Goal: Task Accomplishment & Management: Manage account settings

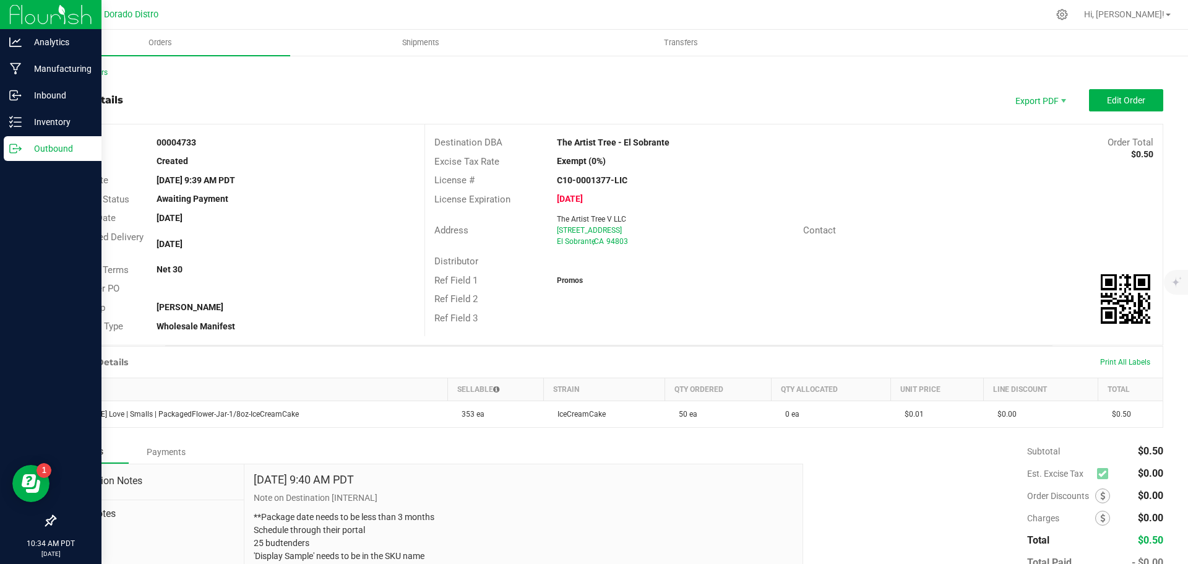
click at [25, 144] on p "Outbound" at bounding box center [59, 148] width 74 height 15
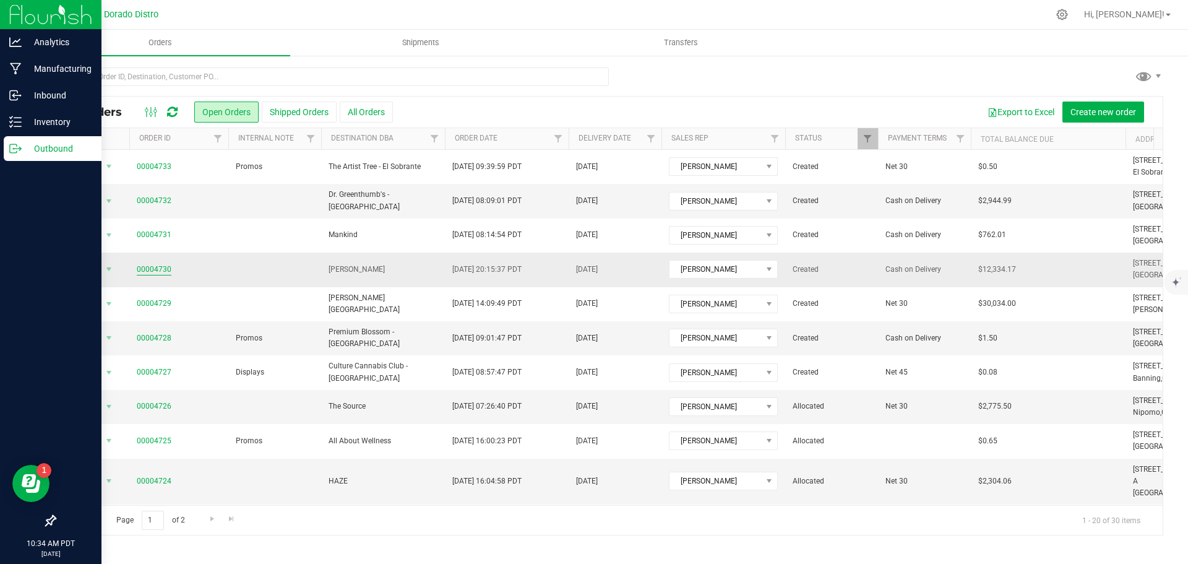
click at [170, 267] on link "00004730" at bounding box center [154, 270] width 35 height 12
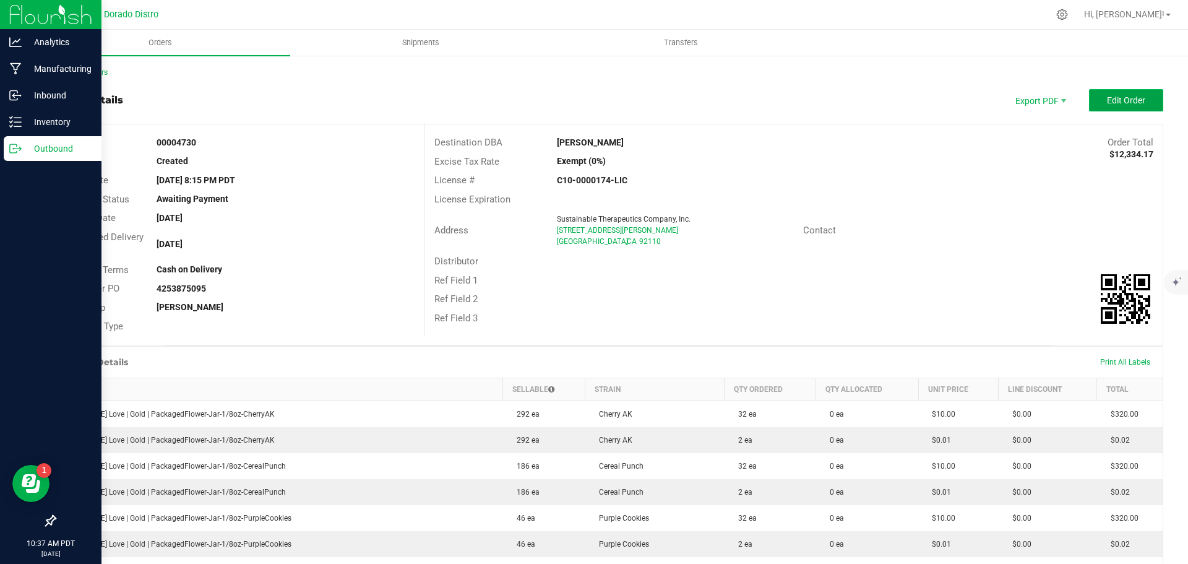
click at [1120, 102] on span "Edit Order" at bounding box center [1126, 100] width 38 height 10
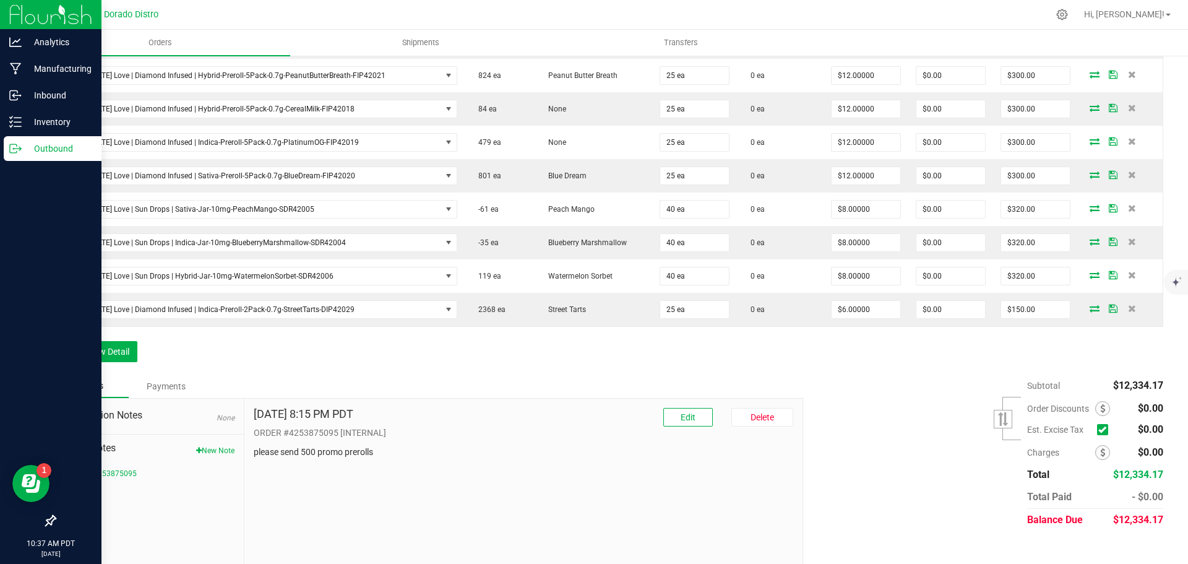
scroll to position [1526, 0]
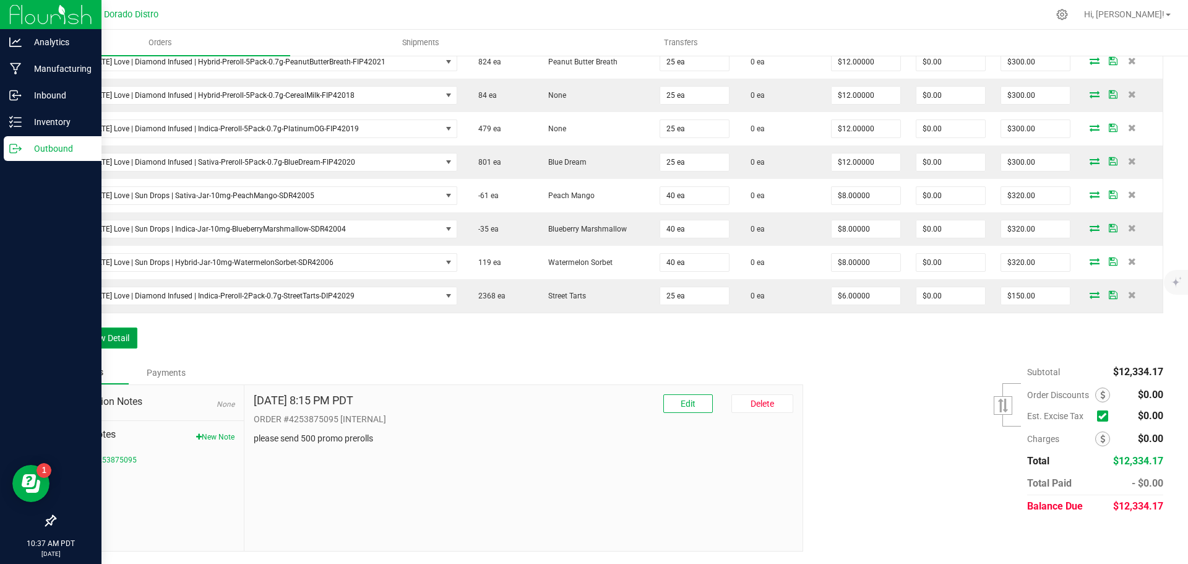
click at [77, 339] on button "Add New Detail" at bounding box center [95, 337] width 83 height 21
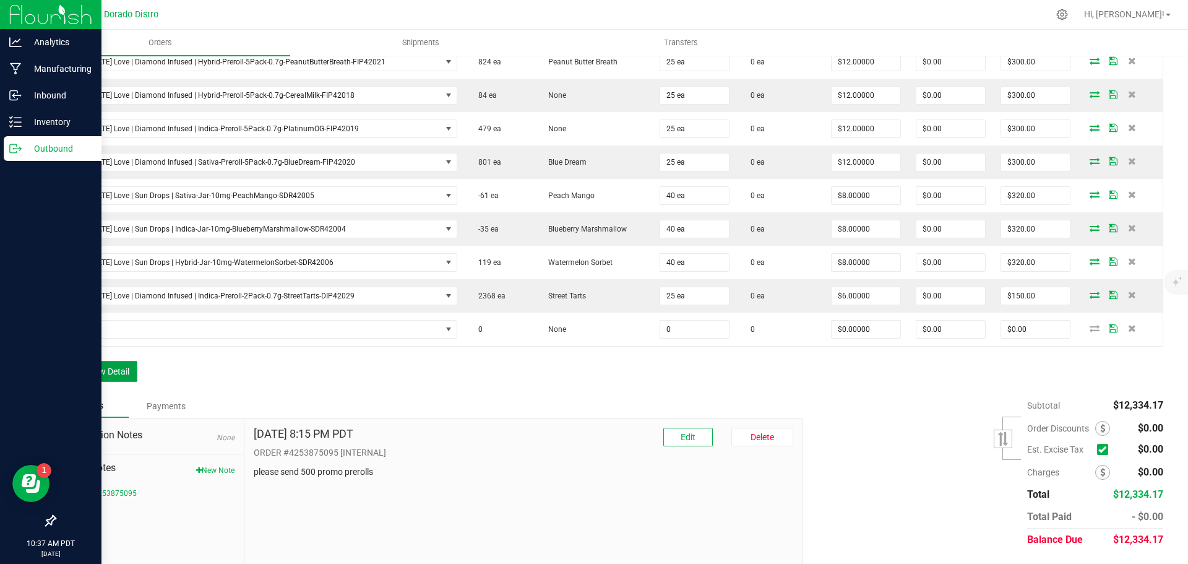
click at [87, 379] on button "Add New Detail" at bounding box center [95, 371] width 83 height 21
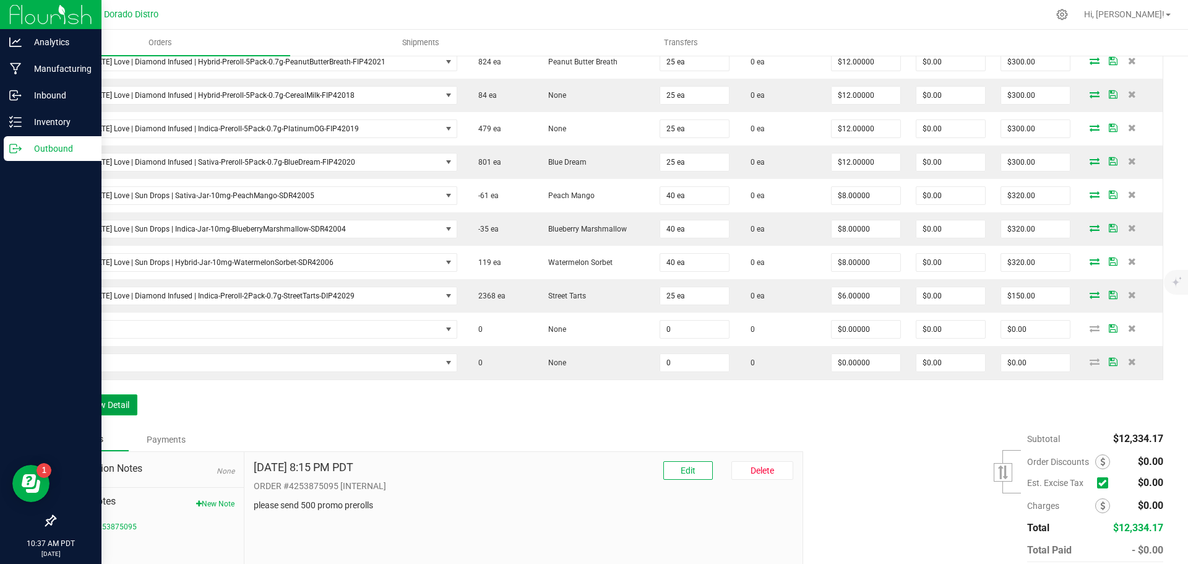
click at [93, 409] on button "Add New Detail" at bounding box center [95, 404] width 83 height 21
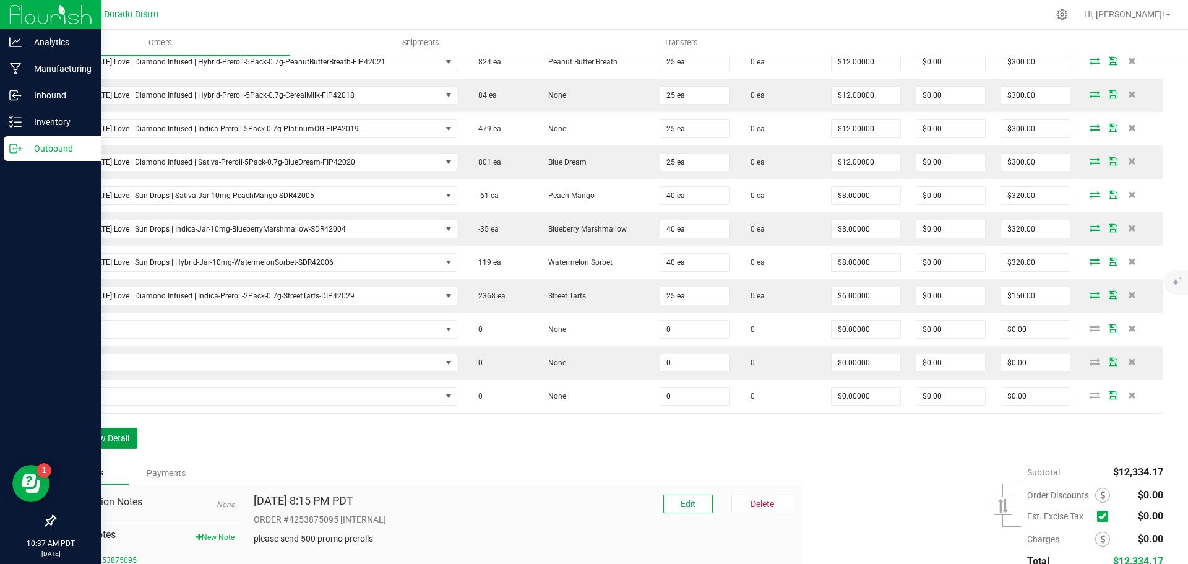
click at [97, 444] on button "Add New Detail" at bounding box center [95, 438] width 83 height 21
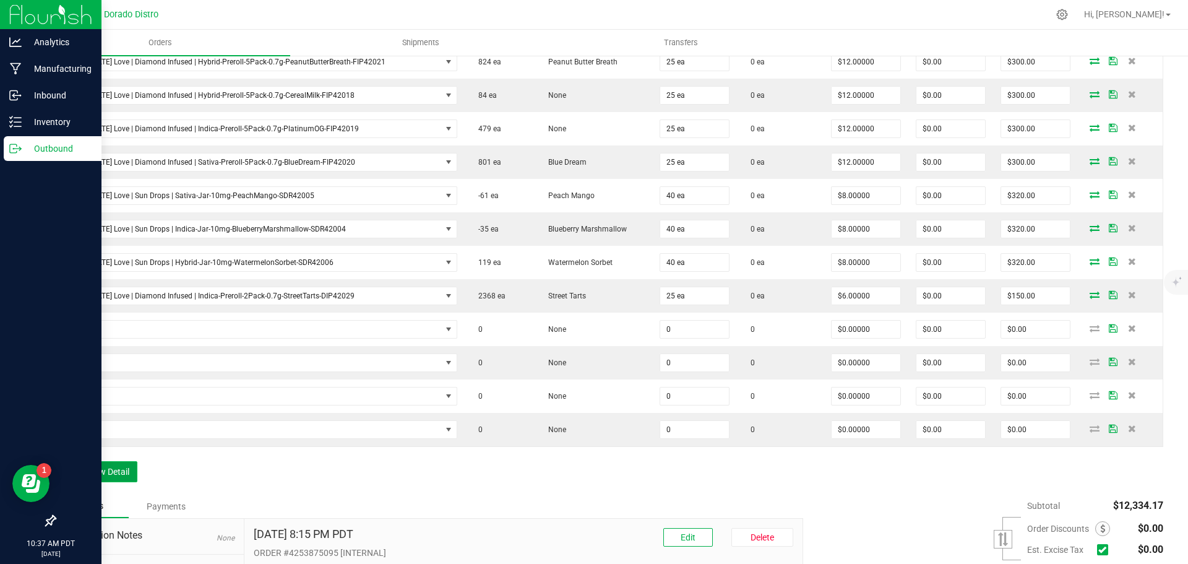
click at [92, 469] on button "Add New Detail" at bounding box center [95, 471] width 83 height 21
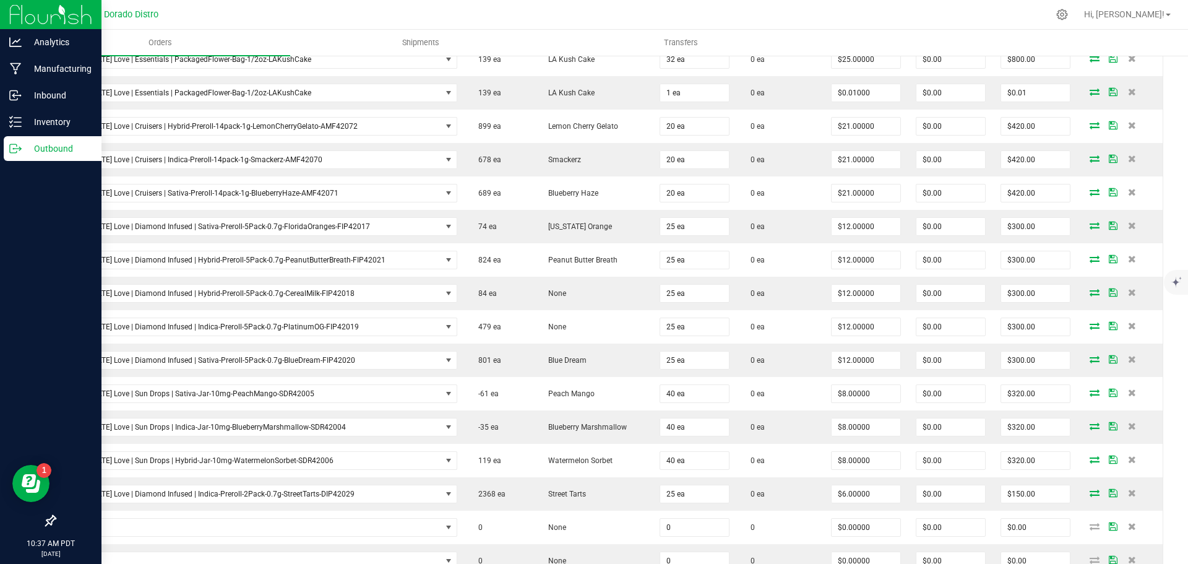
scroll to position [1693, 0]
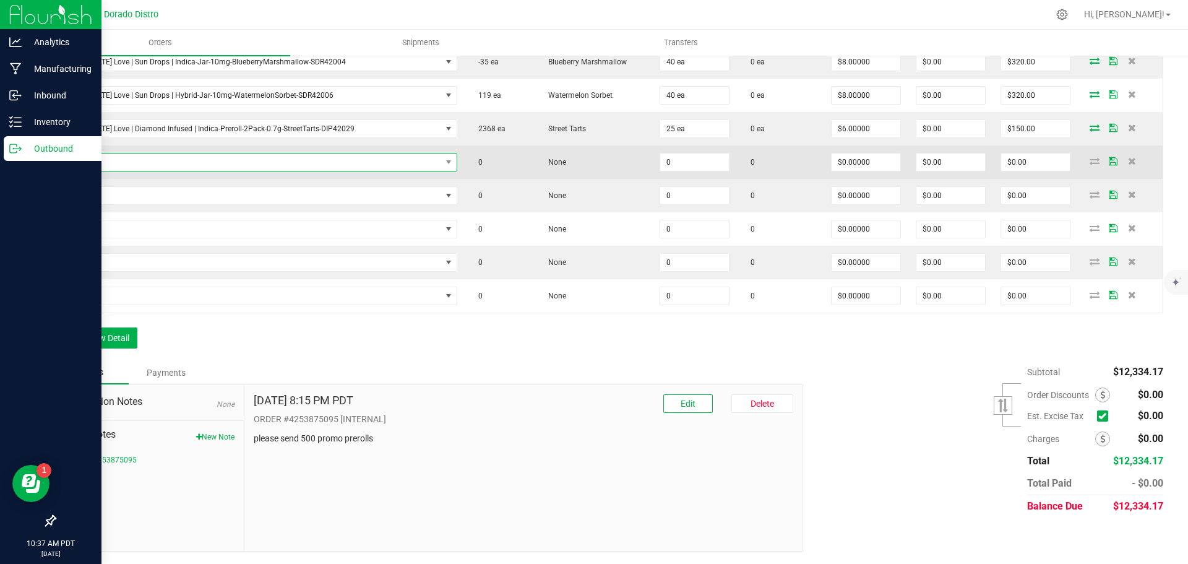
click at [253, 161] on span "NO DATA FOUND" at bounding box center [253, 162] width 378 height 17
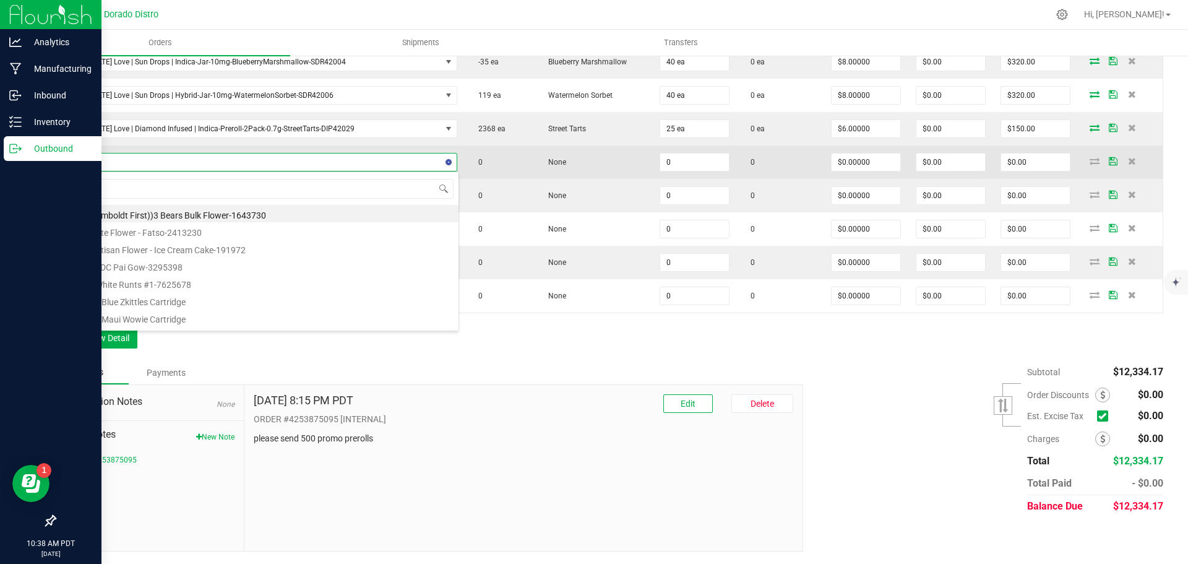
type input "F"
type input "floridaoranges"
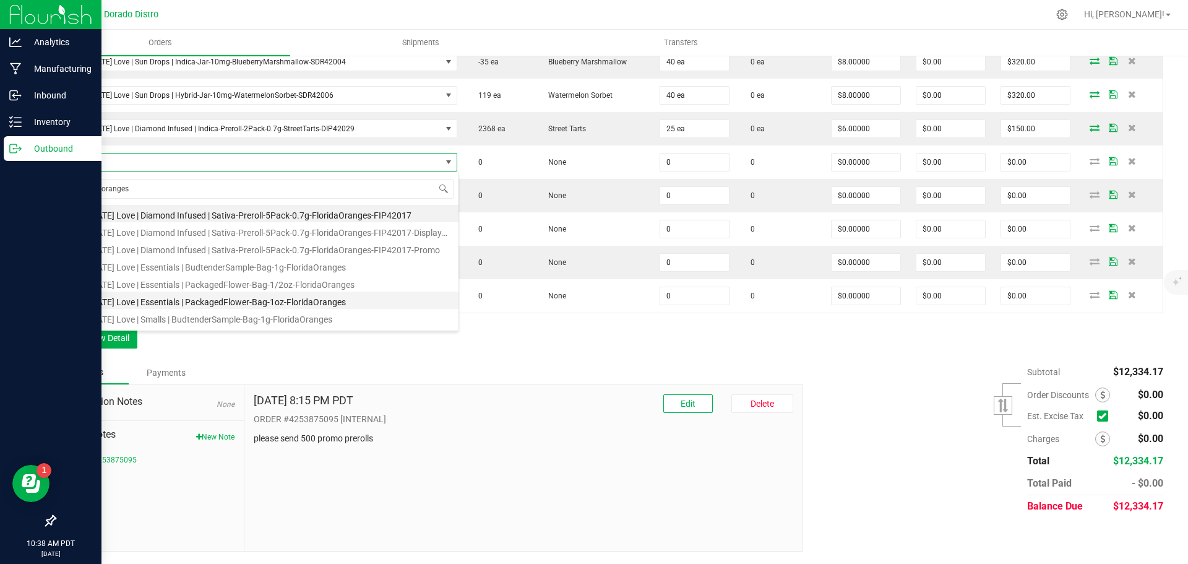
click at [301, 298] on li "California Love | Essentials | PackagedFlower-Bag-1oz-FloridaOranges" at bounding box center [261, 300] width 395 height 17
type input "0 ea"
type input "$55.00000"
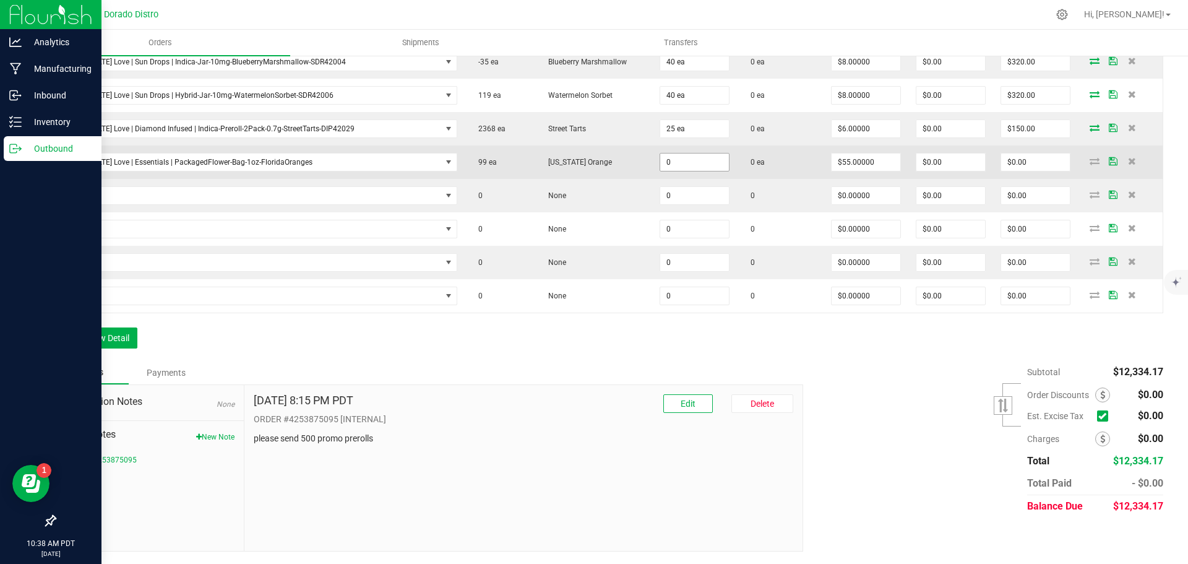
click at [660, 162] on input "0" at bounding box center [694, 162] width 69 height 17
type input "1 ea"
type input "55"
type input "$55.00"
click at [832, 160] on input "55" at bounding box center [866, 162] width 69 height 17
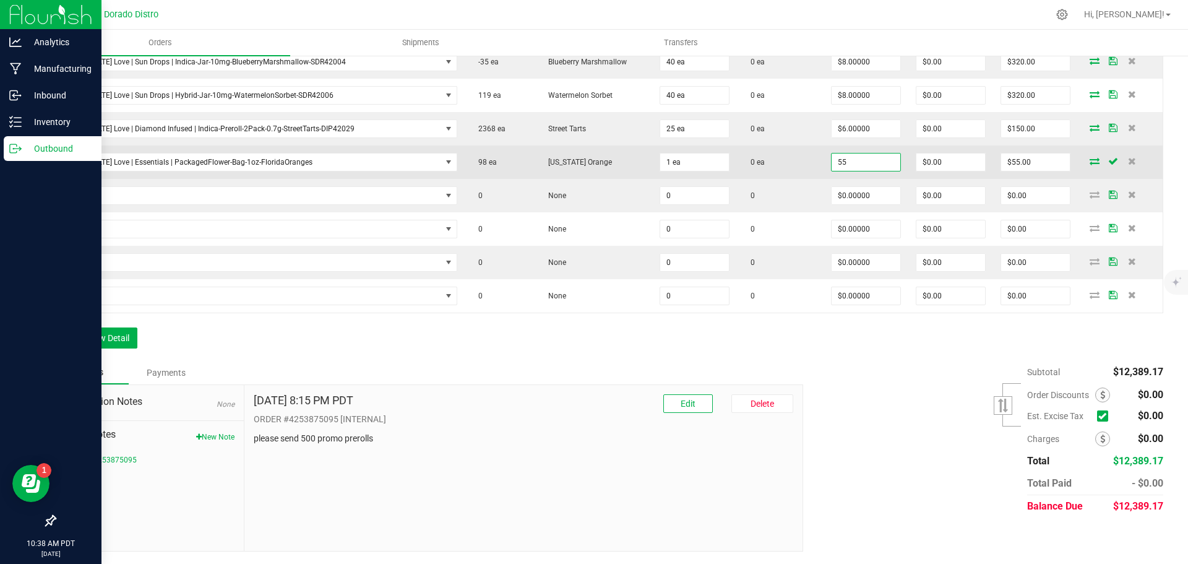
click at [832, 160] on input "55" at bounding box center [866, 162] width 69 height 17
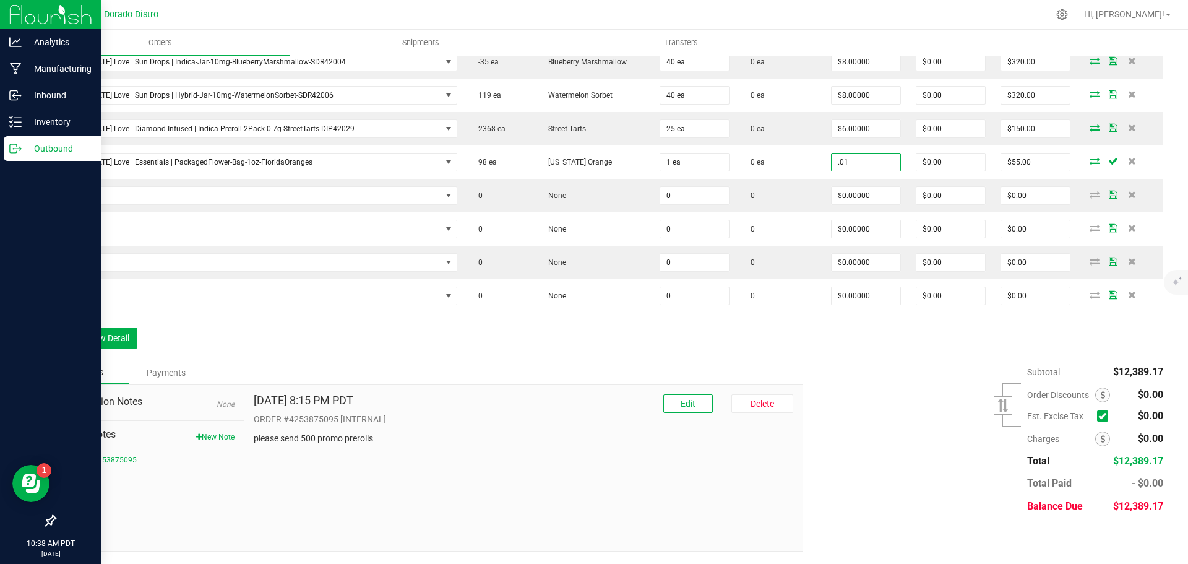
type input "$0.01000"
type input "$0.01"
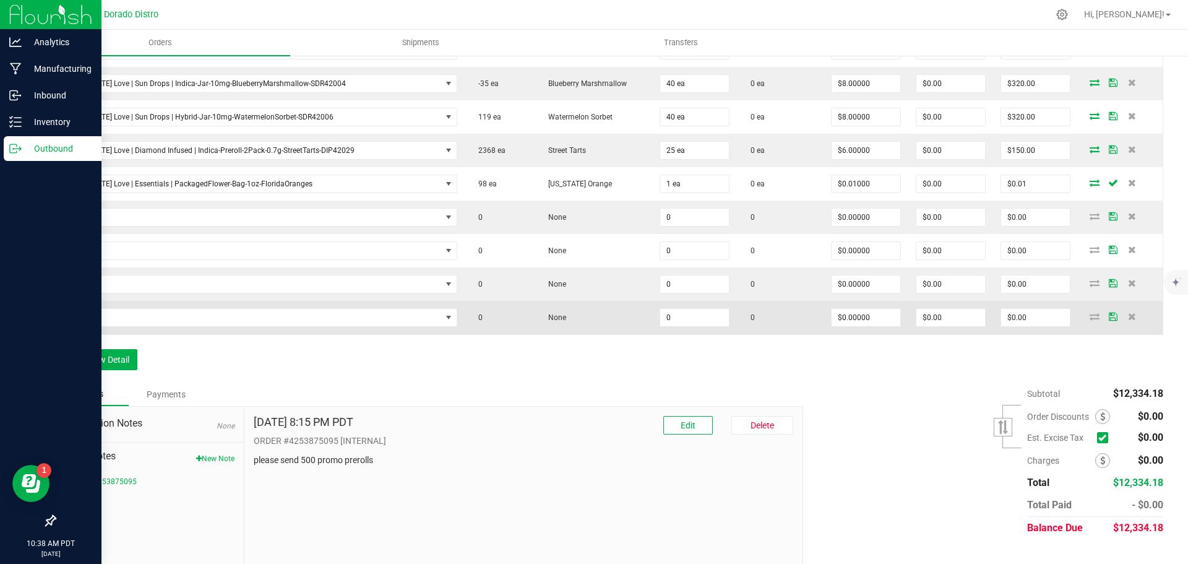
scroll to position [1693, 0]
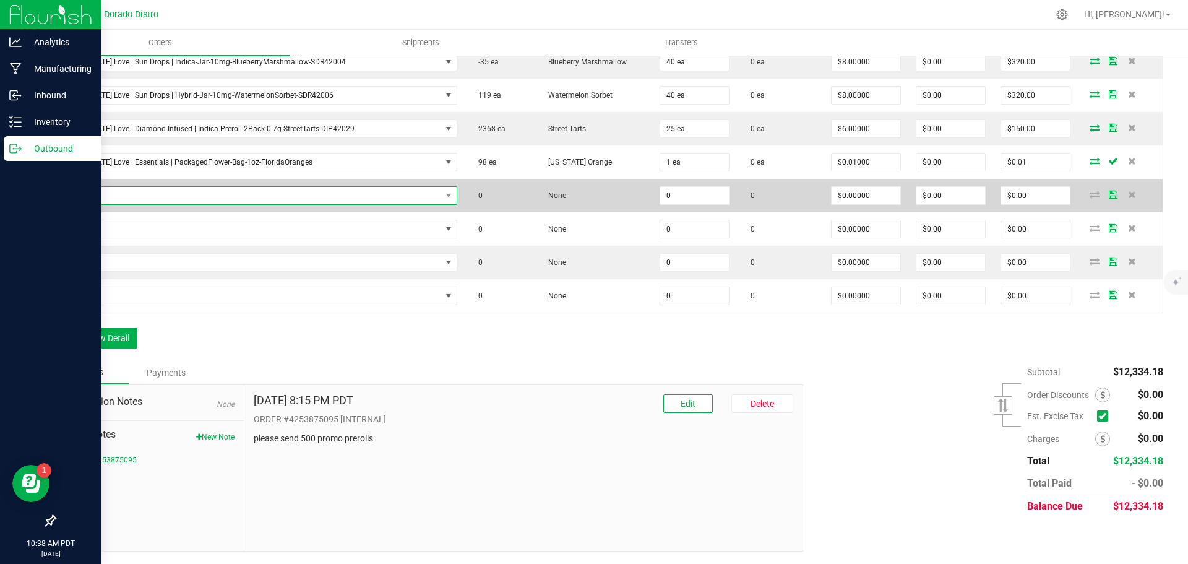
click at [389, 193] on span "NO DATA FOUND" at bounding box center [253, 195] width 378 height 17
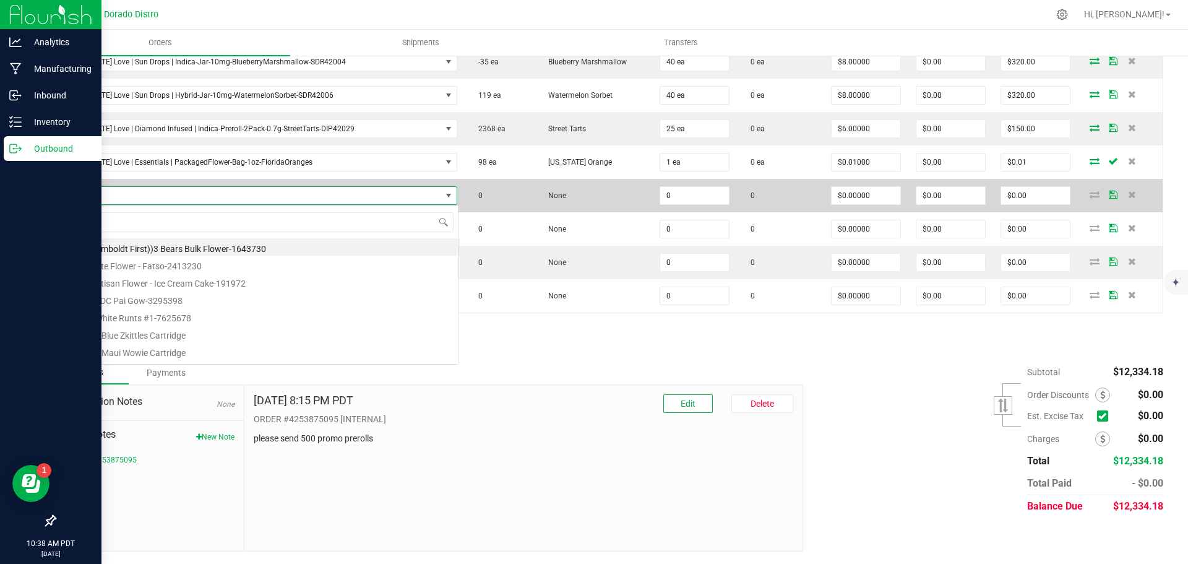
scroll to position [19, 384]
type input "gelato33"
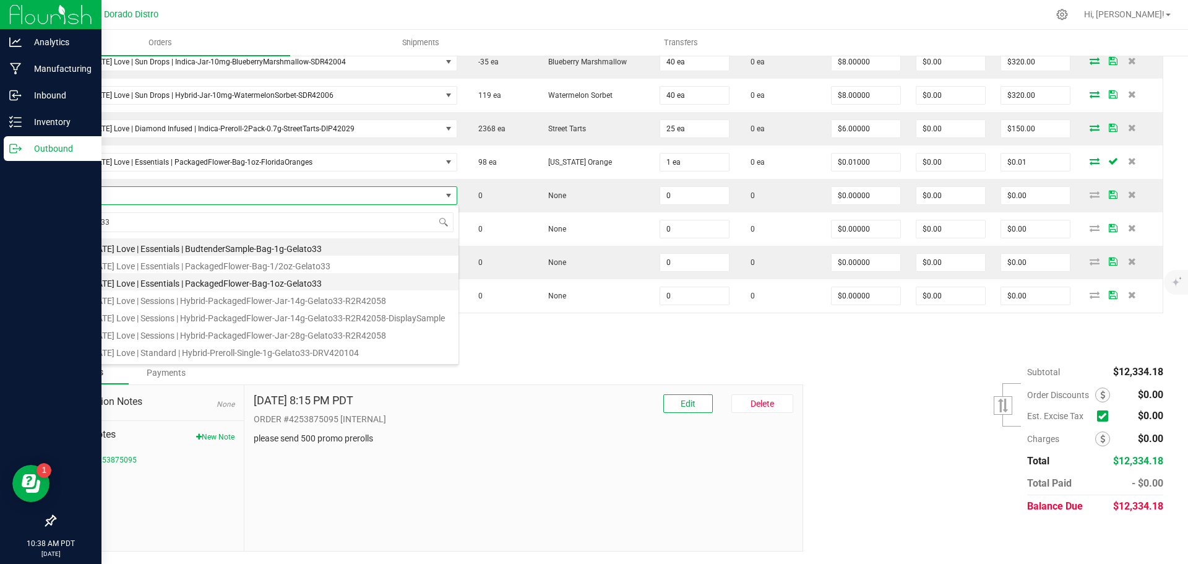
click at [358, 277] on li "California Love | Essentials | PackagedFlower-Bag-1oz-Gelato33" at bounding box center [261, 281] width 395 height 17
type input "0 ea"
type input "$55.00000"
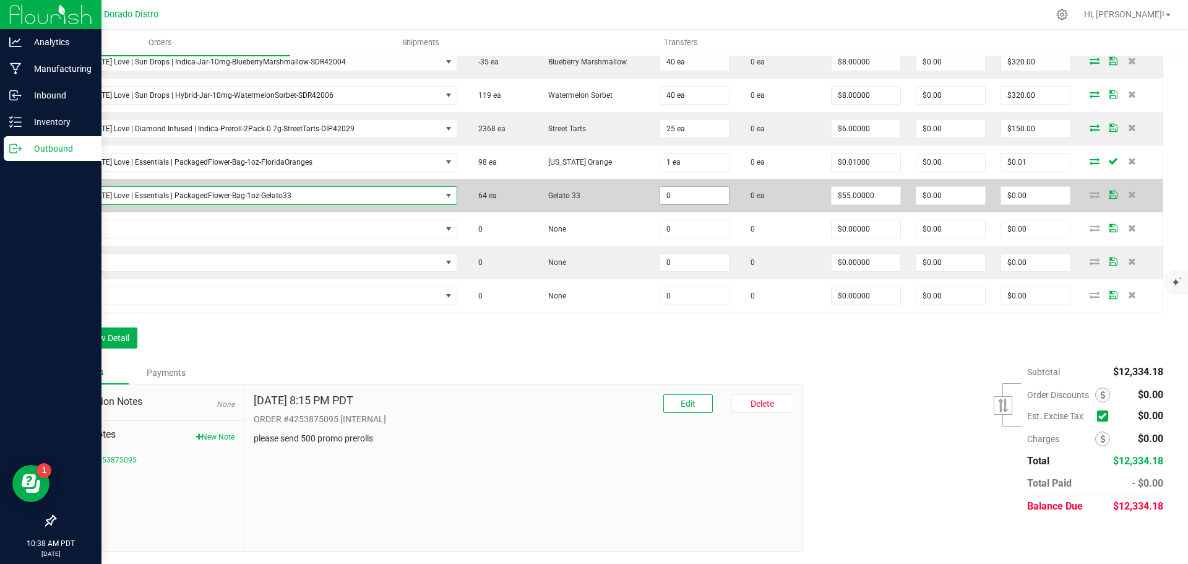
click at [660, 196] on input "0" at bounding box center [694, 195] width 69 height 17
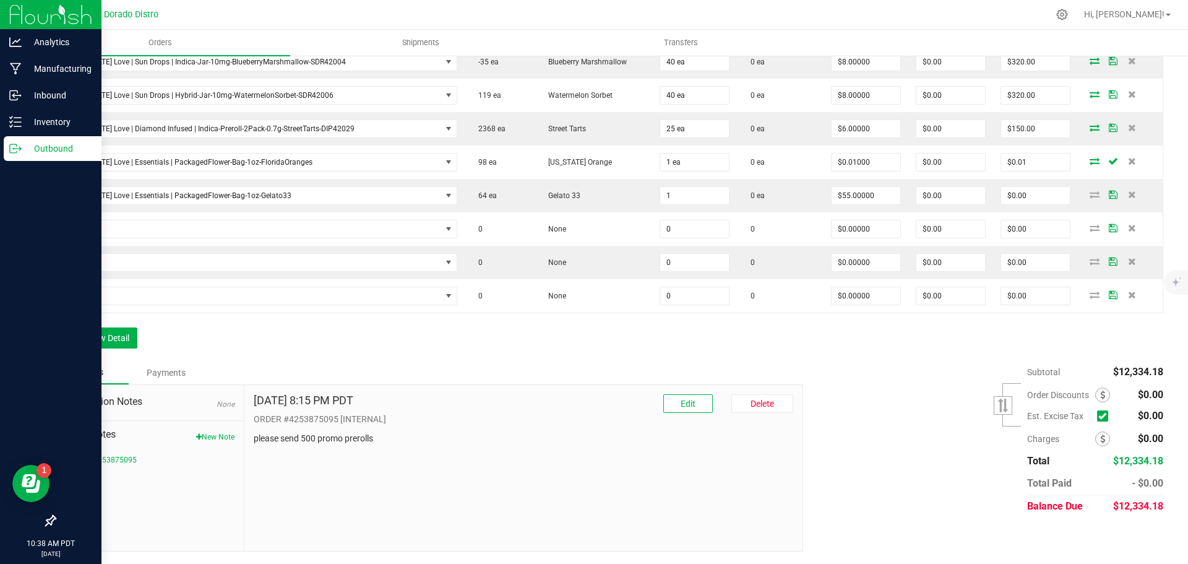
type input "1 ea"
type input "$55.00"
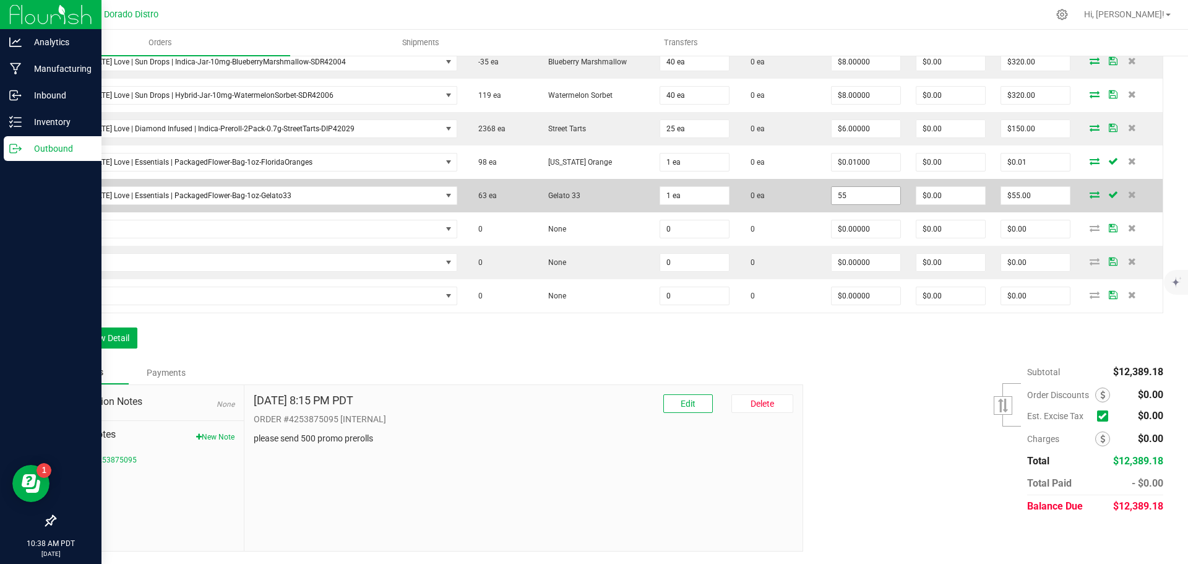
click at [845, 199] on input "55" at bounding box center [866, 195] width 69 height 17
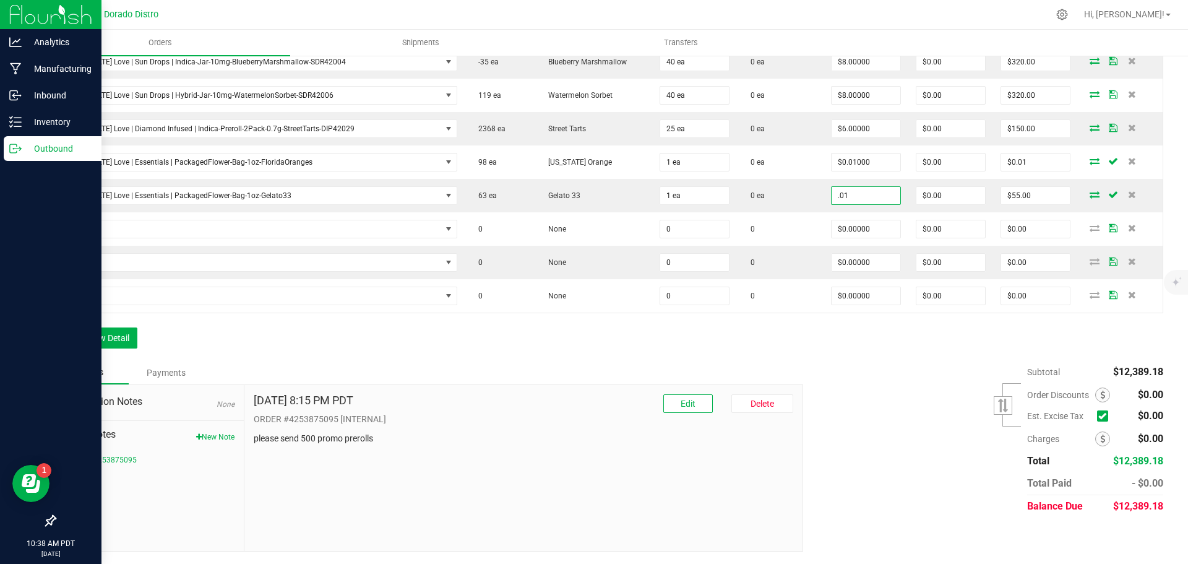
type input "$0.01000"
type input "$0.01"
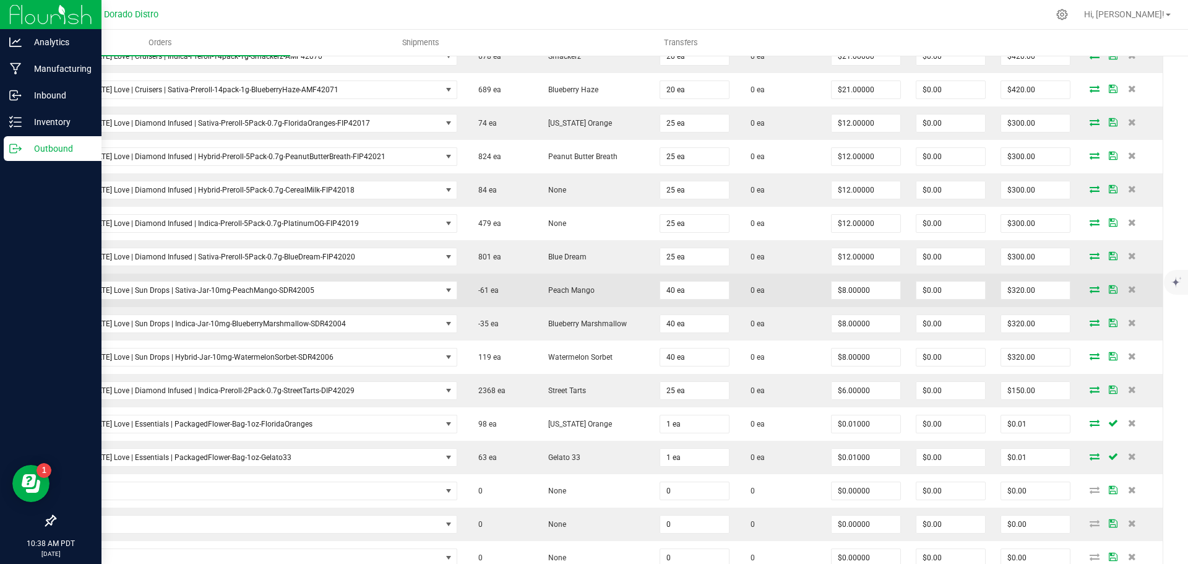
scroll to position [1446, 0]
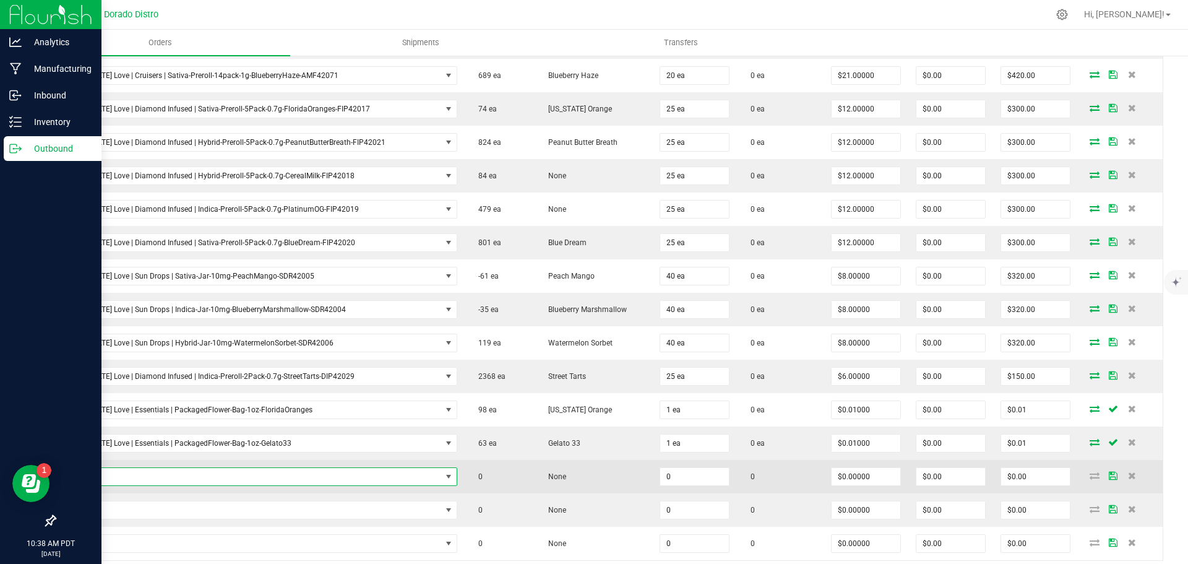
click at [345, 474] on span "NO DATA FOUND" at bounding box center [253, 476] width 378 height 17
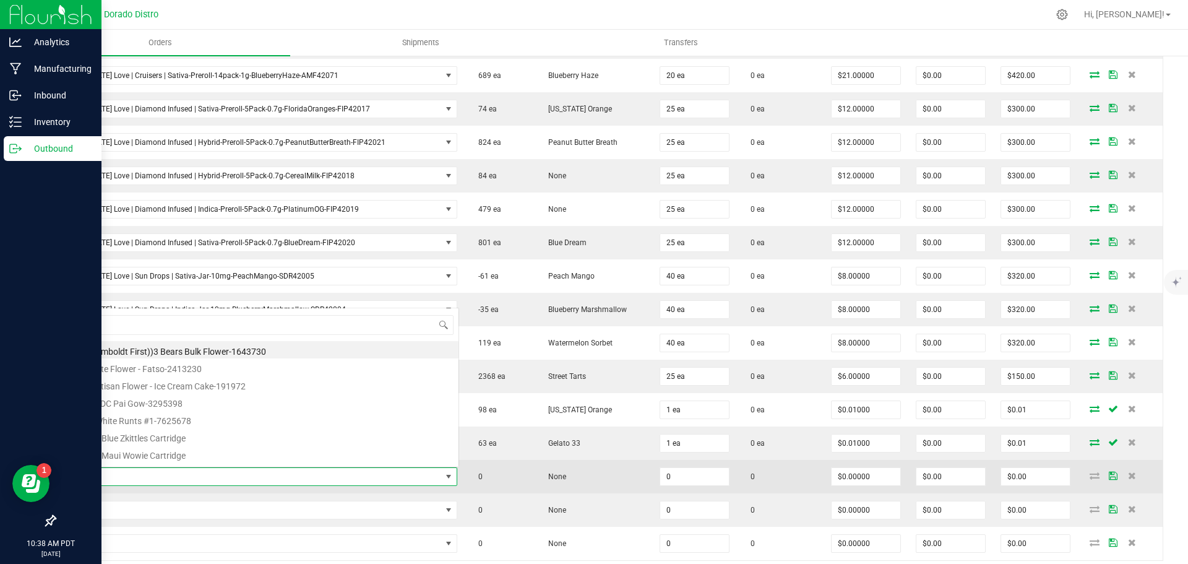
scroll to position [19, 381]
type input "bananacre"
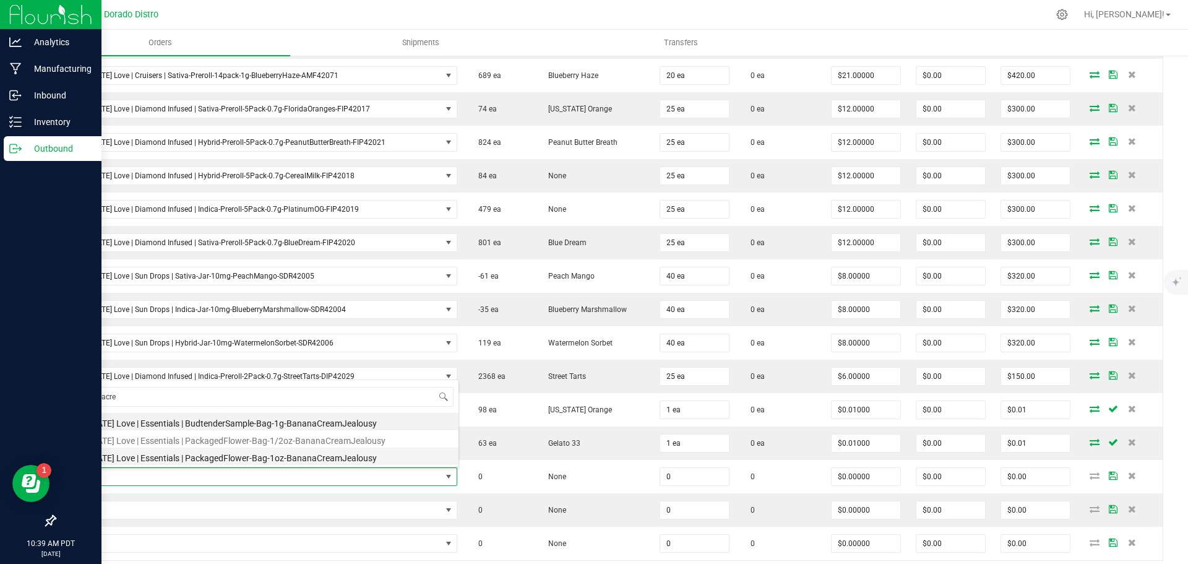
click at [345, 462] on li "California Love | Essentials | PackagedFlower-Bag-1oz-BananaCreamJealousy" at bounding box center [261, 456] width 395 height 17
type input "0 ea"
type input "$55.00000"
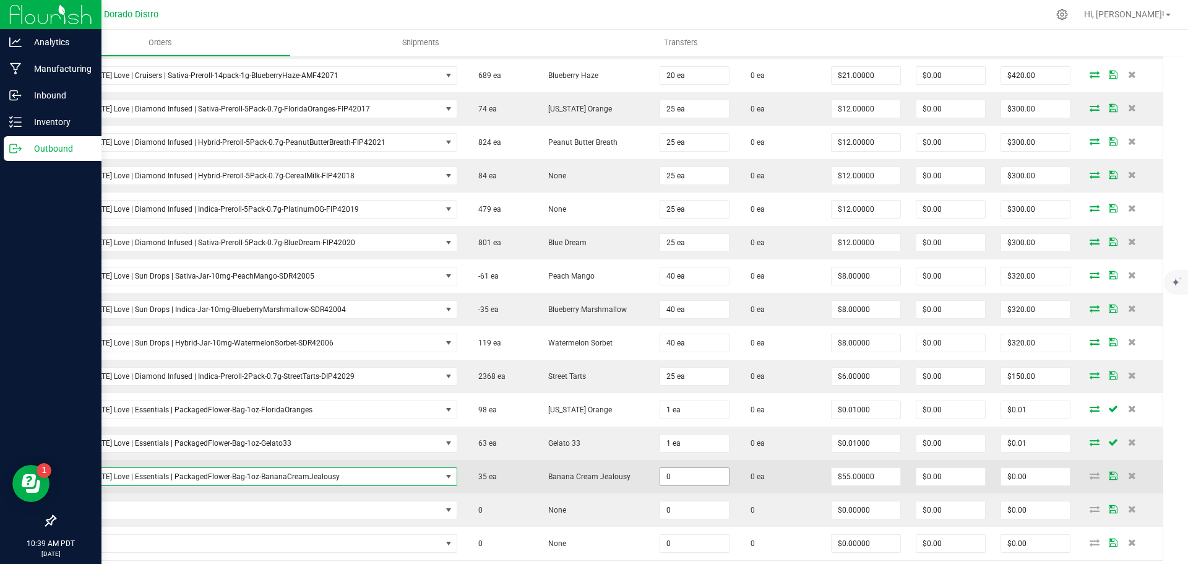
click at [660, 480] on input "0" at bounding box center [694, 476] width 69 height 17
type input "1 ea"
type input "55"
type input "$55.00"
click at [834, 476] on input "55" at bounding box center [866, 476] width 69 height 17
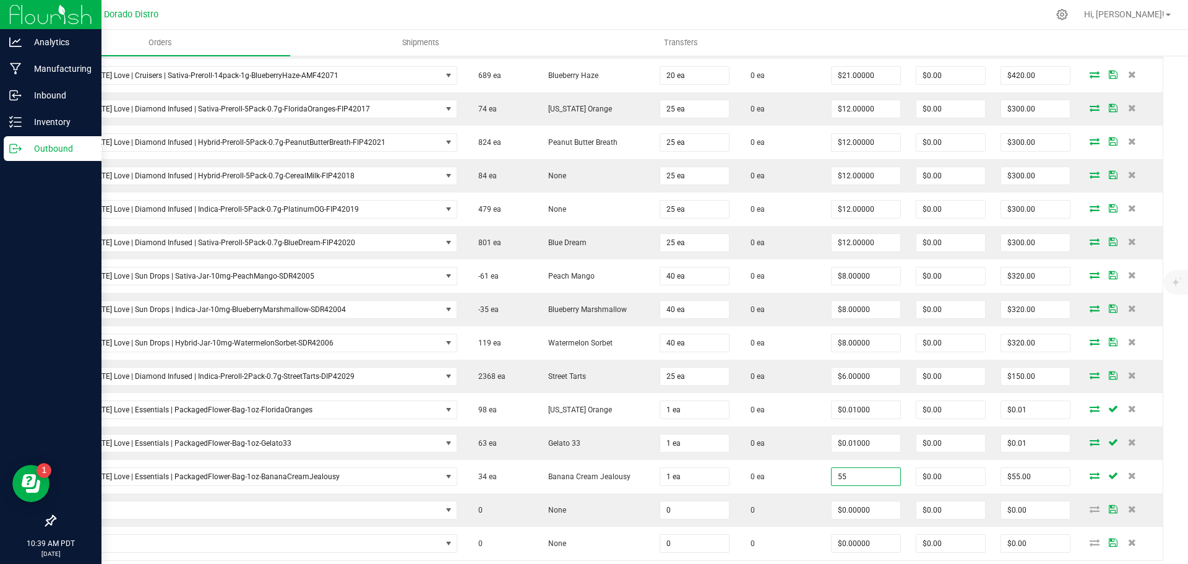
click at [834, 476] on input "55" at bounding box center [866, 476] width 69 height 17
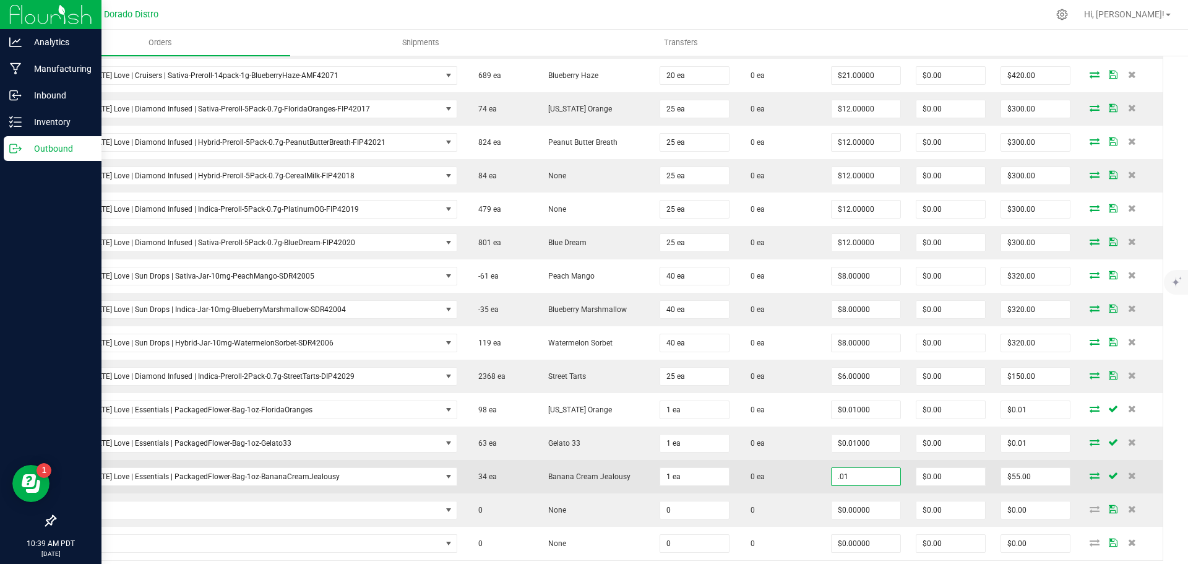
type input "$0.01000"
type input "$0.01"
click at [789, 480] on td "0 ea" at bounding box center [780, 476] width 87 height 33
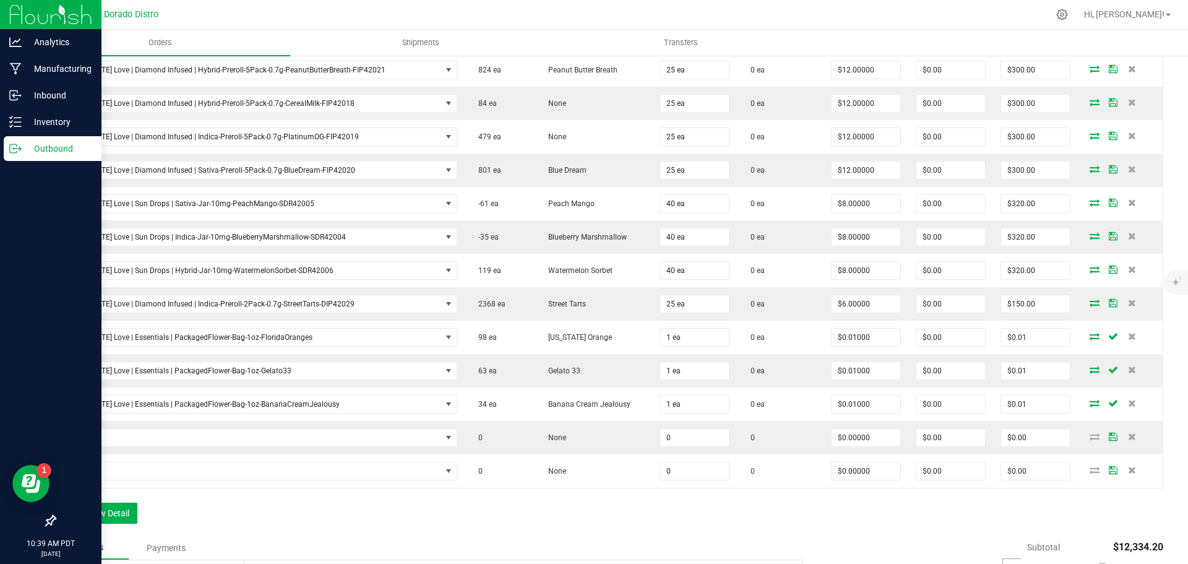
scroll to position [1632, 0]
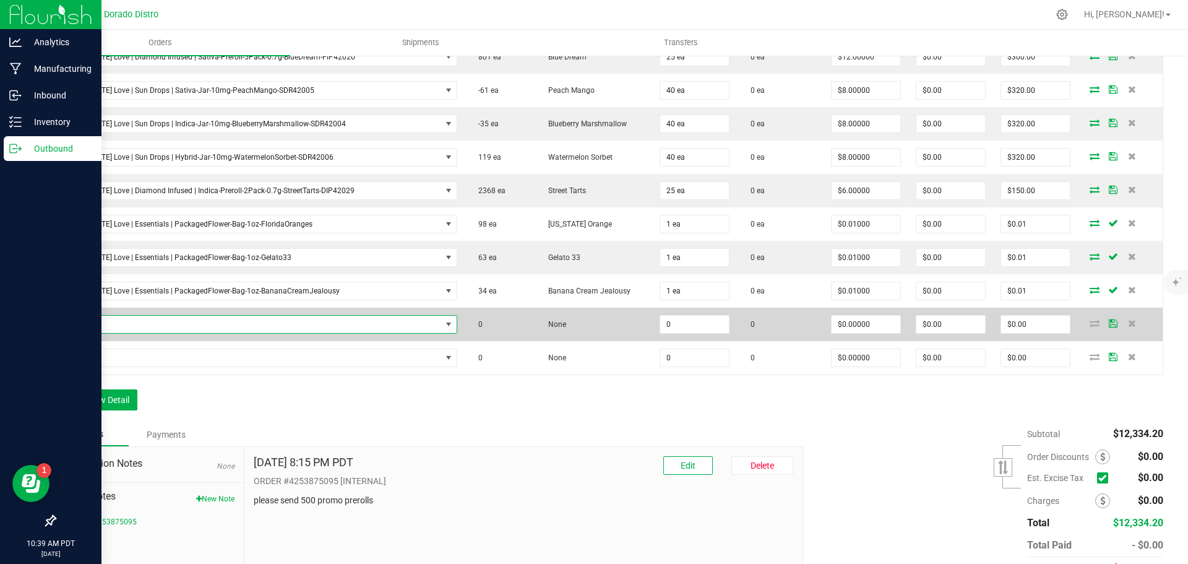
click at [329, 327] on span "NO DATA FOUND" at bounding box center [253, 324] width 378 height 17
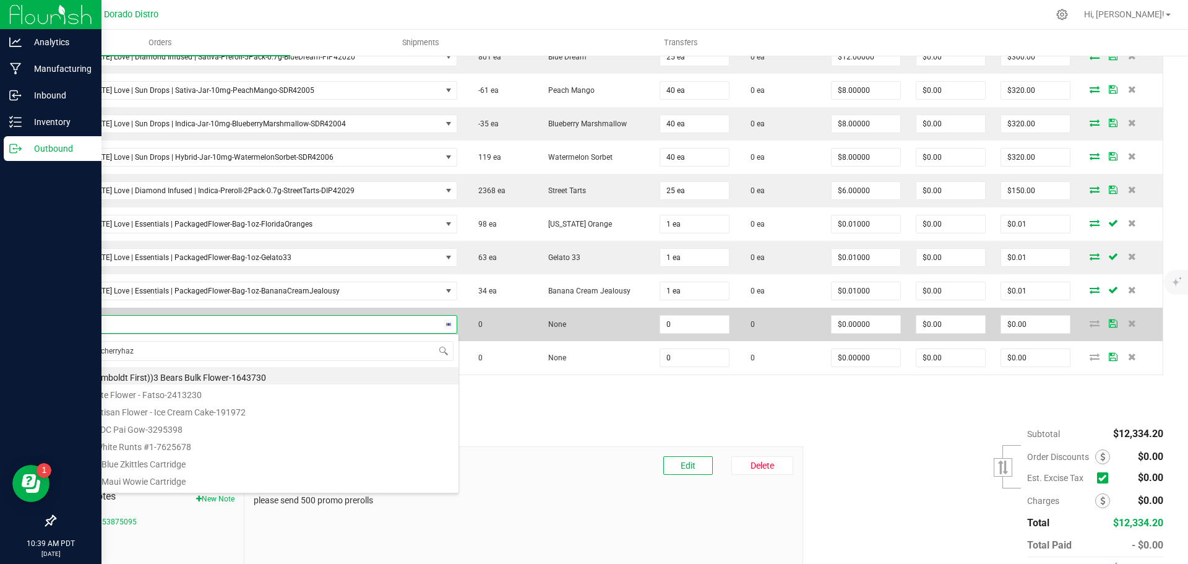
type input "lemoncherryhaze"
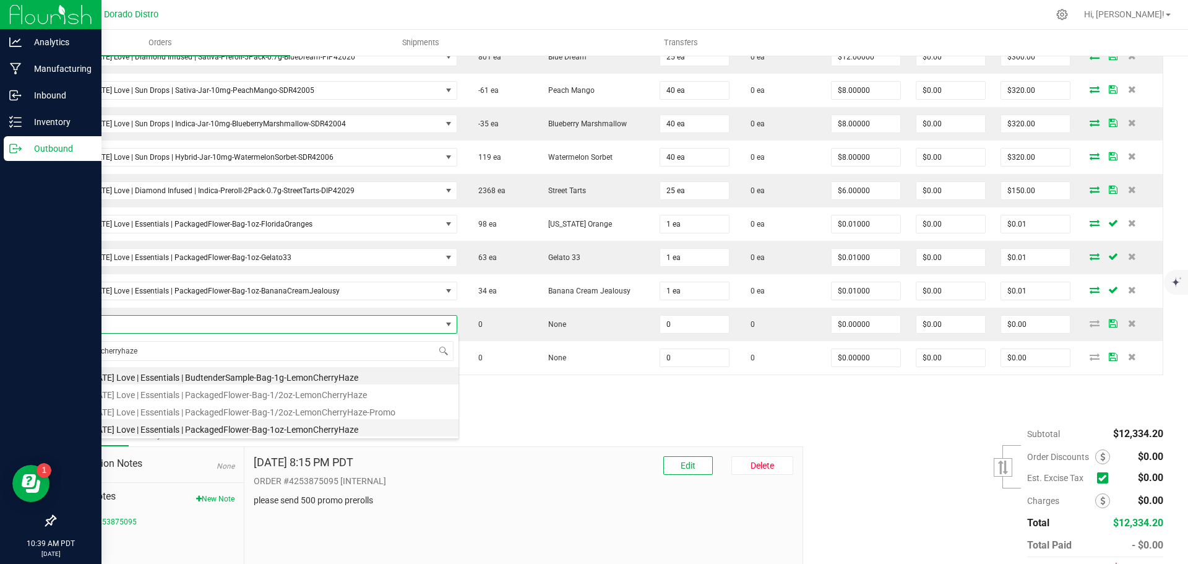
click at [317, 424] on li "California Love | Essentials | PackagedFlower-Bag-1oz-LemonCherryHaze" at bounding box center [261, 427] width 395 height 17
type input "0 ea"
type input "$55.00000"
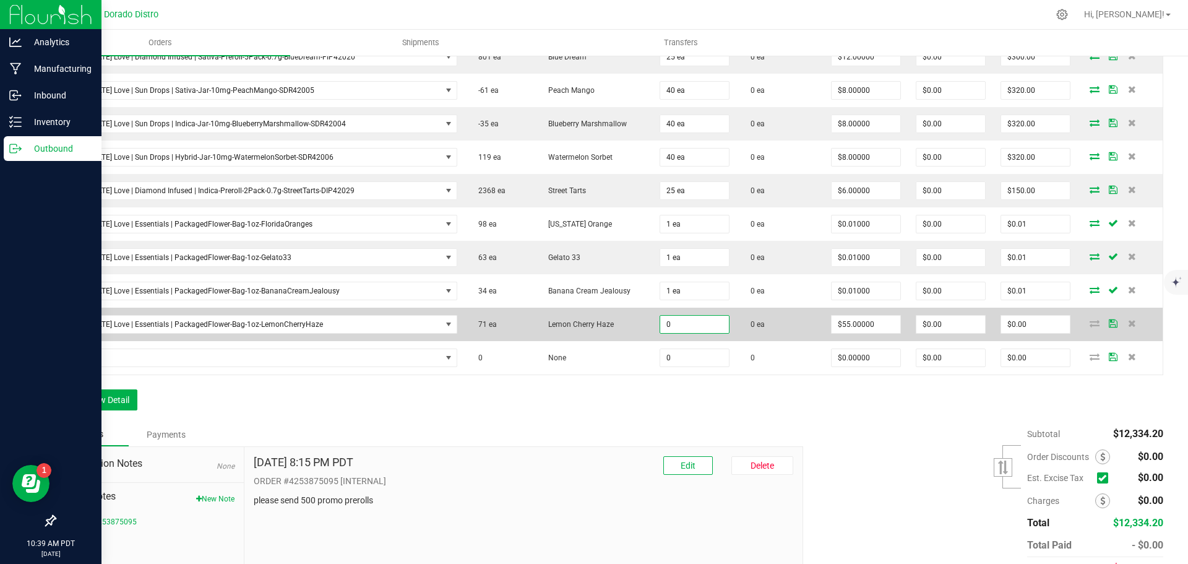
click at [662, 332] on input "0" at bounding box center [694, 324] width 69 height 17
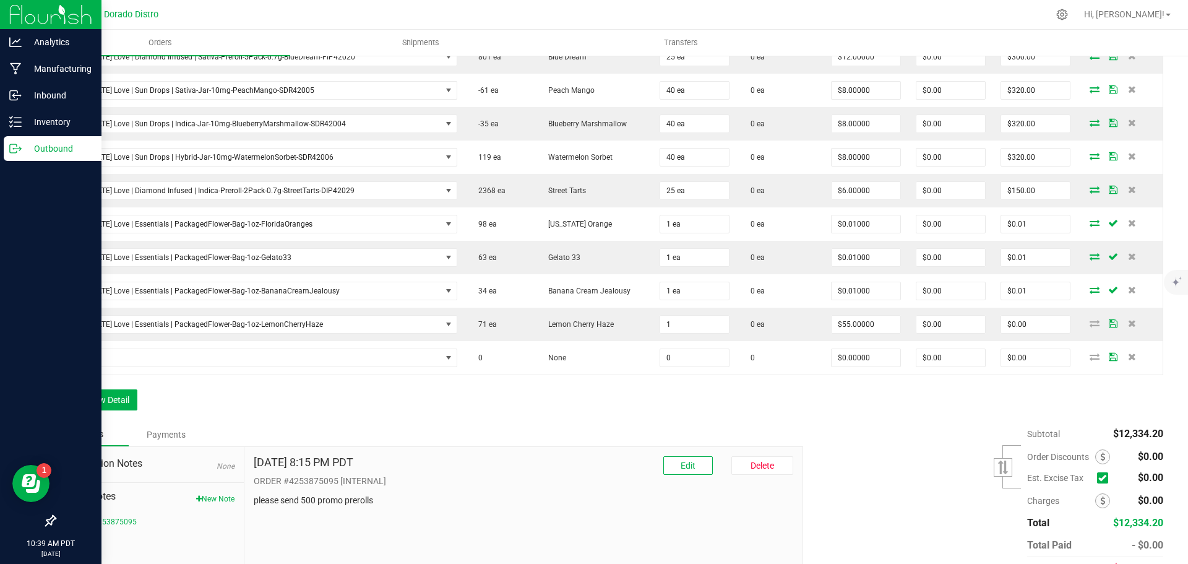
type input "1 ea"
type input "$55.00"
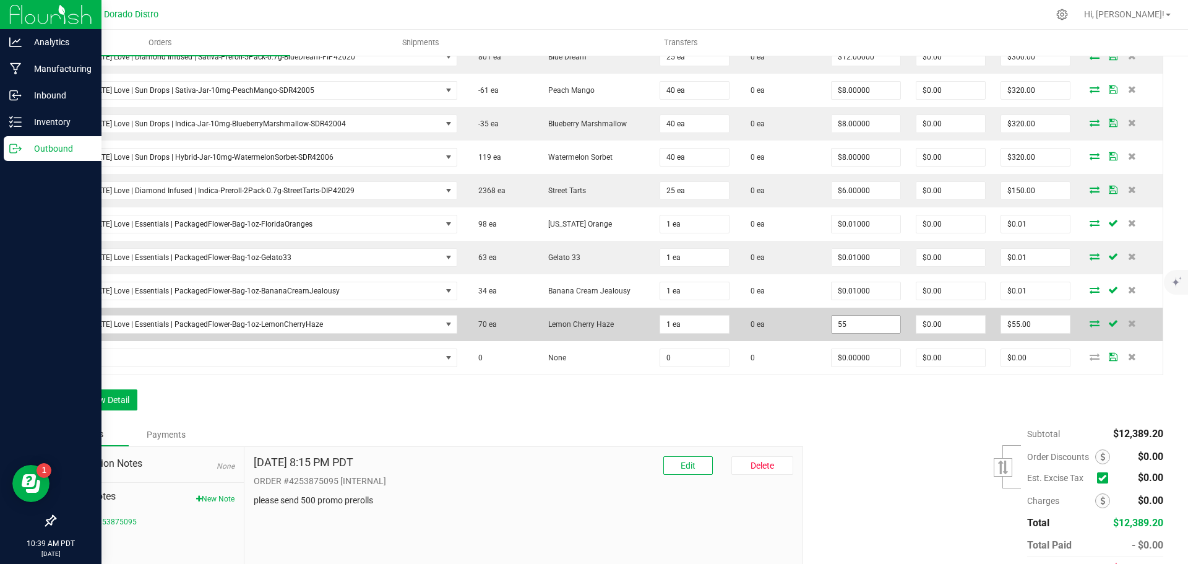
click at [842, 327] on input "55" at bounding box center [866, 324] width 69 height 17
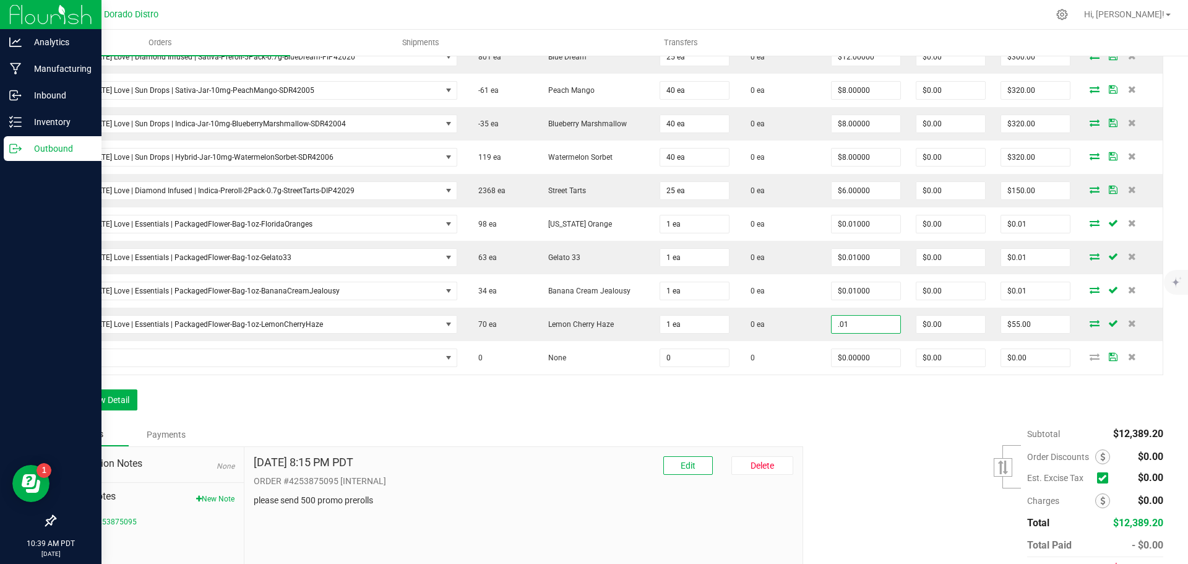
type input "$0.01000"
type input "$0.01"
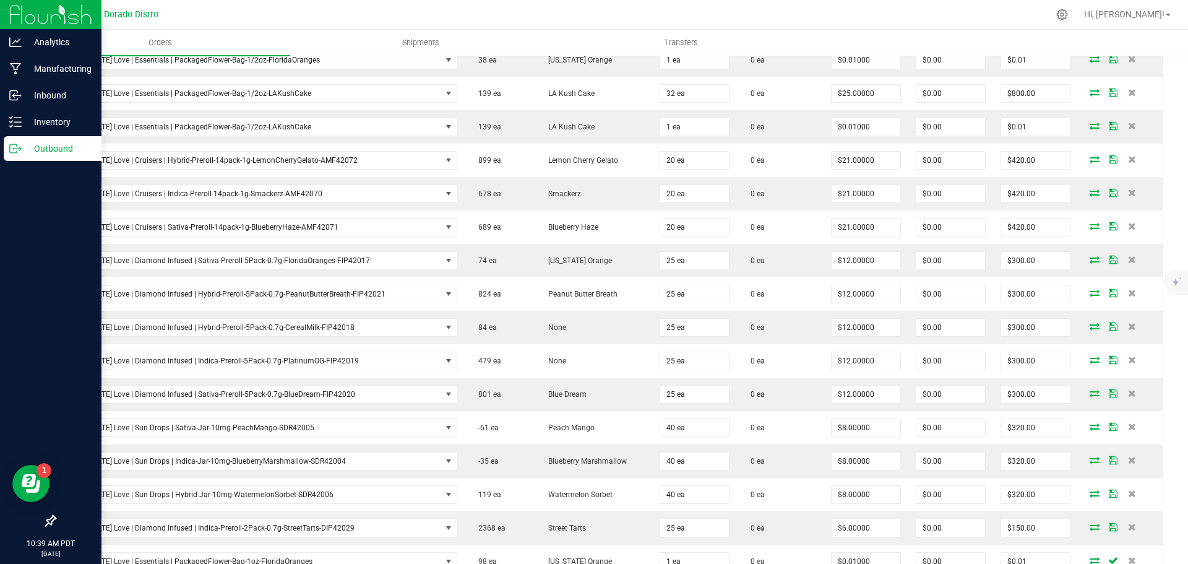
scroll to position [1693, 0]
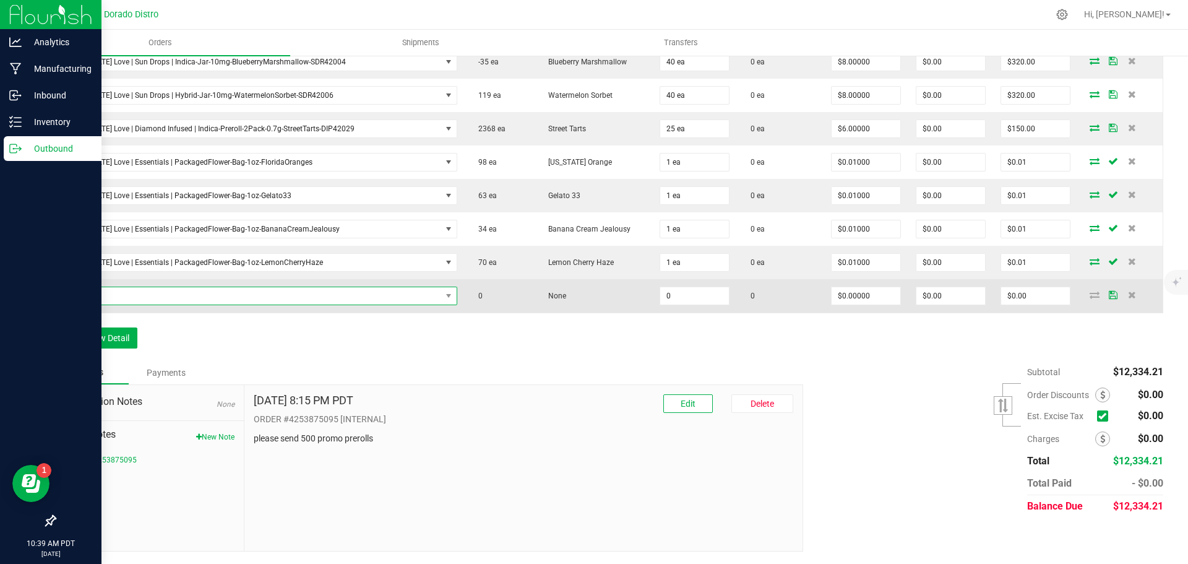
click at [374, 295] on span "NO DATA FOUND" at bounding box center [253, 295] width 378 height 17
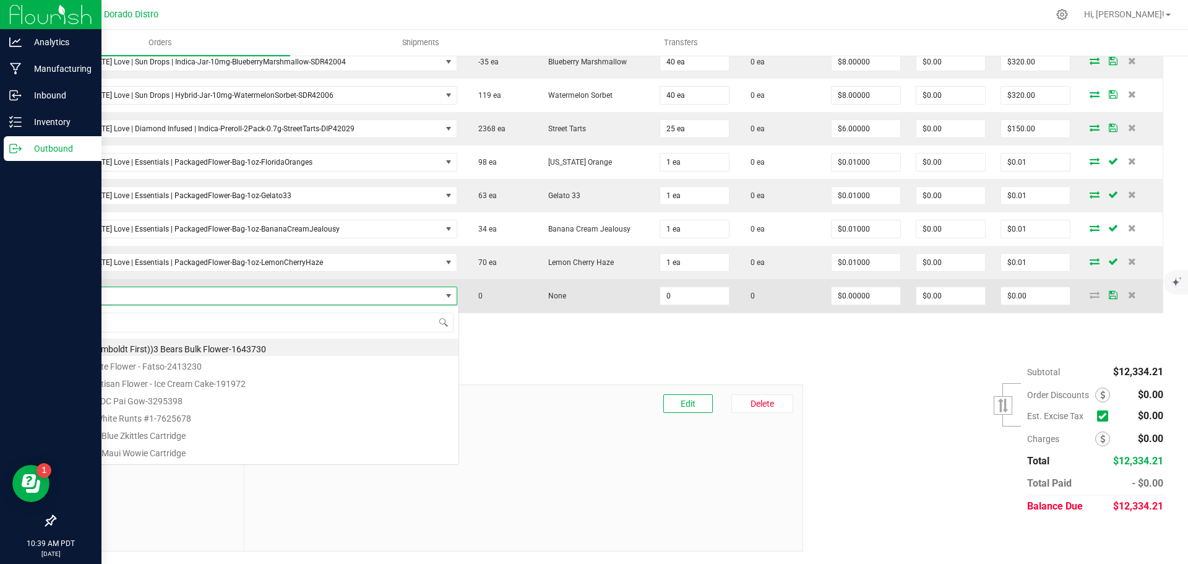
scroll to position [19, 384]
type input "lakush"
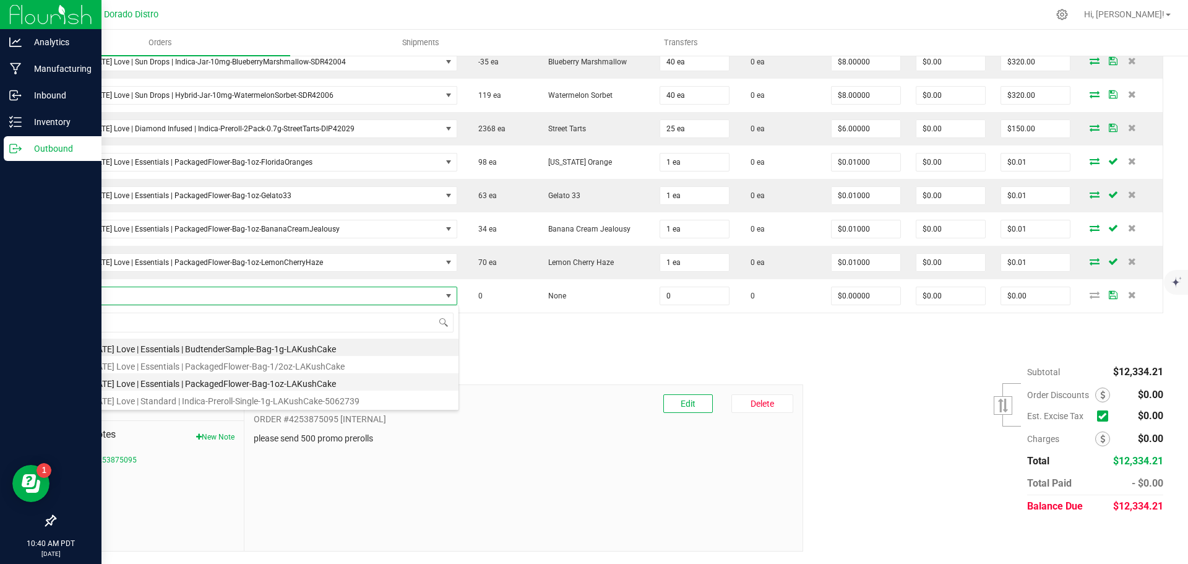
click at [343, 379] on li "California Love | Essentials | PackagedFlower-Bag-1oz-LAKushCake" at bounding box center [261, 381] width 395 height 17
type input "0 ea"
type input "$55.00000"
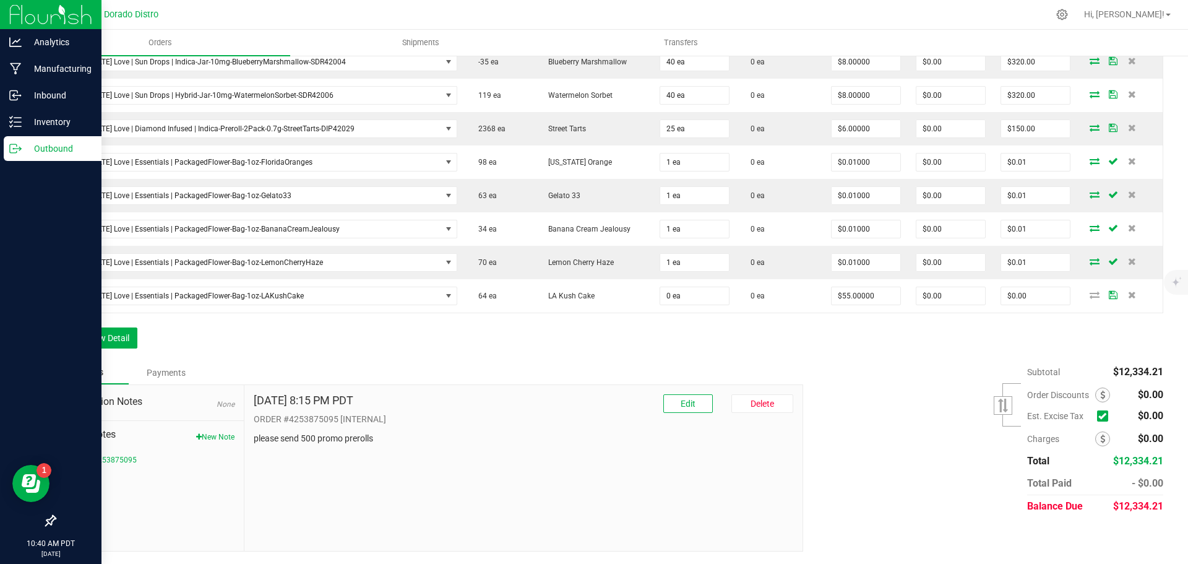
click at [401, 370] on div "Notes Payments" at bounding box center [424, 373] width 740 height 24
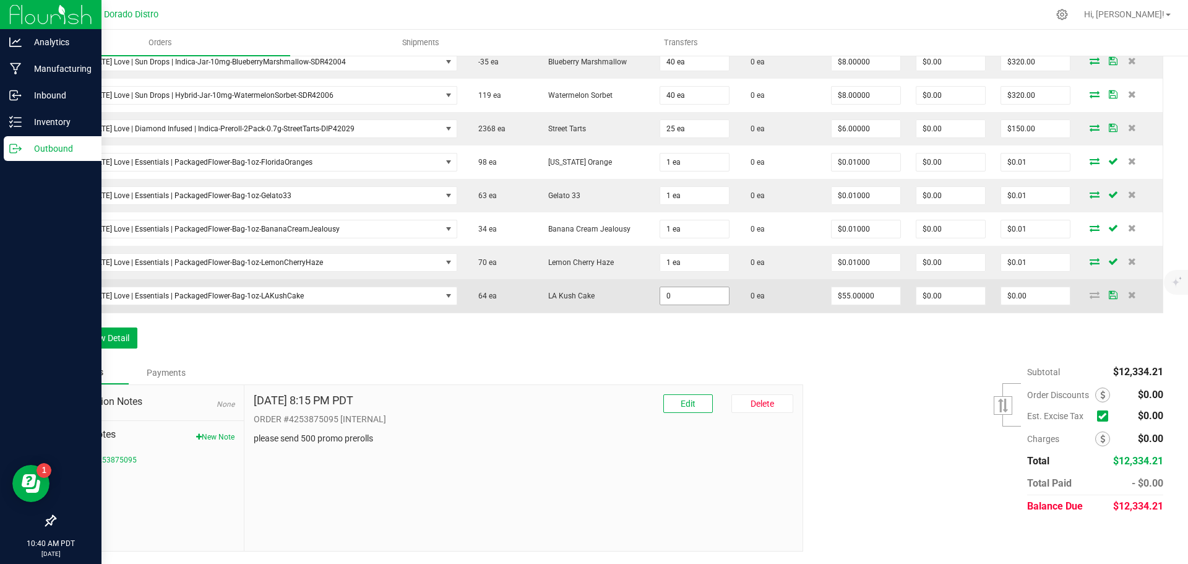
click at [672, 297] on input "0" at bounding box center [694, 295] width 69 height 17
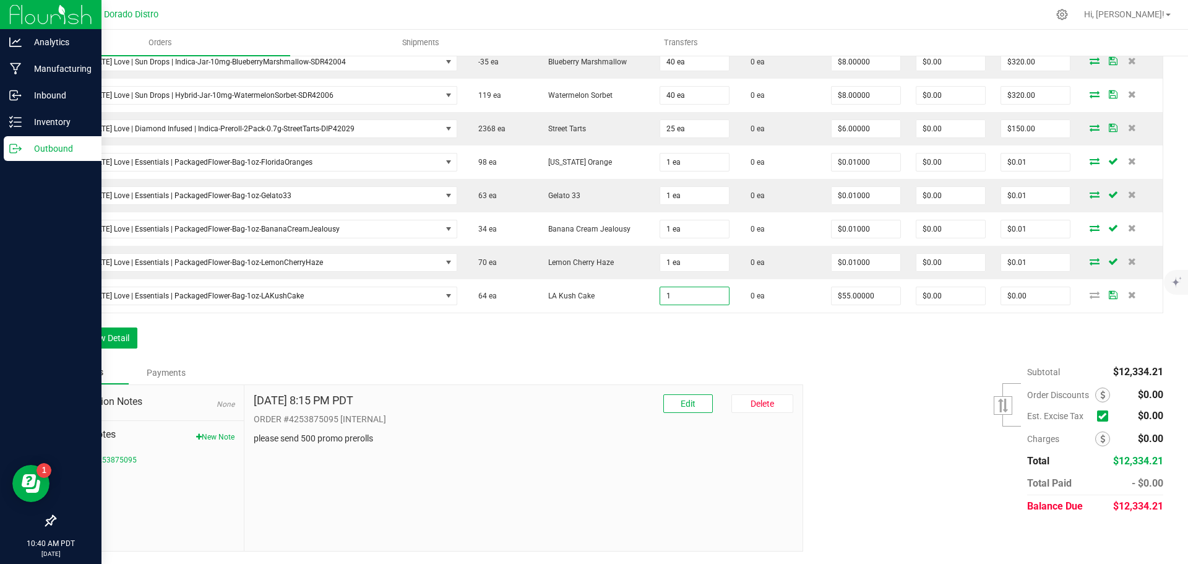
type input "1 ea"
type input "$55.00"
type input "$0.01000"
type input "$0.01"
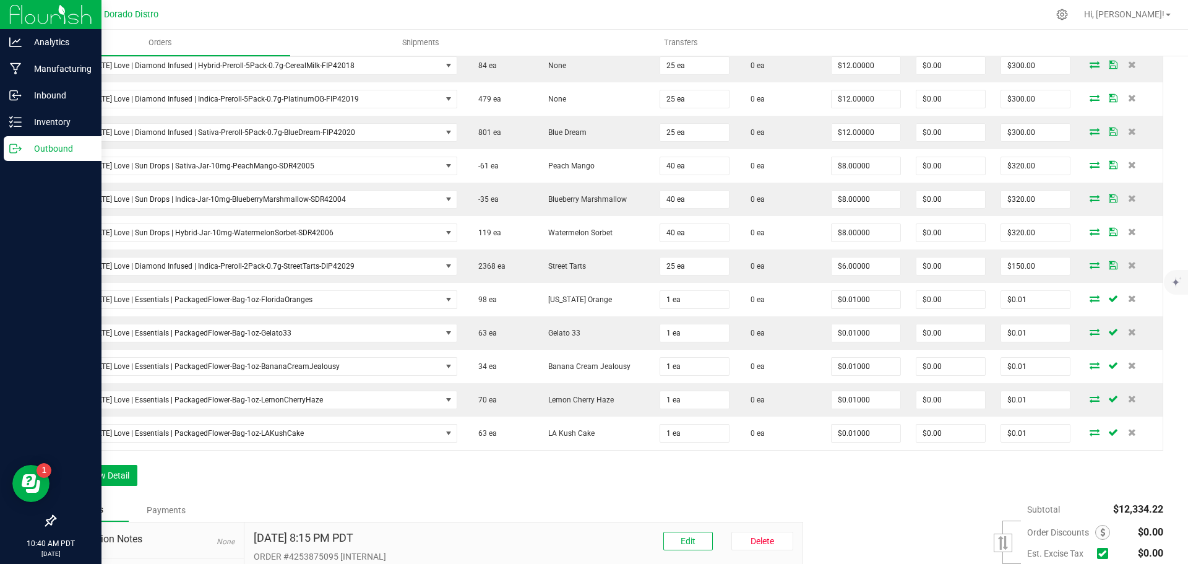
scroll to position [1693, 0]
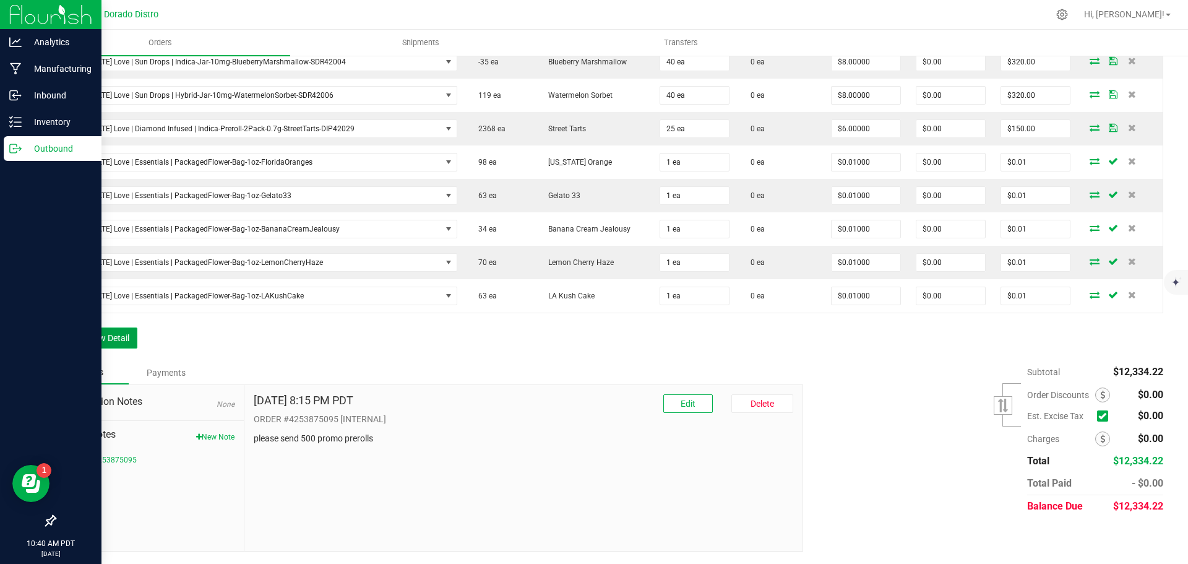
click at [126, 338] on button "Add New Detail" at bounding box center [95, 337] width 83 height 21
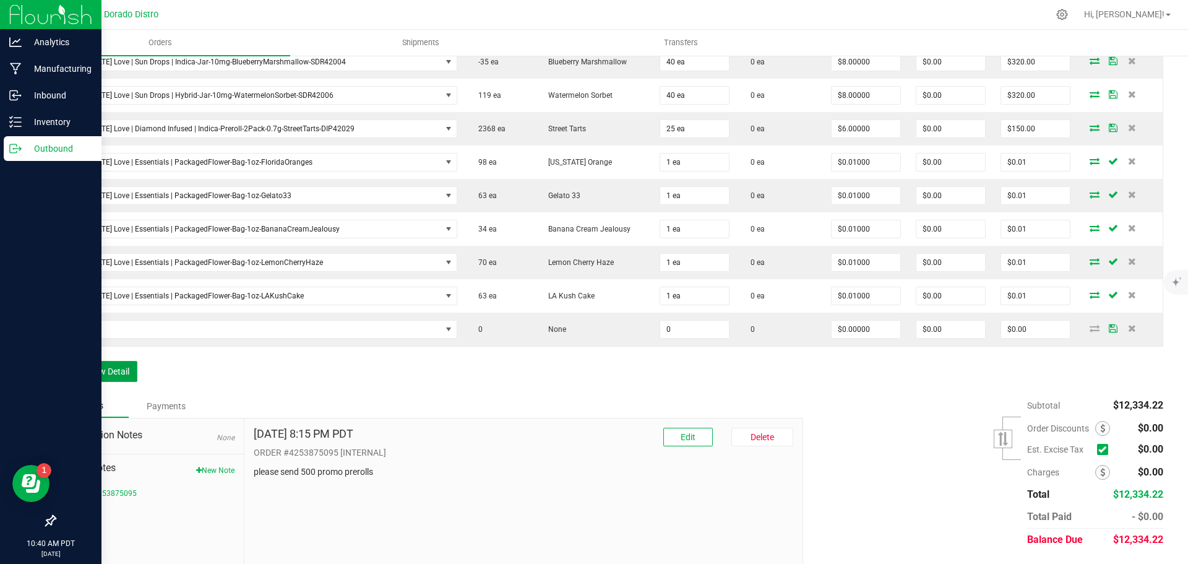
click at [111, 371] on button "Add New Detail" at bounding box center [95, 371] width 83 height 21
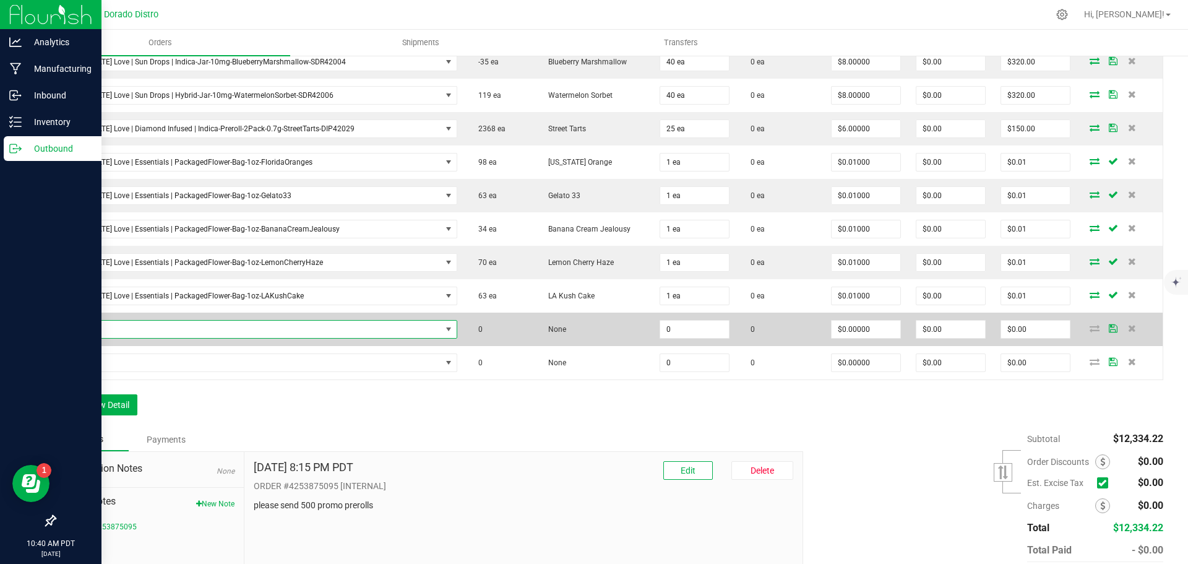
click at [131, 328] on span "NO DATA FOUND" at bounding box center [253, 329] width 378 height 17
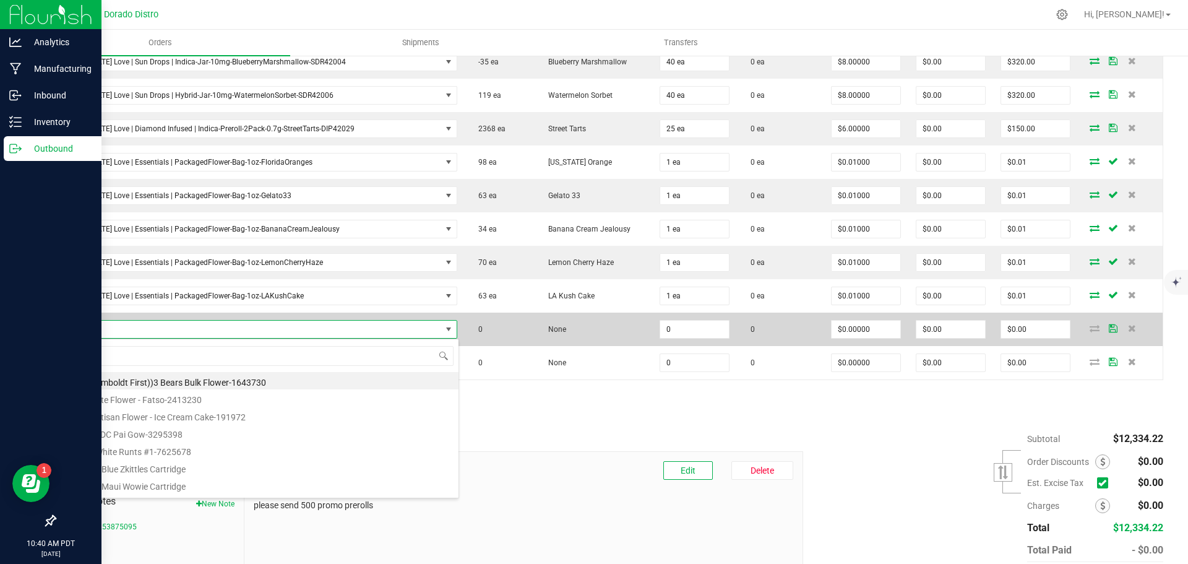
scroll to position [19, 381]
type input "biodiesel"
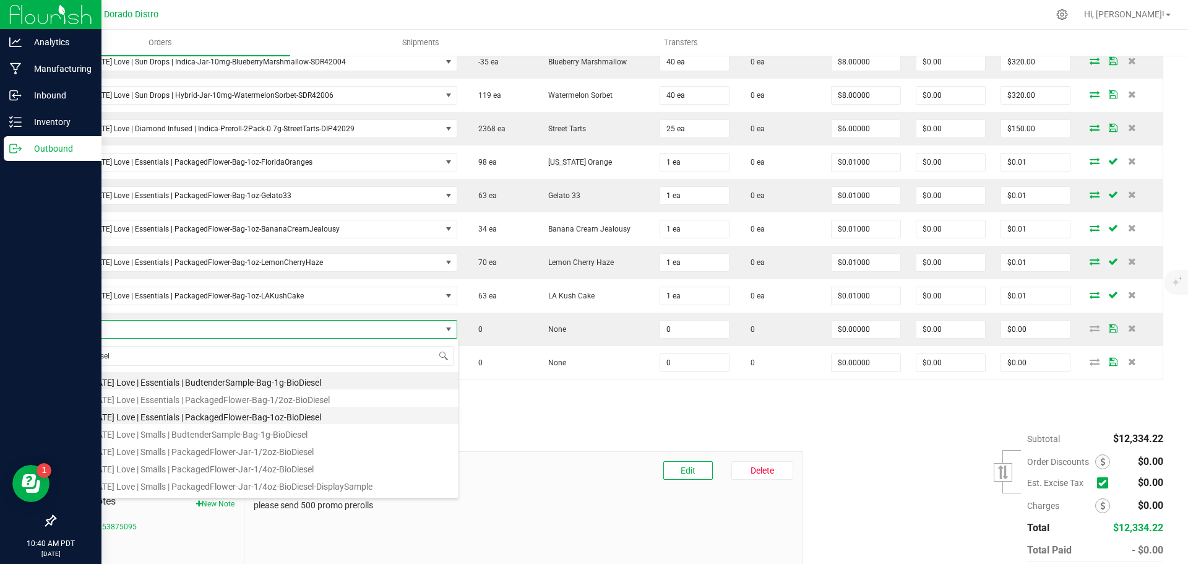
click at [254, 415] on li "California Love | Essentials | PackagedFlower-Bag-1oz-BioDiesel" at bounding box center [261, 415] width 395 height 17
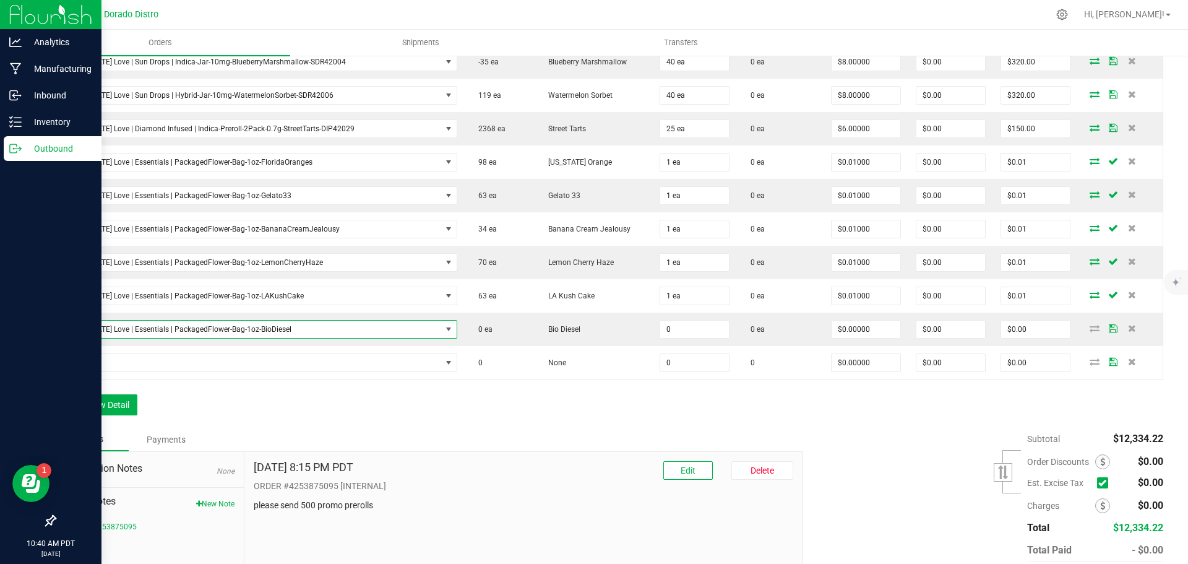
type input "0 ea"
type input "$55.00000"
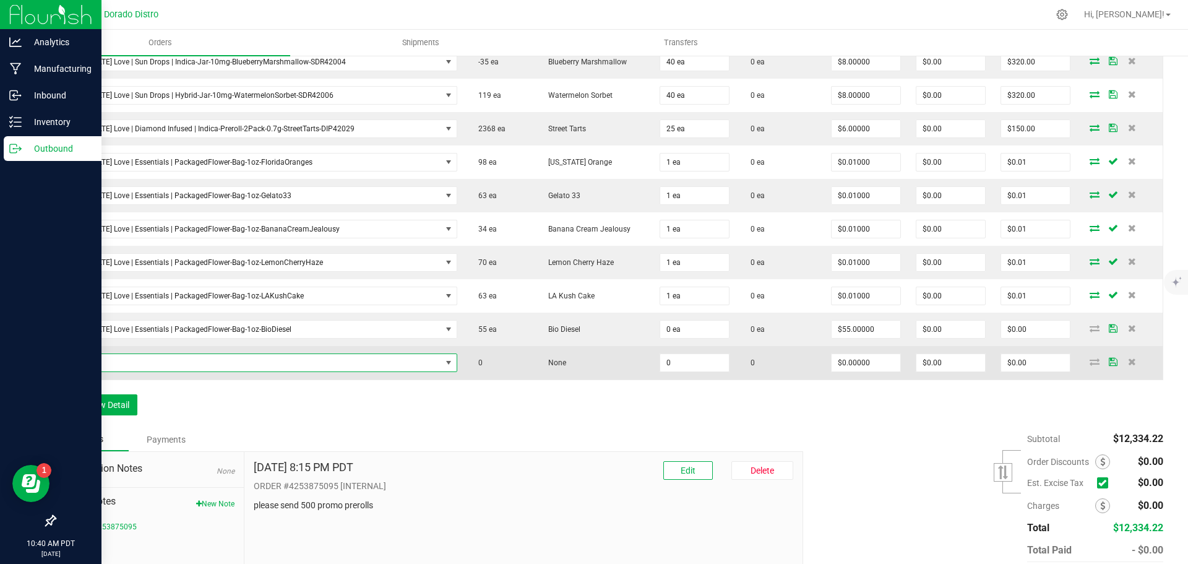
click at [248, 365] on span "NO DATA FOUND" at bounding box center [253, 362] width 378 height 17
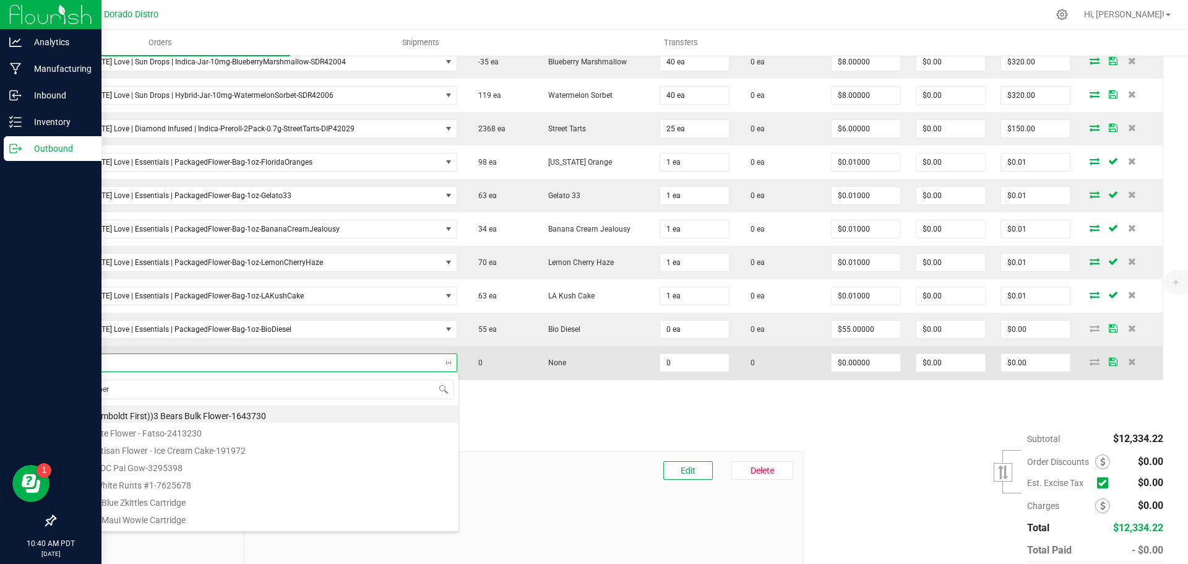
type input "strawberr"
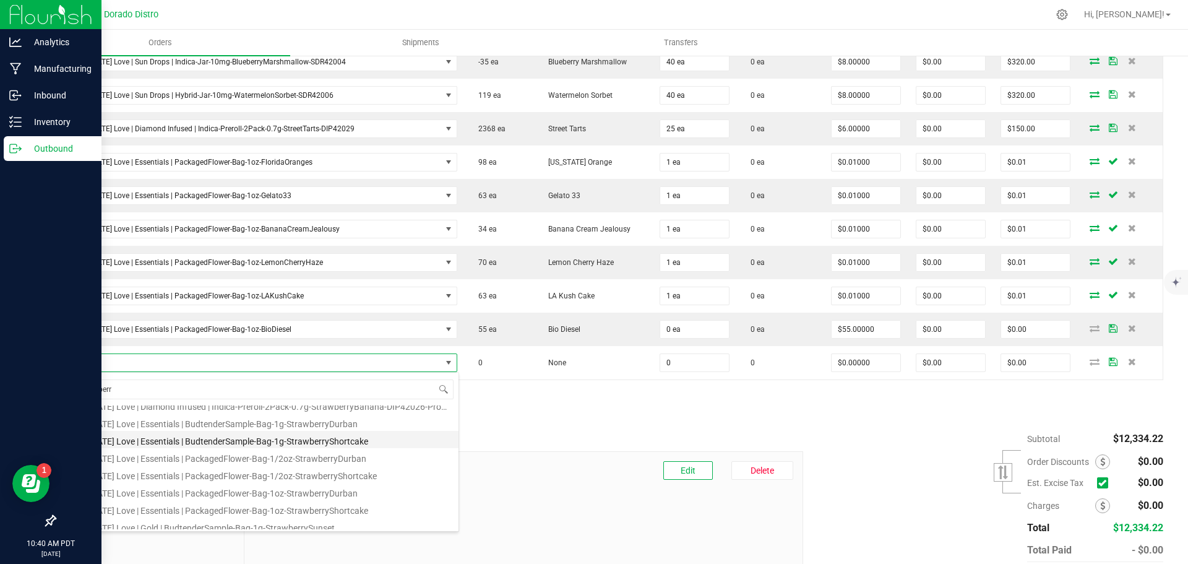
scroll to position [62, 0]
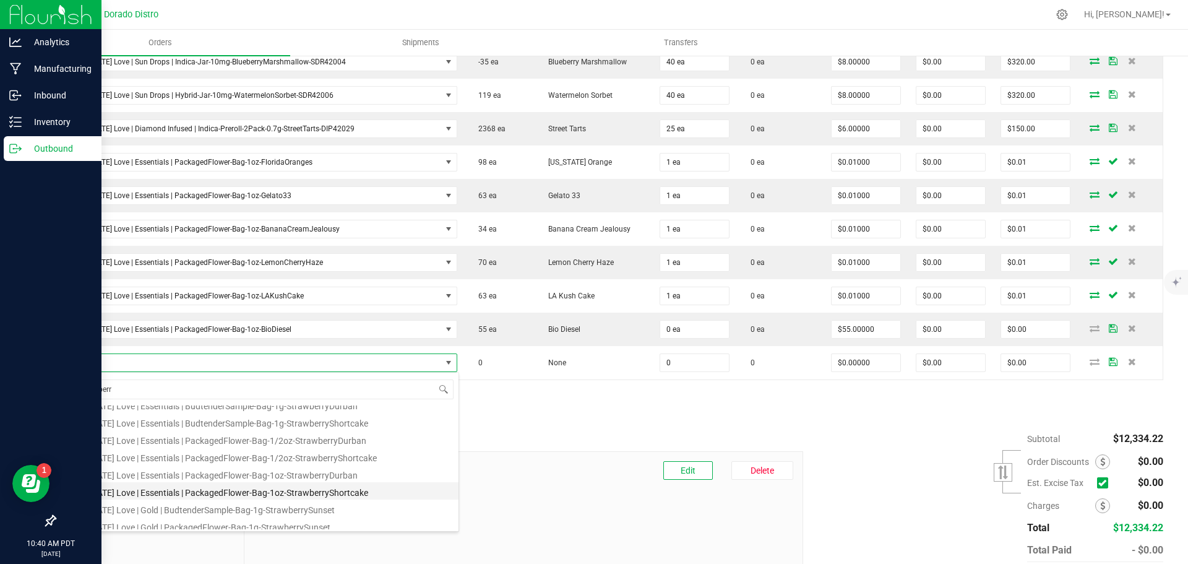
click at [327, 491] on li "California Love | Essentials | PackagedFlower-Bag-1oz-StrawberryShortcake" at bounding box center [261, 490] width 395 height 17
type input "0 ea"
type input "$55.00000"
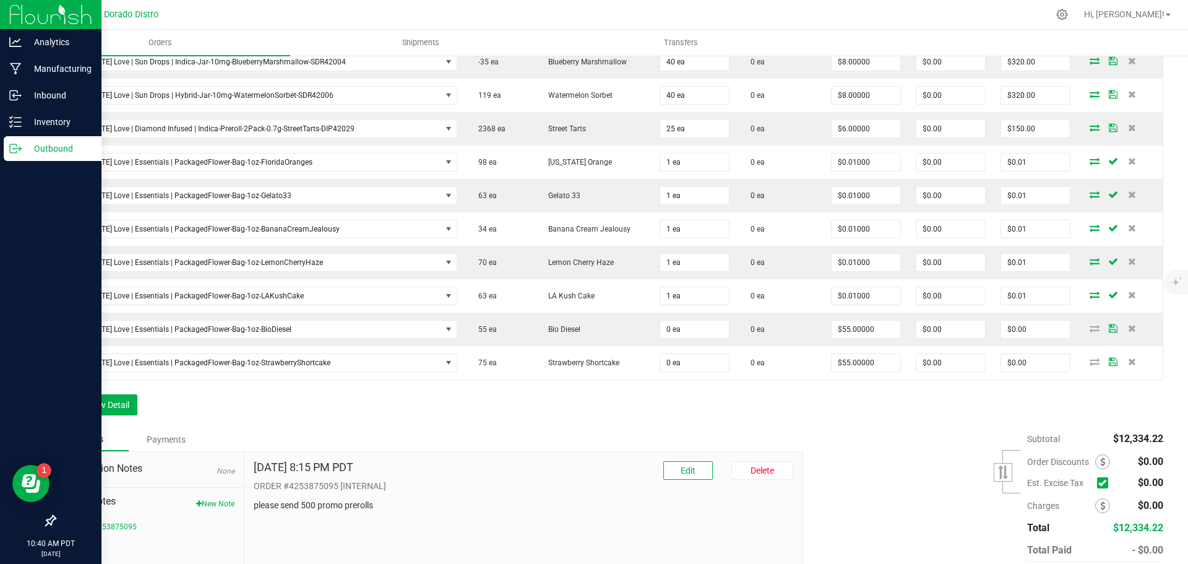
click at [431, 443] on div "Notes Payments" at bounding box center [424, 440] width 740 height 24
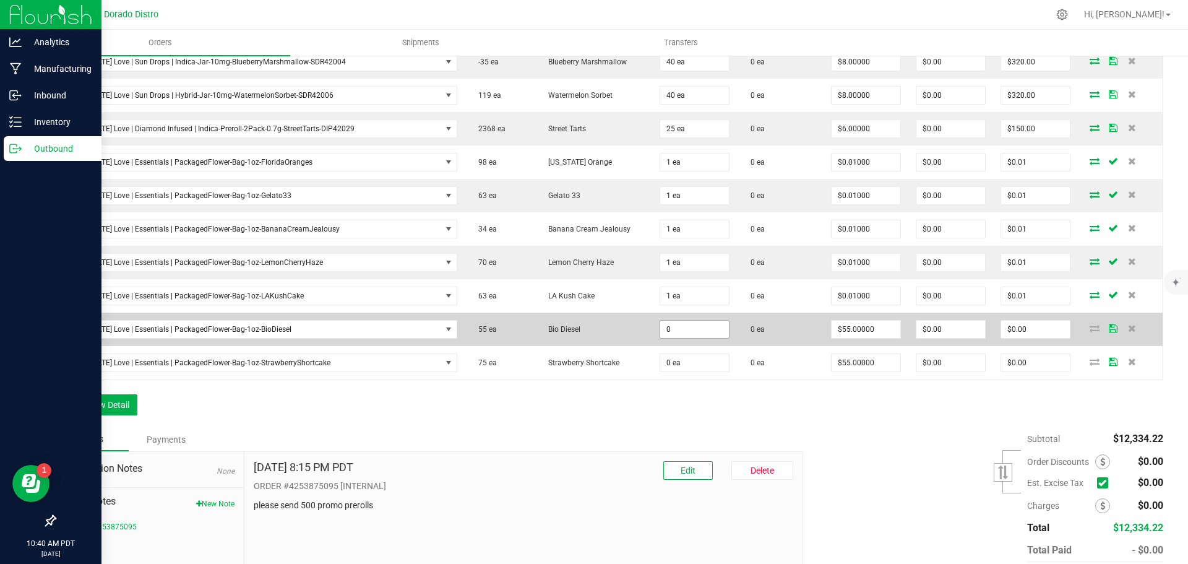
click at [661, 330] on input "0" at bounding box center [694, 329] width 69 height 17
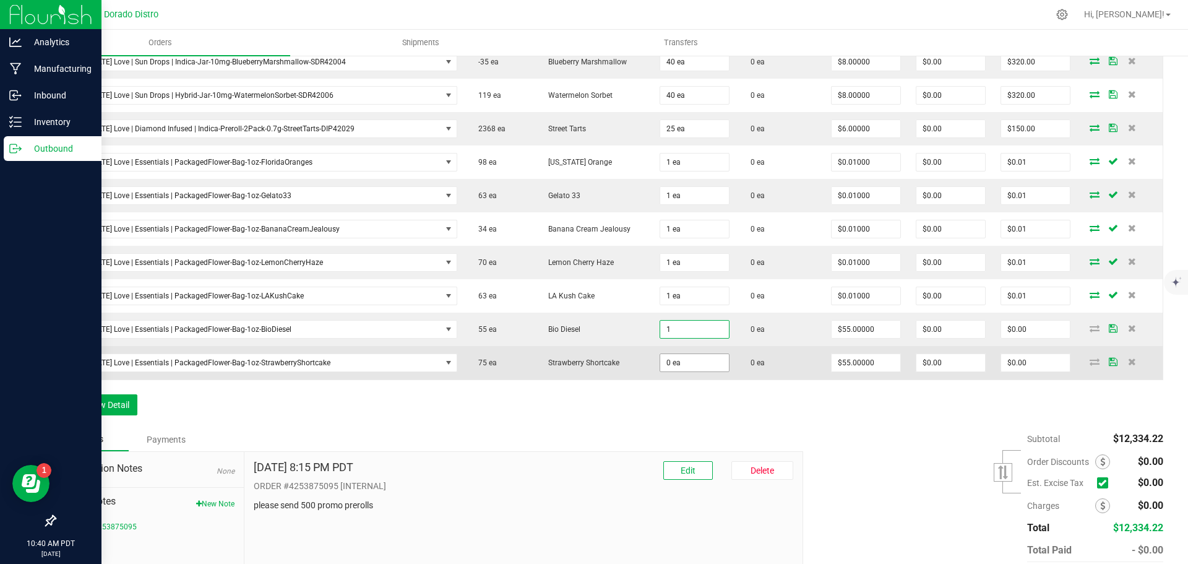
type input "1 ea"
type input "$55.00"
click at [670, 363] on input "0" at bounding box center [694, 362] width 69 height 17
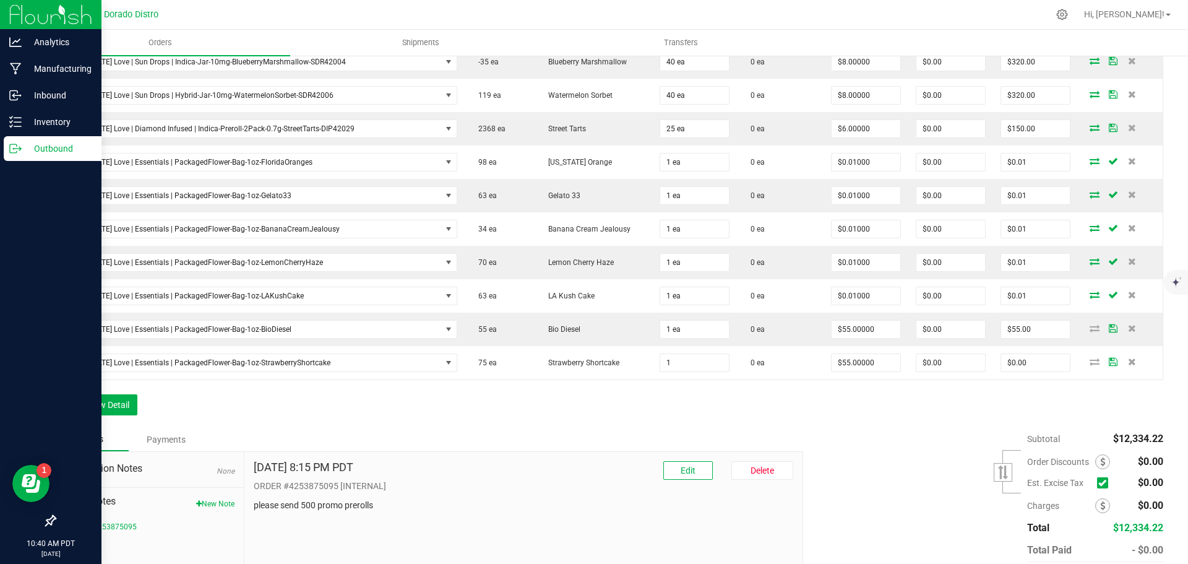
type input "1 ea"
type input "$55.00"
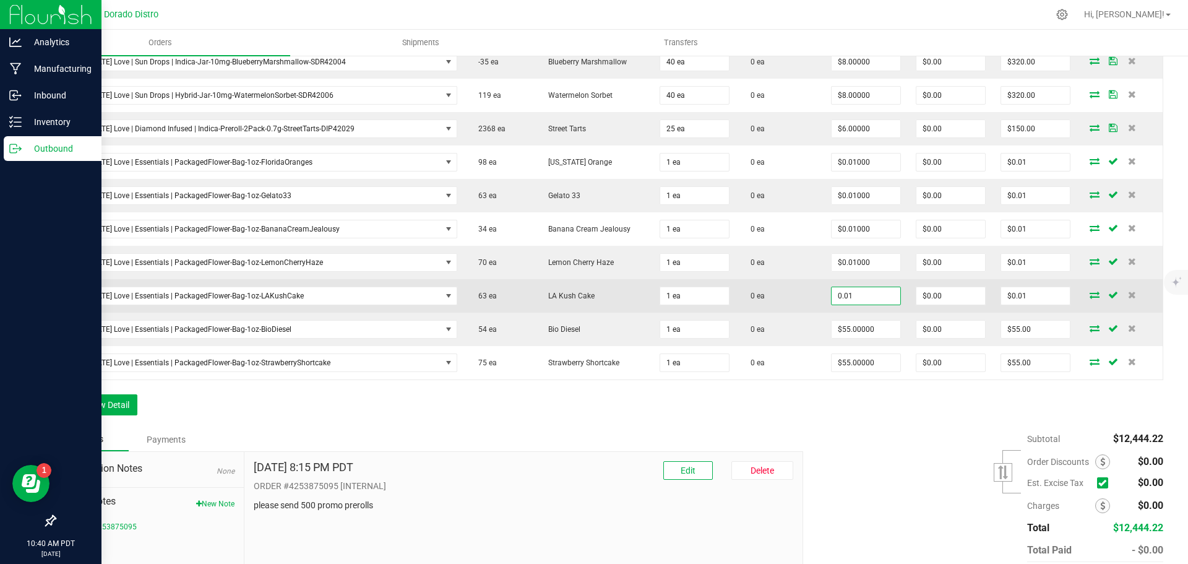
click at [841, 295] on input "0.01" at bounding box center [866, 295] width 69 height 17
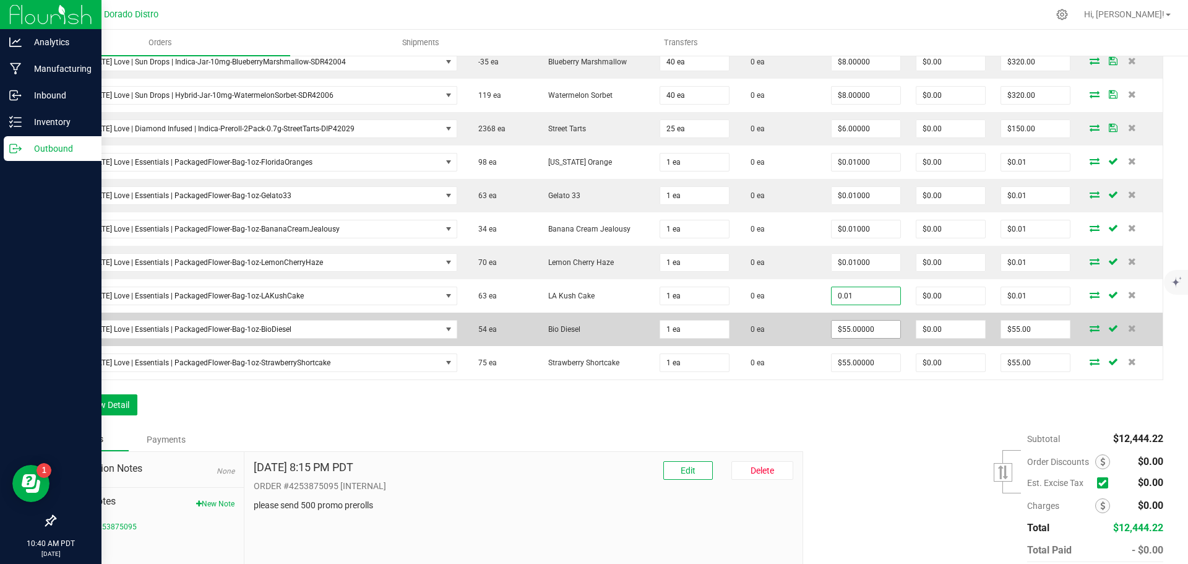
type input "$0.01000"
click at [852, 337] on input "55" at bounding box center [866, 329] width 69 height 17
paste input "0.01"
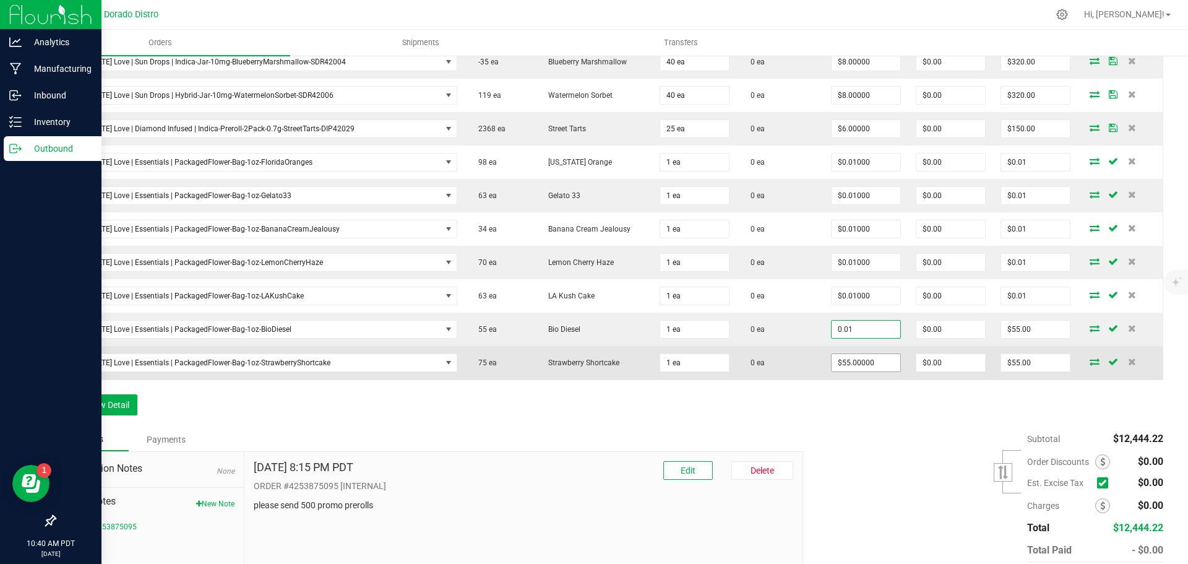
type input "$0.01000"
type input "$0.01"
click at [852, 360] on input "55" at bounding box center [866, 362] width 69 height 17
paste input "0.01"
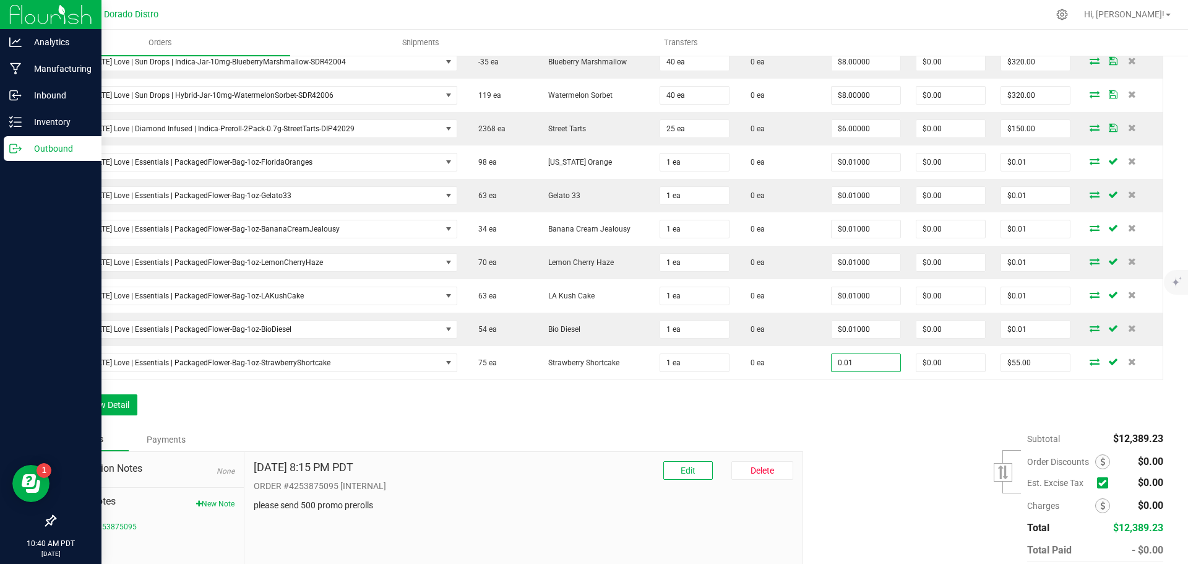
type input "$0.01000"
type input "$0.01"
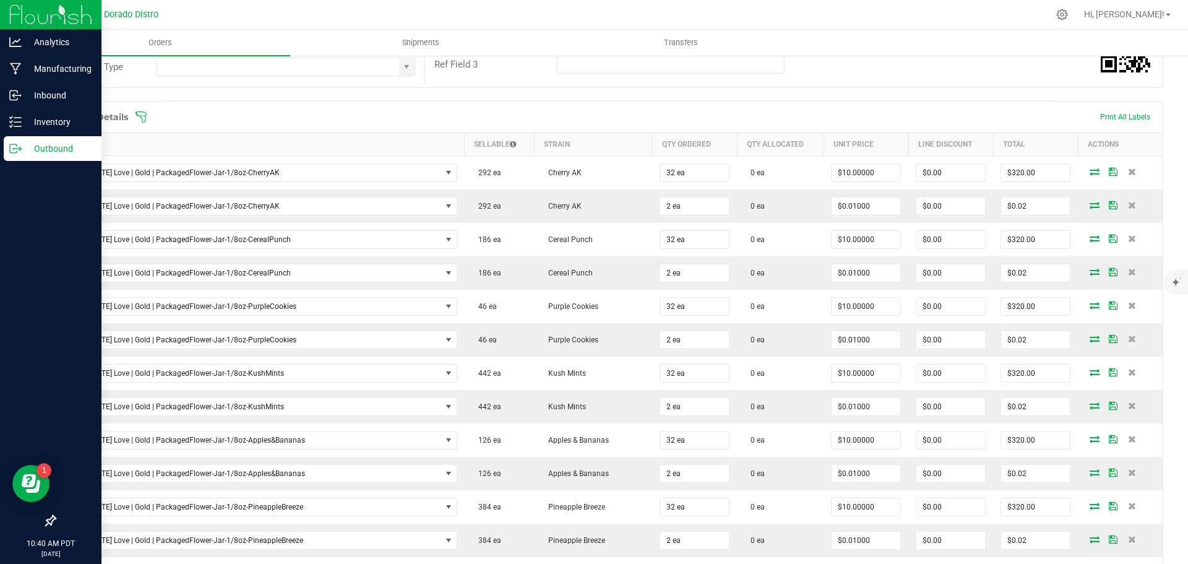
scroll to position [0, 0]
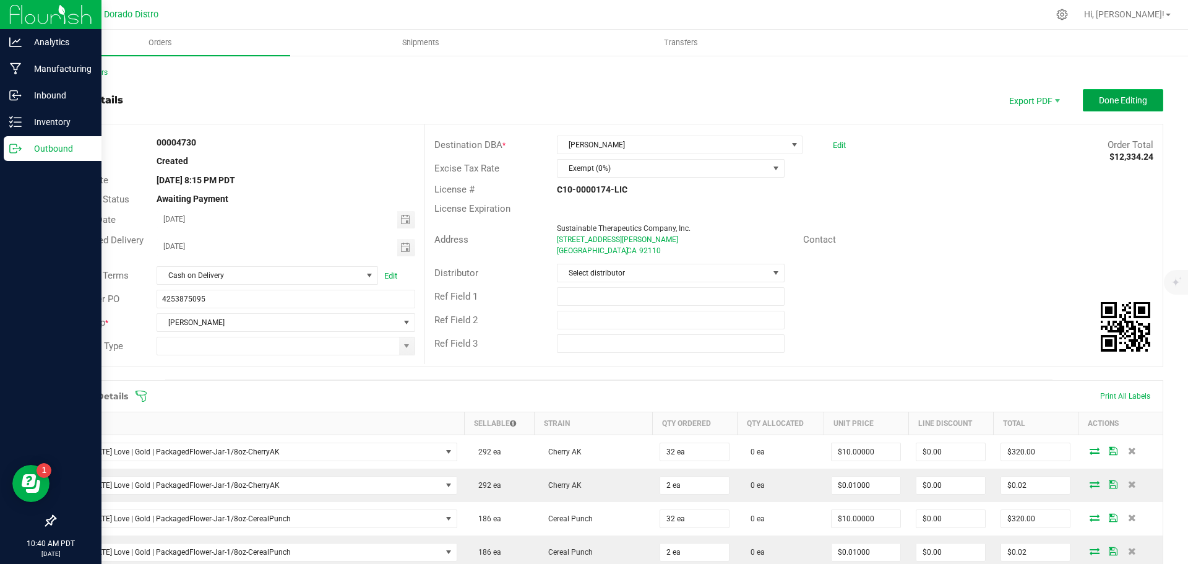
click at [1099, 99] on span "Done Editing" at bounding box center [1123, 100] width 48 height 10
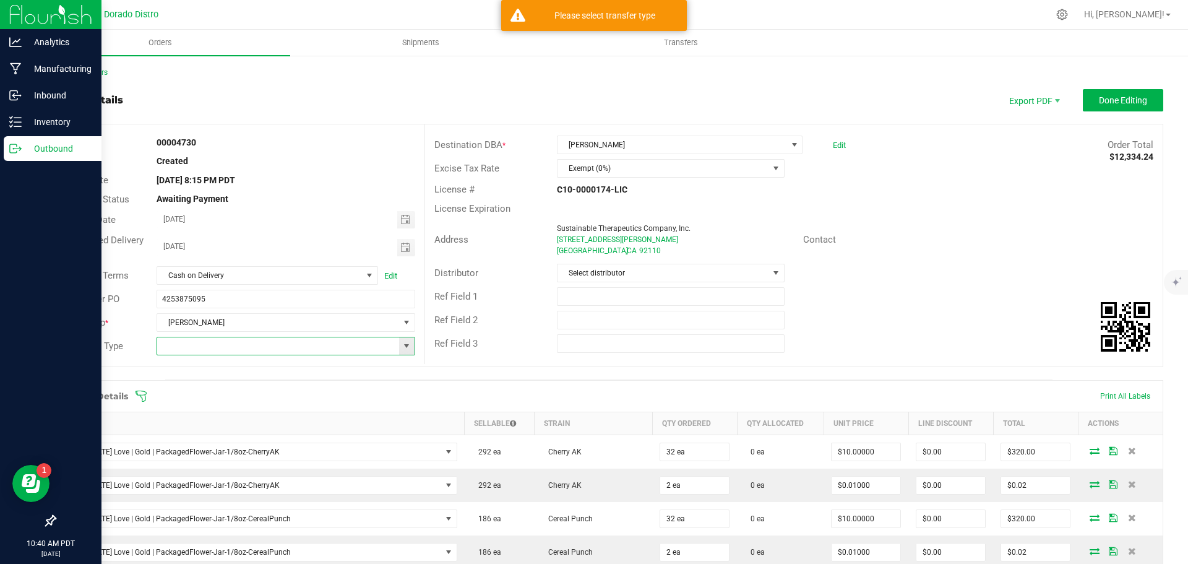
click at [228, 354] on input at bounding box center [277, 345] width 241 height 17
drag, startPoint x: 222, startPoint y: 301, endPoint x: 155, endPoint y: 300, distance: 66.2
click at [157, 300] on input "4253875095" at bounding box center [286, 299] width 258 height 19
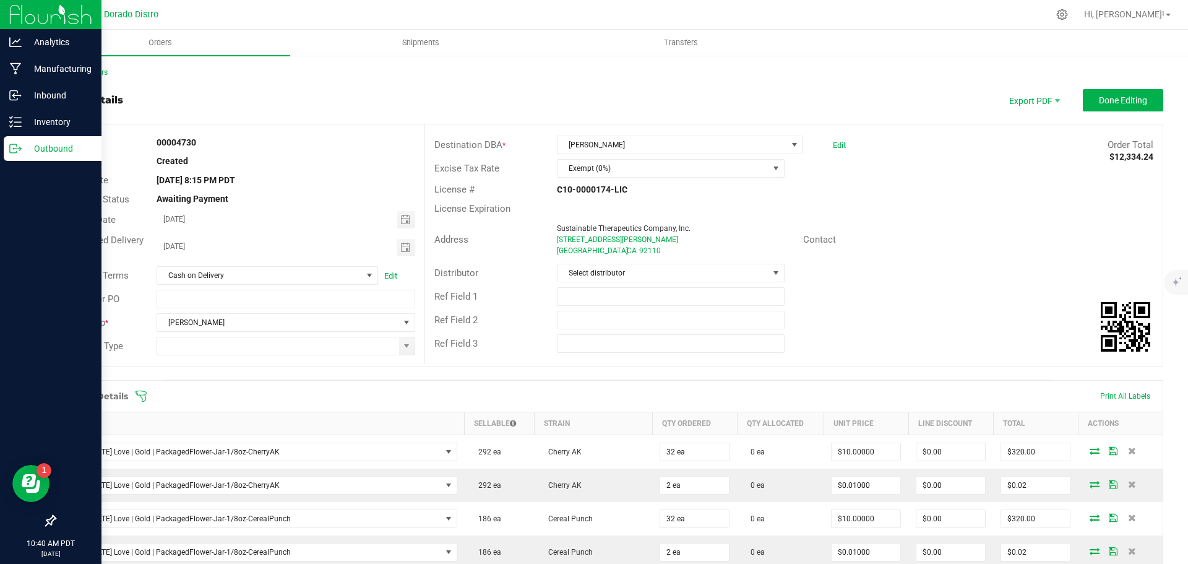
click at [857, 324] on div "Ref Field 2" at bounding box center [794, 320] width 738 height 24
click at [344, 347] on input at bounding box center [277, 345] width 241 height 17
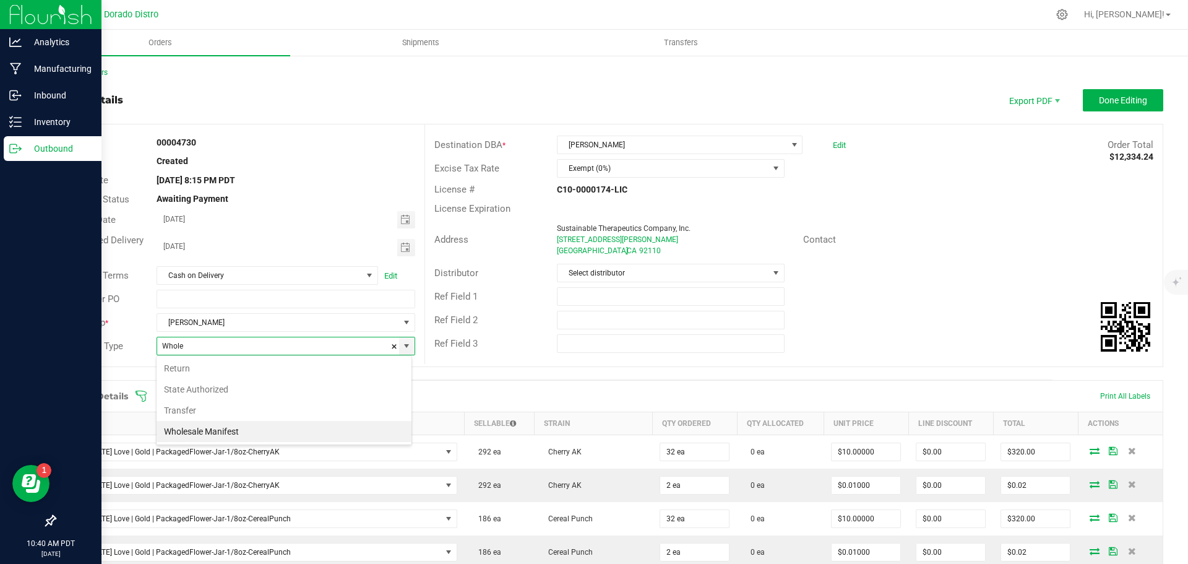
click at [309, 431] on li "Wholesale Manifest" at bounding box center [284, 431] width 255 height 21
type input "Wholesale Manifest"
click at [1112, 103] on span "Done Editing" at bounding box center [1123, 100] width 48 height 10
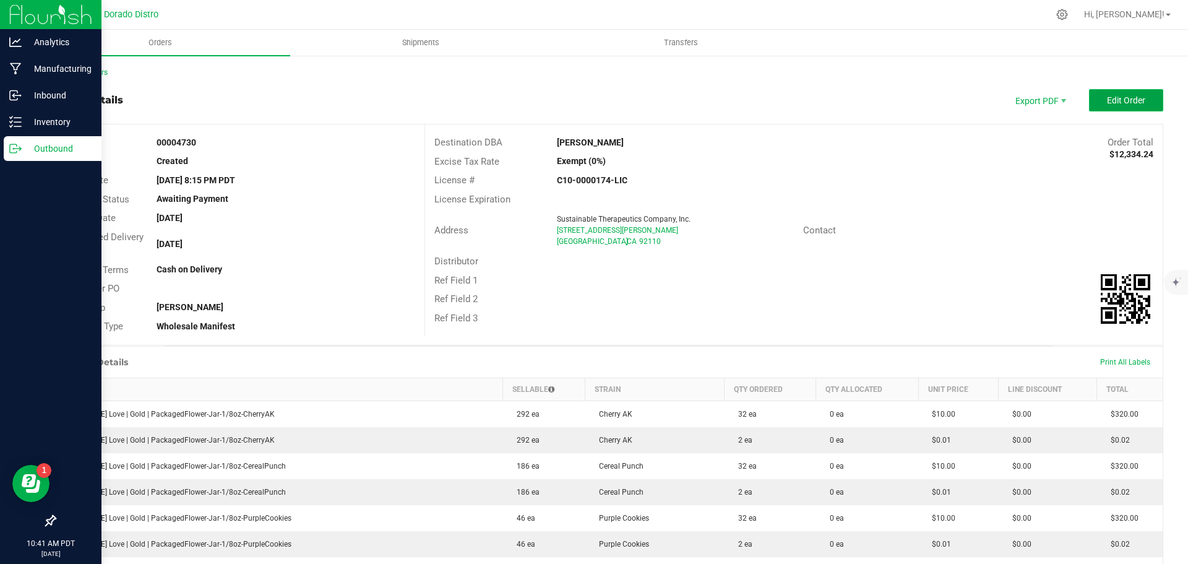
click at [1107, 104] on span "Edit Order" at bounding box center [1126, 100] width 38 height 10
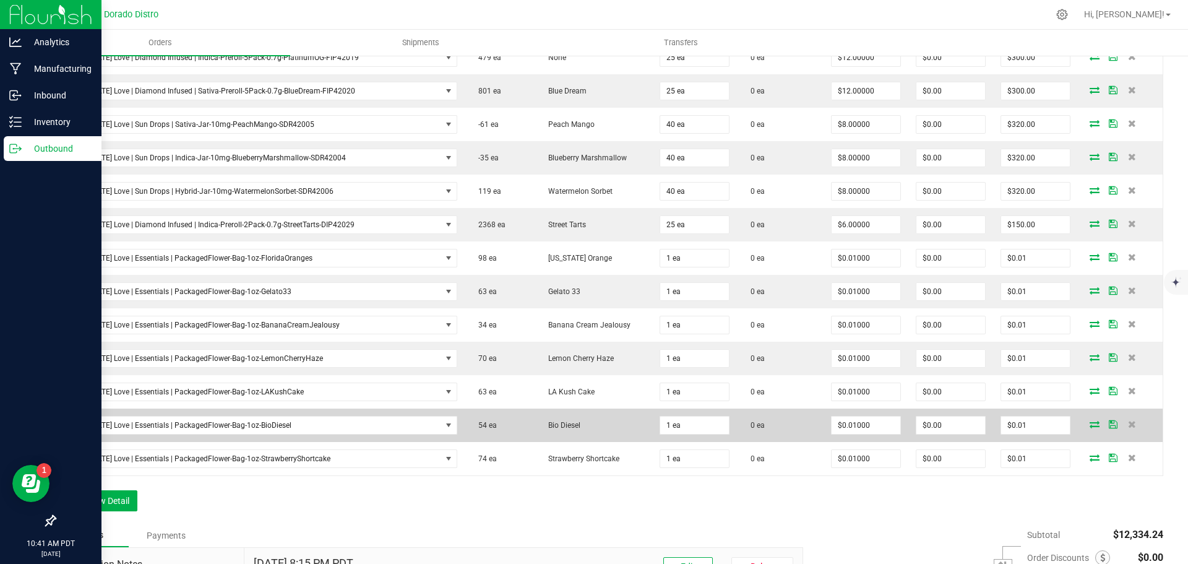
scroll to position [1760, 0]
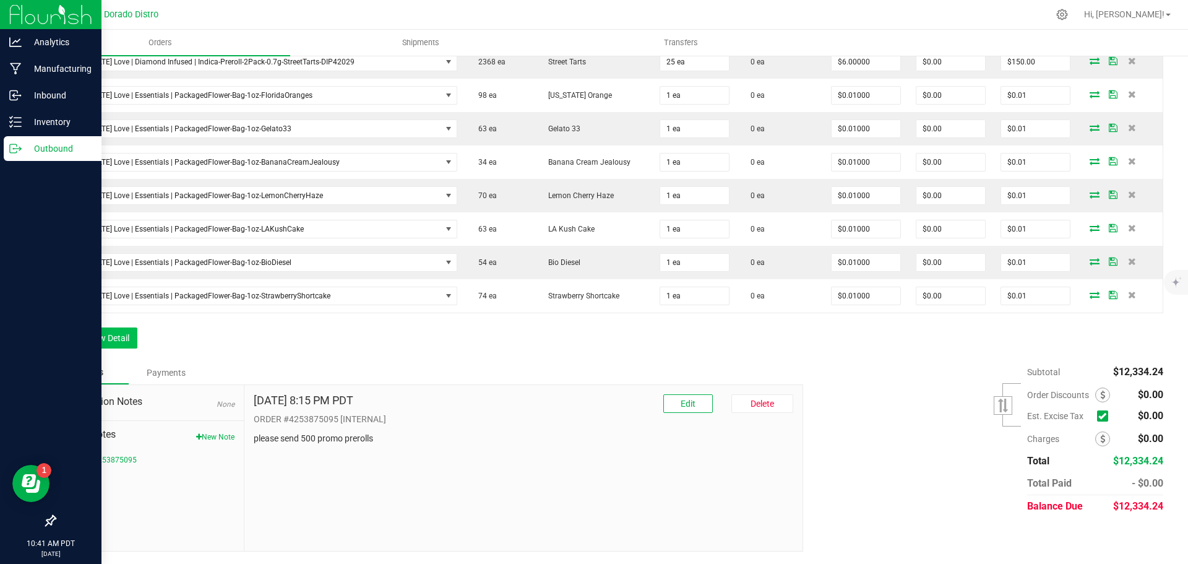
drag, startPoint x: 139, startPoint y: 335, endPoint x: 130, endPoint y: 337, distance: 8.9
click at [125, 337] on button "Add New Detail" at bounding box center [95, 337] width 83 height 21
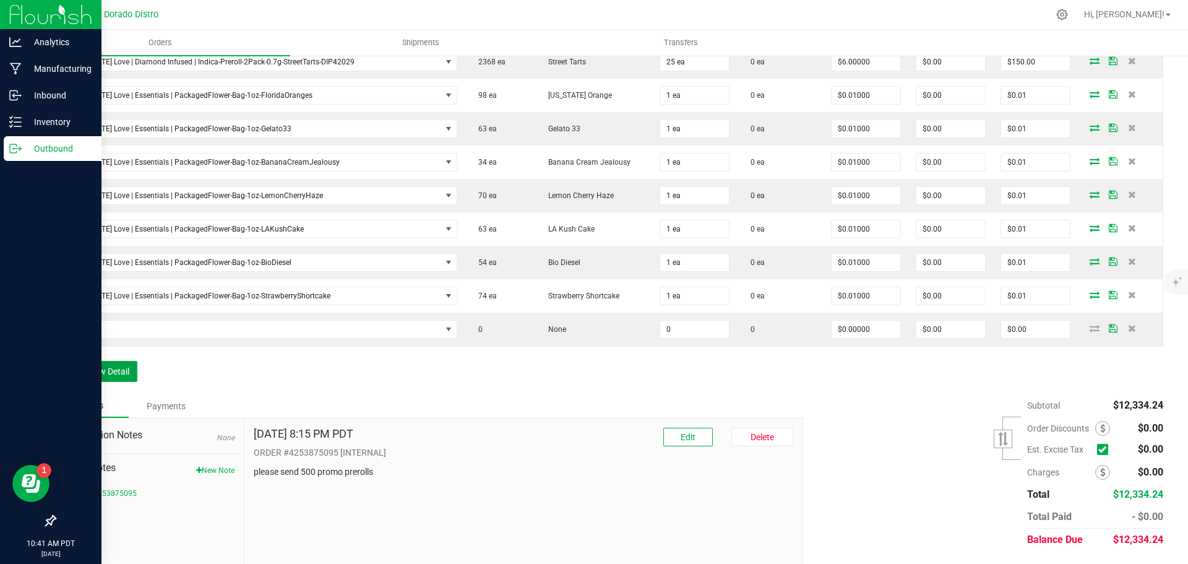
click at [111, 369] on button "Add New Detail" at bounding box center [95, 371] width 83 height 21
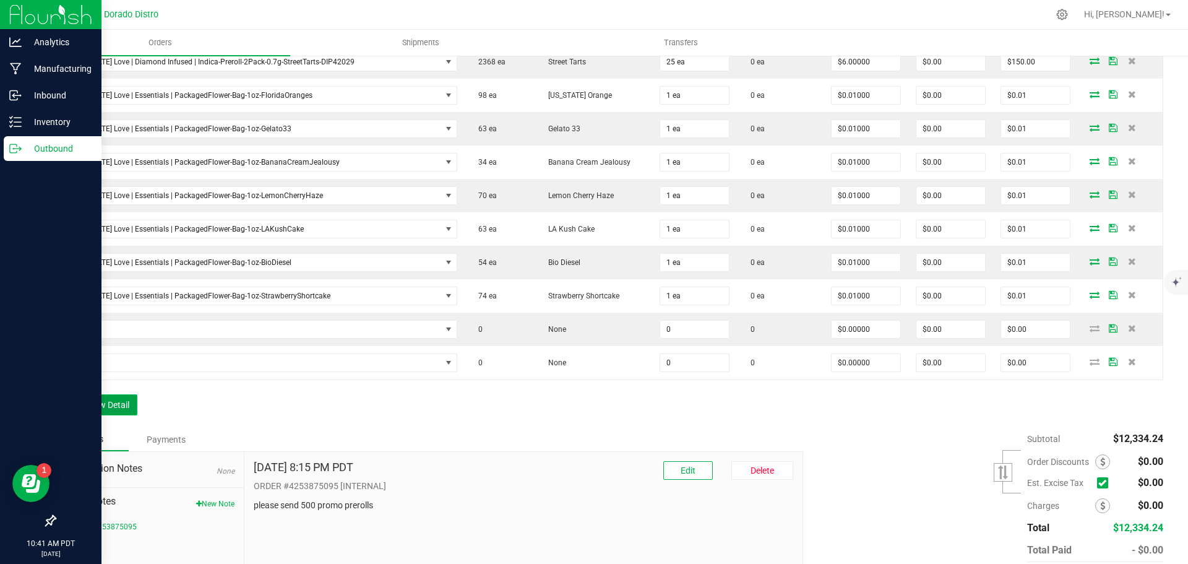
click at [110, 406] on button "Add New Detail" at bounding box center [95, 404] width 83 height 21
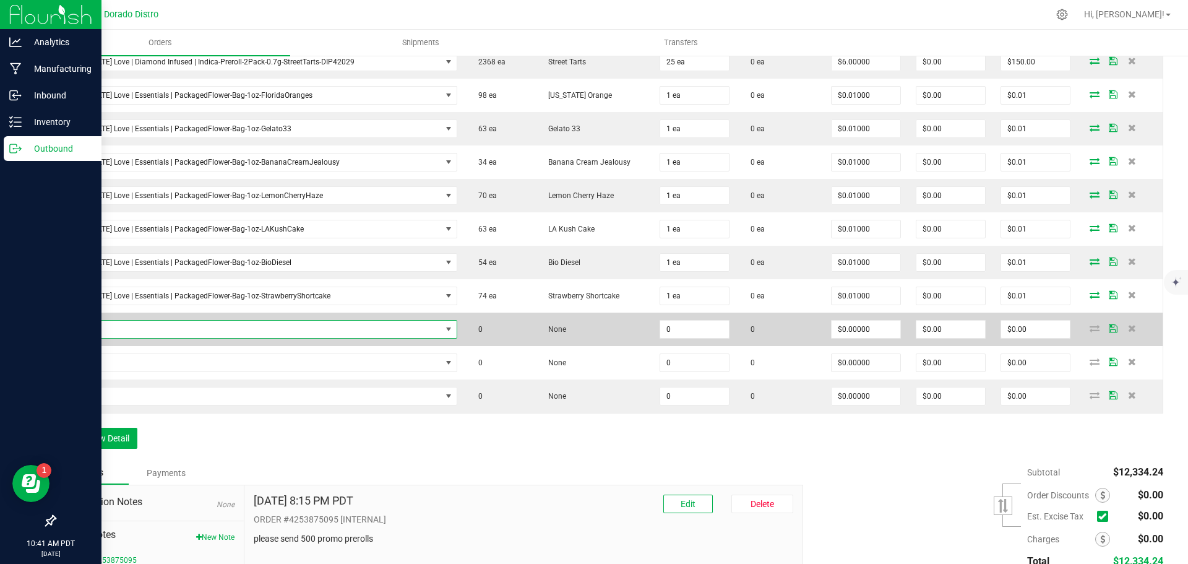
click at [131, 330] on span "NO DATA FOUND" at bounding box center [253, 329] width 378 height 17
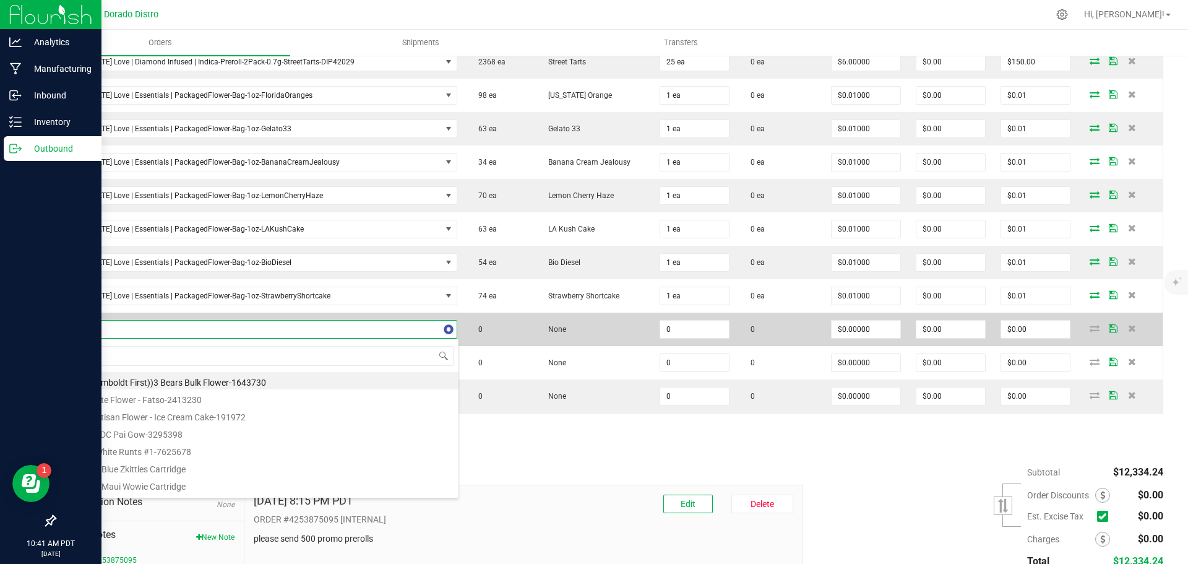
scroll to position [19, 381]
type input "AMF42070"
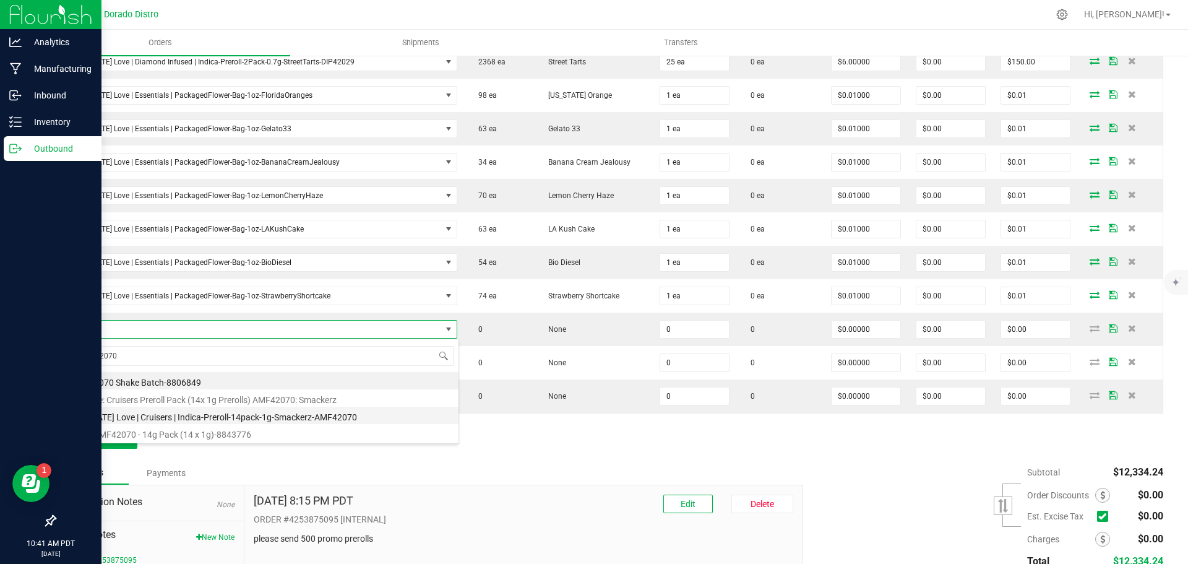
click at [300, 413] on li "California Love | Cruisers | Indica-Preroll-14pack-1g-Smackerz-AMF42070" at bounding box center [261, 415] width 395 height 17
type input "0 ea"
type input "$25.00000"
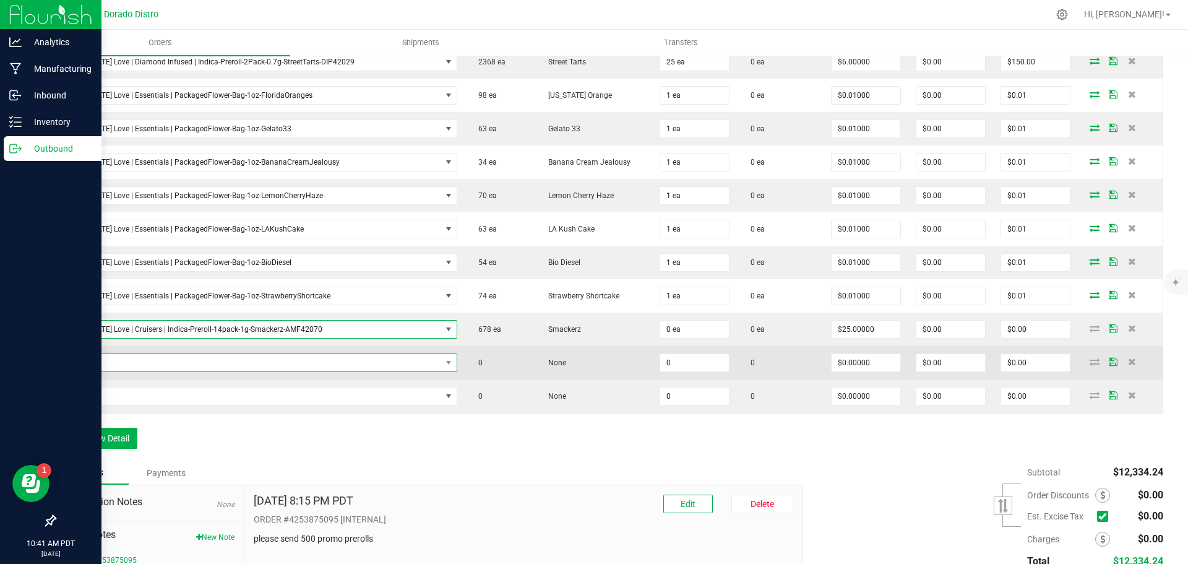
click at [275, 357] on span "NO DATA FOUND" at bounding box center [253, 362] width 378 height 17
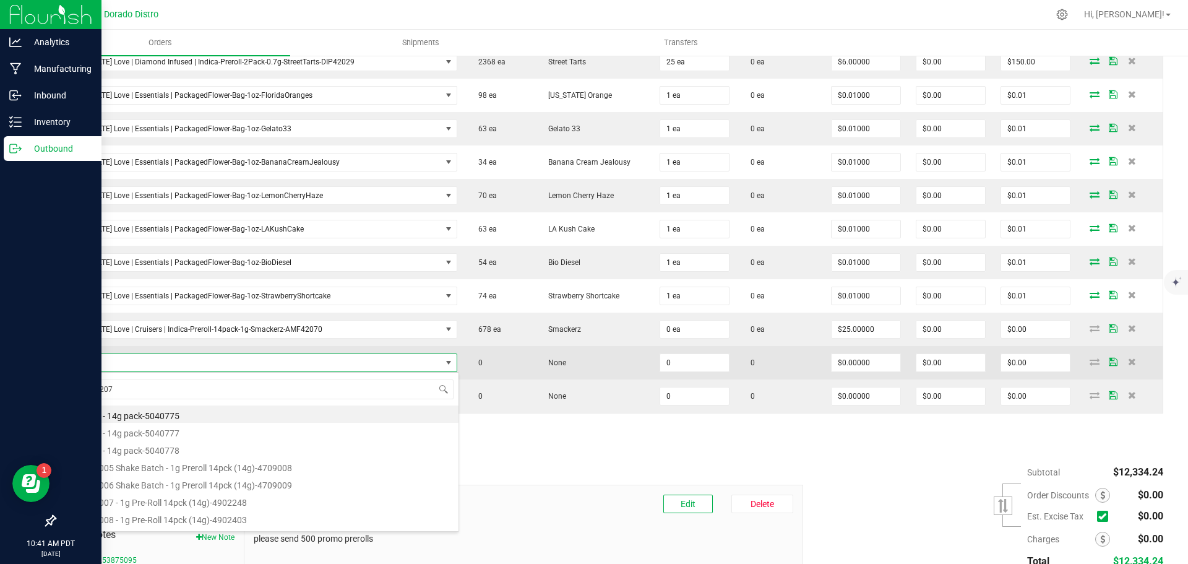
type input "AMF42071"
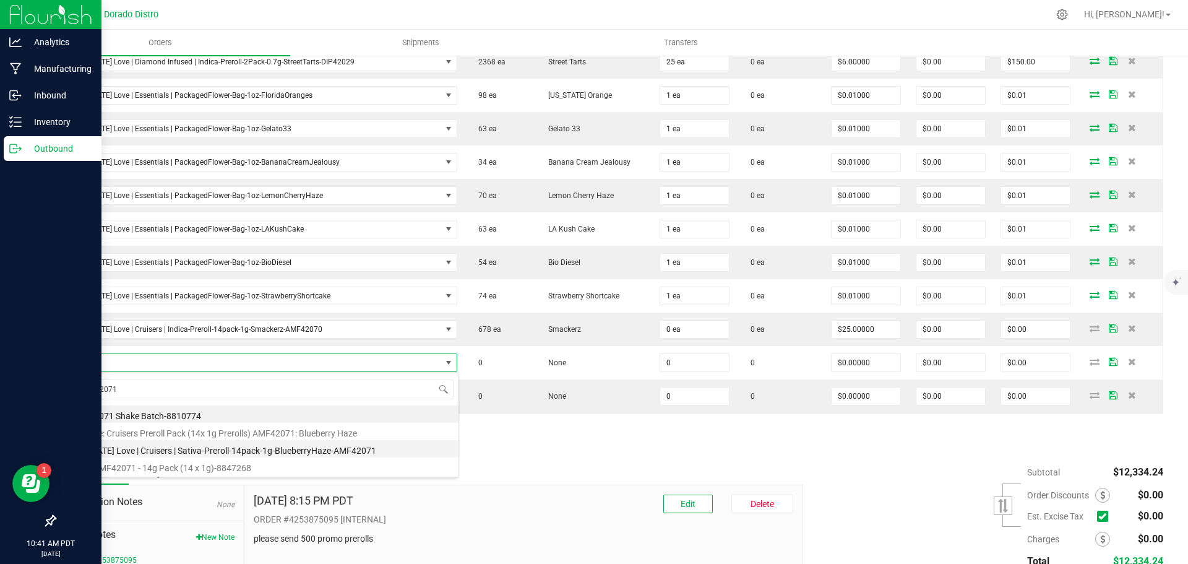
click at [294, 448] on li "California Love | Cruisers | Sativa-Preroll-14pack-1g-BlueberryHaze-AMF42071" at bounding box center [261, 448] width 395 height 17
type input "0 ea"
type input "$25.00000"
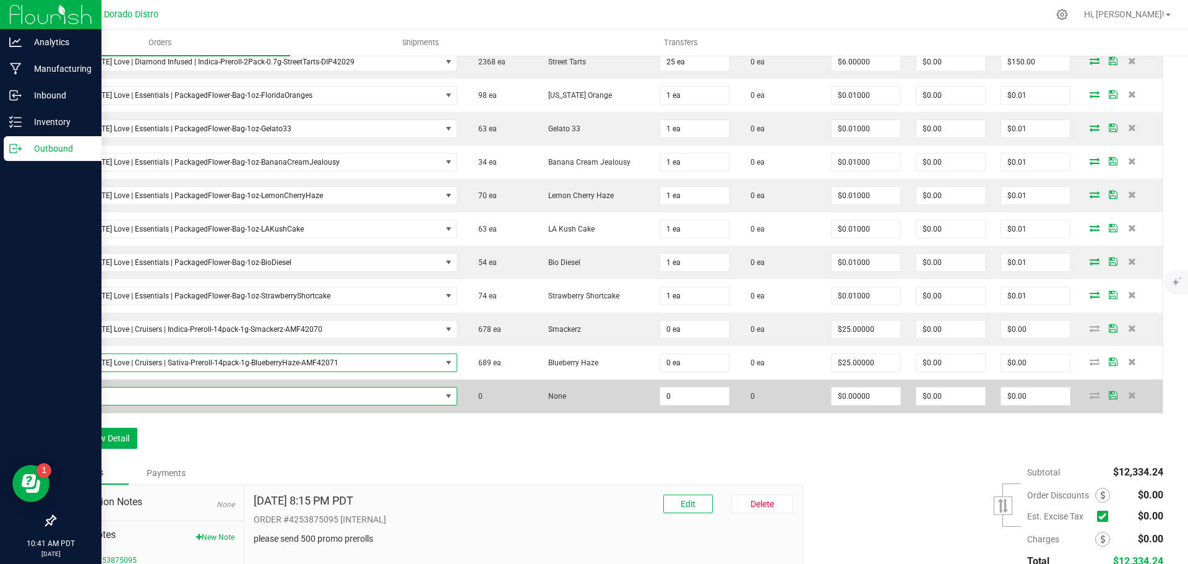
click at [269, 404] on span "NO DATA FOUND" at bounding box center [253, 395] width 378 height 17
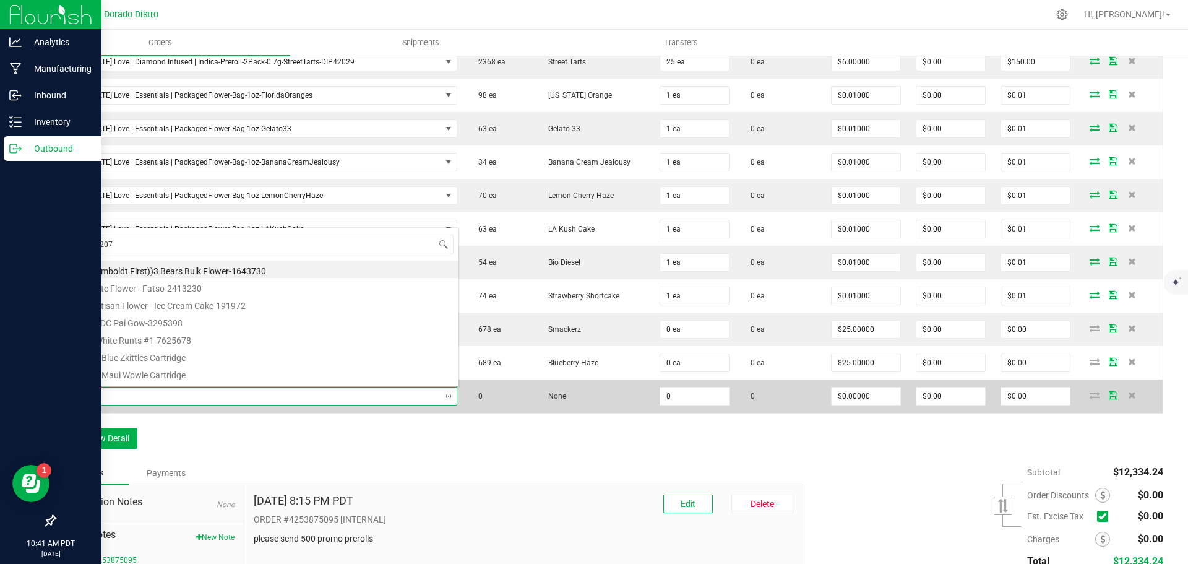
type input "AMF42072"
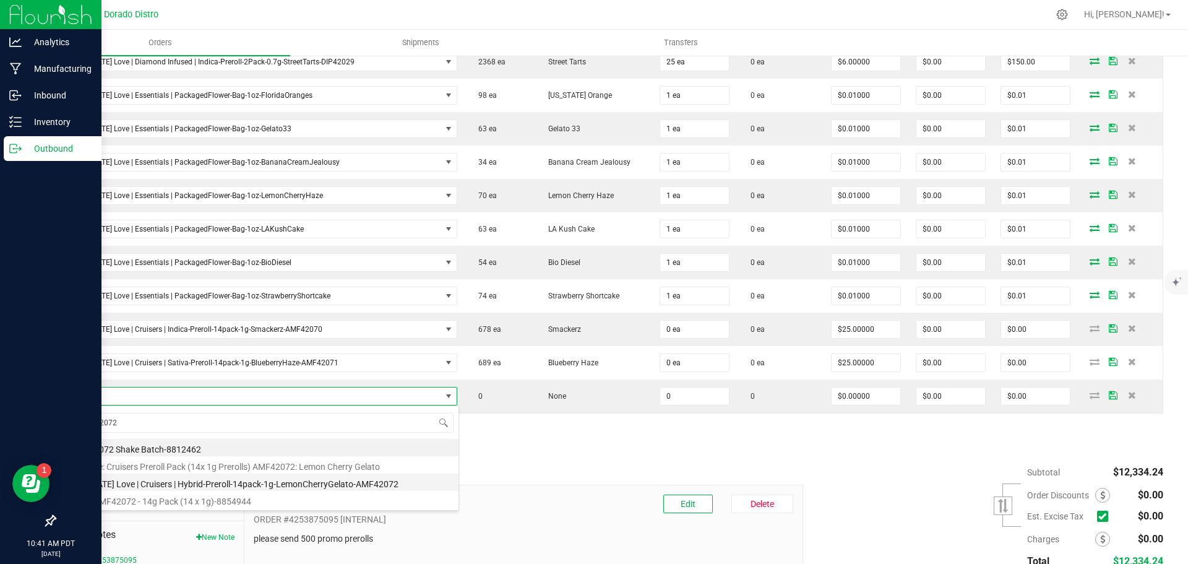
click at [357, 480] on li "California Love | Cruisers | Hybrid-Preroll-14pack-1g-LemonCherryGelato-AMF42072" at bounding box center [261, 482] width 395 height 17
type input "0 ea"
type input "$25.00000"
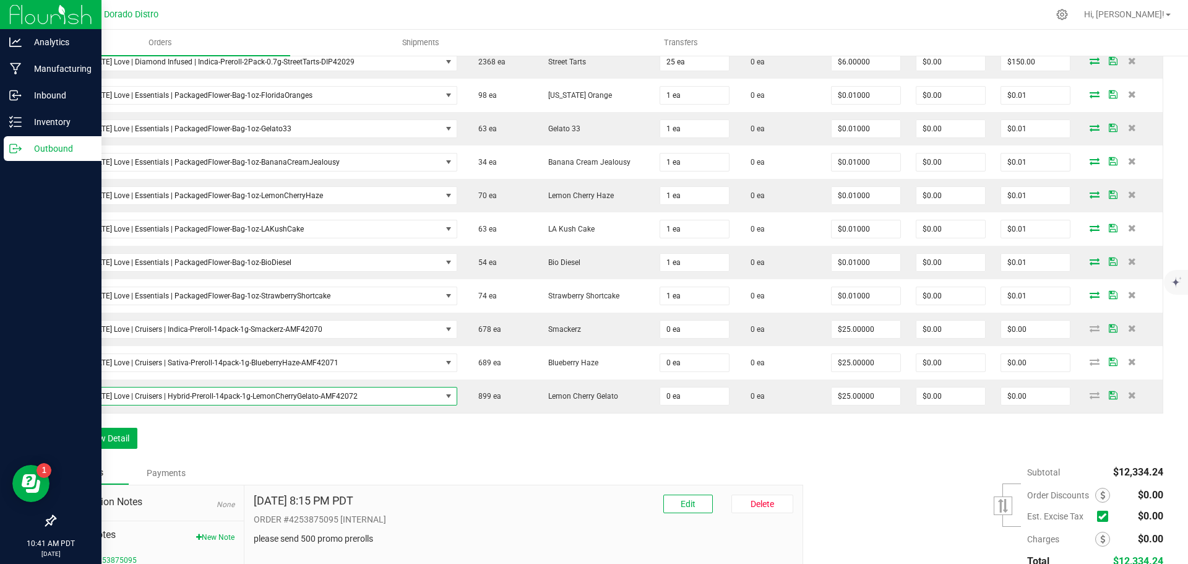
click at [453, 469] on div "Notes Payments" at bounding box center [424, 473] width 740 height 24
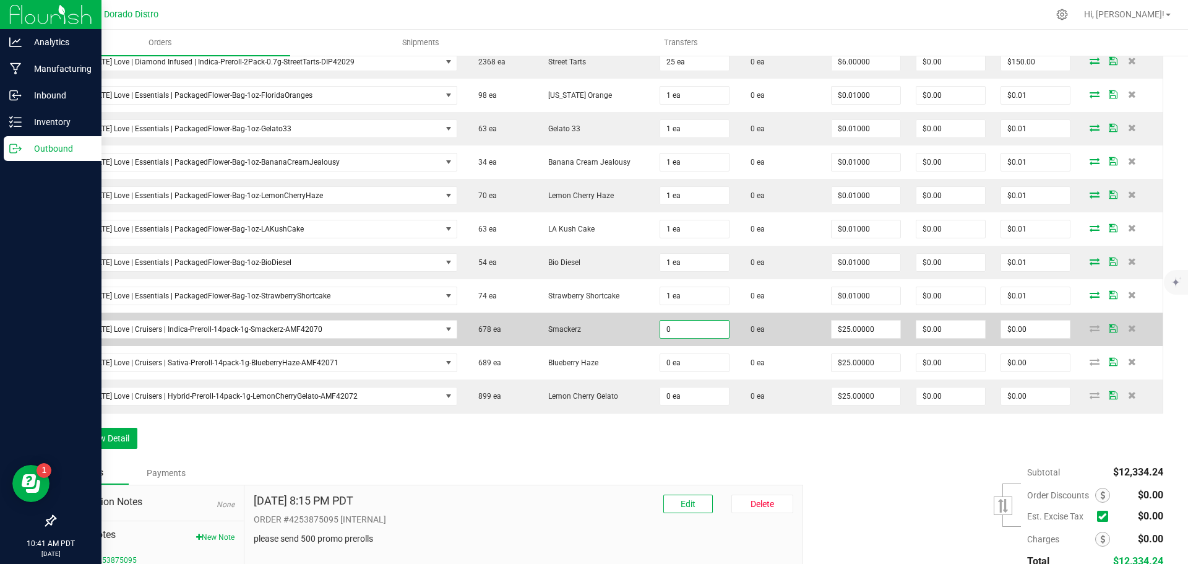
click at [660, 333] on input "0" at bounding box center [694, 329] width 69 height 17
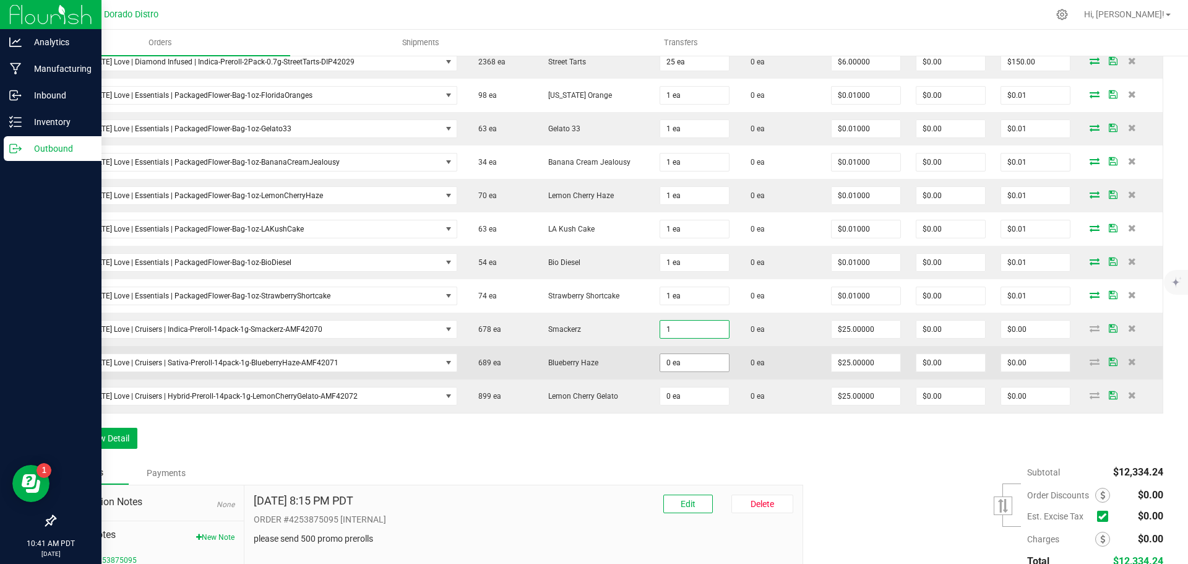
type input "1 ea"
type input "$25.00"
click at [668, 360] on input "0" at bounding box center [694, 362] width 69 height 17
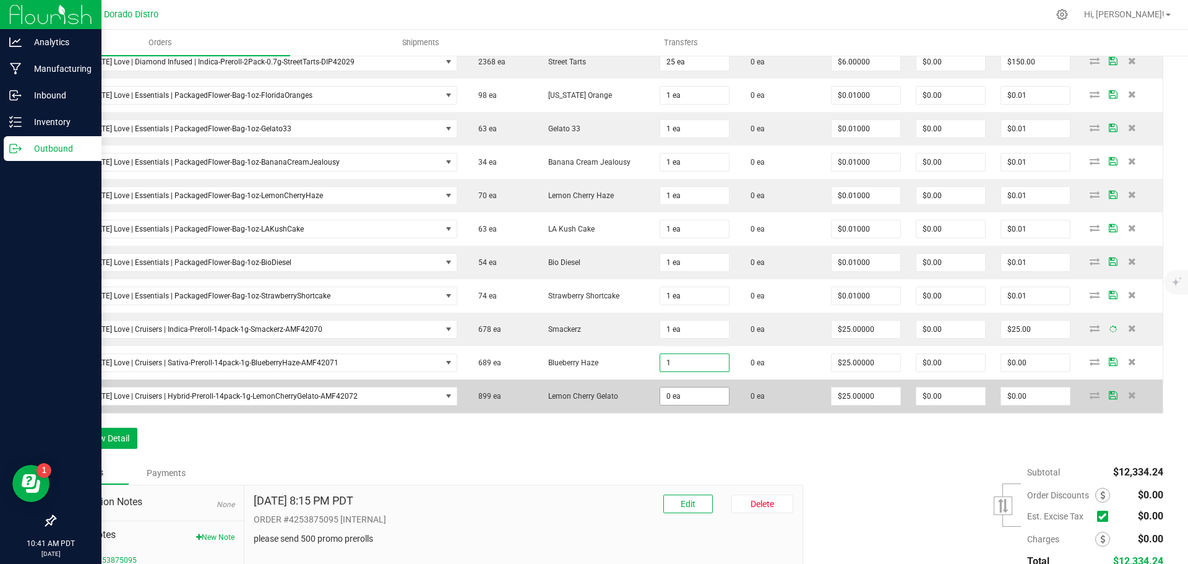
type input "1 ea"
type input "$25.00"
click at [675, 391] on input "0" at bounding box center [694, 395] width 69 height 17
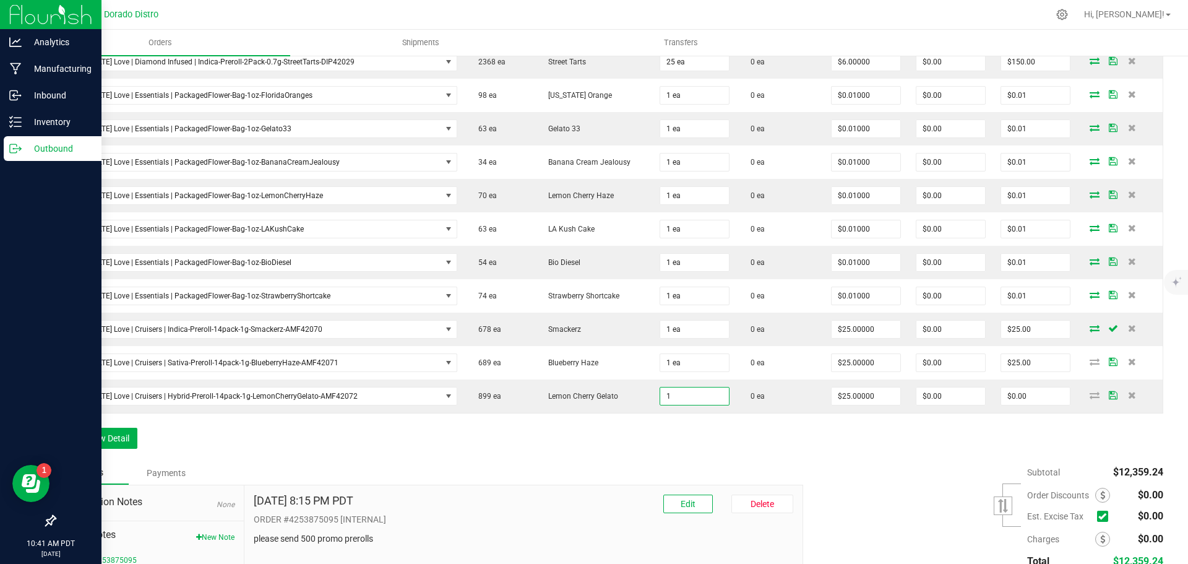
type input "1 ea"
type input "$25.00"
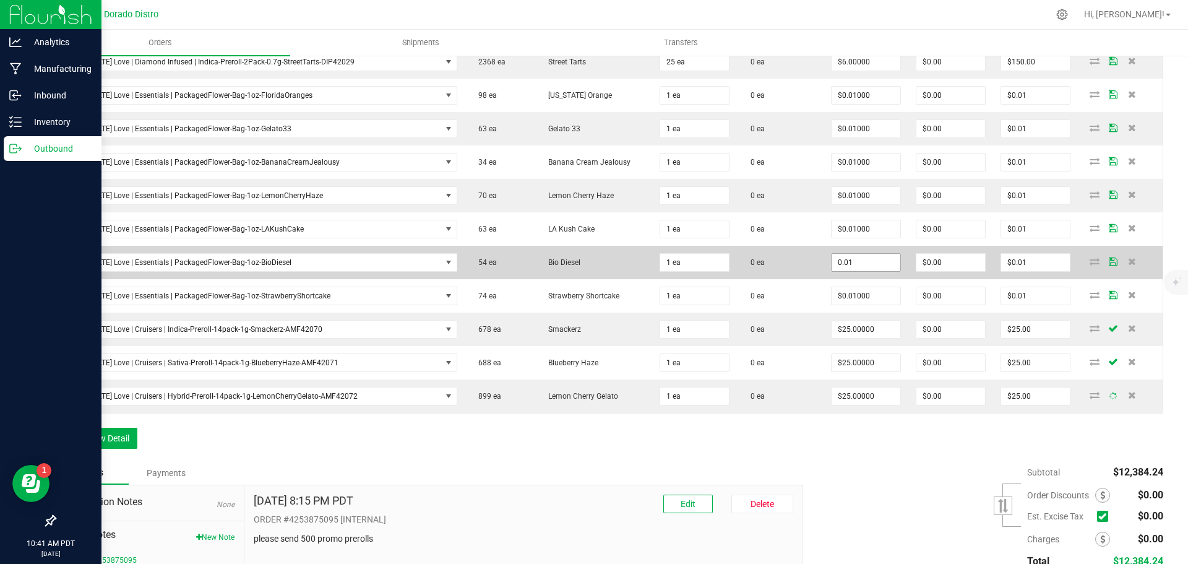
click at [840, 262] on input "0.01" at bounding box center [866, 262] width 69 height 17
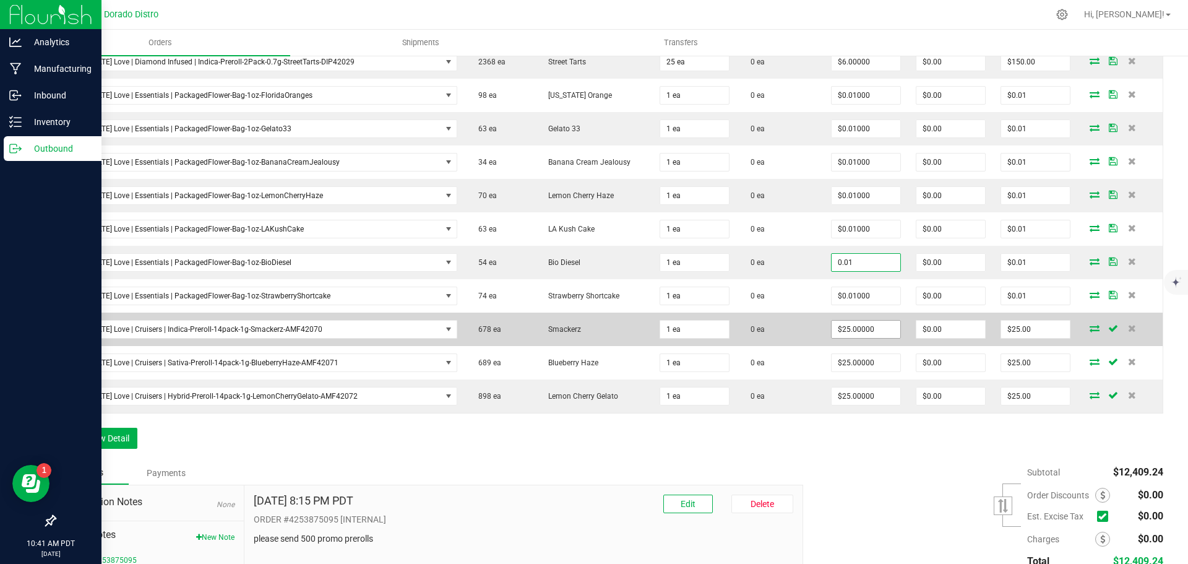
type input "$0.01000"
click at [847, 327] on input "25" at bounding box center [866, 329] width 69 height 17
paste input "0.01"
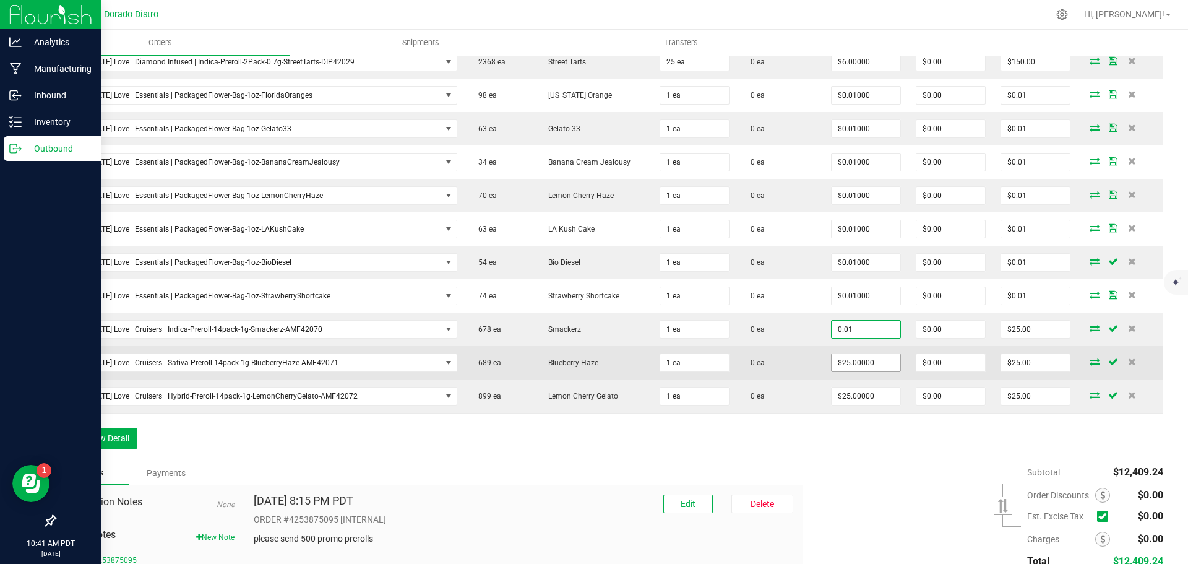
type input "$0.01000"
type input "$0.01"
click at [856, 364] on input "25" at bounding box center [866, 362] width 69 height 17
paste input "0.01"
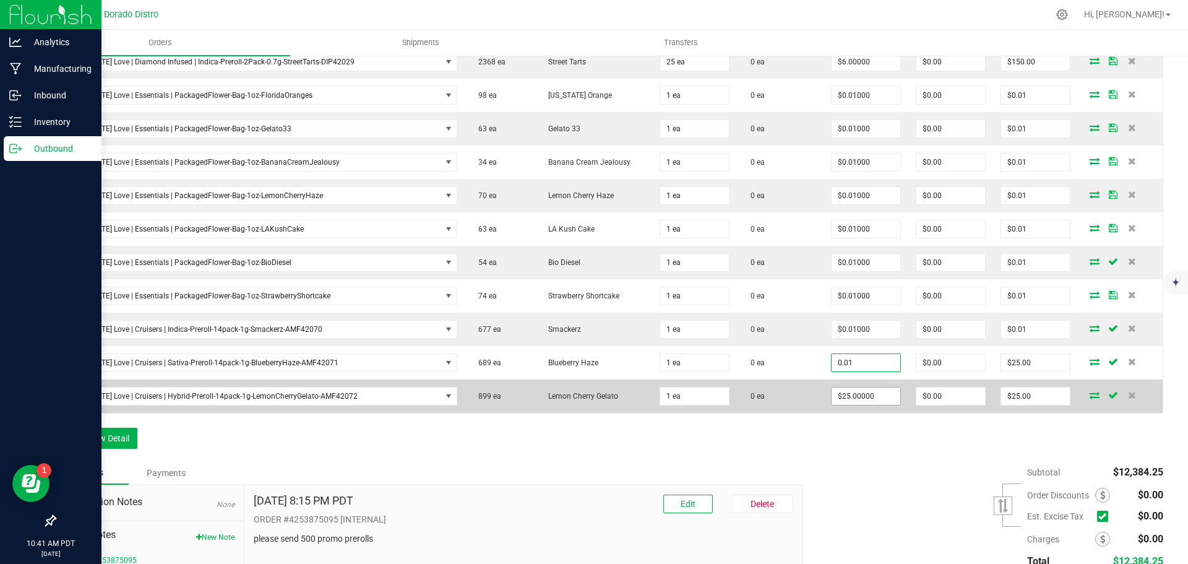
type input "$0.01000"
type input "$0.01"
click at [855, 387] on span "$25.00000" at bounding box center [866, 396] width 70 height 19
click at [855, 392] on input "25" at bounding box center [866, 395] width 69 height 17
paste input "0.01"
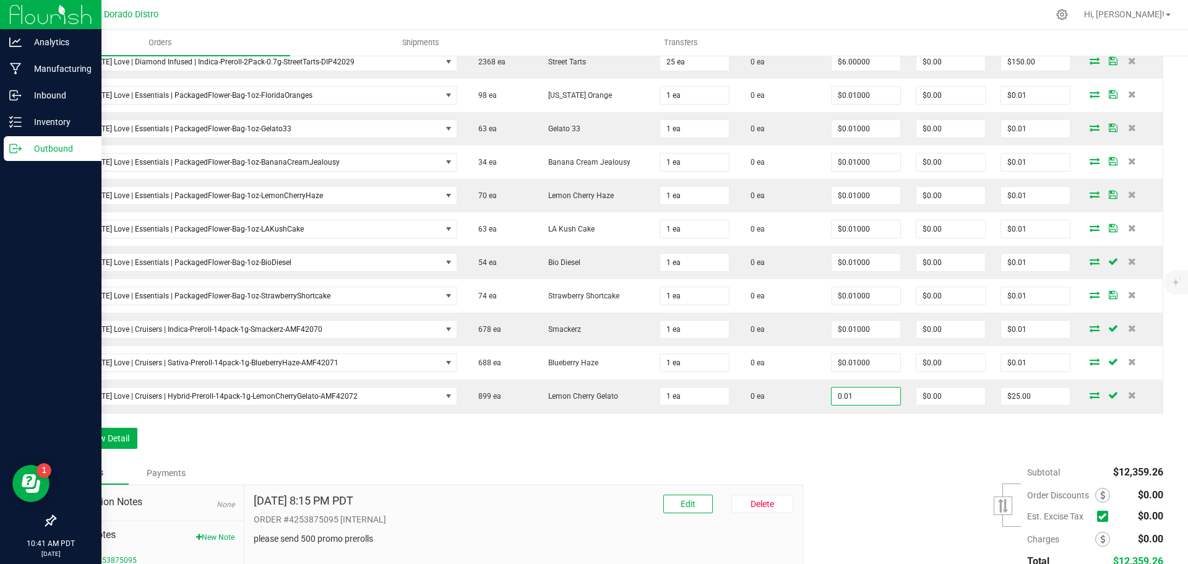
type input "$0.01000"
type input "$0.01"
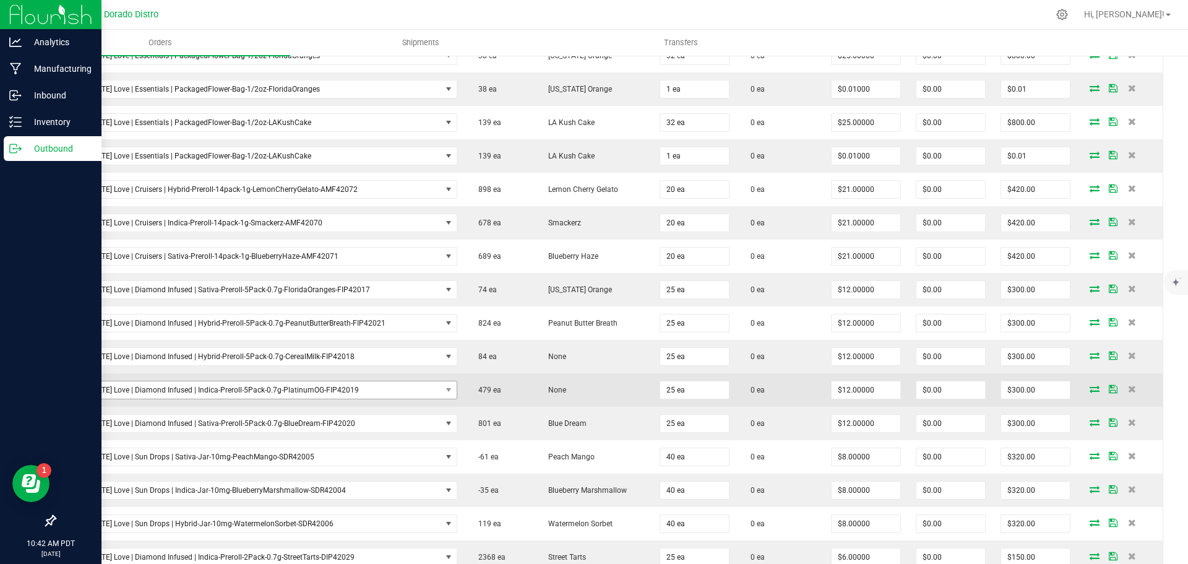
scroll to position [1861, 0]
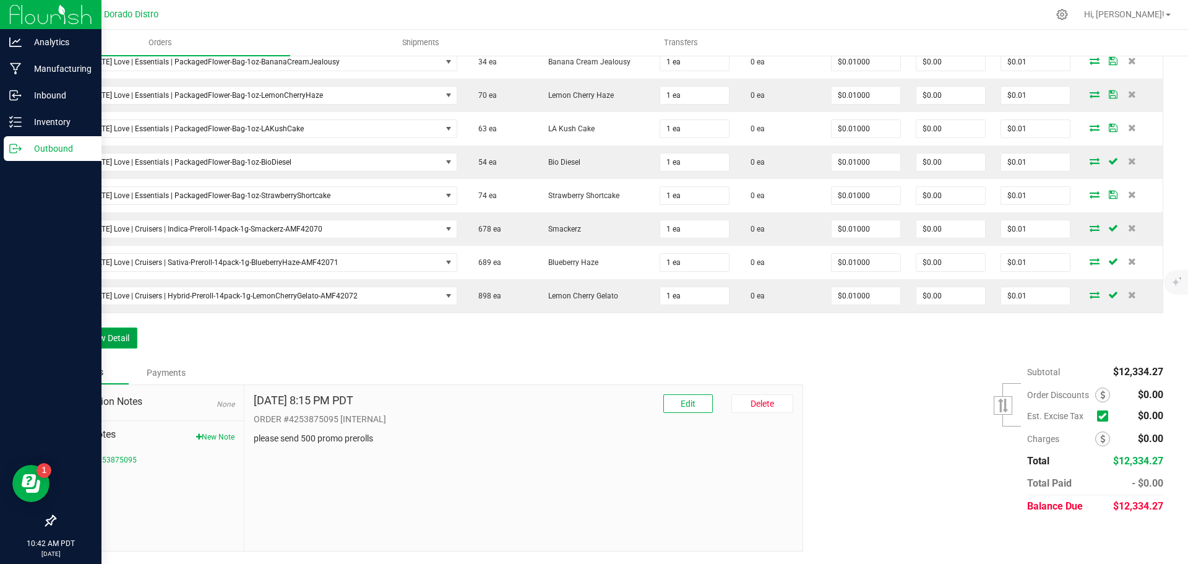
click at [95, 331] on button "Add New Detail" at bounding box center [95, 337] width 83 height 21
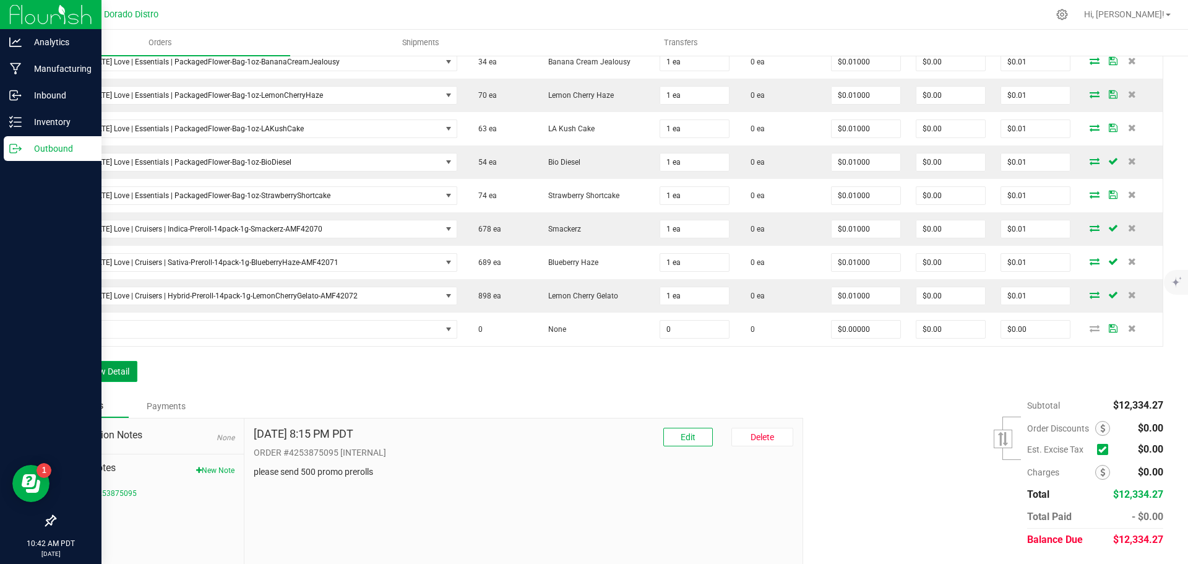
click at [100, 370] on button "Add New Detail" at bounding box center [95, 371] width 83 height 21
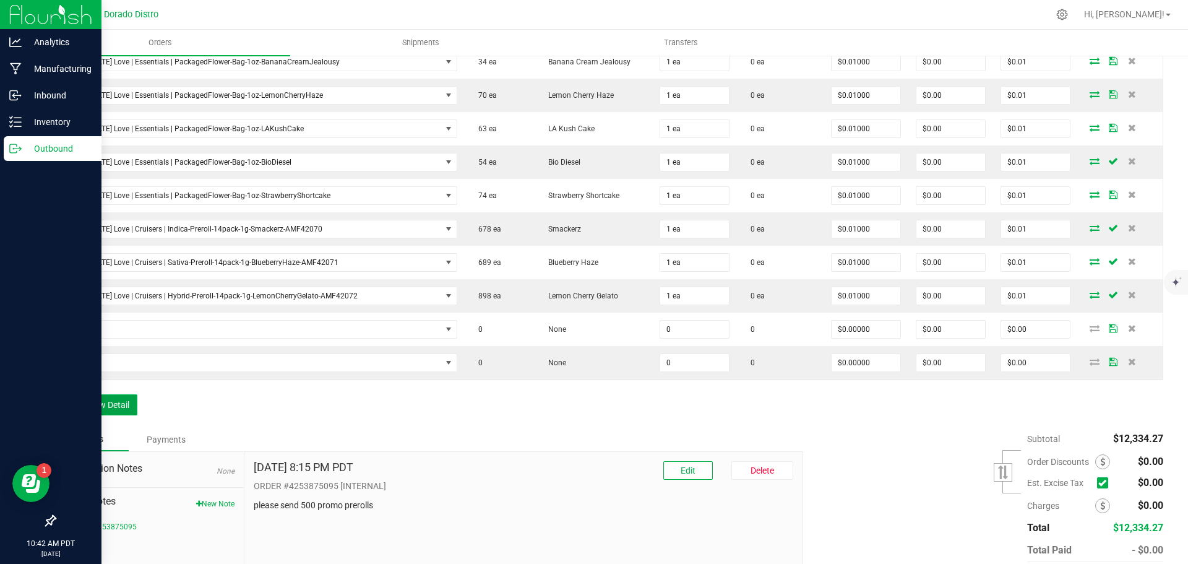
click at [107, 407] on button "Add New Detail" at bounding box center [95, 404] width 83 height 21
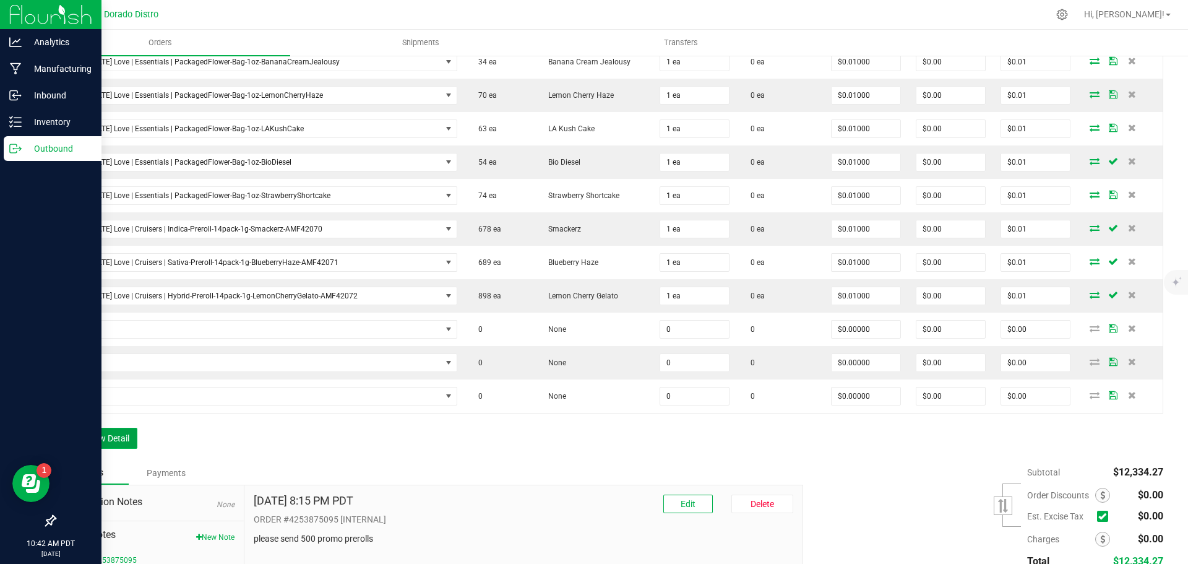
click at [117, 444] on button "Add New Detail" at bounding box center [95, 438] width 83 height 21
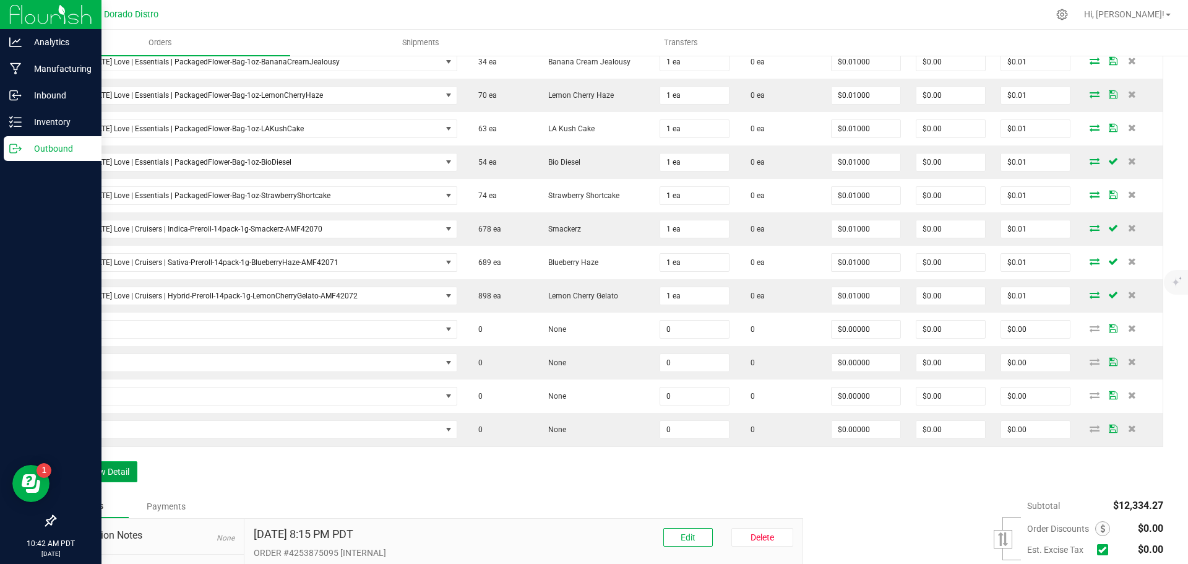
click at [116, 467] on button "Add New Detail" at bounding box center [95, 471] width 83 height 21
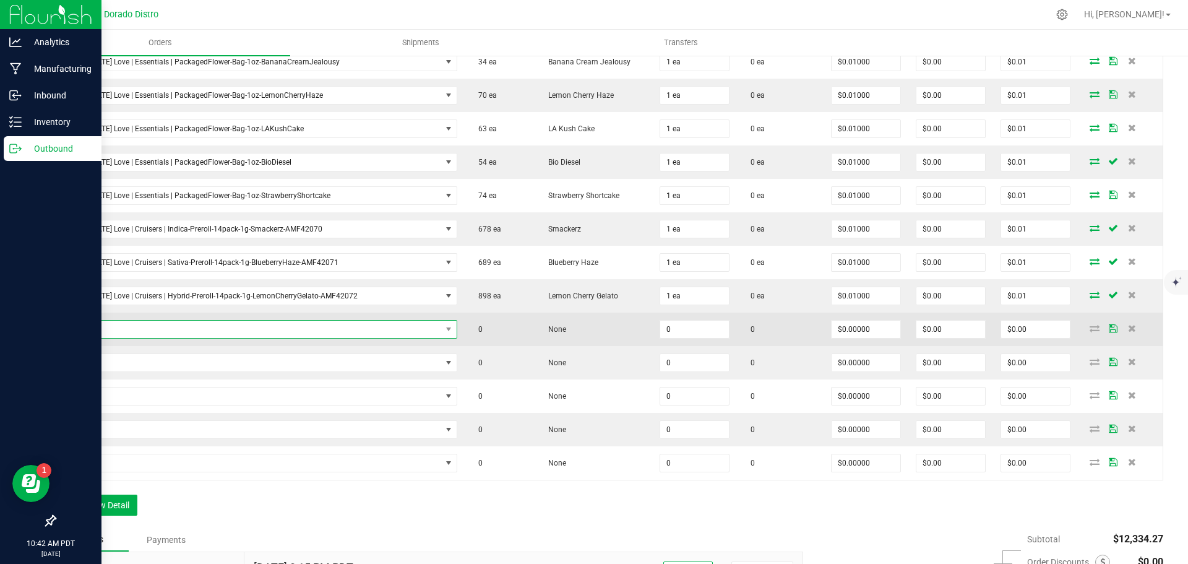
click at [131, 334] on span "NO DATA FOUND" at bounding box center [253, 329] width 378 height 17
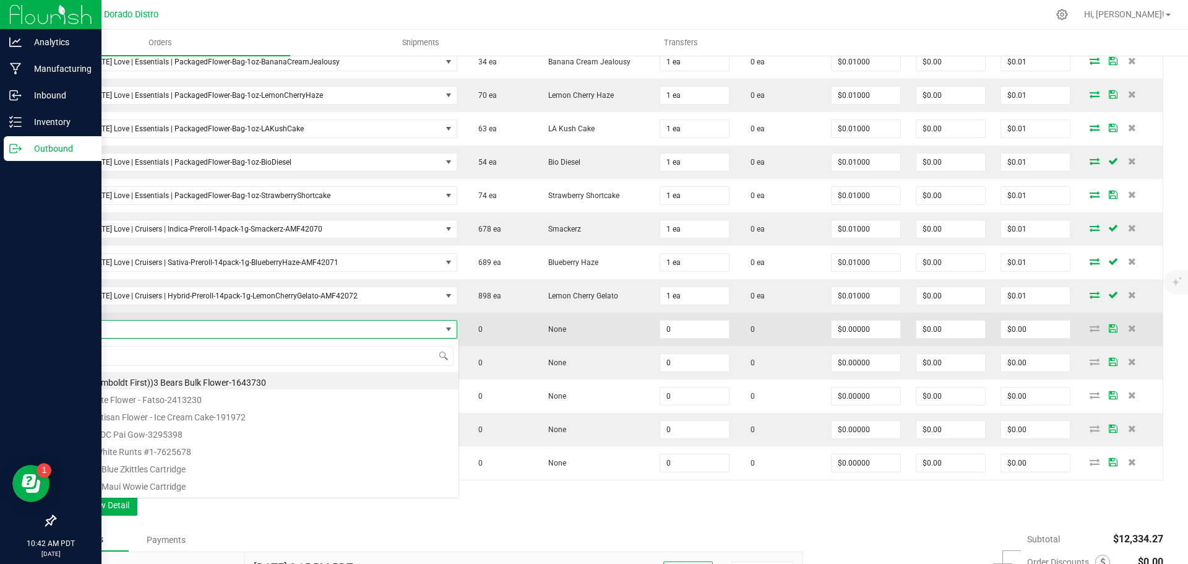
scroll to position [19, 381]
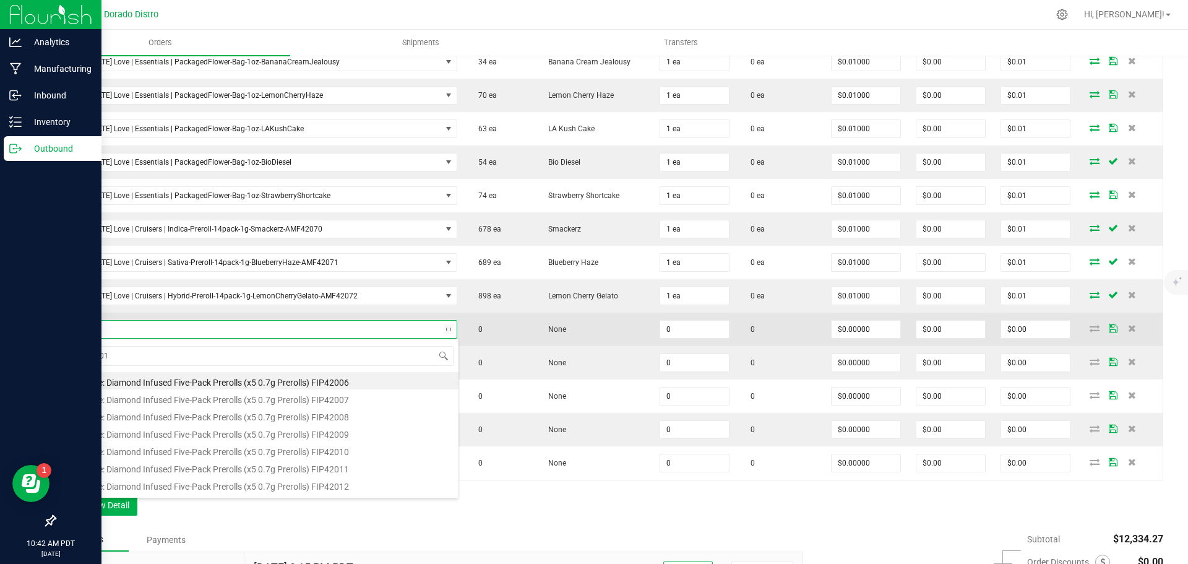
type input "FIP42017"
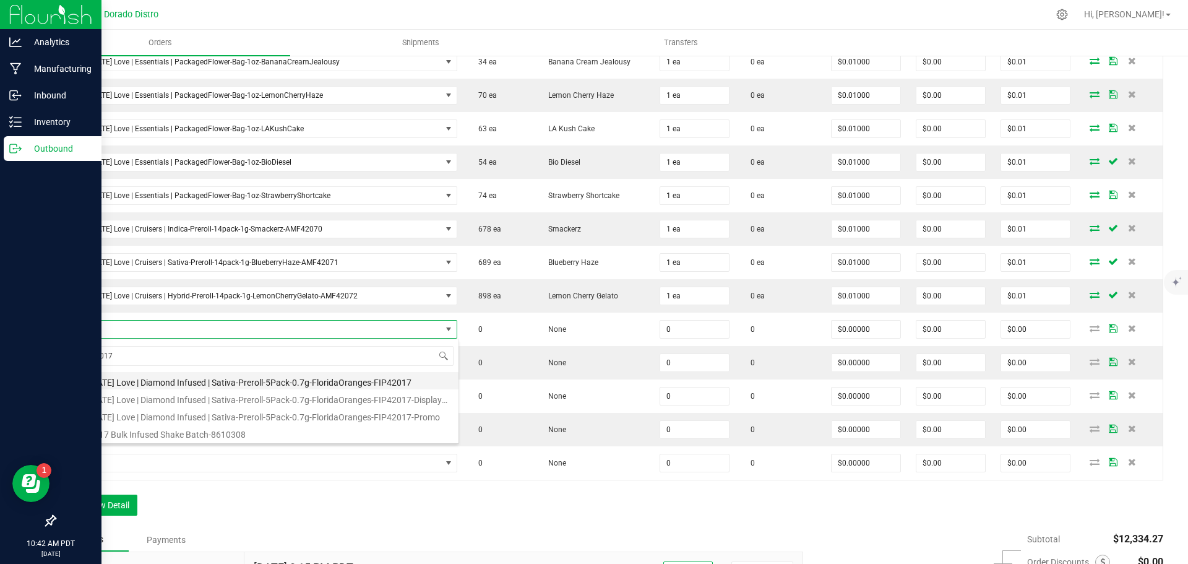
click at [195, 379] on li "California Love | Diamond Infused | Sativa-Preroll-5Pack-0.7g-FloridaOranges-FI…" at bounding box center [261, 380] width 395 height 17
type input "0 ea"
type input "$14.00000"
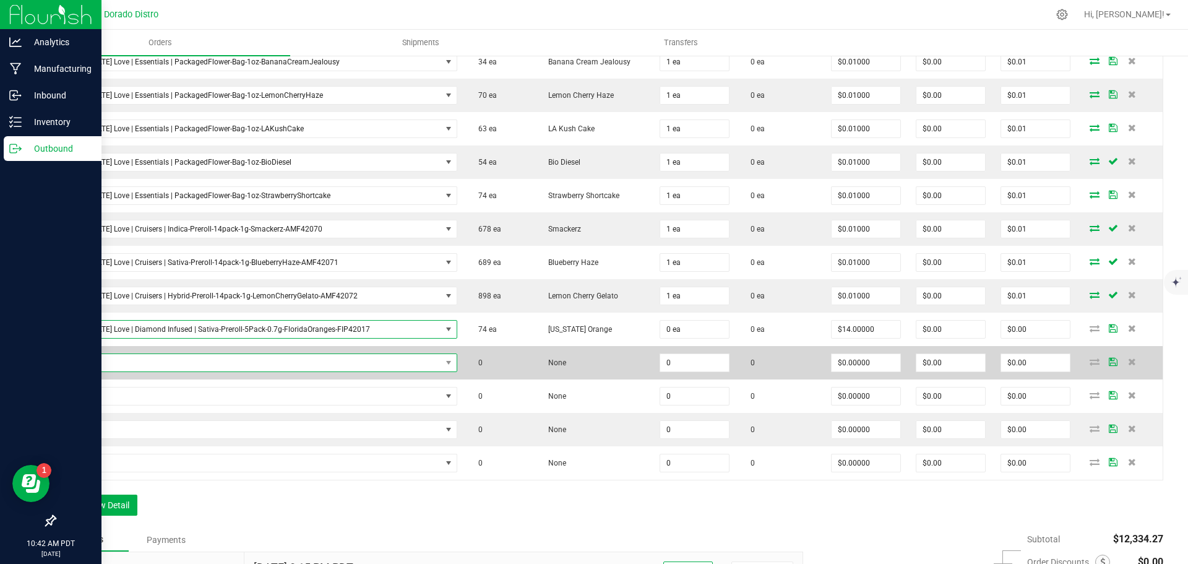
click at [195, 365] on span "NO DATA FOUND" at bounding box center [253, 362] width 378 height 17
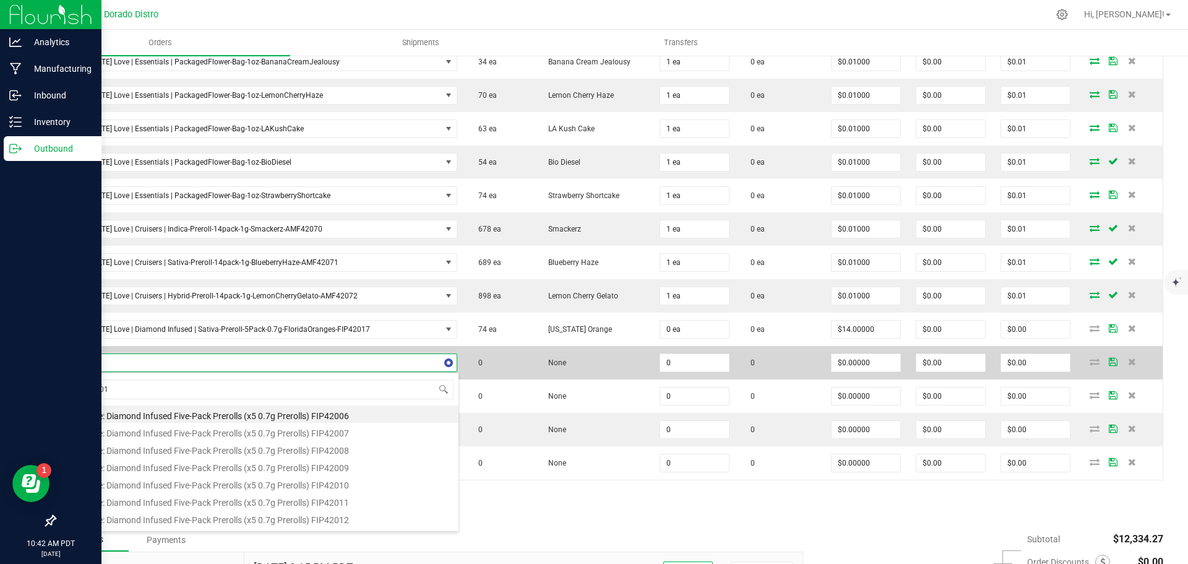
type input "FIP42018"
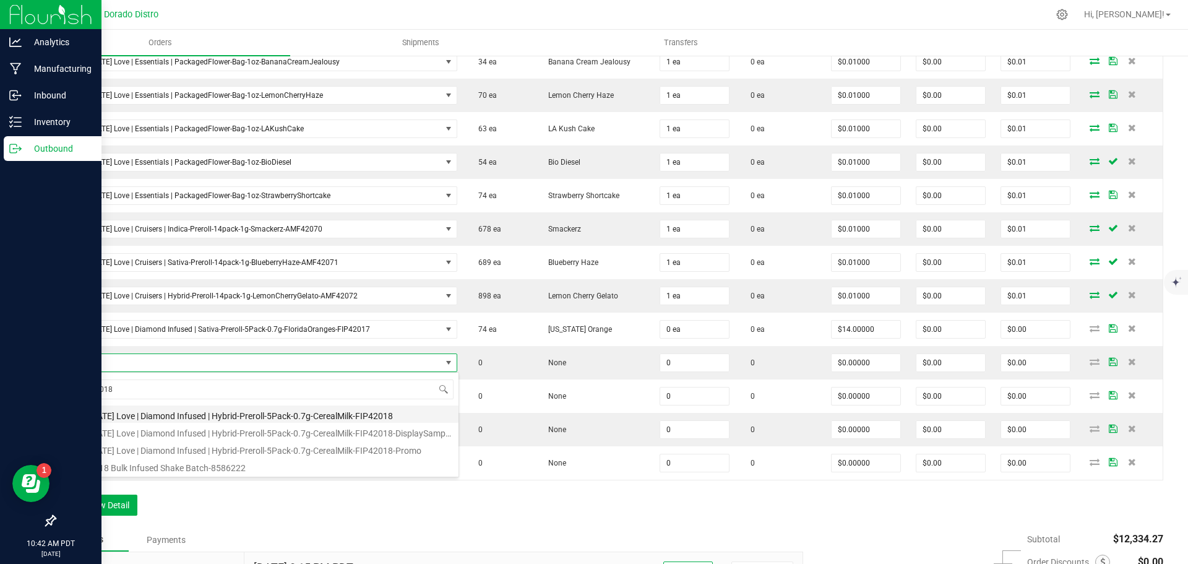
click at [228, 413] on li "California Love | Diamond Infused | Hybrid-Preroll-5Pack-0.7g-CerealMilk-FIP420…" at bounding box center [261, 413] width 395 height 17
type input "0 ea"
type input "$14.00000"
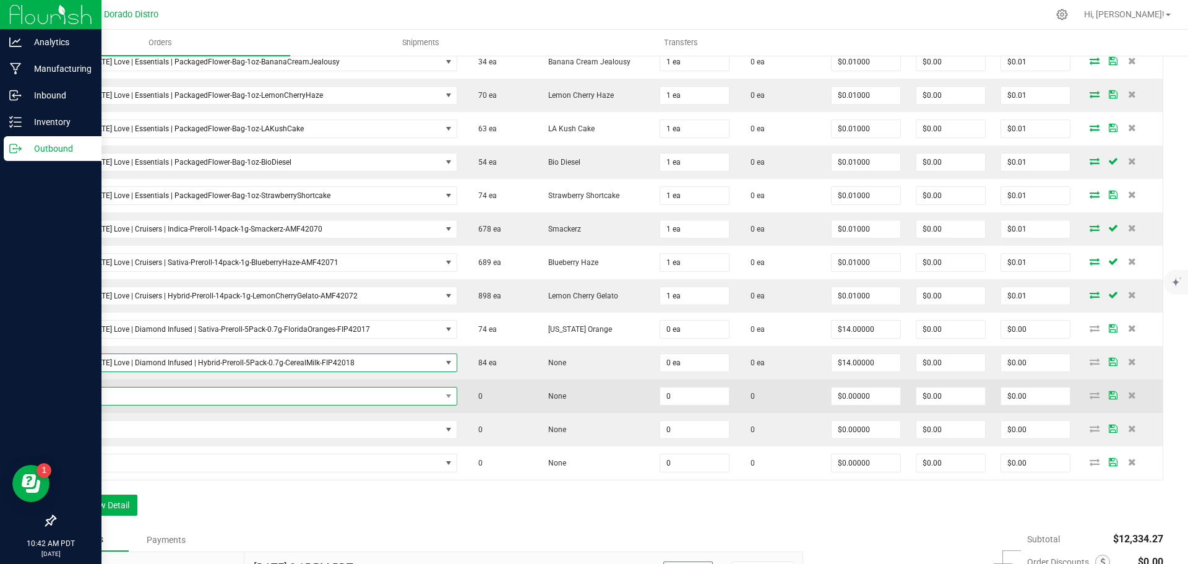
click at [231, 401] on span "NO DATA FOUND" at bounding box center [253, 395] width 378 height 17
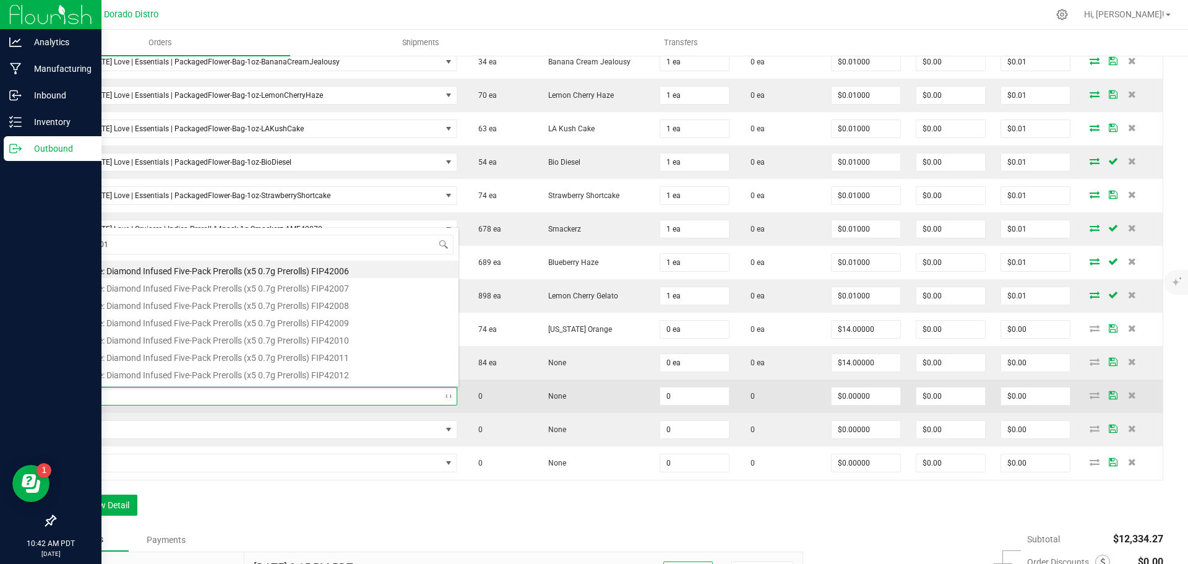
type input "FIP42019"
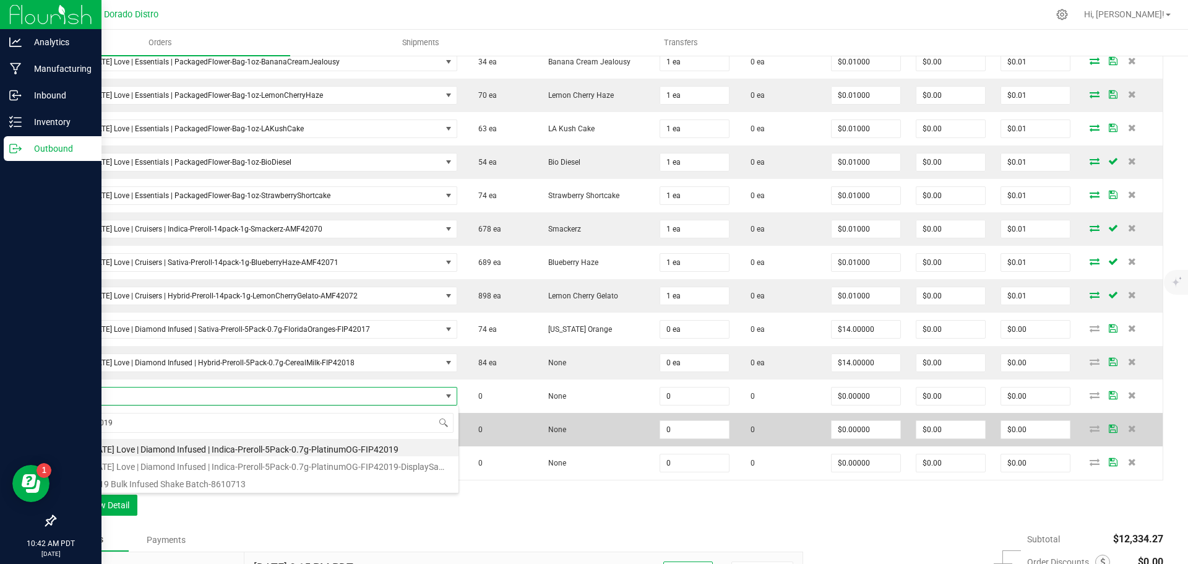
click at [306, 443] on li "California Love | Diamond Infused | Indica-Preroll-5Pack-0.7g-PlatinumOG-FIP420…" at bounding box center [261, 447] width 395 height 17
type input "0 ea"
type input "$14.00000"
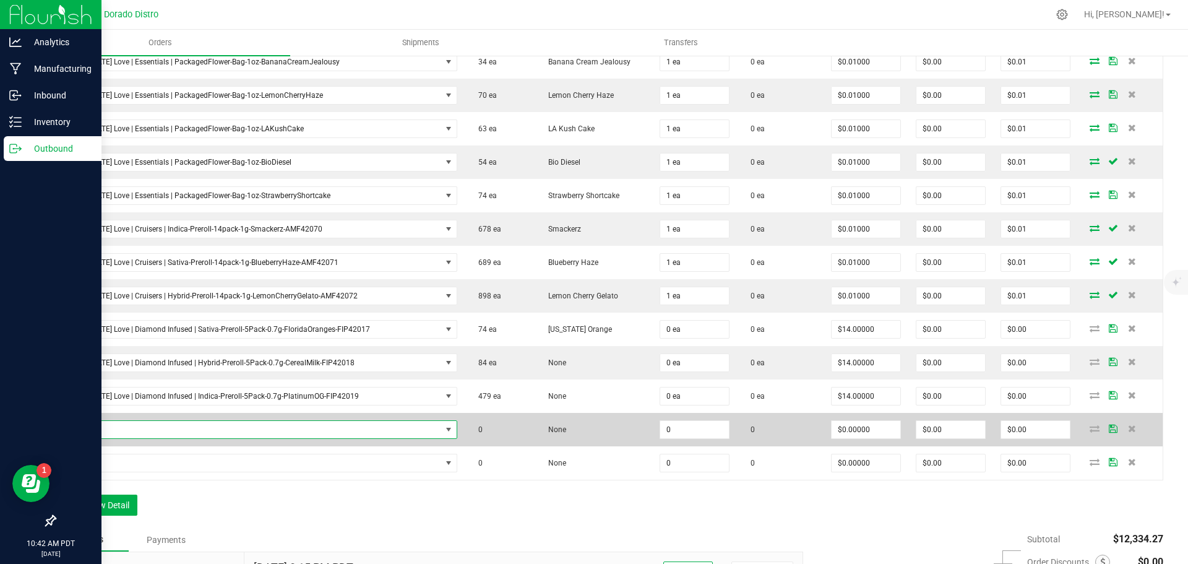
click at [305, 430] on span "NO DATA FOUND" at bounding box center [253, 429] width 378 height 17
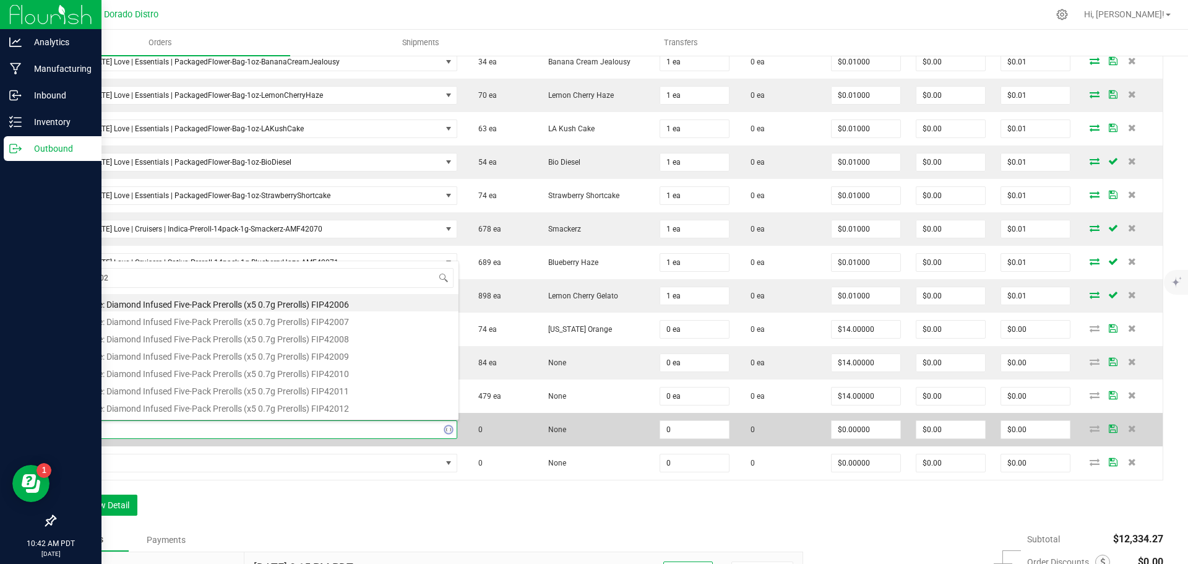
type input "FIP42020"
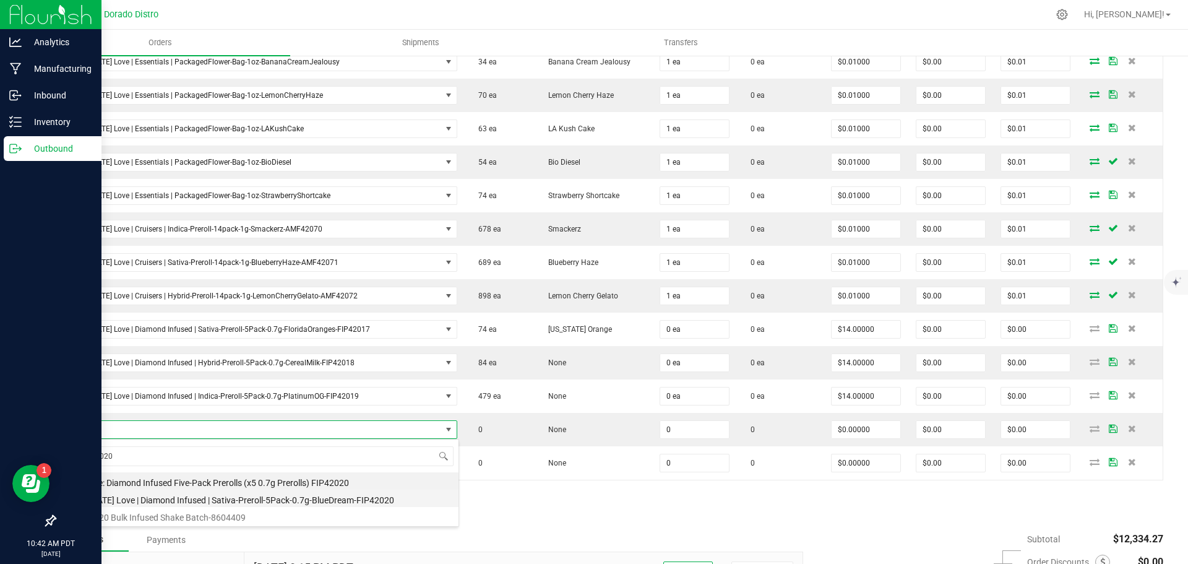
click at [347, 498] on li "California Love | Diamond Infused | Sativa-Preroll-5Pack-0.7g-BlueDream-FIP42020" at bounding box center [261, 498] width 395 height 17
type input "0 ea"
type input "$14.00000"
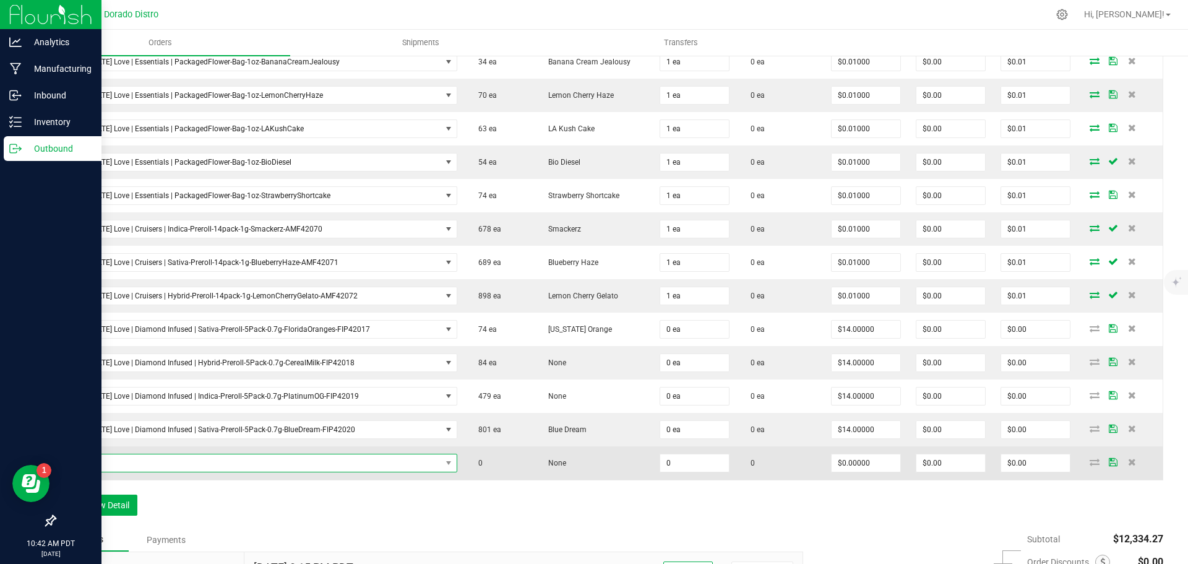
click at [332, 467] on span "NO DATA FOUND" at bounding box center [253, 462] width 378 height 17
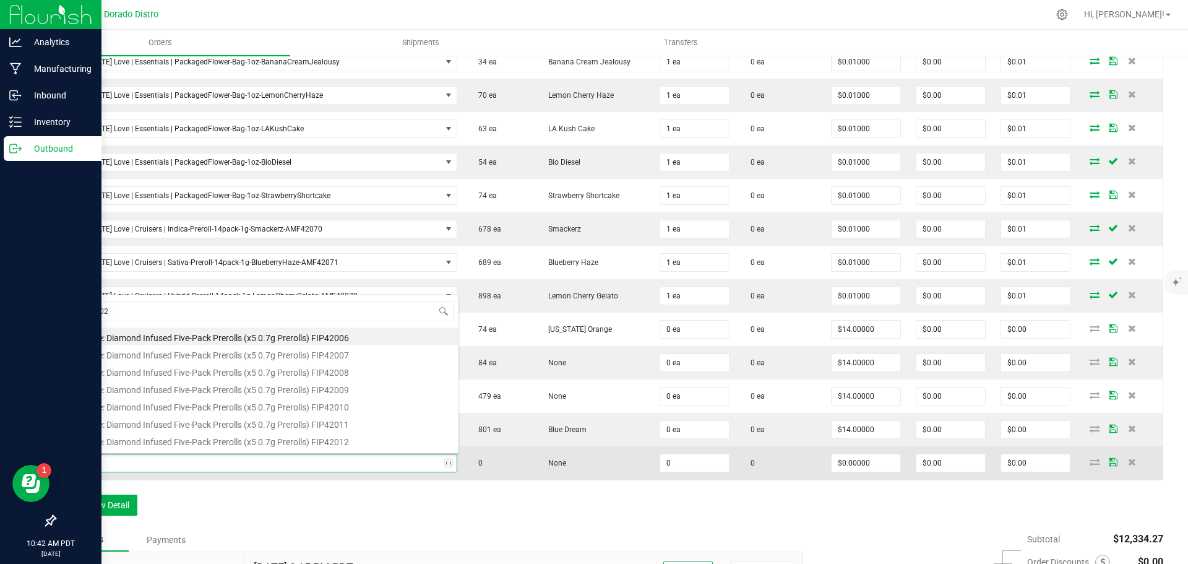
type input "FIP42021"
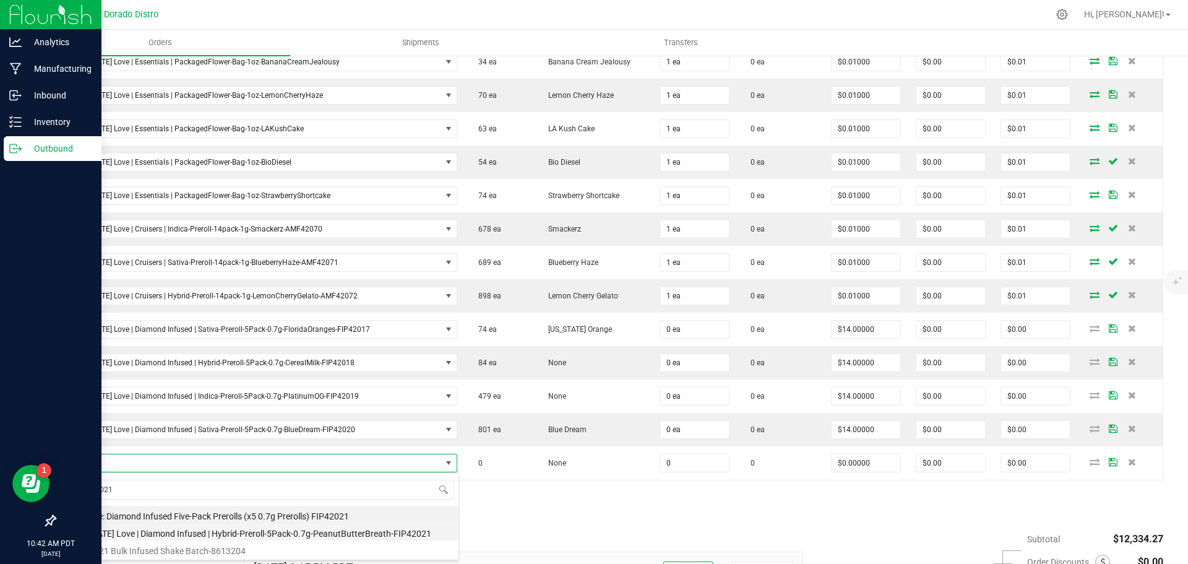
click at [342, 534] on li "California Love | Diamond Infused | Hybrid-Preroll-5Pack-0.7g-PeanutButterBreat…" at bounding box center [261, 531] width 395 height 17
type input "0 ea"
type input "$14.00000"
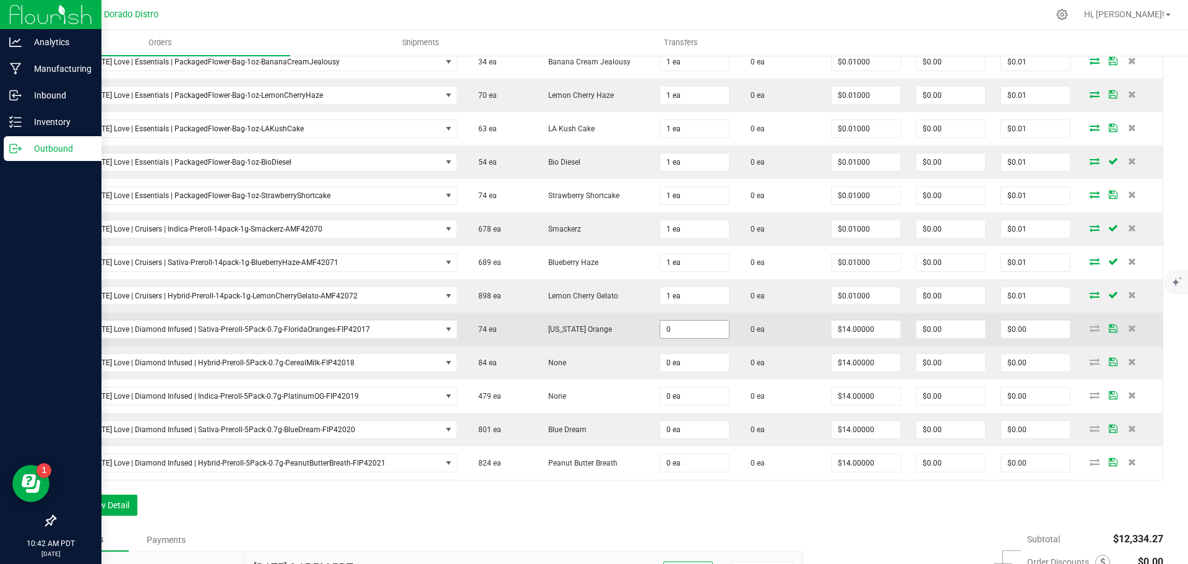
click at [670, 332] on input "0" at bounding box center [694, 329] width 69 height 17
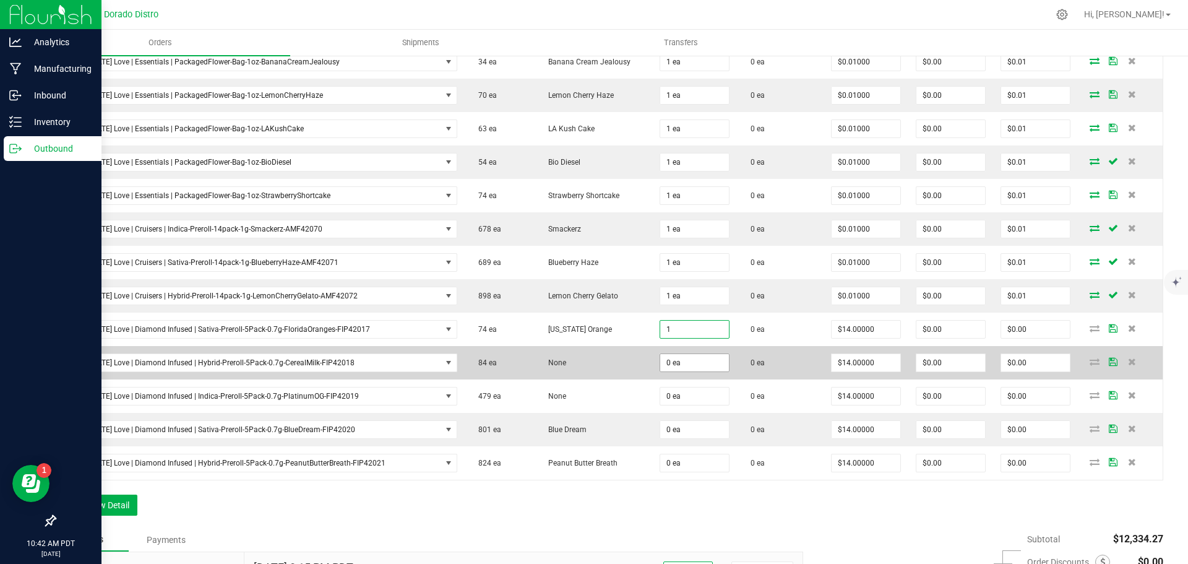
type input "1 ea"
type input "$14.00"
click at [674, 362] on input "0" at bounding box center [694, 362] width 69 height 17
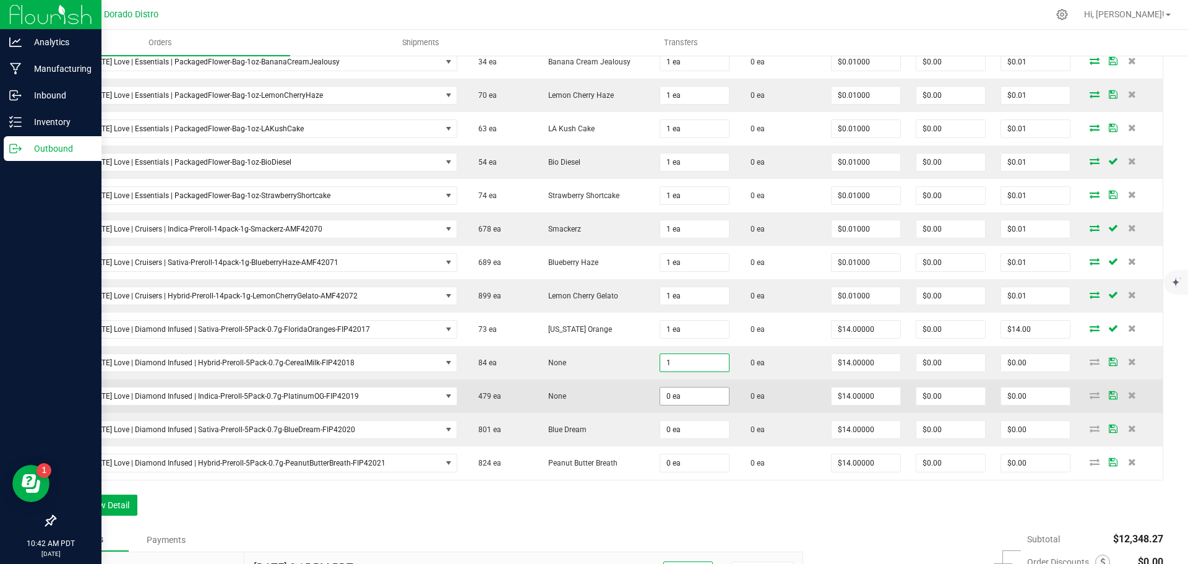
type input "1 ea"
type input "$14.00"
click at [673, 391] on input "0" at bounding box center [694, 395] width 69 height 17
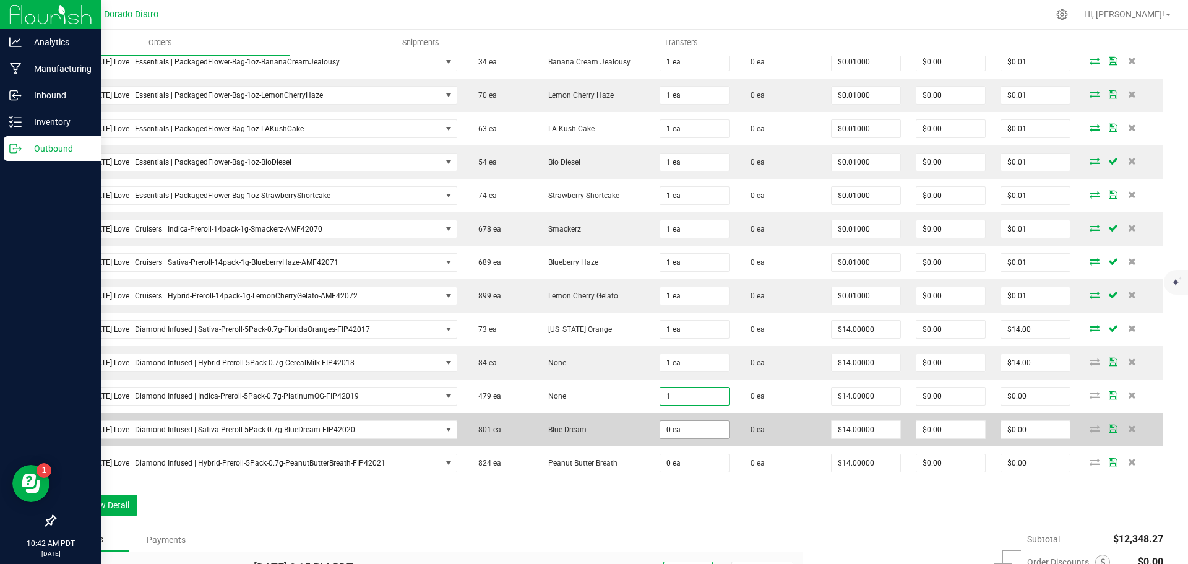
type input "1 ea"
type input "$14.00"
click at [677, 426] on input "0" at bounding box center [694, 429] width 69 height 17
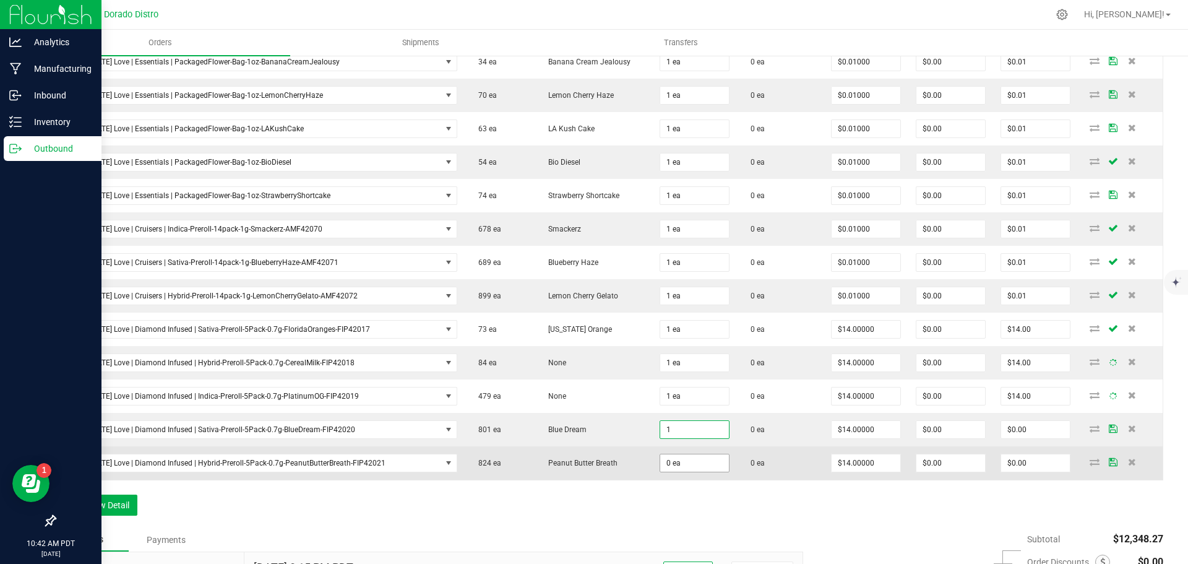
click at [680, 464] on input "0 ea" at bounding box center [694, 462] width 69 height 17
type input "1 ea"
type input "$14.00"
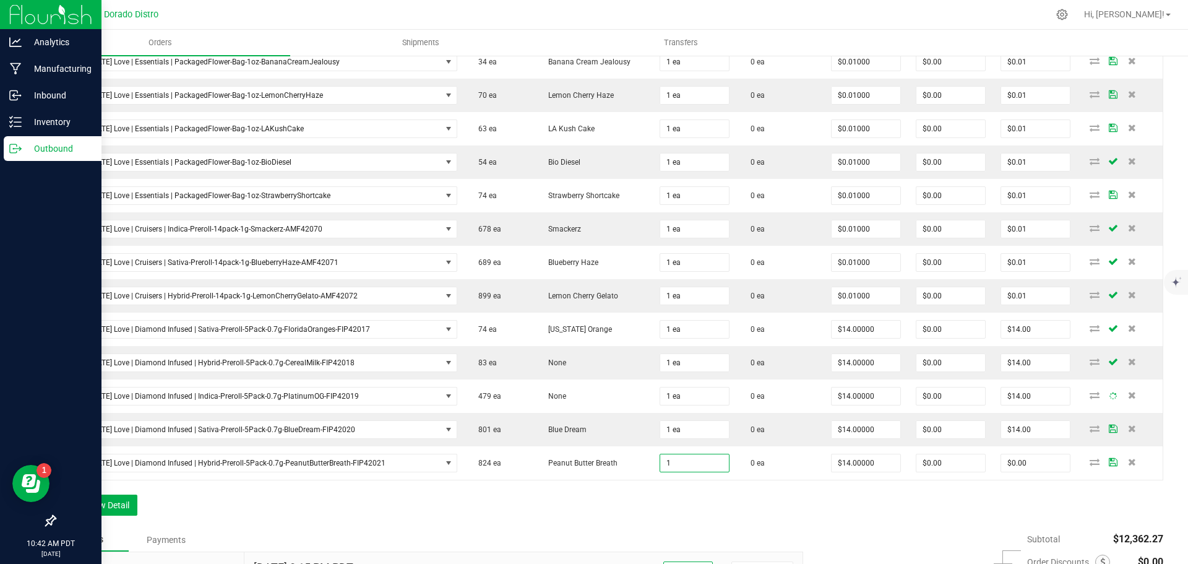
type input "1 ea"
type input "$14.00"
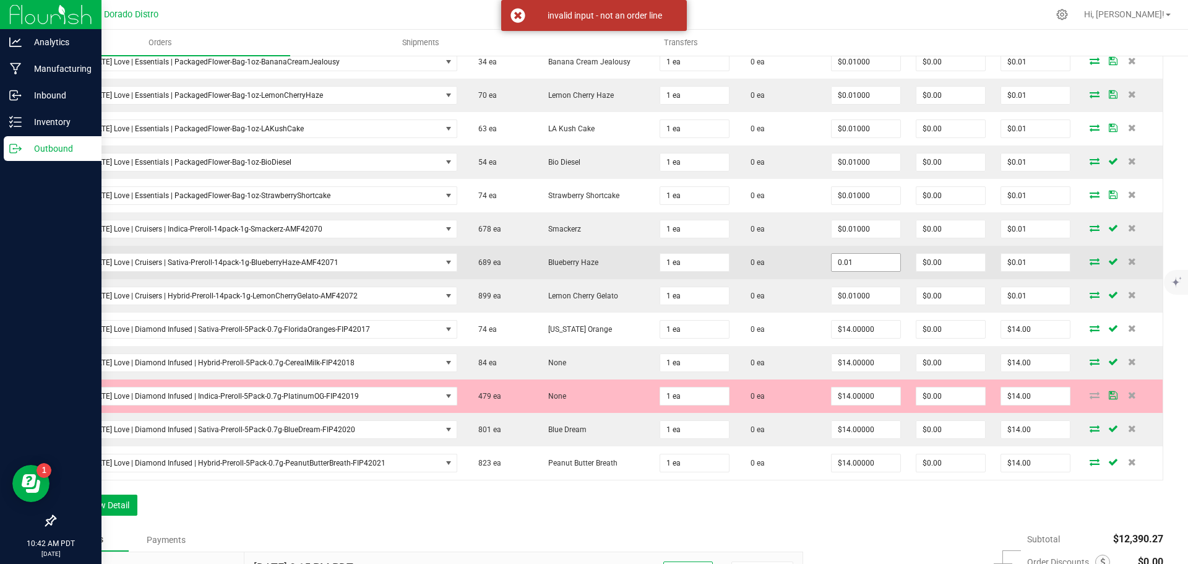
click at [846, 267] on input "0.01" at bounding box center [866, 262] width 69 height 17
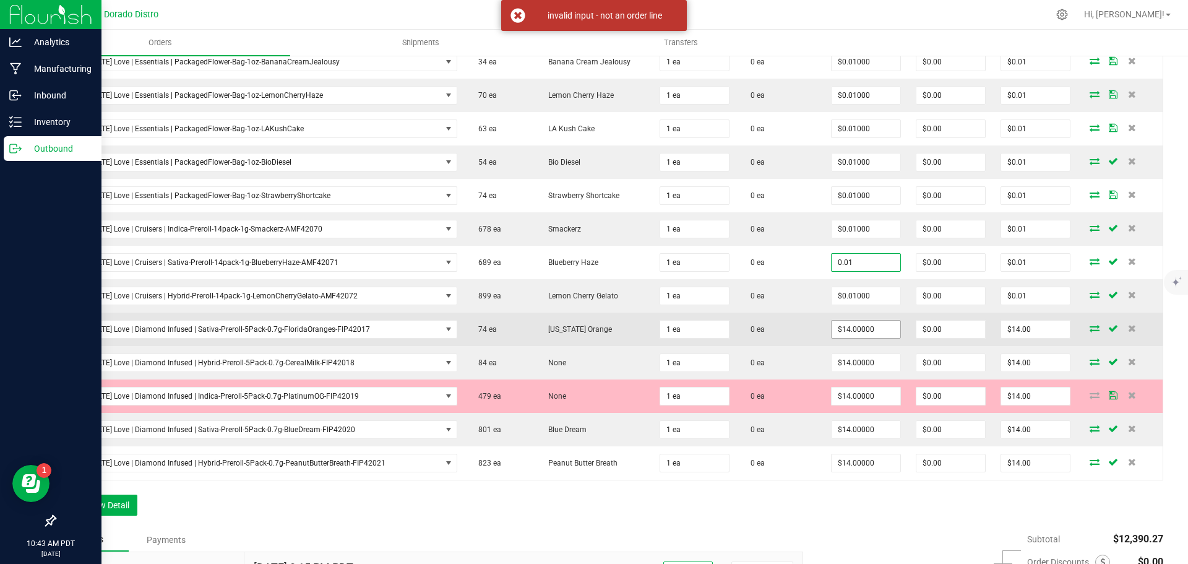
type input "$0.01000"
click at [846, 329] on input "14" at bounding box center [866, 329] width 69 height 17
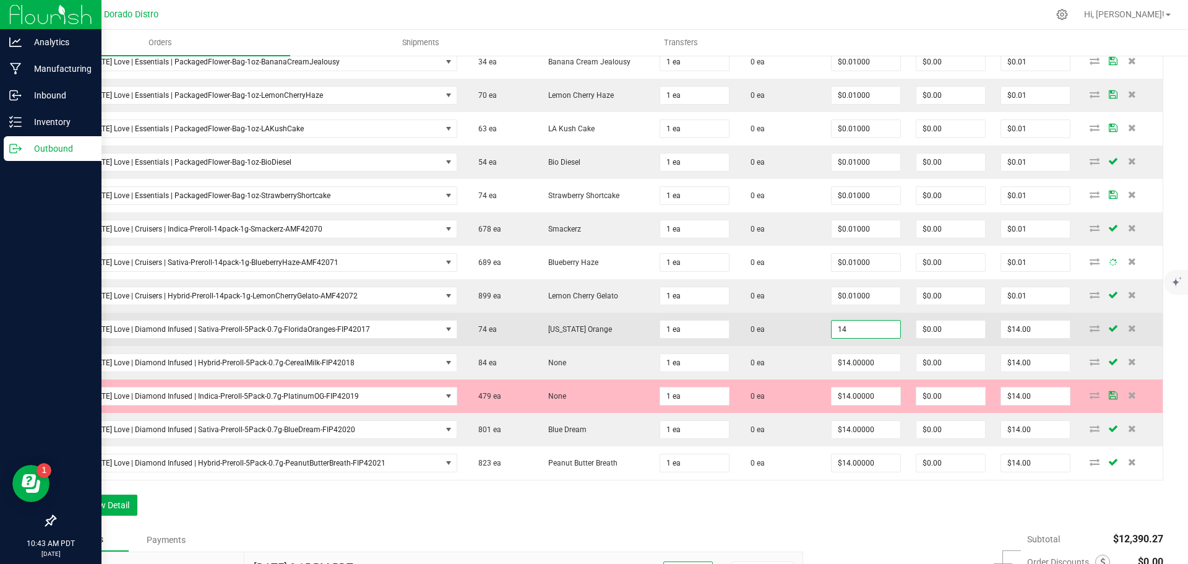
paste input "0.01"
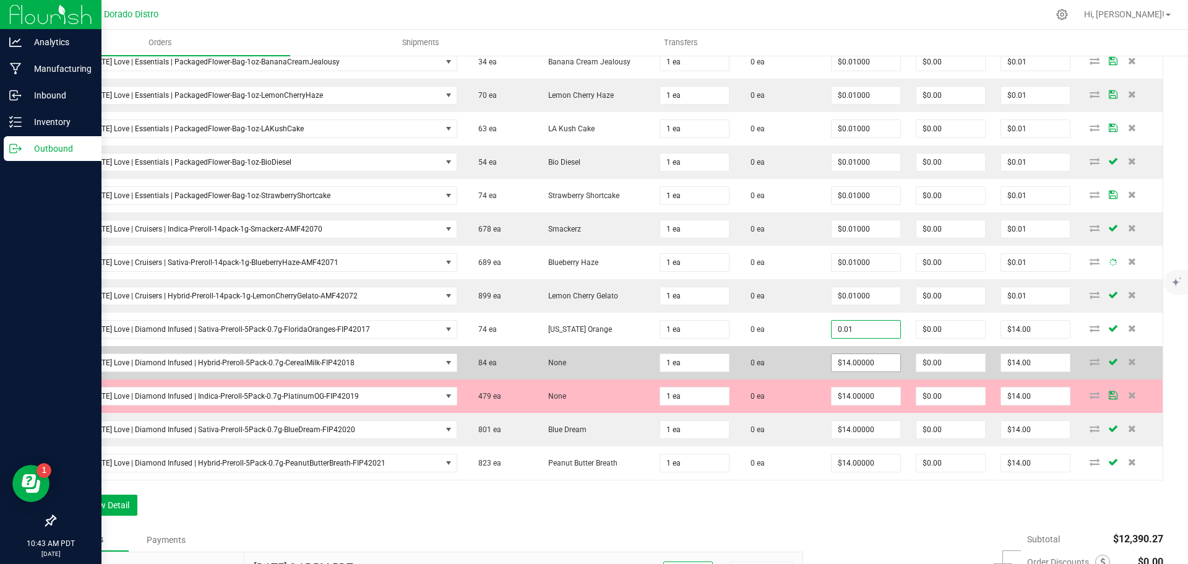
type input "$0.01000"
type input "$0.01"
click at [845, 361] on input "14" at bounding box center [866, 362] width 69 height 17
paste input "0.01"
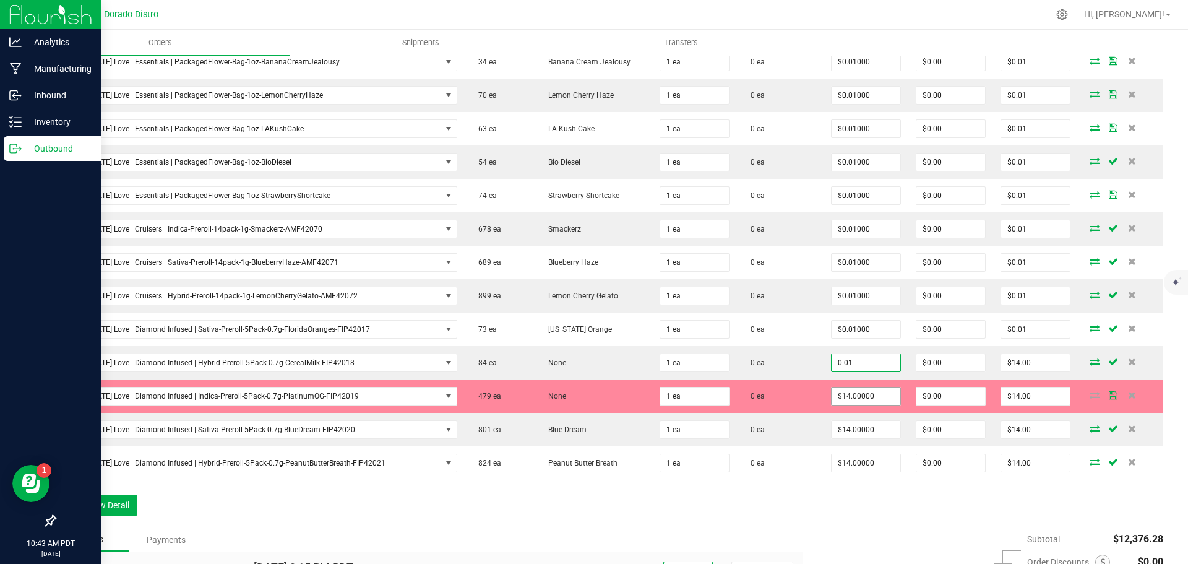
type input "0.01"
type input "14"
type input "$0.01000"
type input "$0.01"
click at [849, 391] on input "14" at bounding box center [866, 395] width 69 height 17
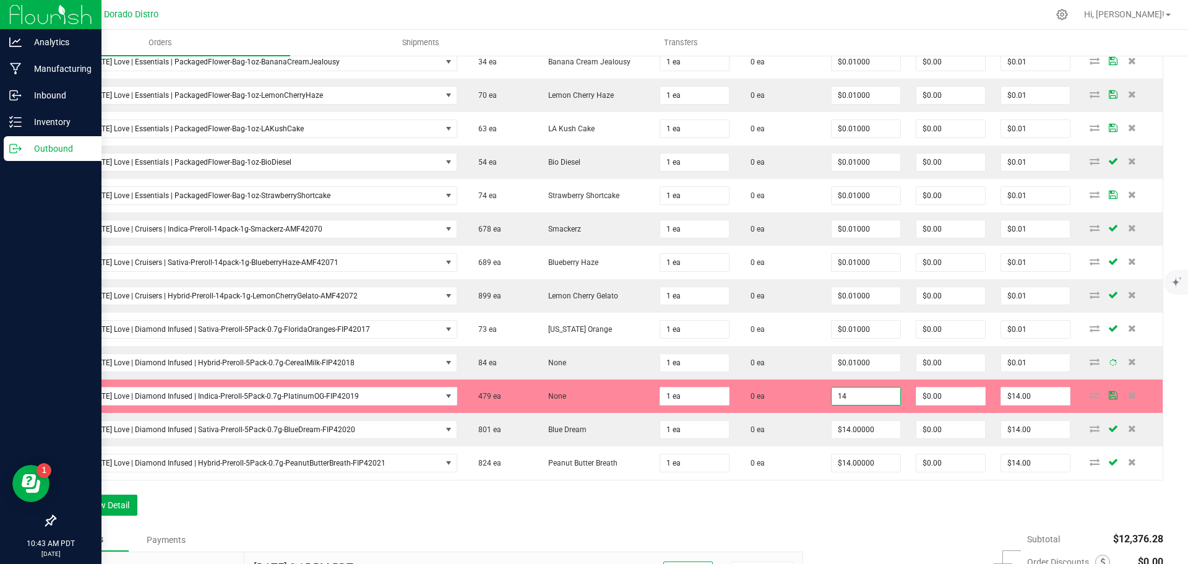
paste input "0.01"
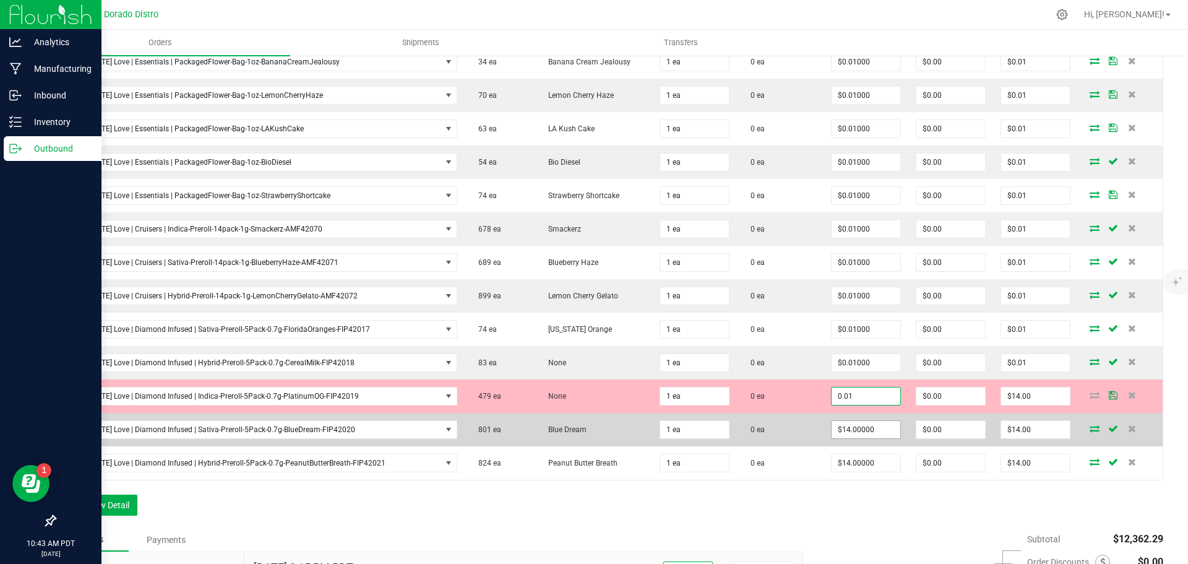
type input "$0.01000"
type input "$0.01"
click at [848, 429] on input "14" at bounding box center [866, 429] width 69 height 17
paste input "0.01"
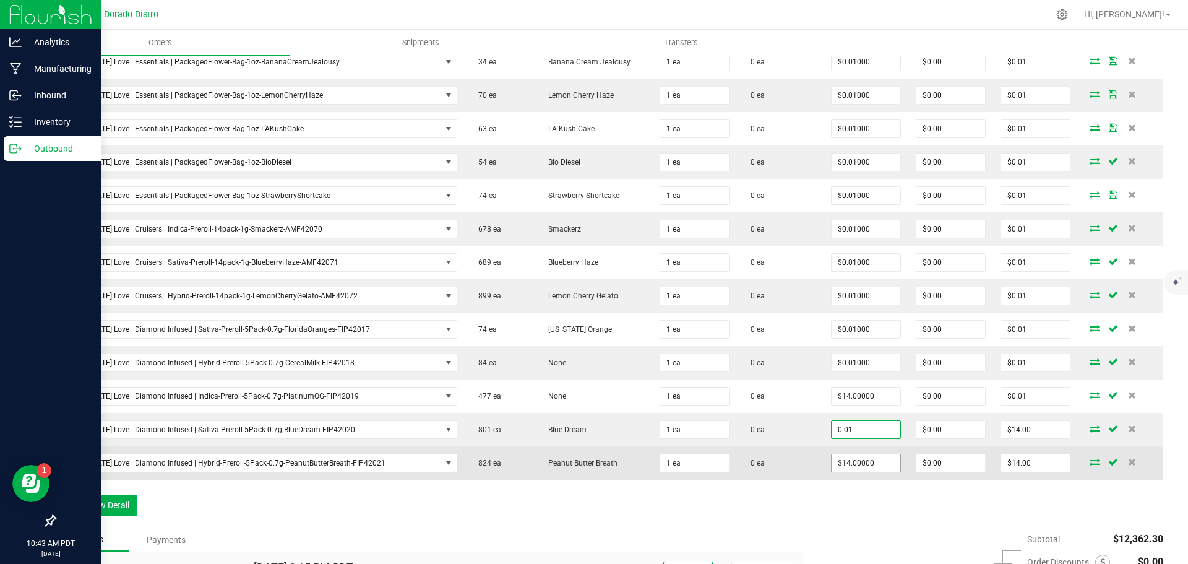
type input "$0.01000"
type input "$0.01"
click at [849, 460] on input "14" at bounding box center [866, 462] width 69 height 17
paste input "0.01"
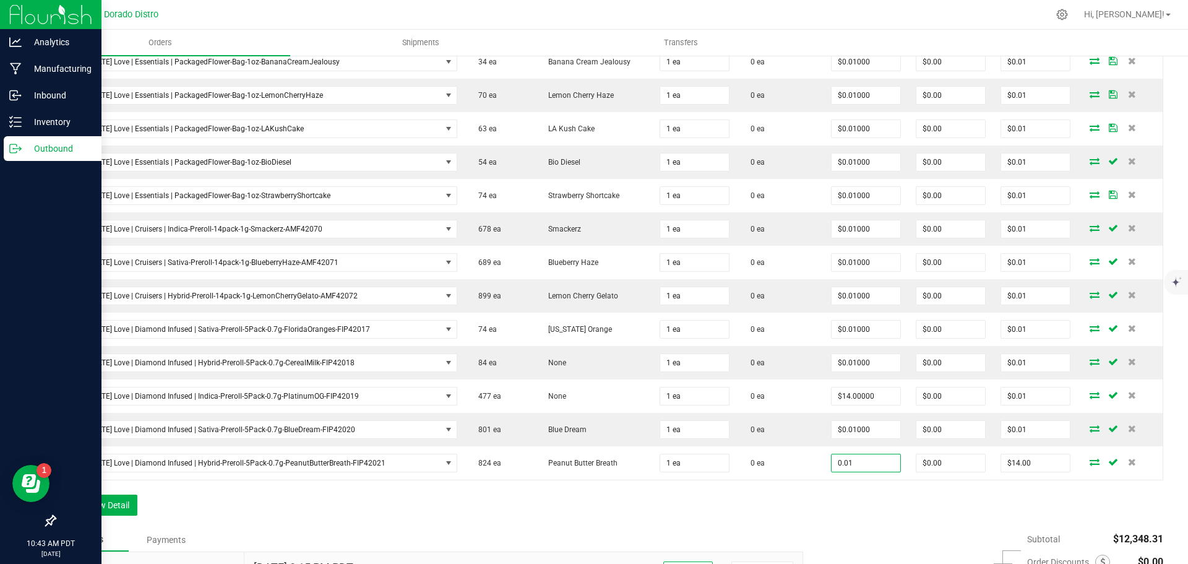
type input "$0.01000"
type input "$0.01"
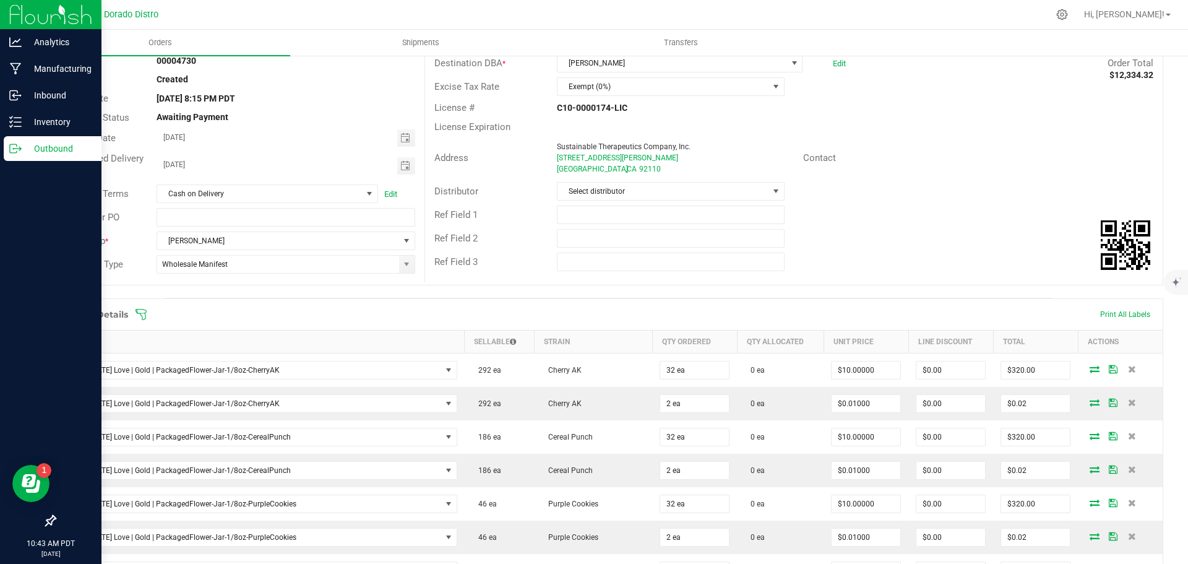
scroll to position [0, 0]
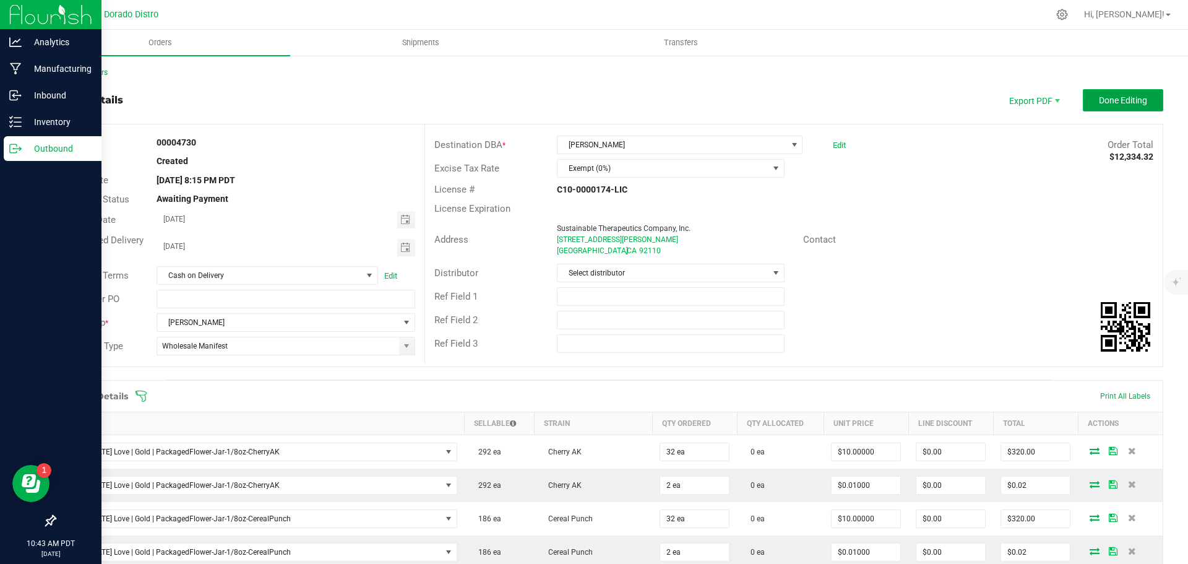
click at [1118, 98] on span "Done Editing" at bounding box center [1123, 100] width 48 height 10
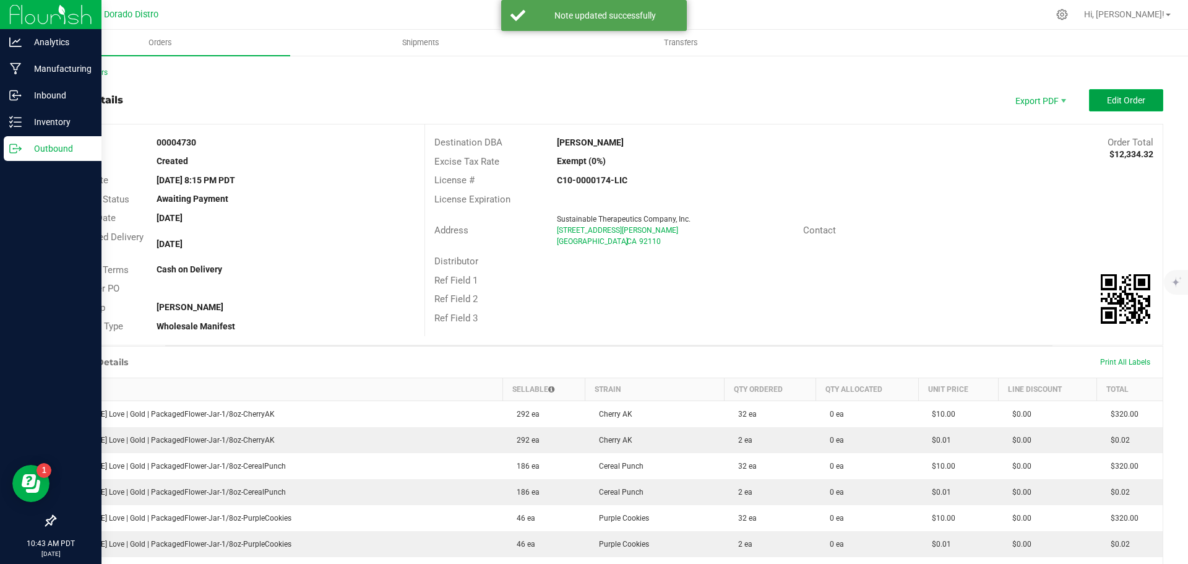
click at [1121, 98] on span "Edit Order" at bounding box center [1126, 100] width 38 height 10
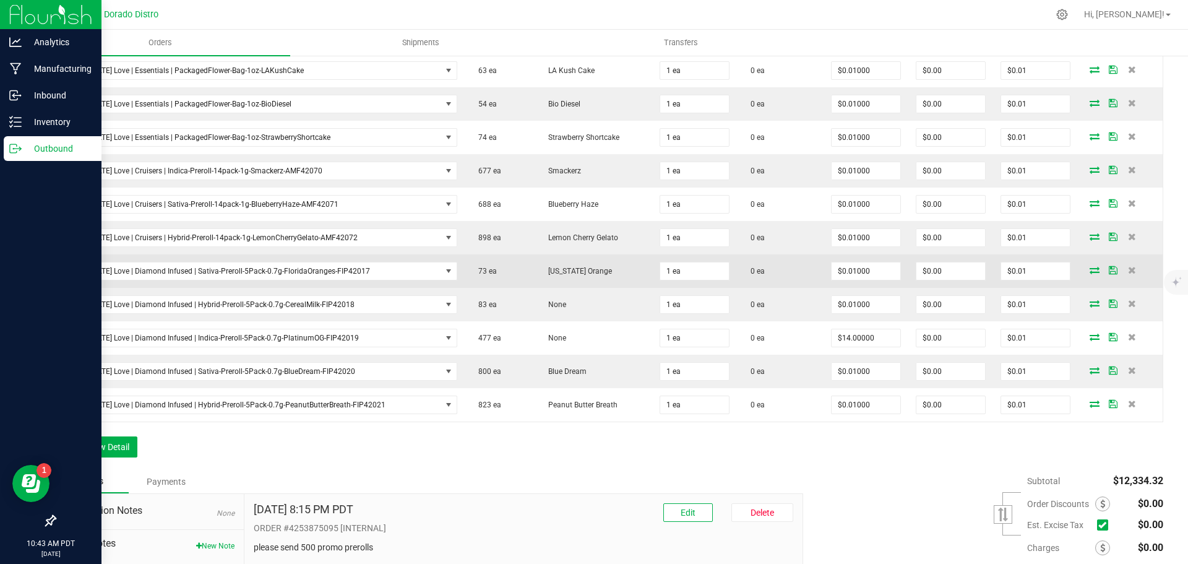
scroll to position [2028, 0]
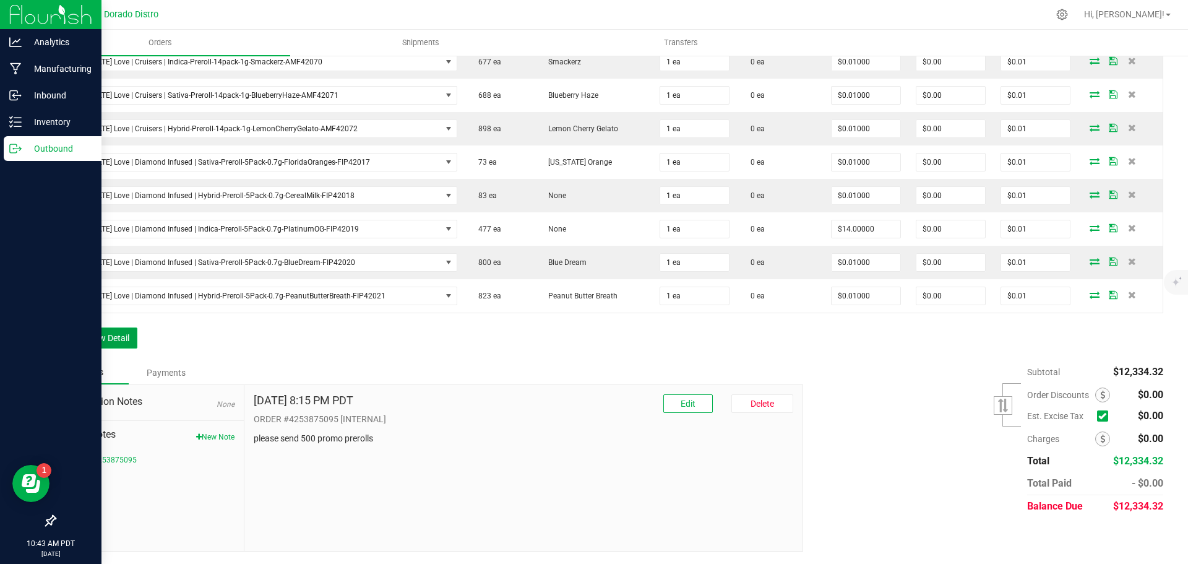
click at [129, 339] on button "Add New Detail" at bounding box center [95, 337] width 83 height 21
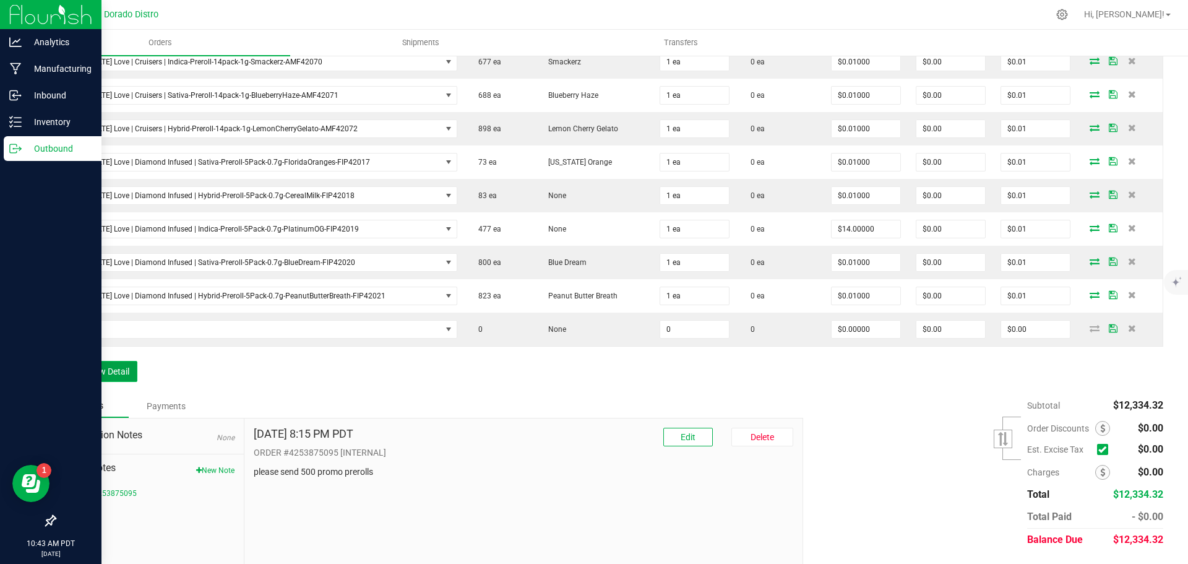
click at [124, 370] on button "Add New Detail" at bounding box center [95, 371] width 83 height 21
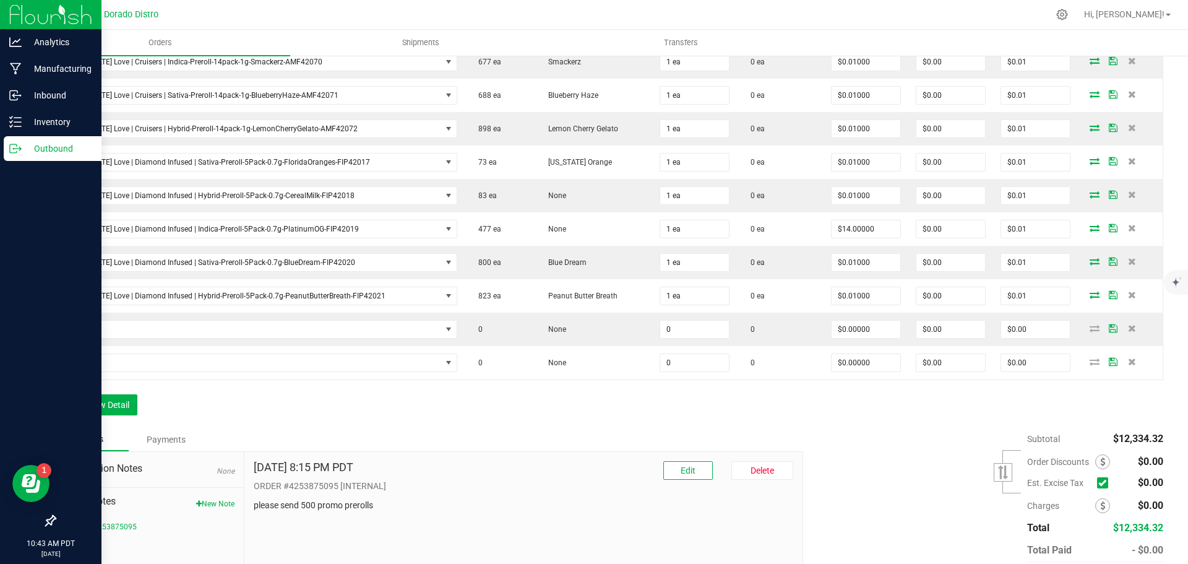
click at [117, 410] on button "Add New Detail" at bounding box center [95, 404] width 83 height 21
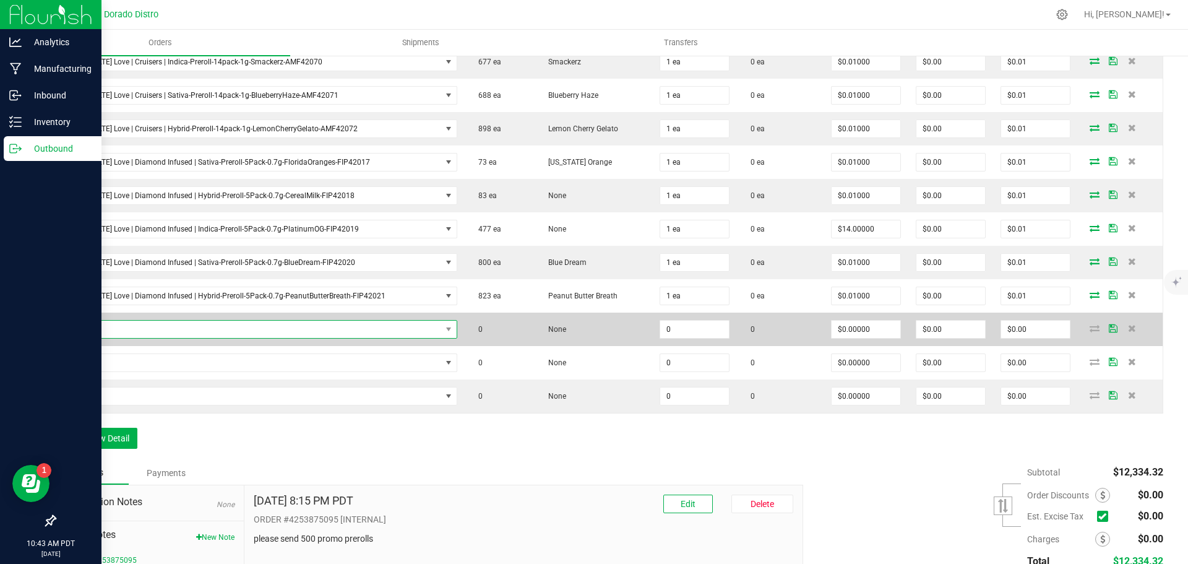
click at [120, 331] on span "NO DATA FOUND" at bounding box center [253, 329] width 378 height 17
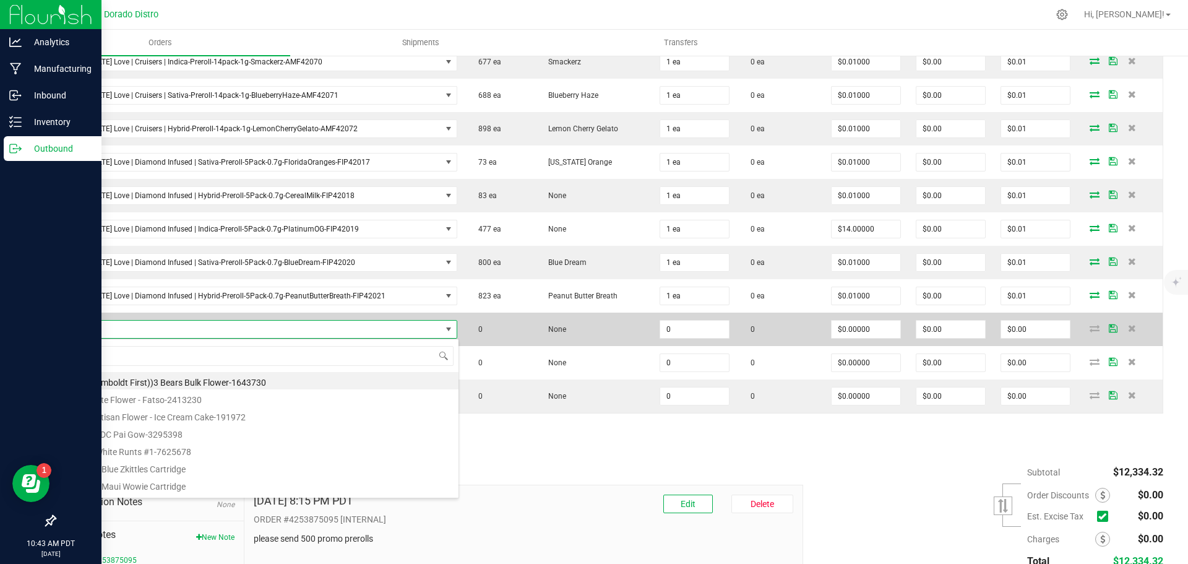
scroll to position [19, 381]
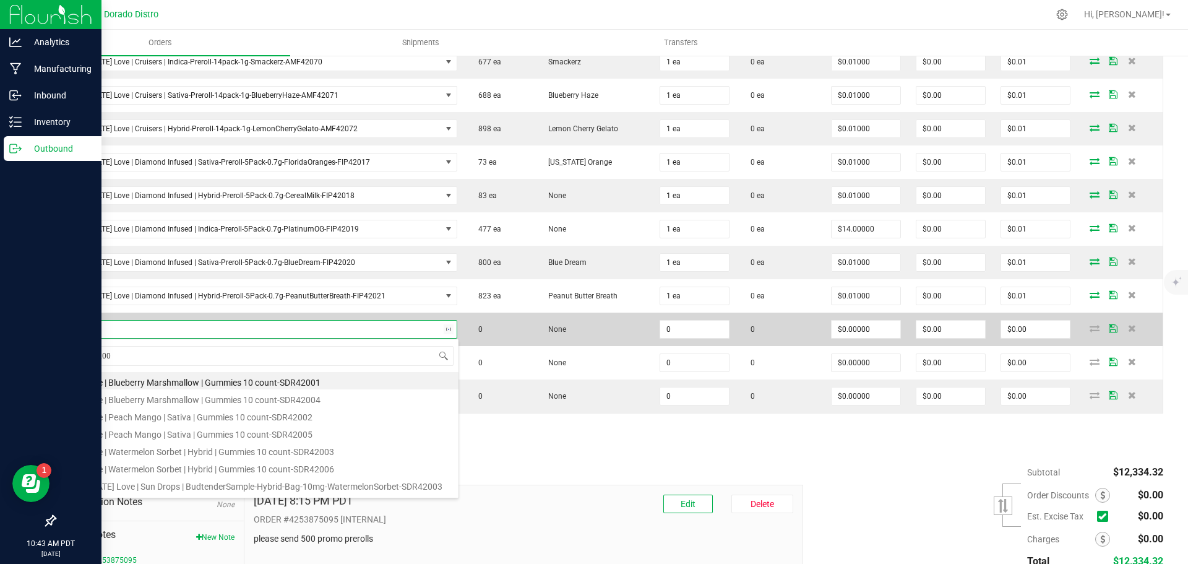
type input "SDR42004"
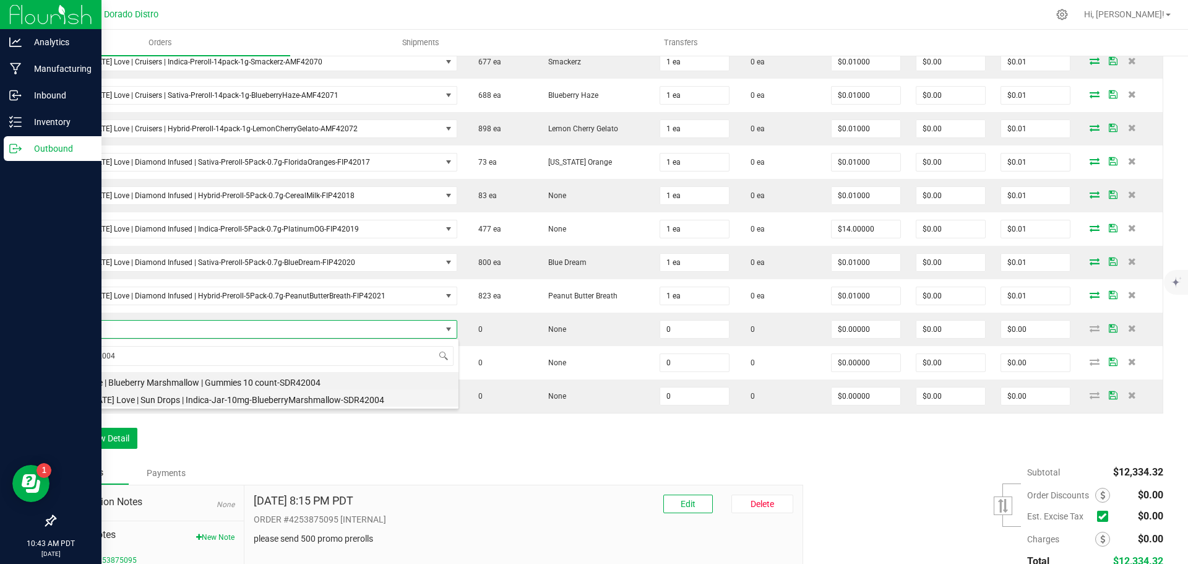
click at [227, 398] on li "California Love | Sun Drops | Indica-Jar-10mg-BlueberryMarshmallow-SDR42004" at bounding box center [261, 397] width 395 height 17
type input "0 ea"
type input "$8.00000"
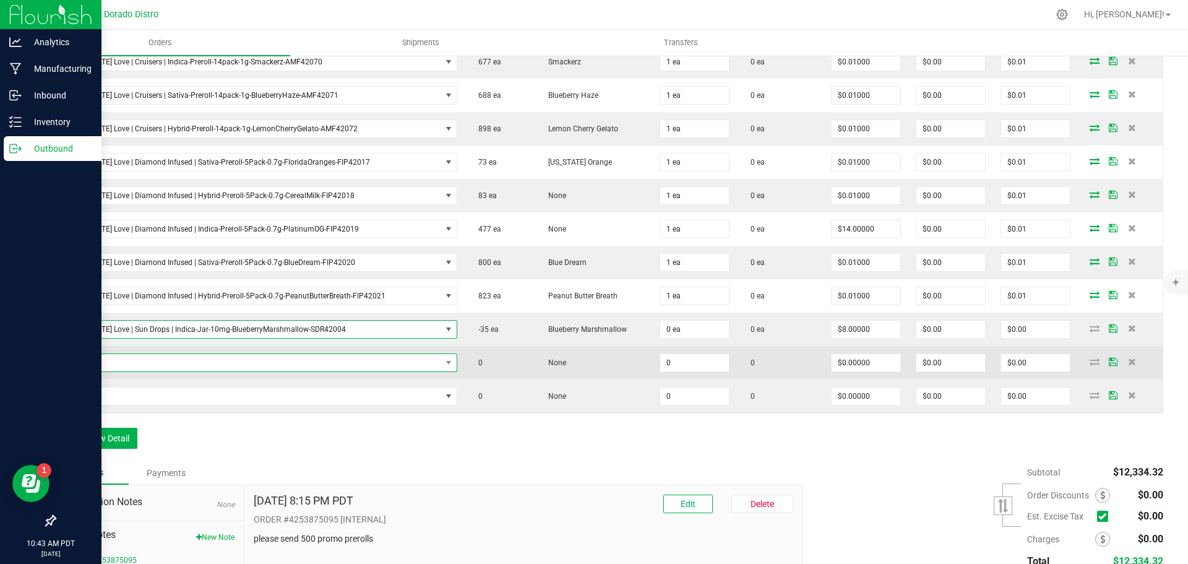
click at [217, 367] on span "NO DATA FOUND" at bounding box center [253, 362] width 378 height 17
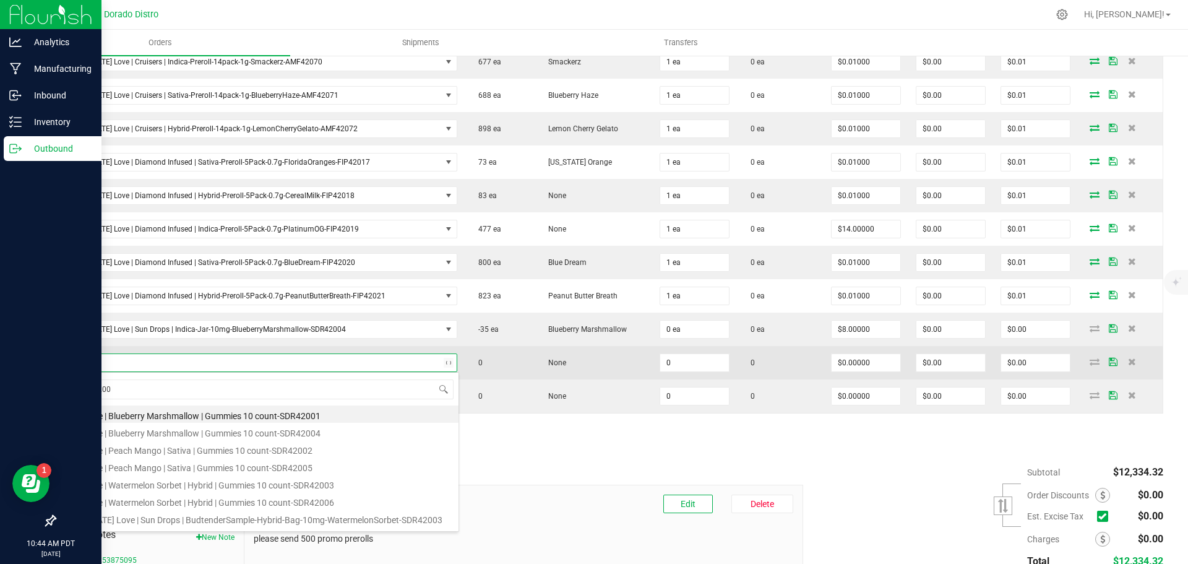
type input "SDR42005"
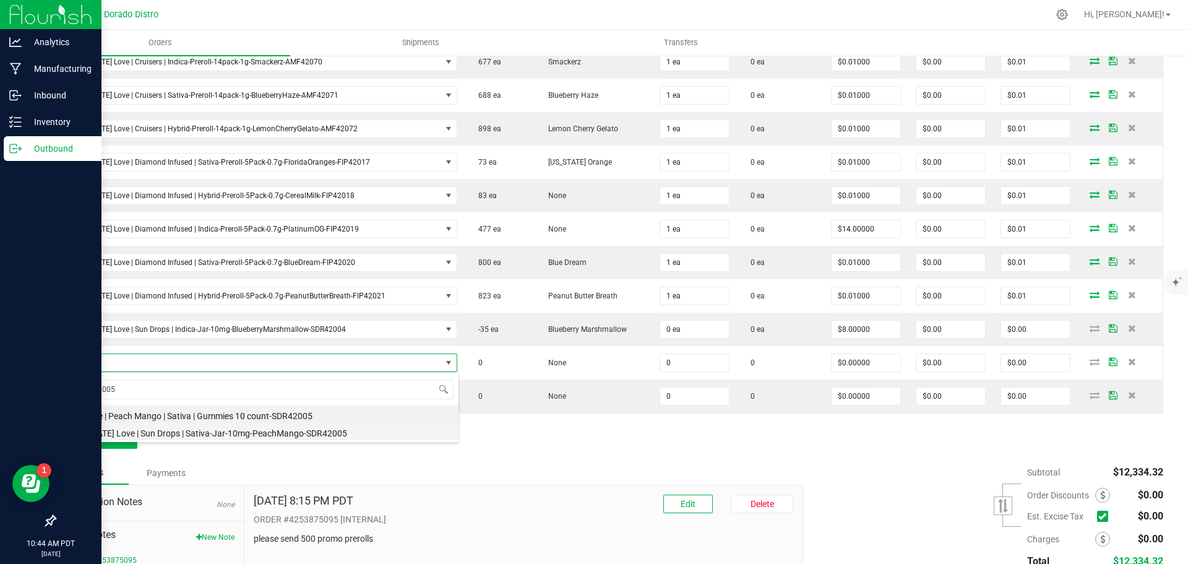
click at [274, 433] on li "California Love | Sun Drops | Sativa-Jar-10mg-PeachMango-SDR42005" at bounding box center [261, 431] width 395 height 17
type input "0 ea"
type input "$8.00000"
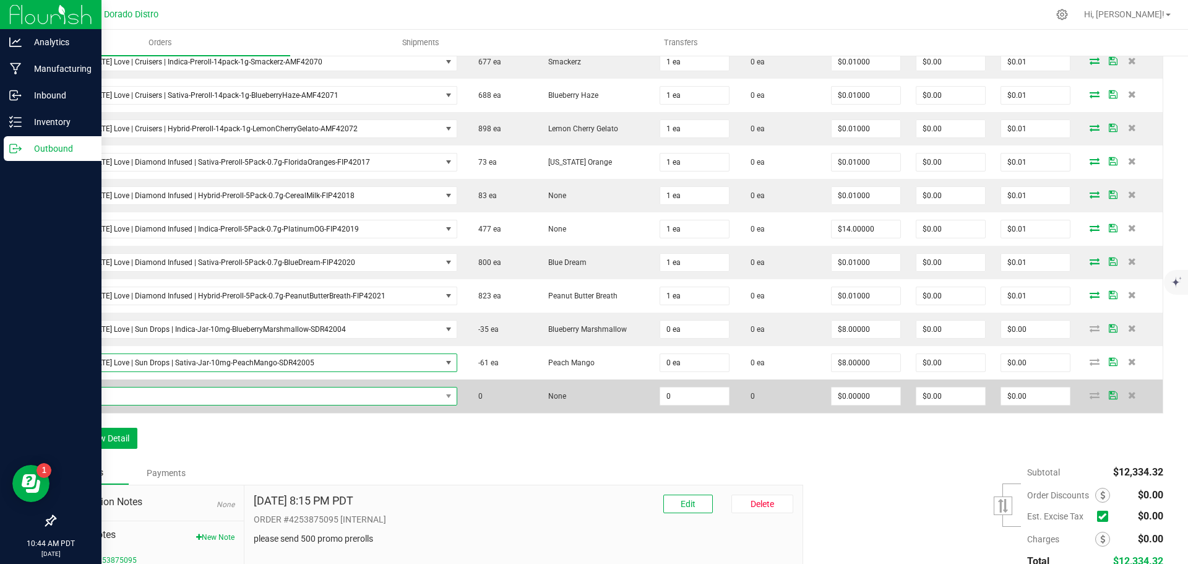
click at [265, 399] on span "NO DATA FOUND" at bounding box center [253, 395] width 378 height 17
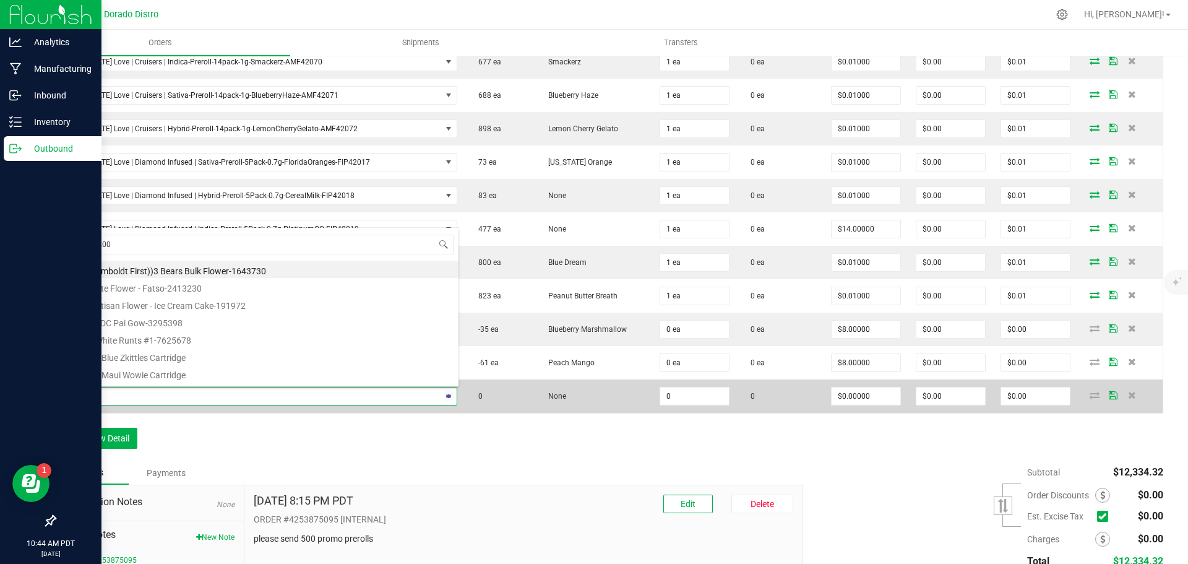
type input "SDR42006"
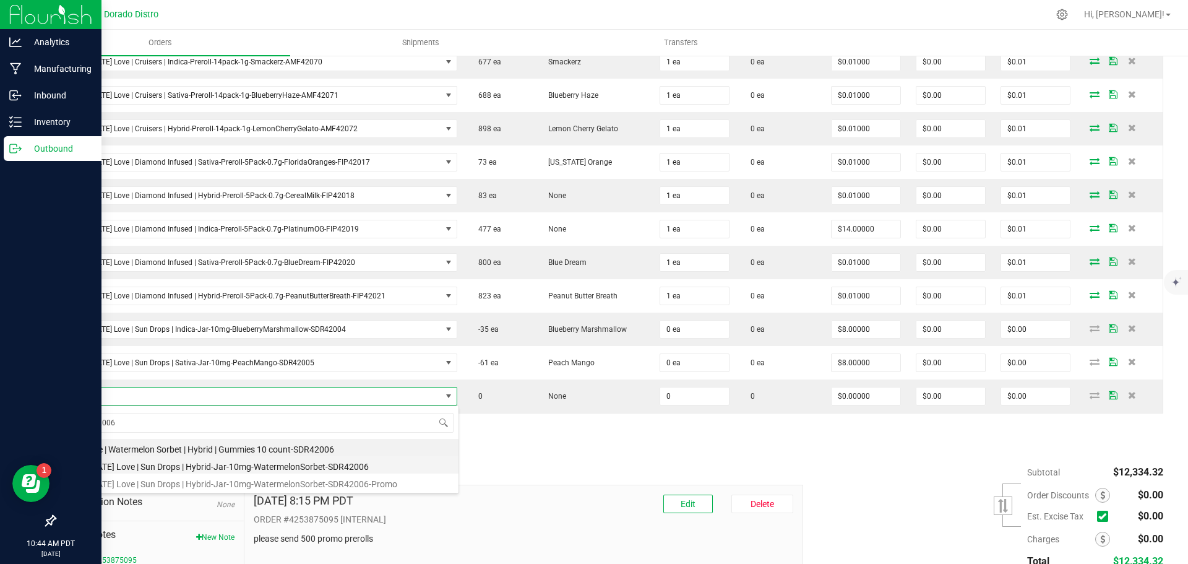
click at [330, 464] on li "California Love | Sun Drops | Hybrid-Jar-10mg-WatermelonSorbet-SDR42006" at bounding box center [261, 464] width 395 height 17
type input "0 ea"
type input "$8.00000"
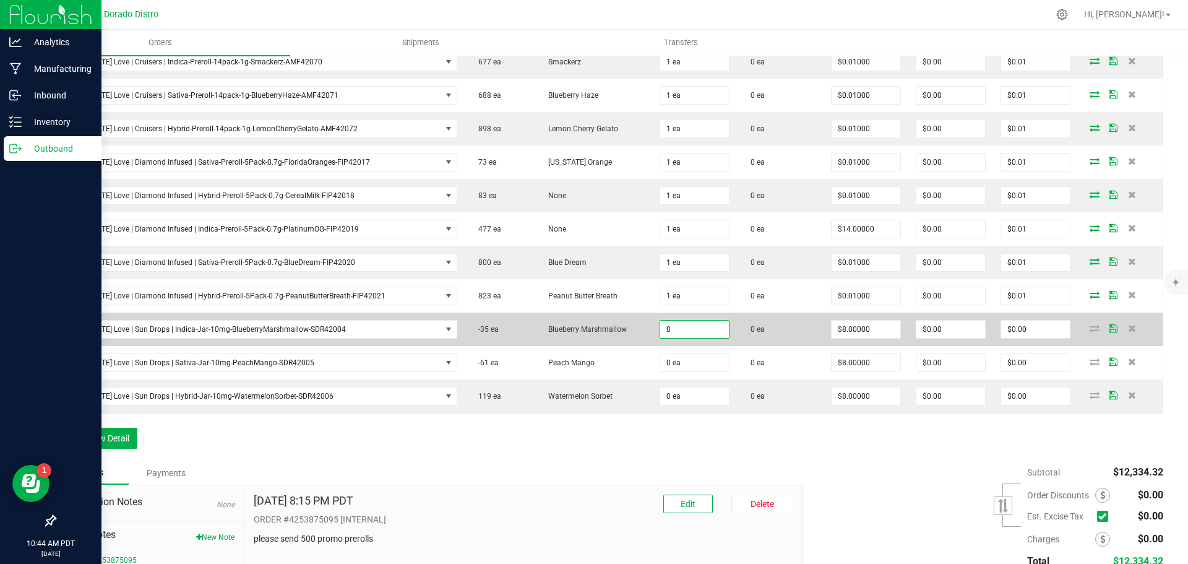
click at [661, 334] on input "0" at bounding box center [694, 329] width 69 height 17
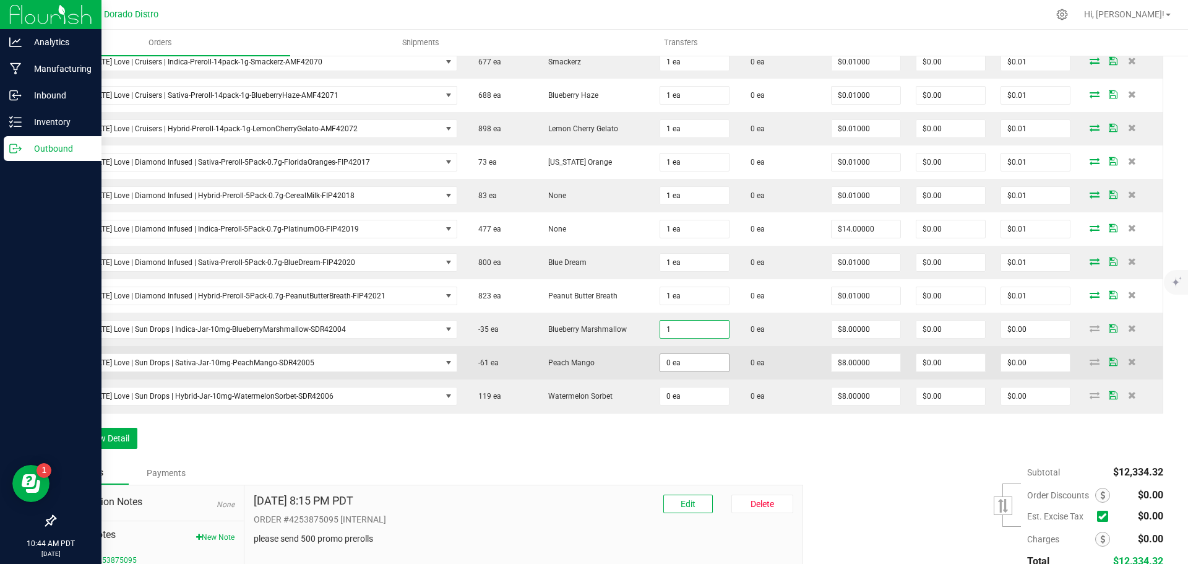
type input "1 ea"
type input "$8.00"
click at [674, 361] on input "0" at bounding box center [694, 362] width 69 height 17
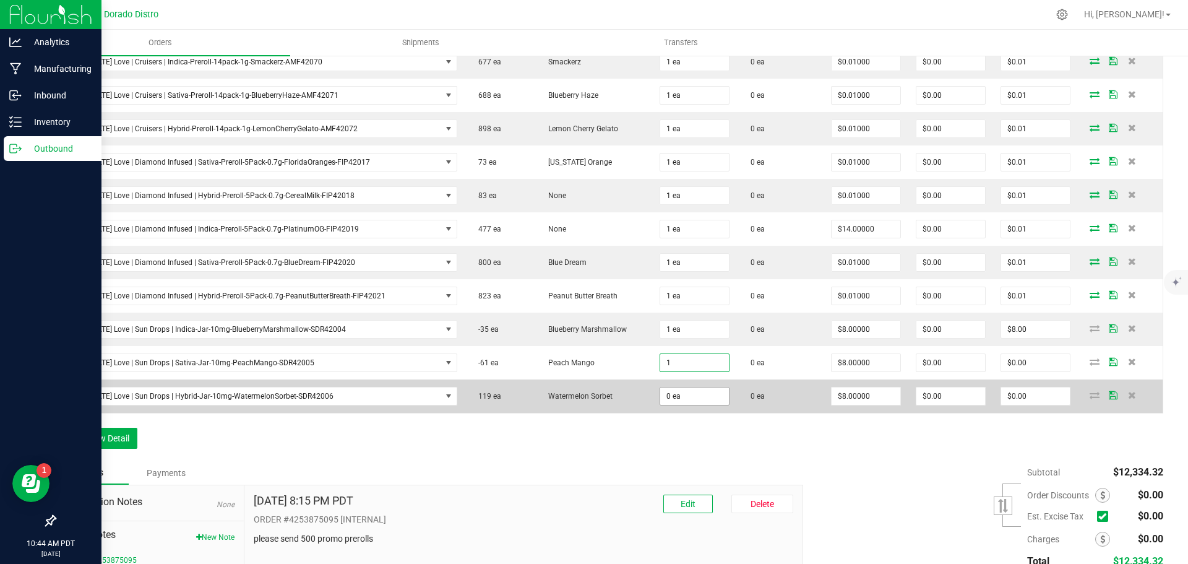
type input "1 ea"
type input "$8.00"
click at [676, 400] on input "0" at bounding box center [694, 395] width 69 height 17
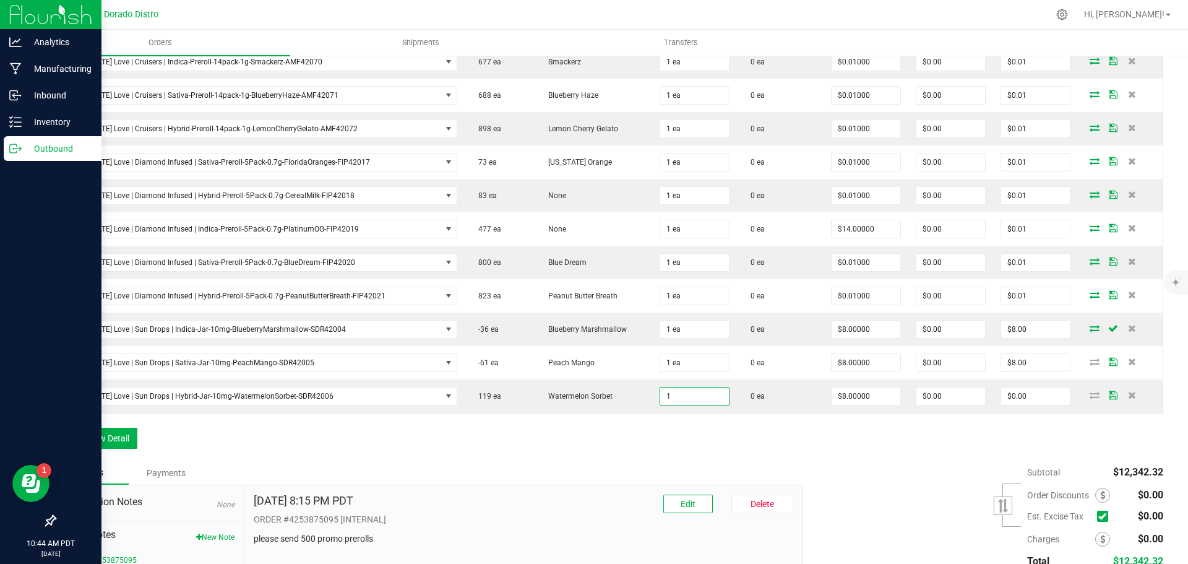
type input "1 ea"
type input "$8.00"
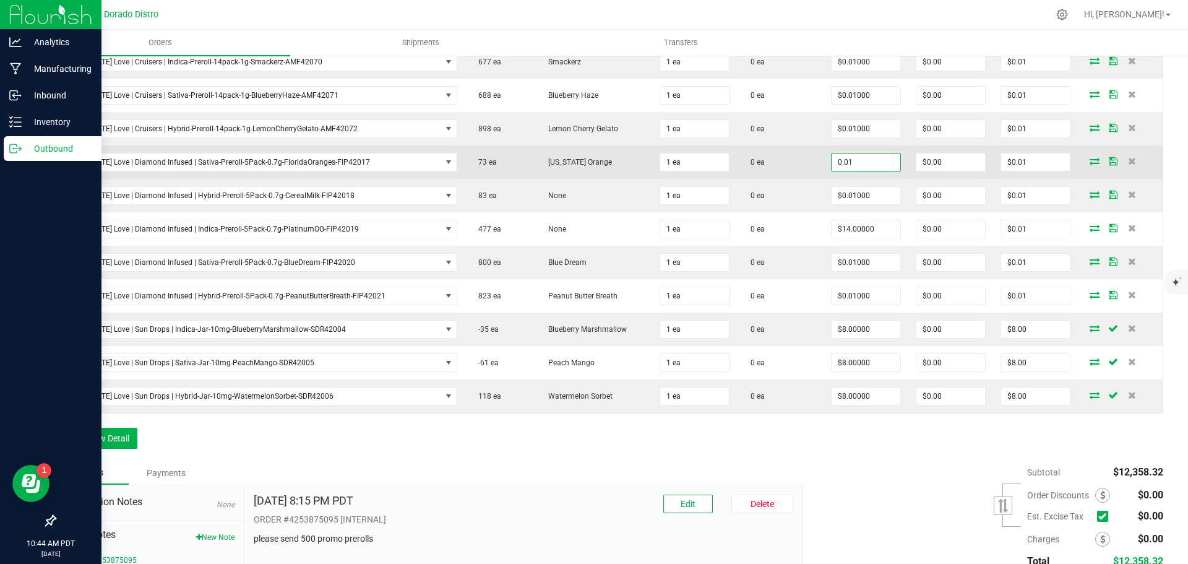
click at [839, 164] on input "0.01" at bounding box center [866, 162] width 69 height 17
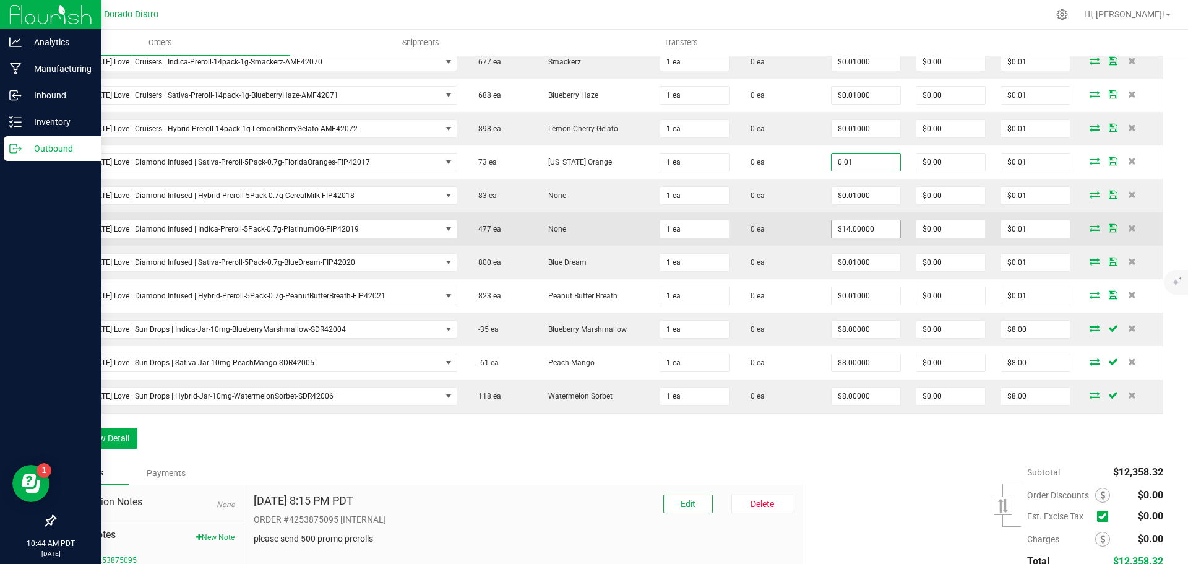
type input "$0.01000"
click at [844, 227] on input "14" at bounding box center [866, 228] width 69 height 17
paste input "0.01"
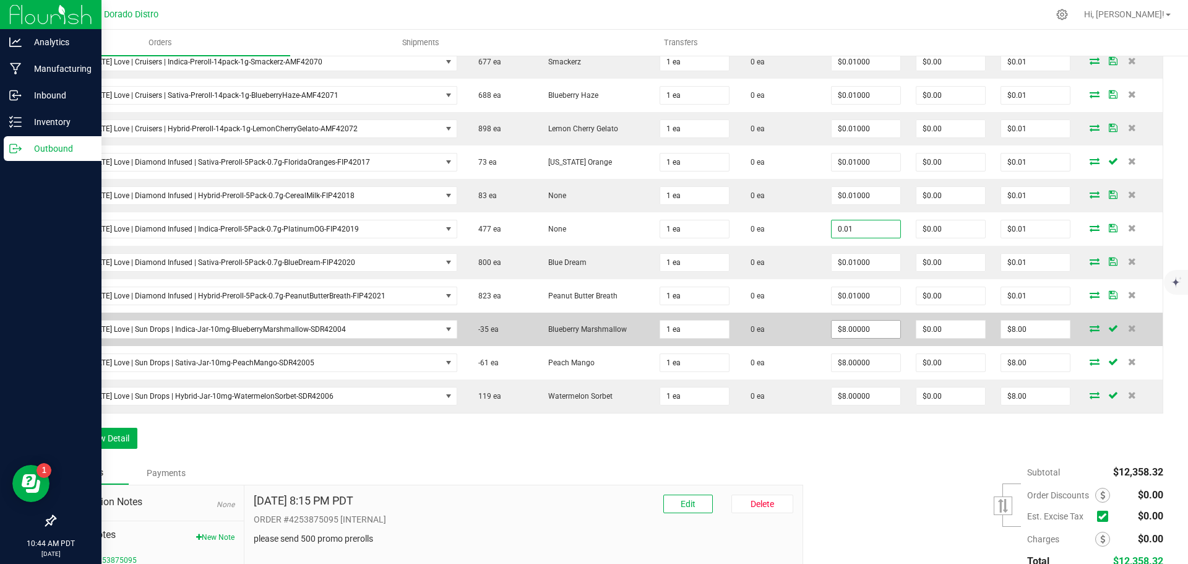
type input "$0.01000"
click at [844, 331] on input "8" at bounding box center [866, 329] width 69 height 17
paste input "0.01"
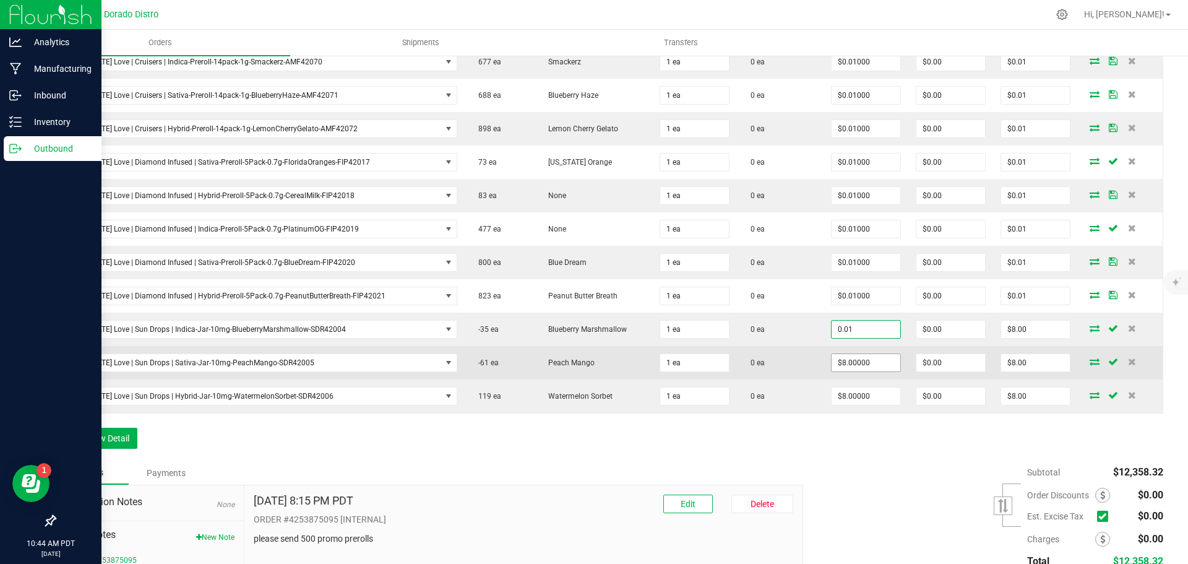
type input "$0.01000"
type input "$0.01"
click at [841, 358] on input "8" at bounding box center [866, 362] width 69 height 17
paste input "0.01"
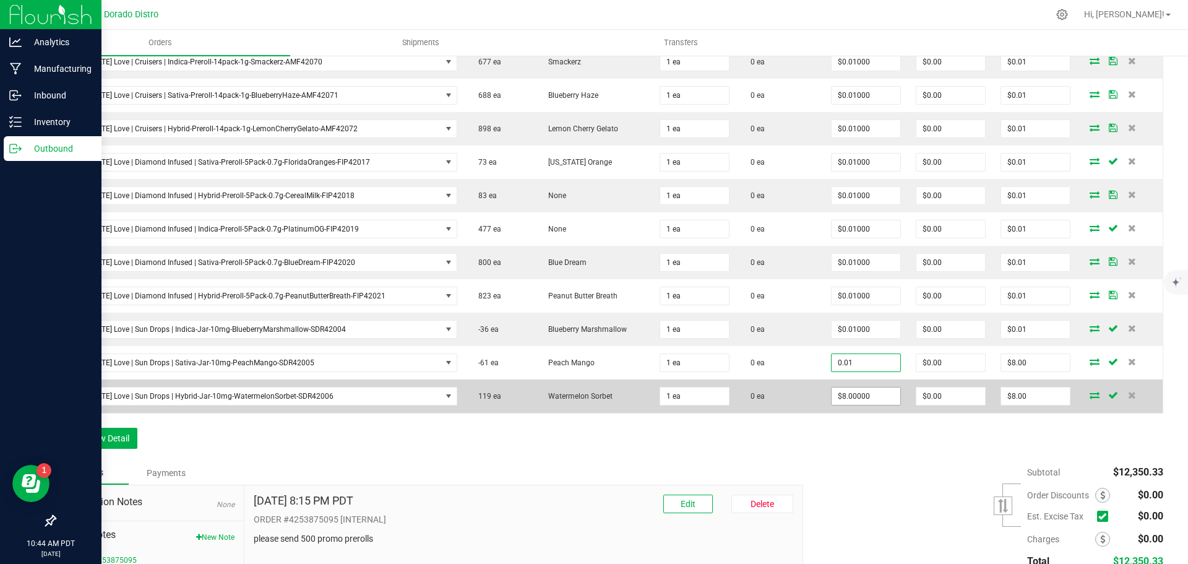
type input "$0.01000"
type input "$0.01"
click at [840, 396] on input "8" at bounding box center [866, 395] width 69 height 17
paste input "0.01"
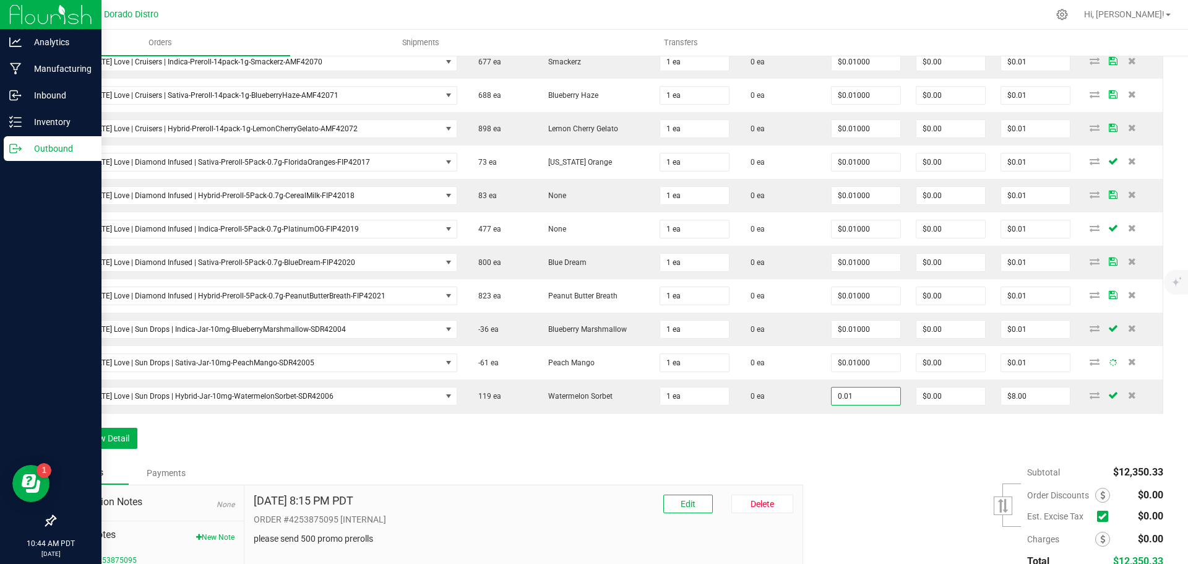
type input "$0.01000"
type input "$0.01"
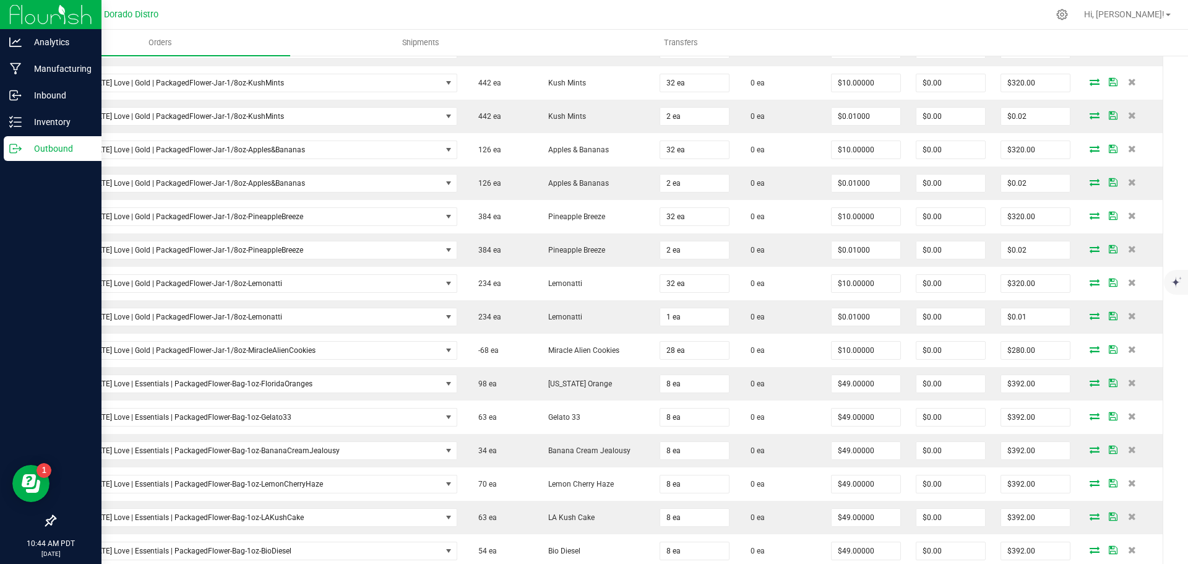
scroll to position [0, 0]
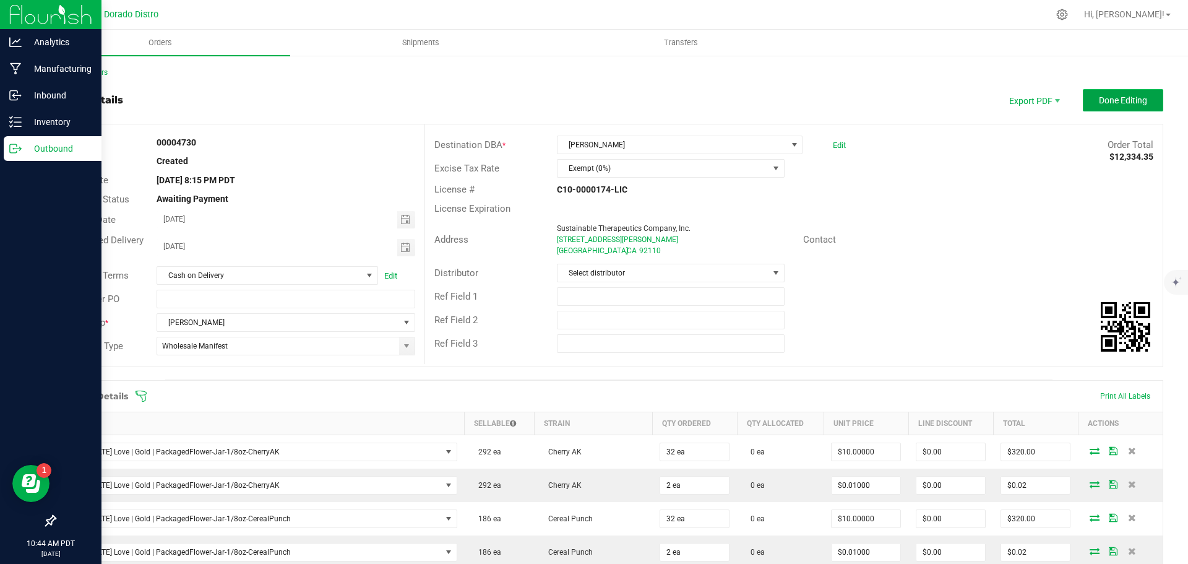
click at [1099, 100] on span "Done Editing" at bounding box center [1123, 100] width 48 height 10
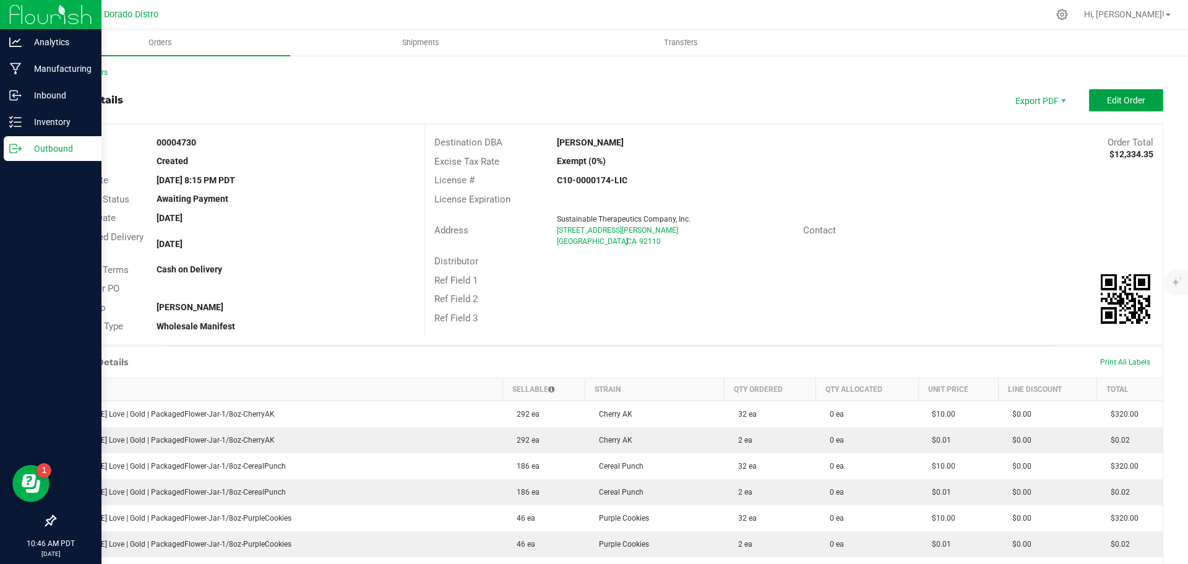
click at [1115, 108] on button "Edit Order" at bounding box center [1126, 100] width 74 height 22
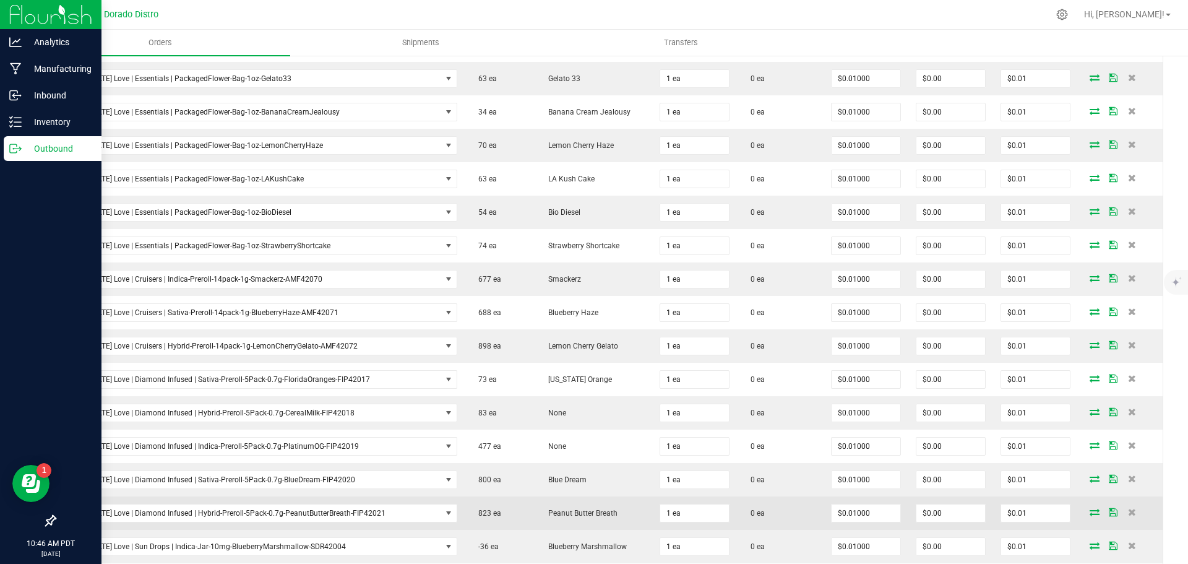
scroll to position [2128, 0]
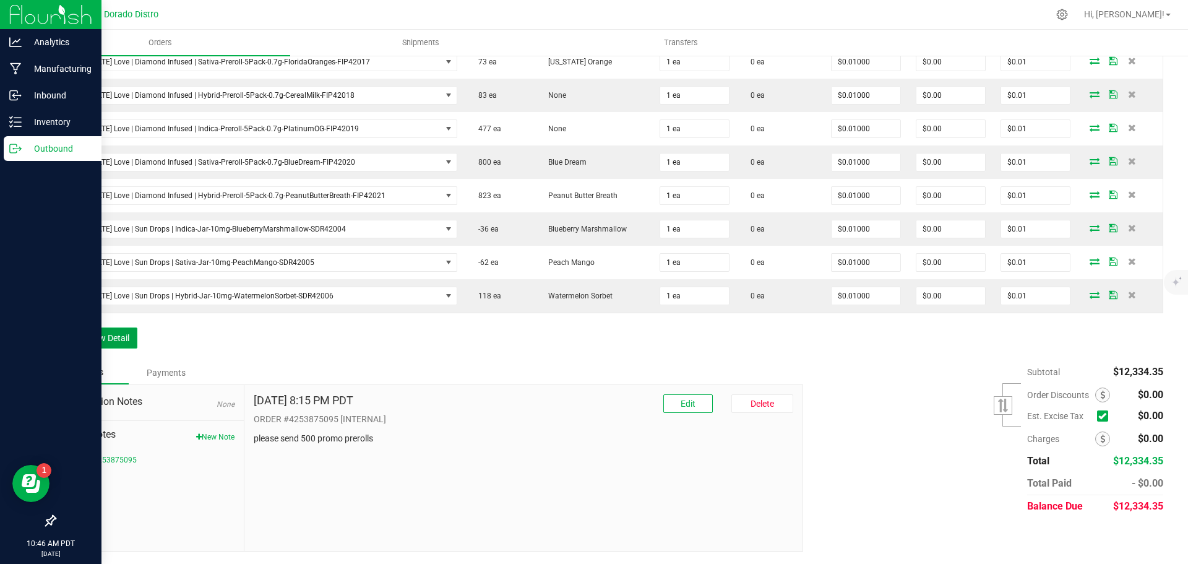
click at [125, 335] on button "Add New Detail" at bounding box center [95, 337] width 83 height 21
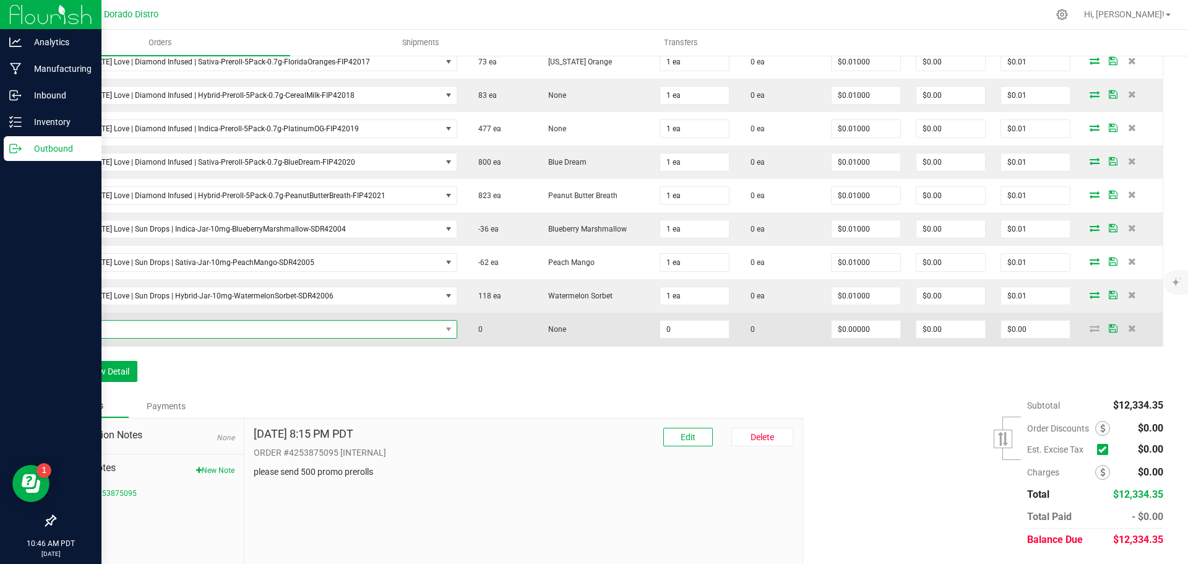
click at [121, 331] on span "NO DATA FOUND" at bounding box center [253, 329] width 378 height 17
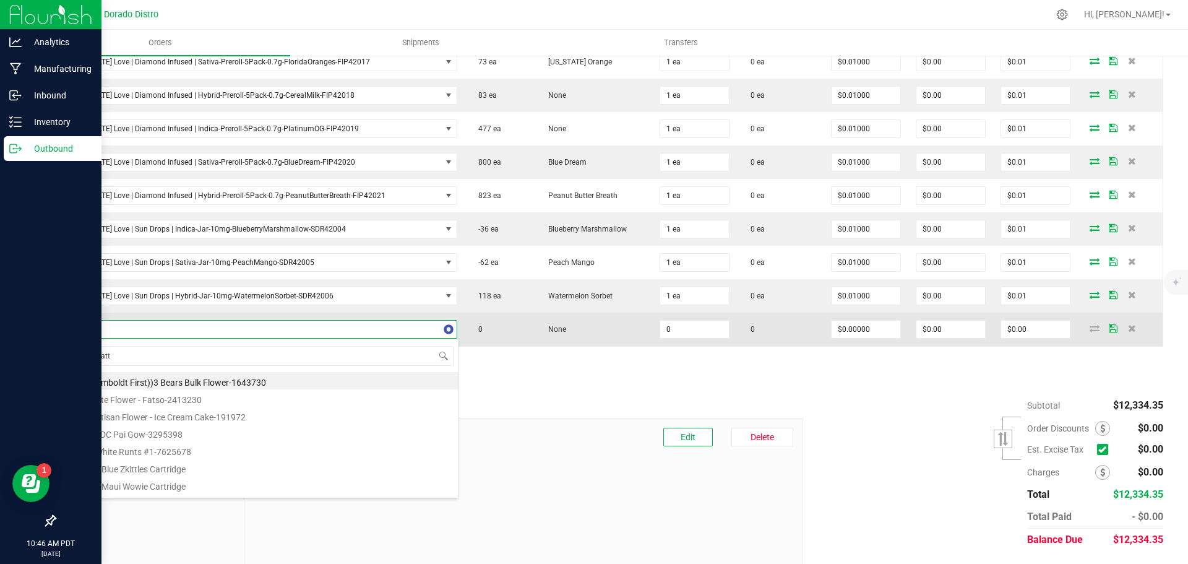
type input "lemonatti"
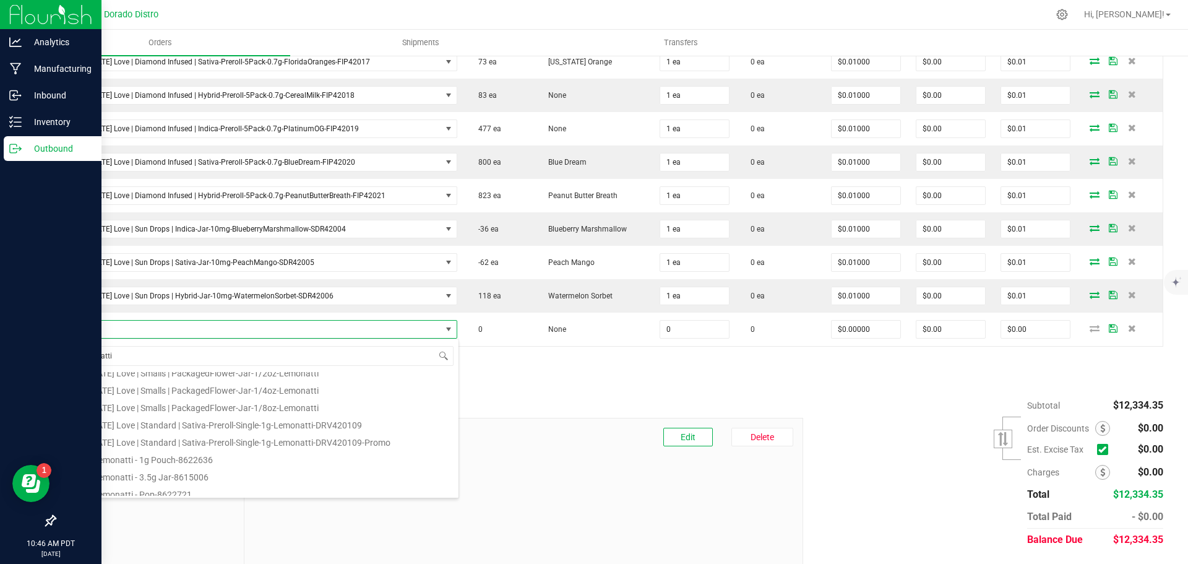
scroll to position [186, 0]
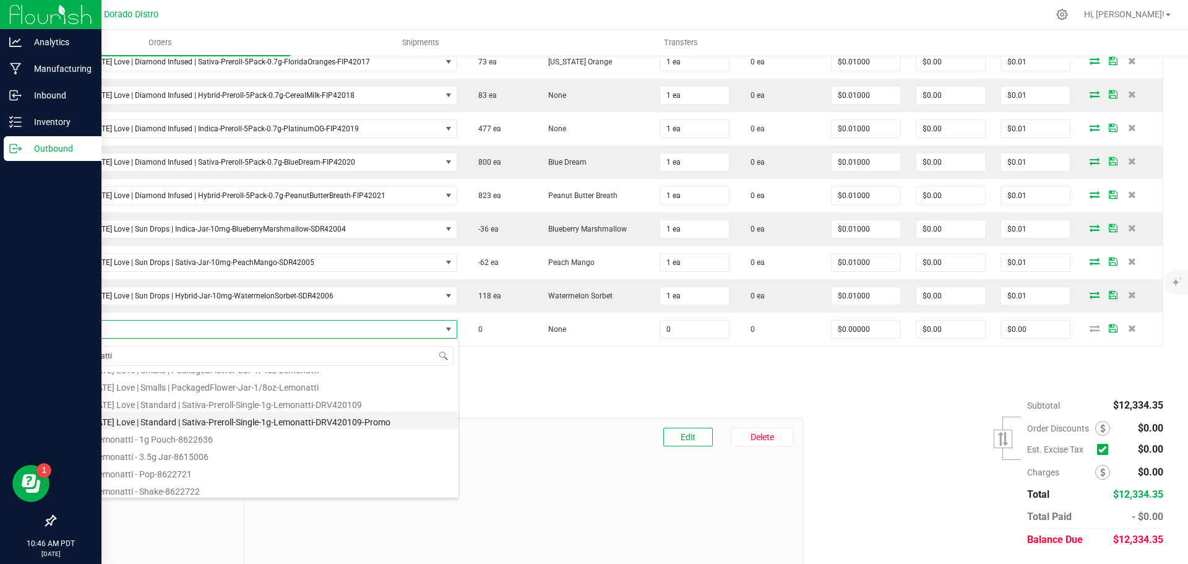
click at [334, 421] on li "California Love | Standard | Sativa-Preroll-Single-1g-Lemonatti-DRV420109-Promo" at bounding box center [261, 420] width 395 height 17
type input "0 ea"
type input "$0.01000"
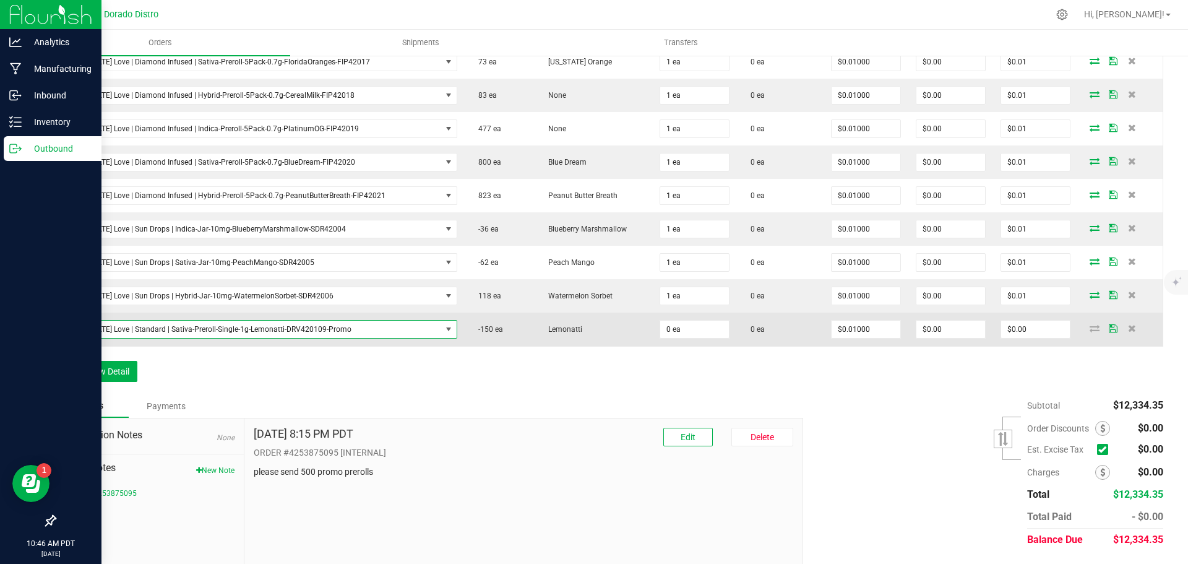
click at [611, 343] on td "Lemonatti" at bounding box center [594, 329] width 118 height 33
click at [660, 334] on input "0" at bounding box center [694, 329] width 69 height 17
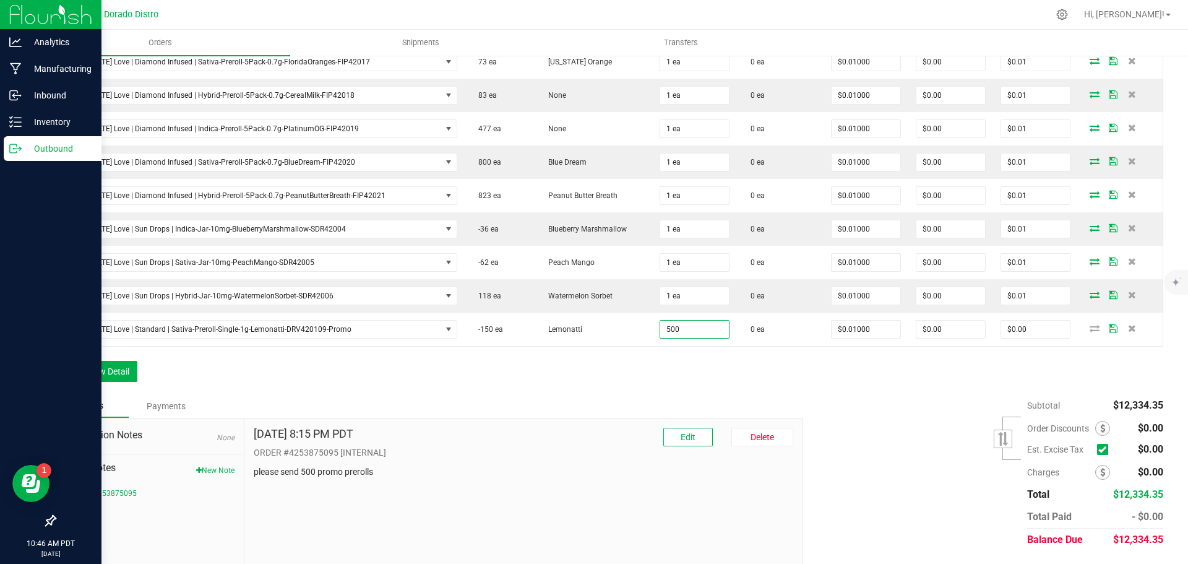
type input "500 ea"
type input "$5.00"
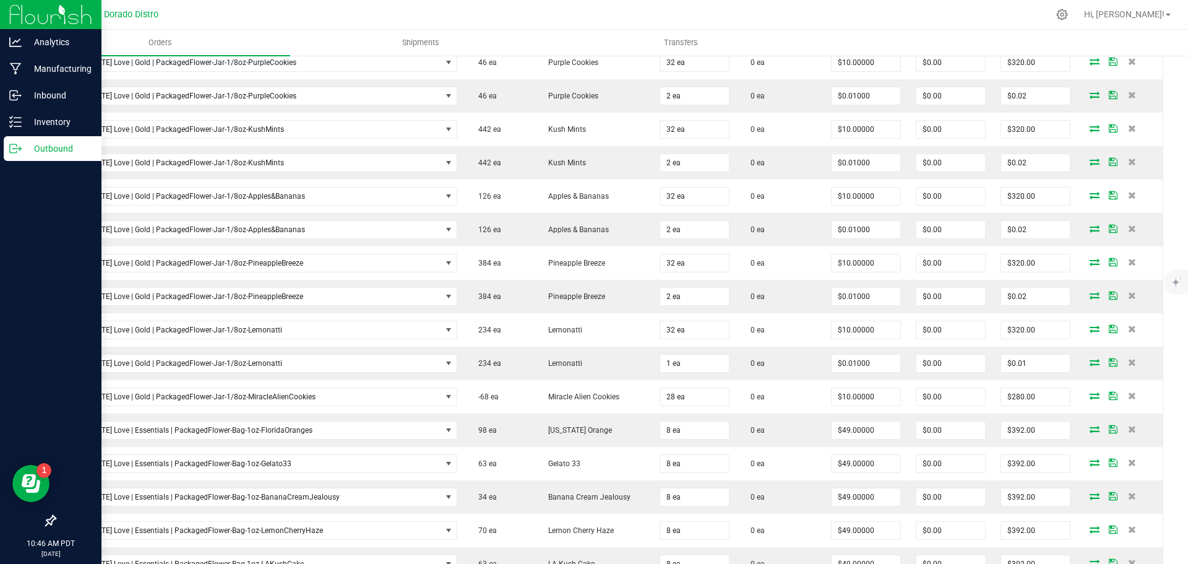
scroll to position [0, 0]
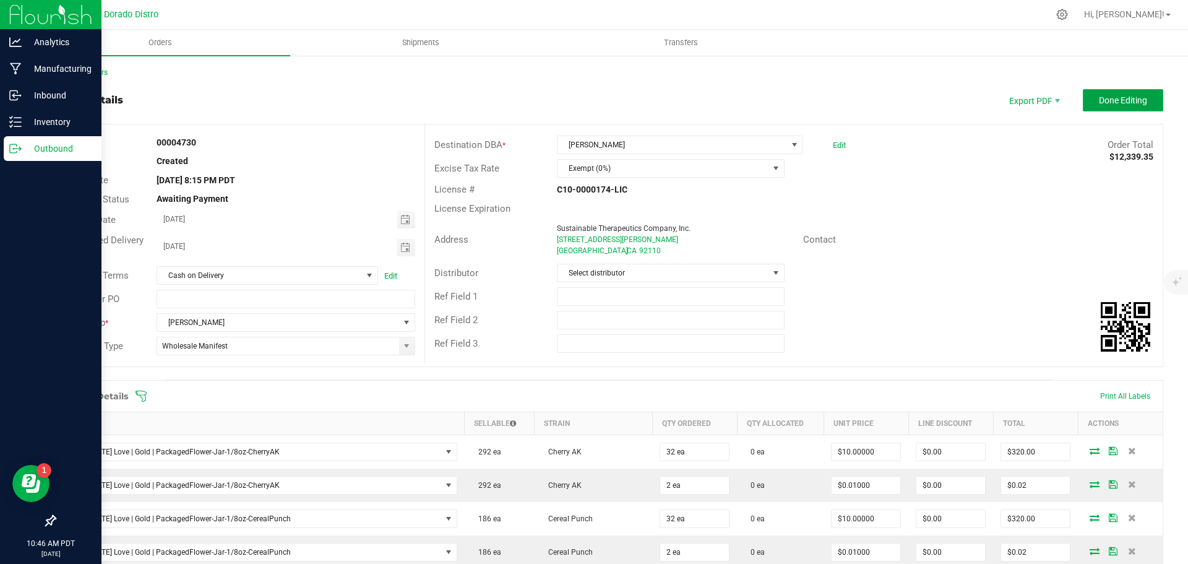
click at [1083, 104] on button "Done Editing" at bounding box center [1123, 100] width 80 height 22
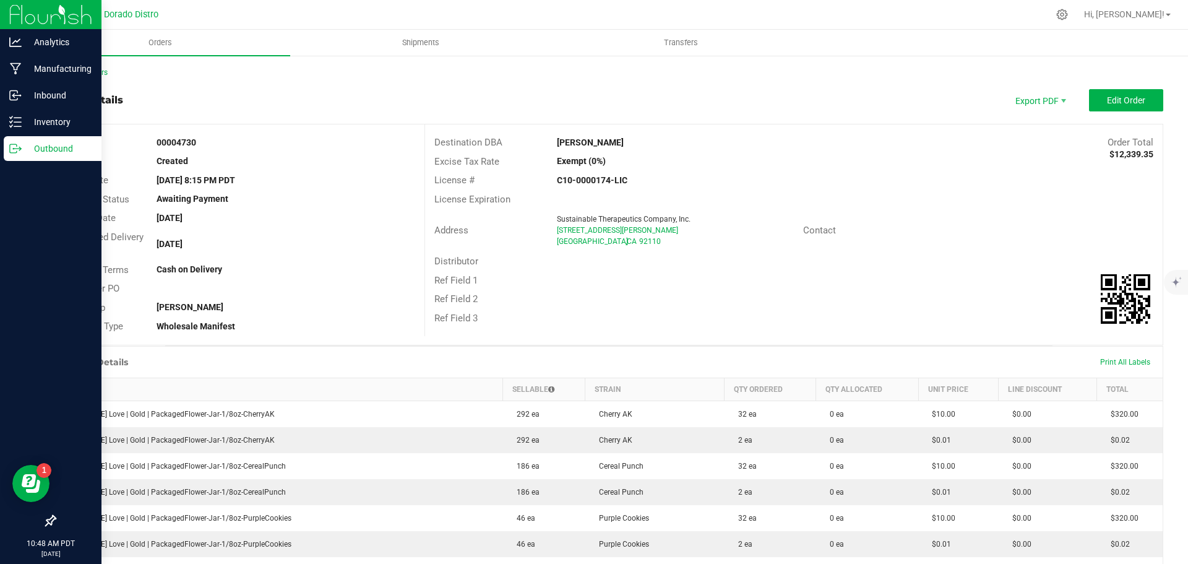
click at [16, 148] on icon at bounding box center [15, 148] width 12 height 12
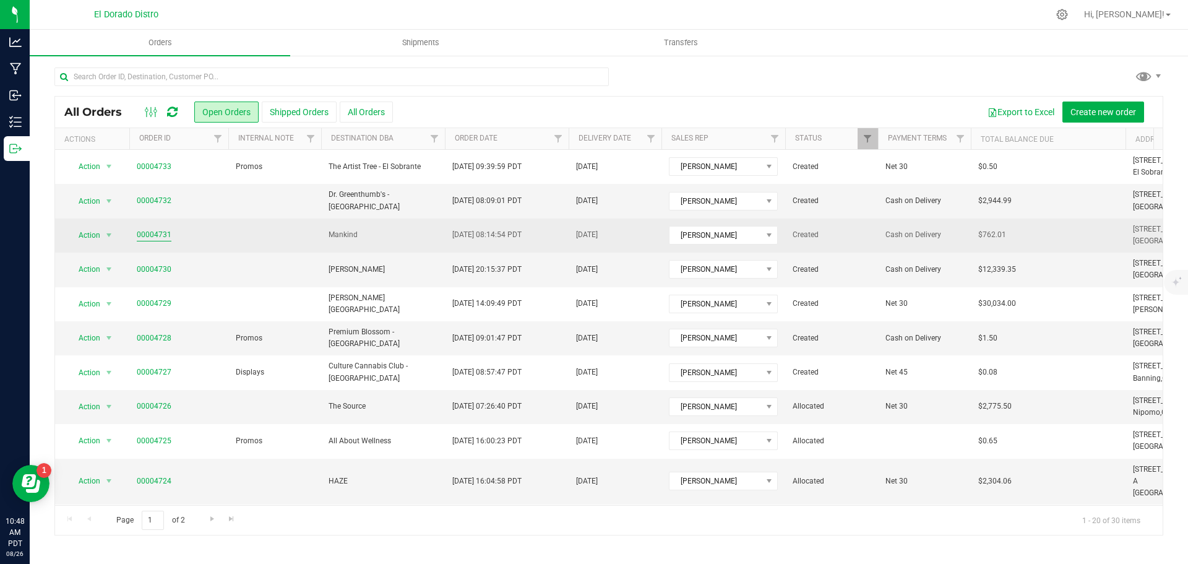
click at [161, 235] on link "00004731" at bounding box center [154, 235] width 35 height 12
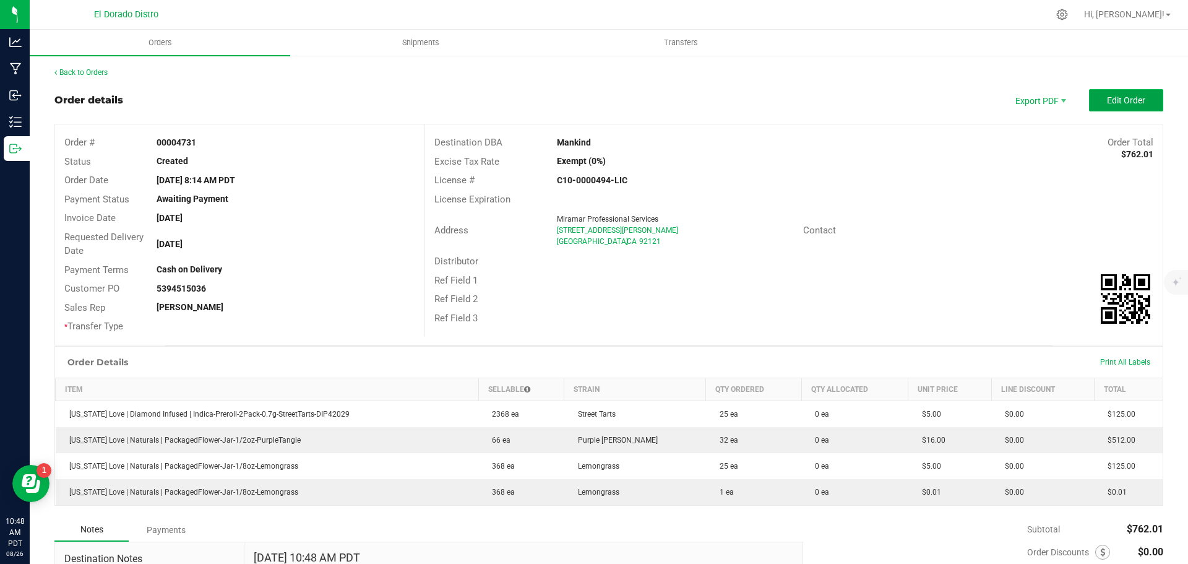
click at [1089, 102] on button "Edit Order" at bounding box center [1126, 100] width 74 height 22
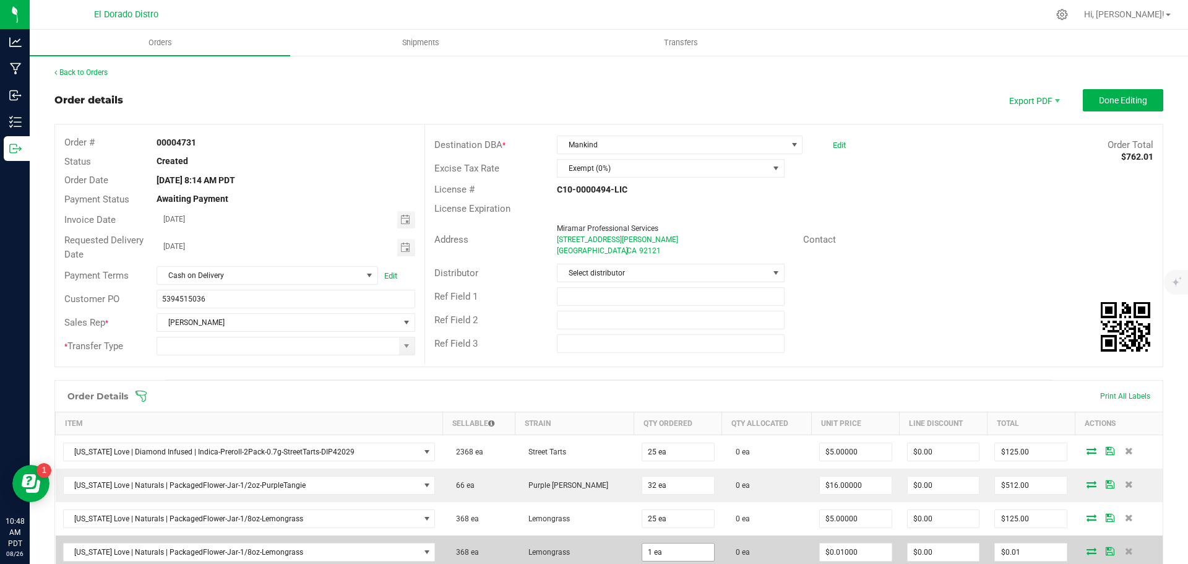
scroll to position [256, 0]
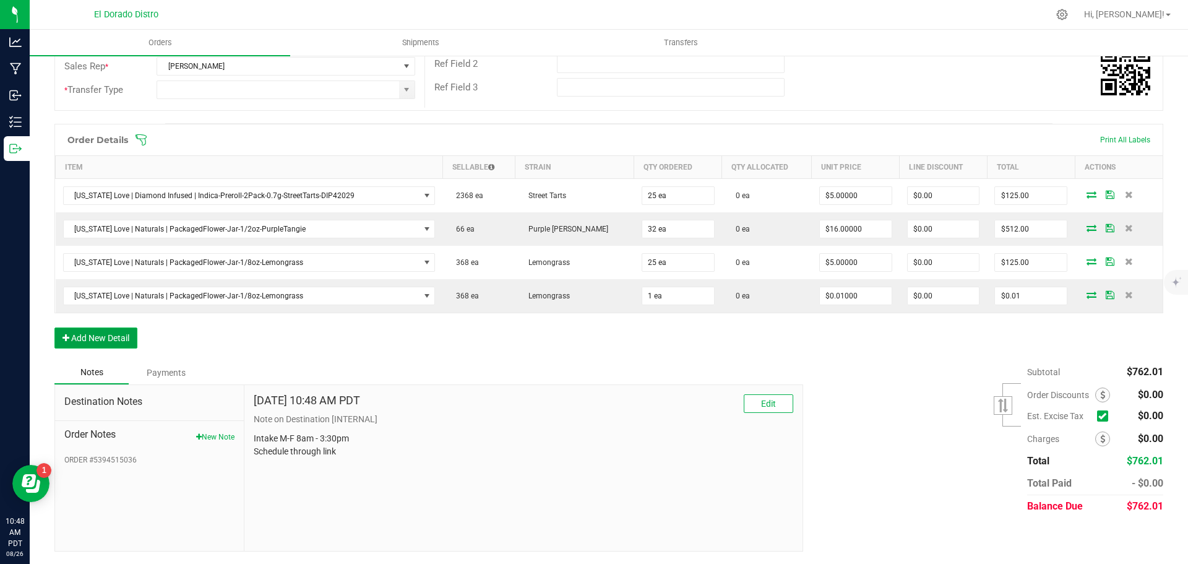
click at [128, 337] on button "Add New Detail" at bounding box center [95, 337] width 83 height 21
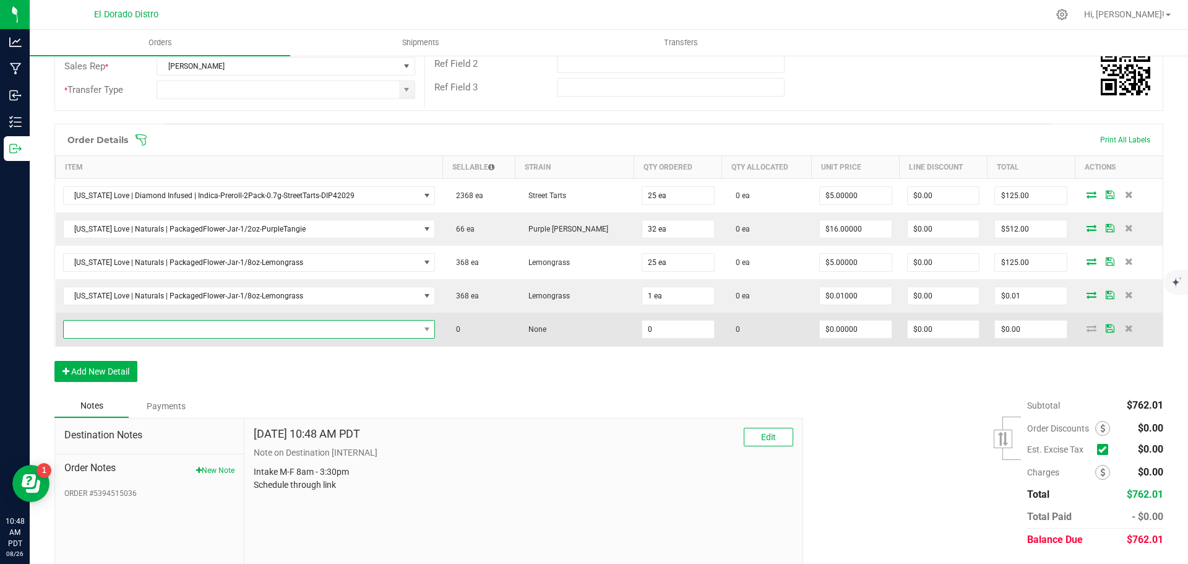
click at [128, 331] on span "NO DATA FOUND" at bounding box center [242, 329] width 356 height 17
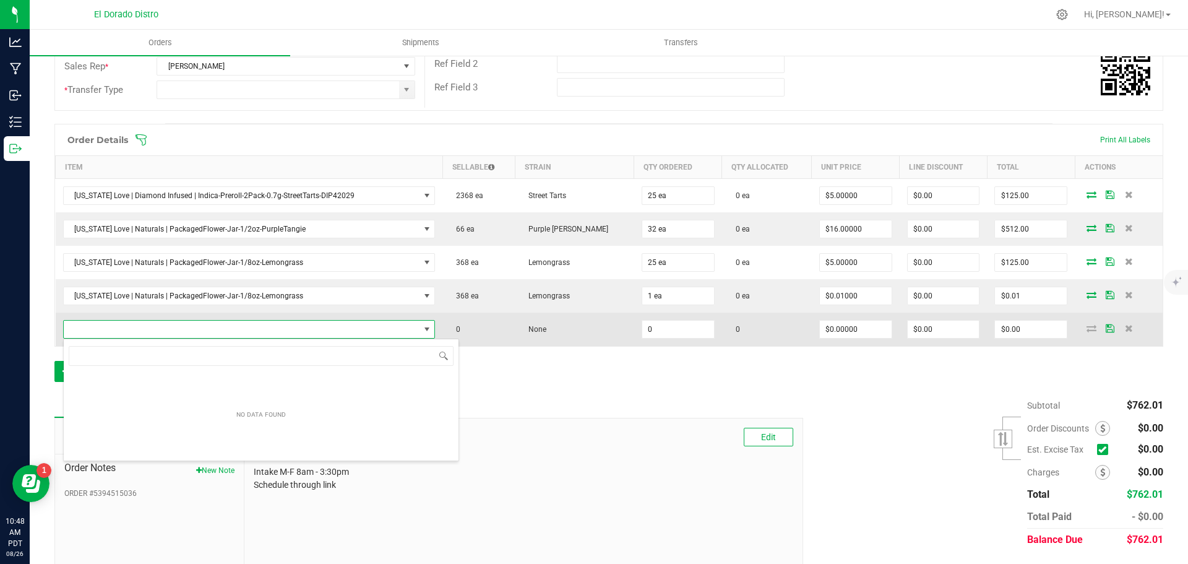
scroll to position [19, 370]
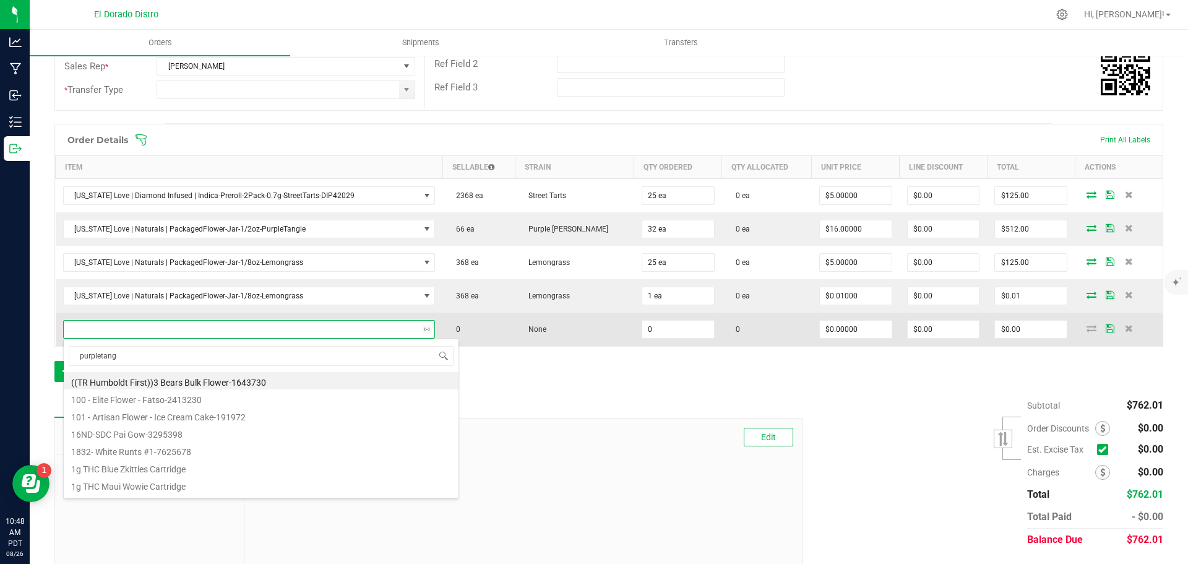
type input "purpletangi"
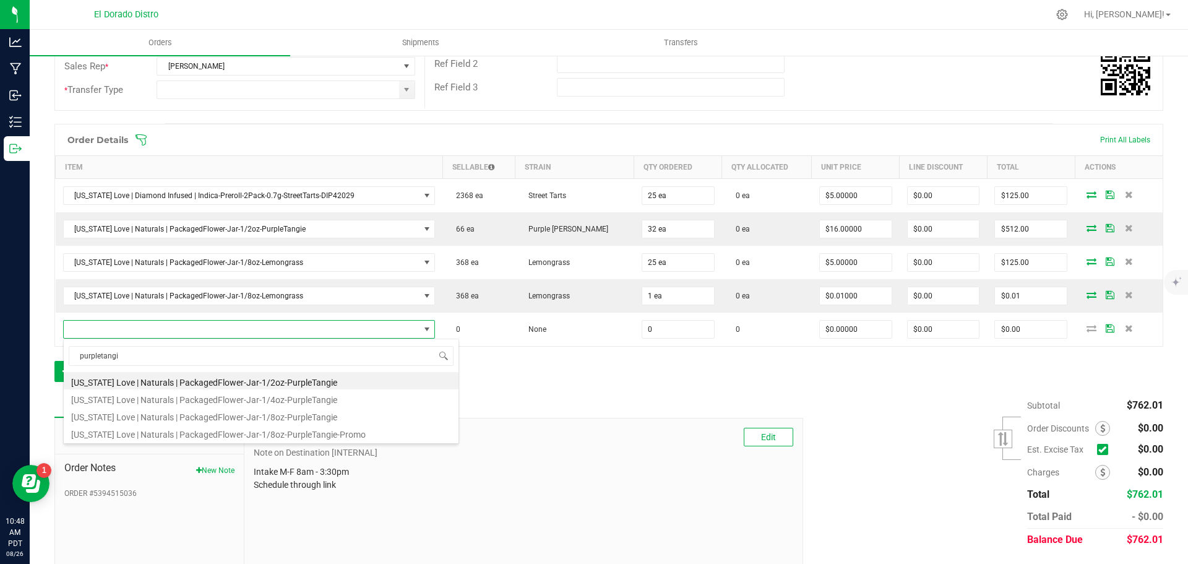
click at [238, 381] on li "California Love | Naturals | PackagedFlower-Jar-1/2oz-PurpleTangie" at bounding box center [261, 380] width 395 height 17
type input "0 ea"
type input "$17.00000"
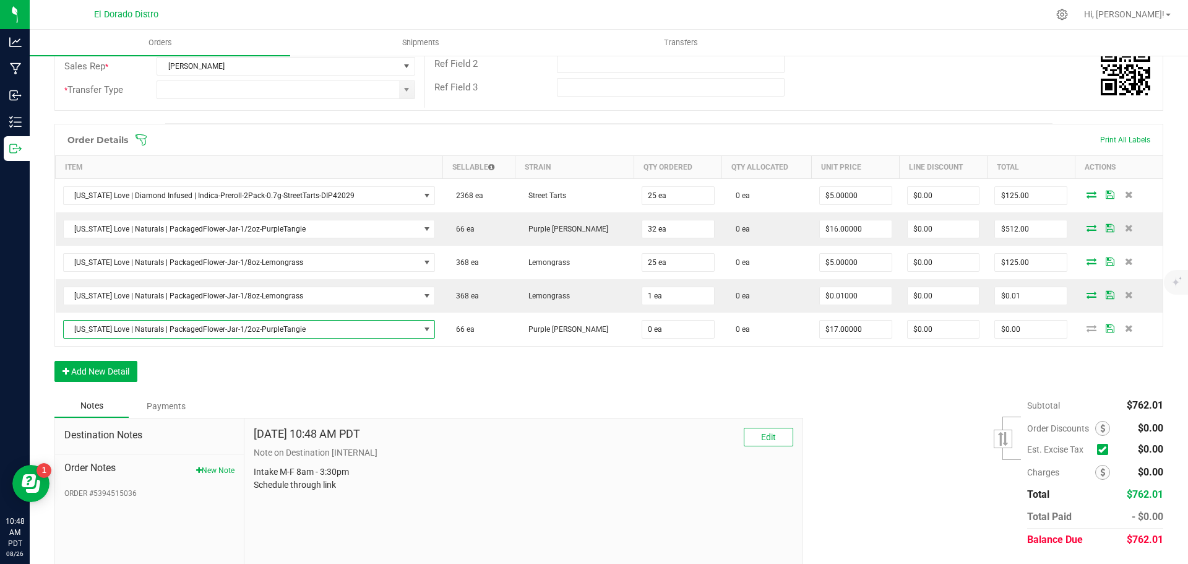
click at [405, 380] on div "Order Details Print All Labels Item Sellable Strain Qty Ordered Qty Allocated U…" at bounding box center [608, 259] width 1109 height 270
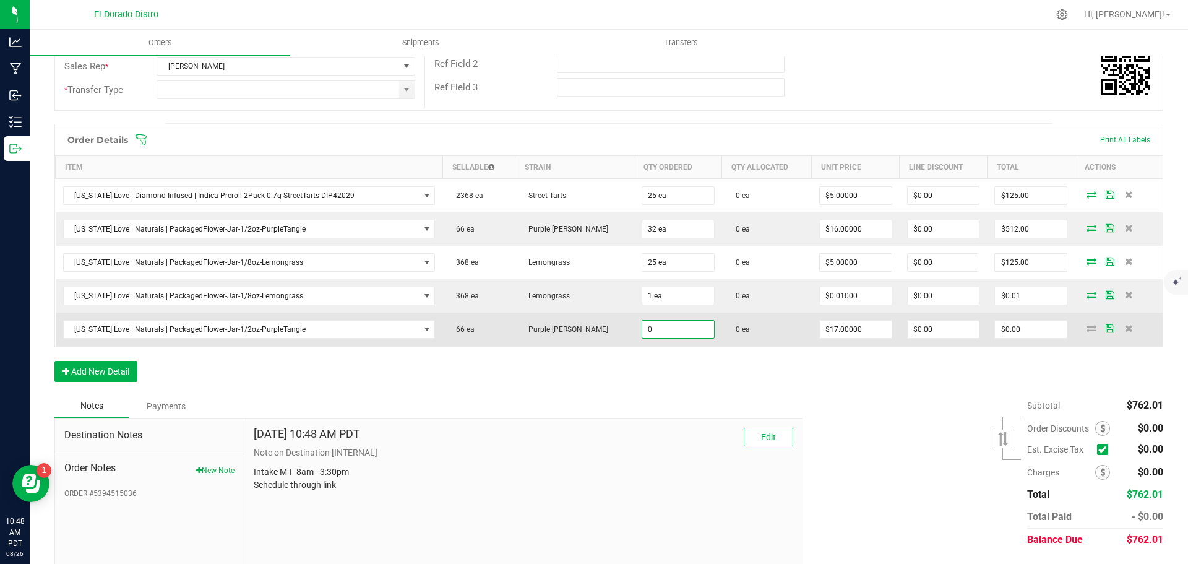
click at [642, 328] on input "0" at bounding box center [678, 329] width 72 height 17
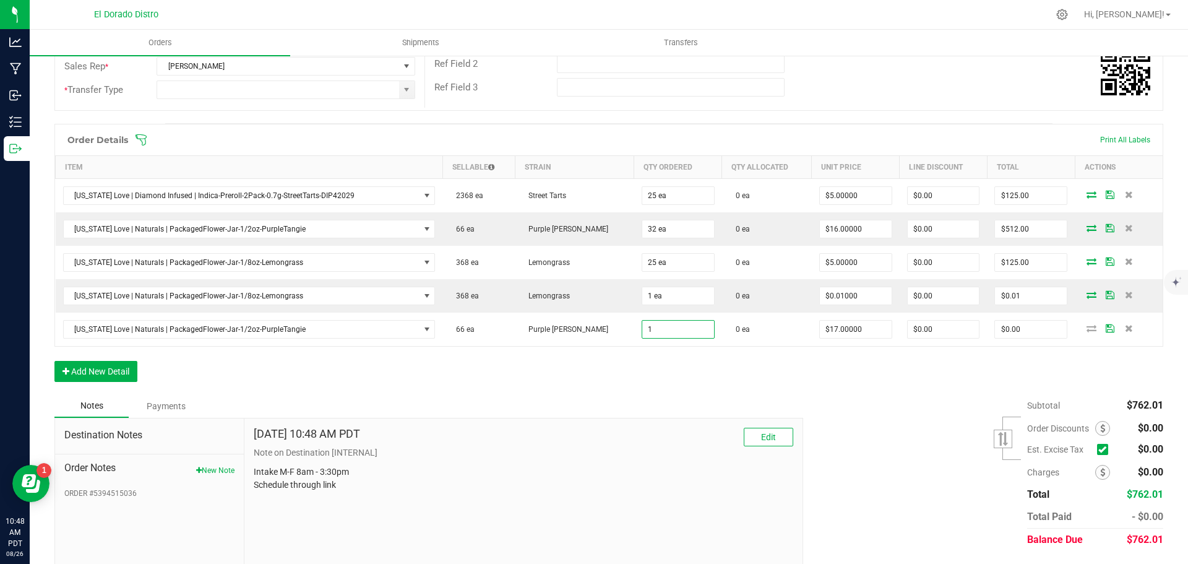
type input "1 ea"
type input "$17.00"
click at [654, 365] on div "Order Details Print All Labels Item Sellable Strain Qty Ordered Qty Allocated U…" at bounding box center [608, 259] width 1109 height 270
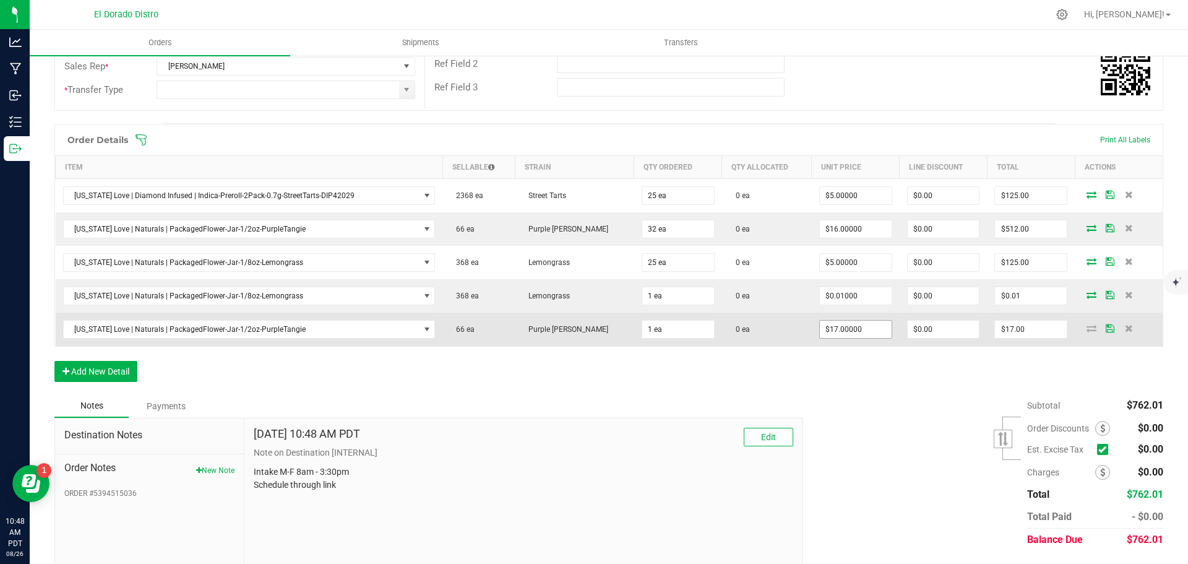
type input "17"
click at [820, 324] on input "17" at bounding box center [856, 329] width 72 height 17
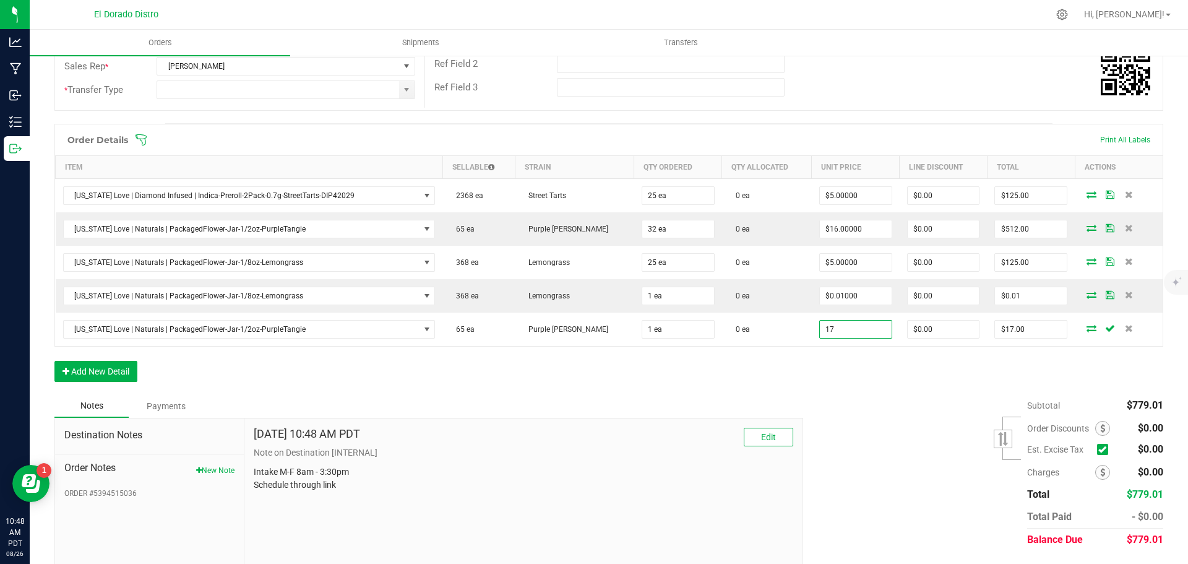
click at [820, 324] on input "17" at bounding box center [856, 329] width 72 height 17
type input "$0.01000"
type input "$0.01"
click at [818, 386] on div "Order Details Print All Labels Item Sellable Strain Qty Ordered Qty Allocated U…" at bounding box center [608, 259] width 1109 height 270
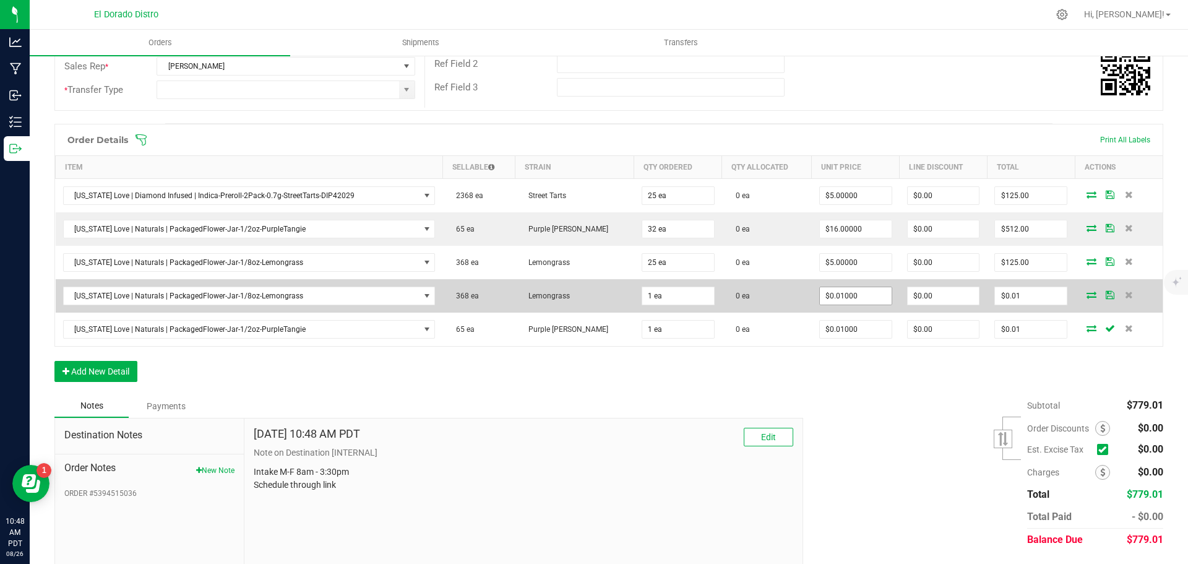
scroll to position [0, 0]
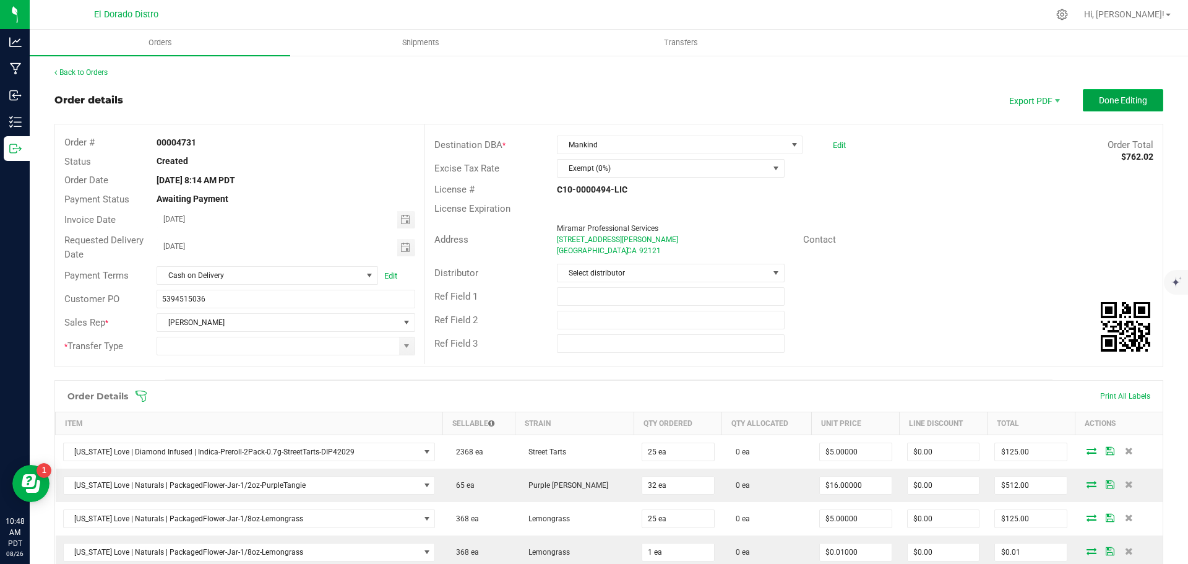
click at [1083, 108] on button "Done Editing" at bounding box center [1123, 100] width 80 height 22
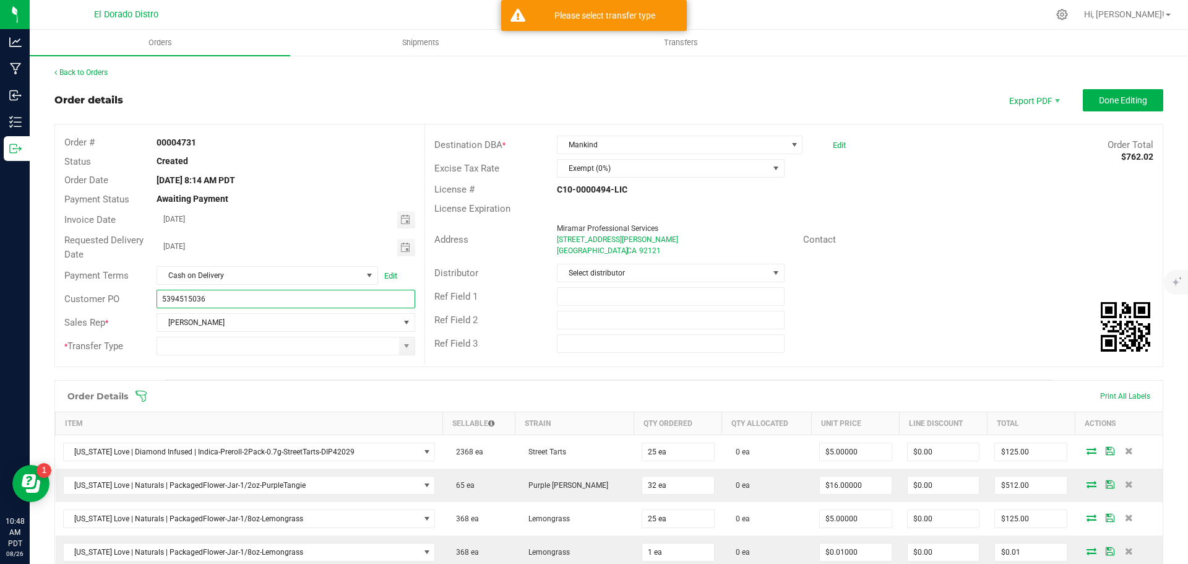
drag, startPoint x: 272, startPoint y: 301, endPoint x: 110, endPoint y: 309, distance: 161.7
click at [110, 309] on div "Customer PO 5394515036" at bounding box center [240, 299] width 370 height 24
click at [930, 225] on div "Address Miramar Professional Services 7128 Miramar Rd San Diego , CA 92121 Cont…" at bounding box center [794, 239] width 738 height 43
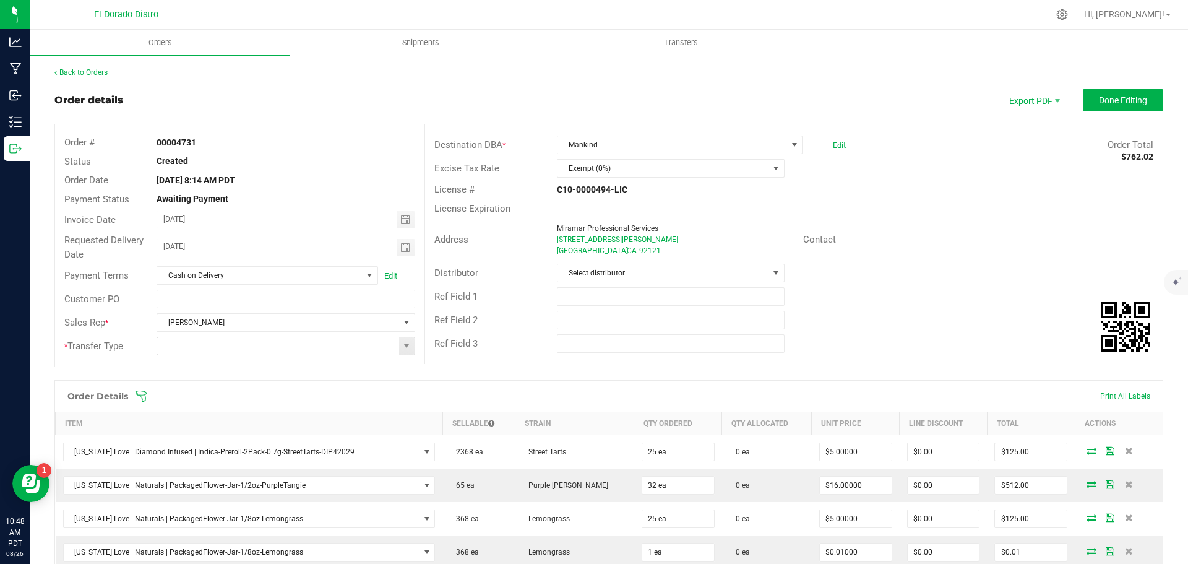
click at [293, 348] on input at bounding box center [277, 345] width 241 height 17
click at [261, 435] on li "Wholesale Manifest" at bounding box center [284, 431] width 255 height 21
type input "Wholesale Manifest"
click at [1083, 105] on button "Done Editing" at bounding box center [1123, 100] width 80 height 22
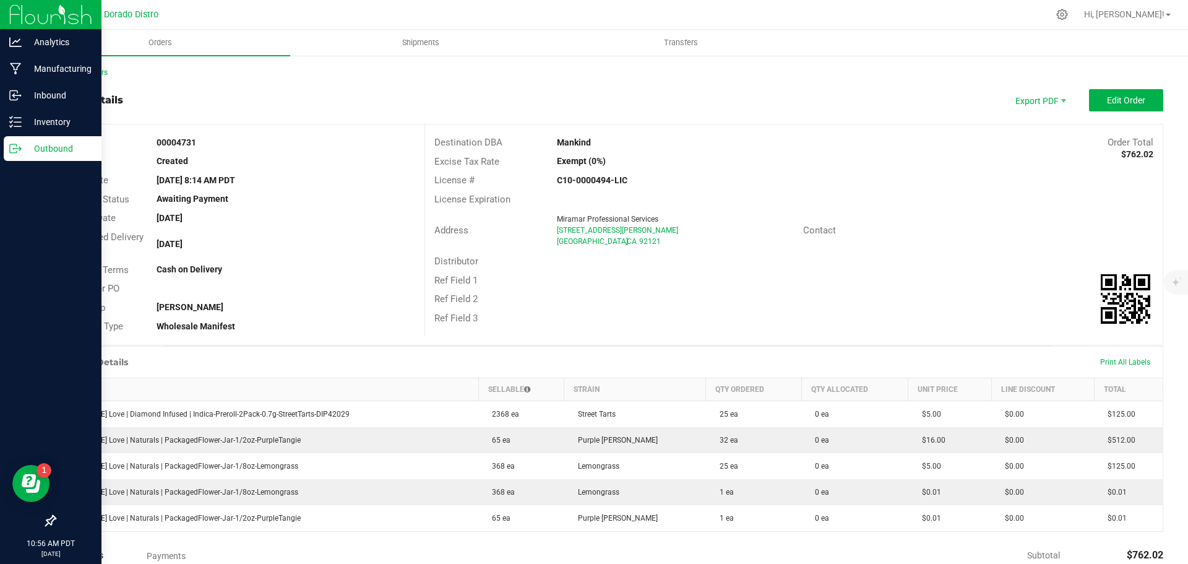
click at [13, 145] on icon at bounding box center [15, 148] width 12 height 12
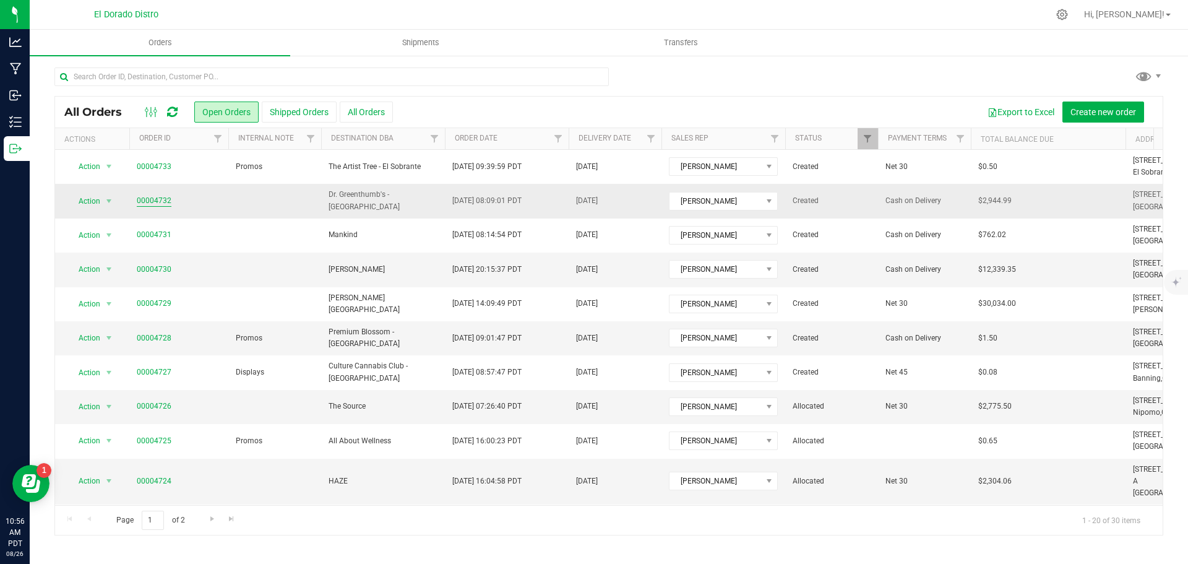
click at [169, 201] on link "00004732" at bounding box center [154, 201] width 35 height 12
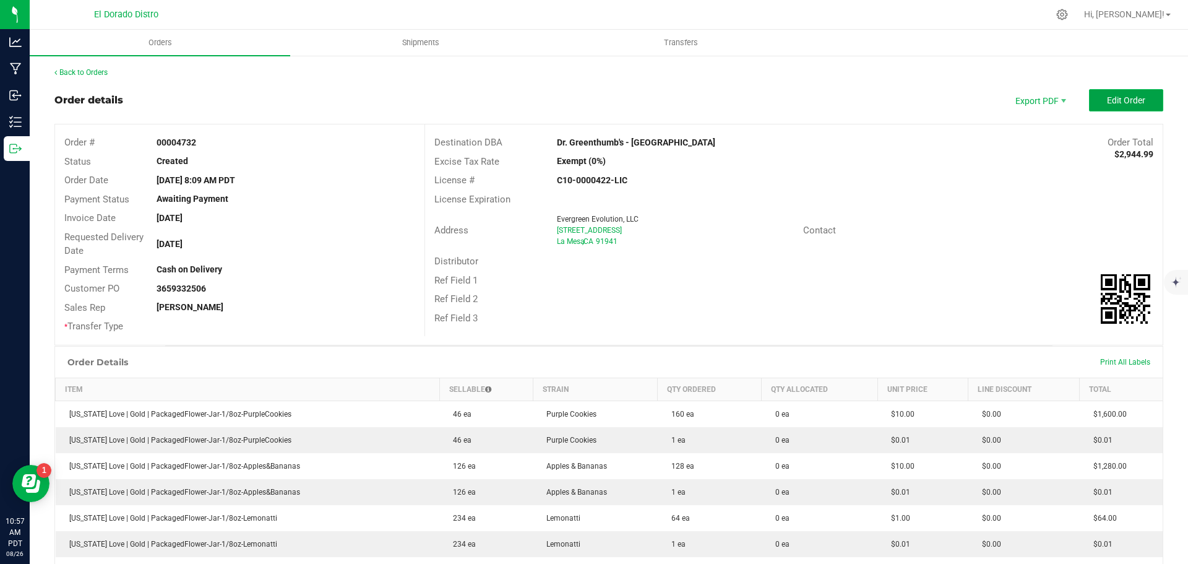
click at [1096, 109] on button "Edit Order" at bounding box center [1126, 100] width 74 height 22
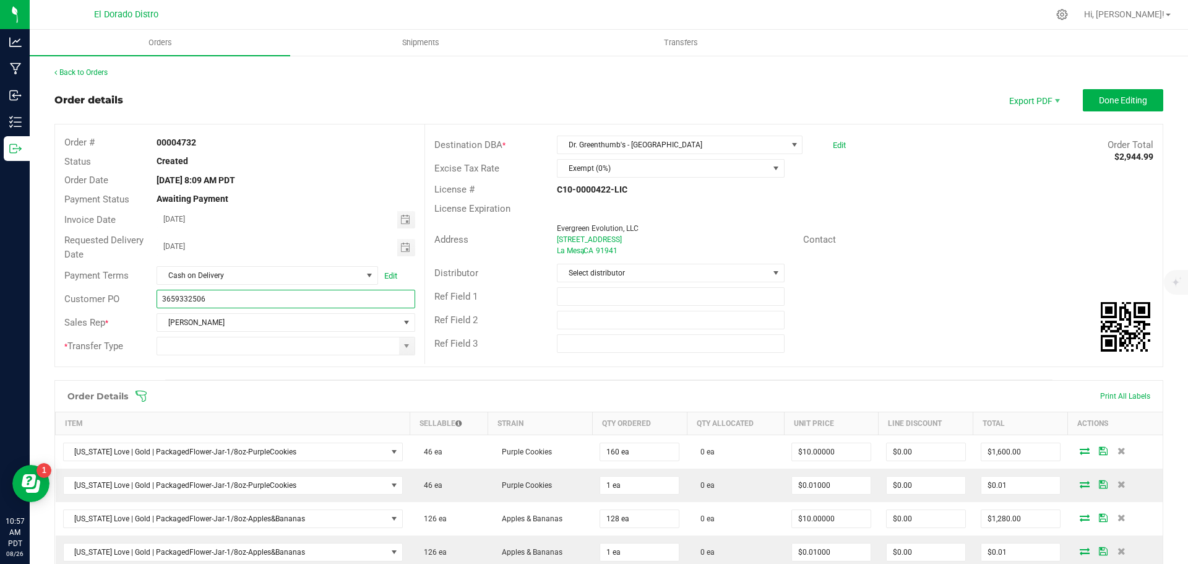
drag, startPoint x: 258, startPoint y: 303, endPoint x: 152, endPoint y: 299, distance: 106.5
click at [152, 299] on div "3659332506" at bounding box center [285, 299] width 277 height 19
click at [185, 343] on input at bounding box center [277, 345] width 241 height 17
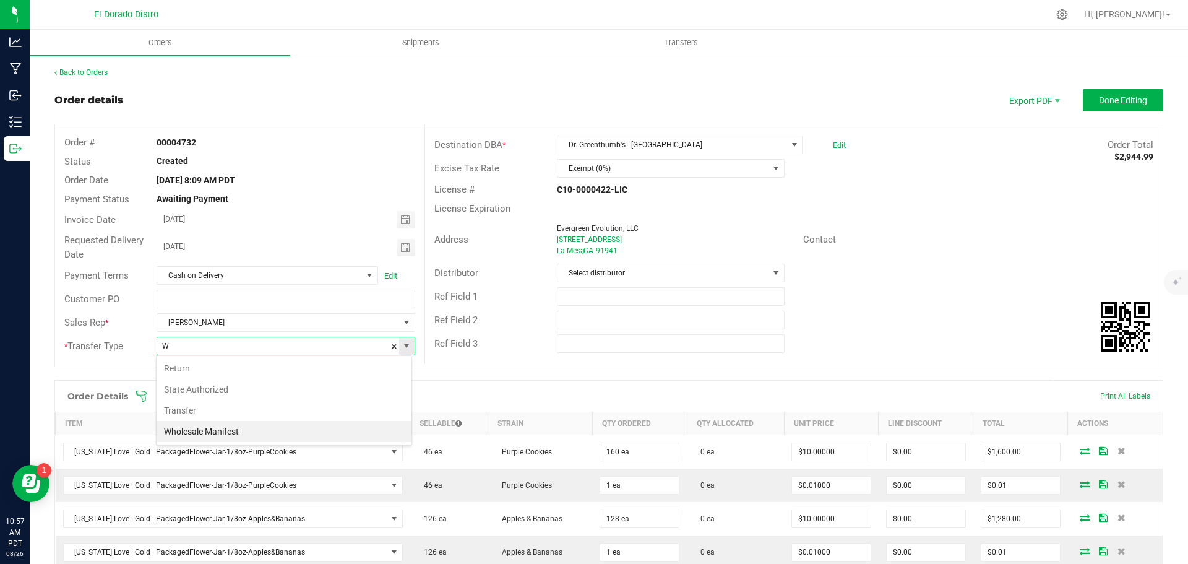
scroll to position [19, 256]
click at [201, 431] on li "Wholesale Manifest" at bounding box center [284, 431] width 255 height 21
type input "Wholesale Manifest"
click at [1099, 101] on span "Done Editing" at bounding box center [1123, 100] width 48 height 10
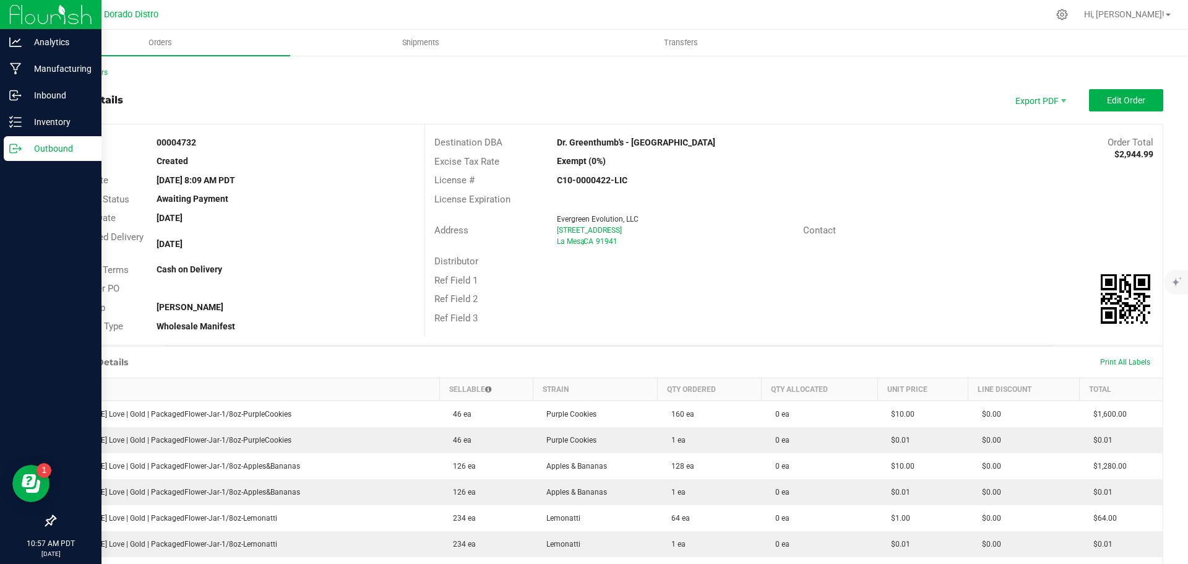
click at [25, 143] on p "Outbound" at bounding box center [59, 148] width 74 height 15
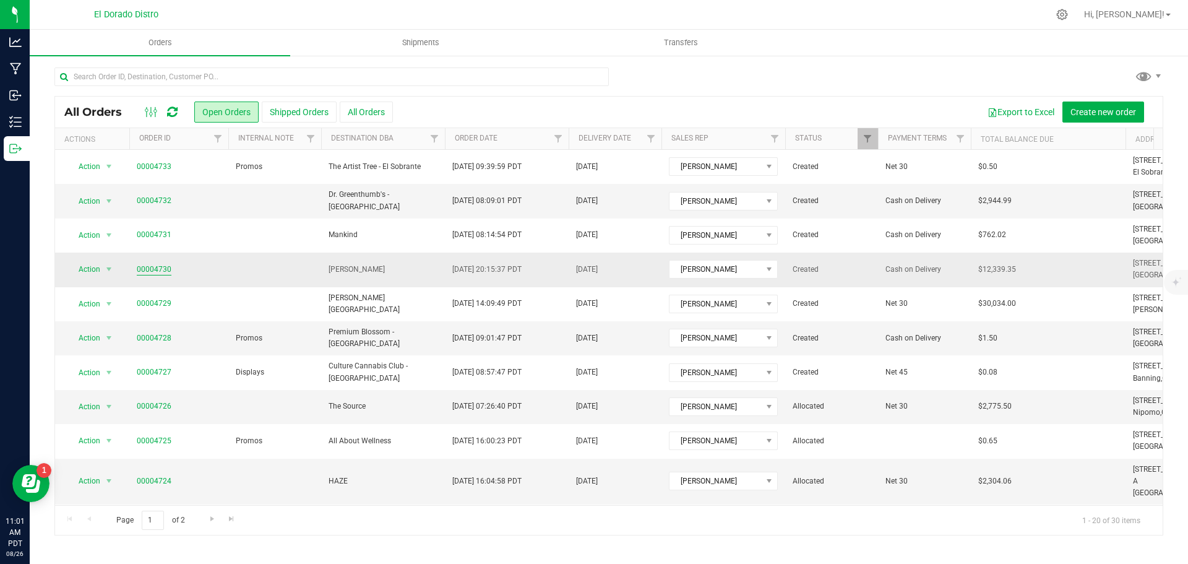
click at [164, 267] on link "00004730" at bounding box center [154, 270] width 35 height 12
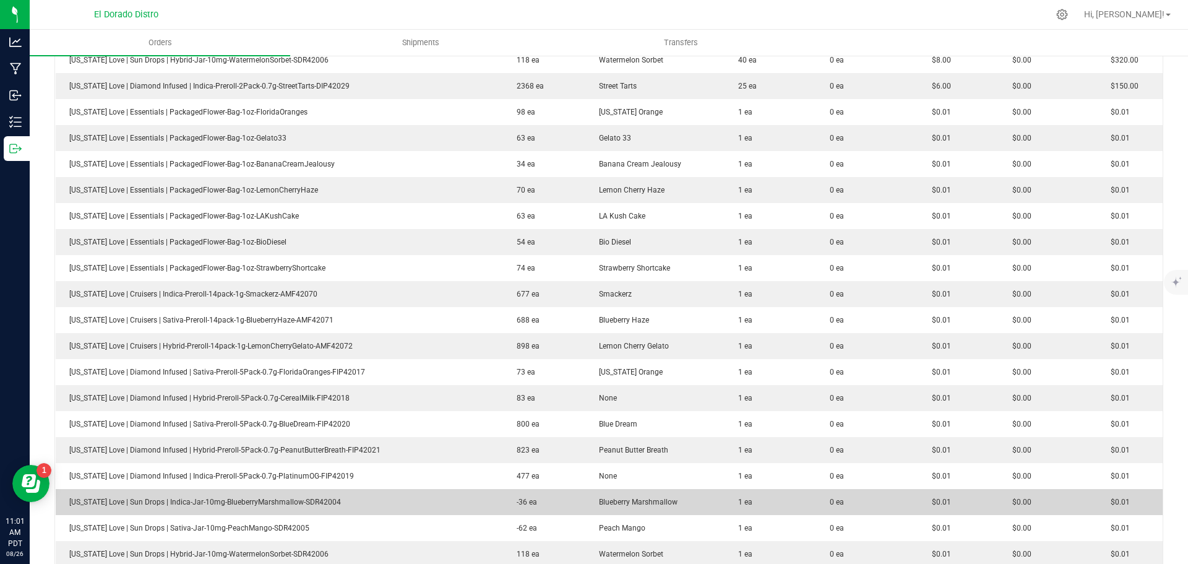
scroll to position [1639, 0]
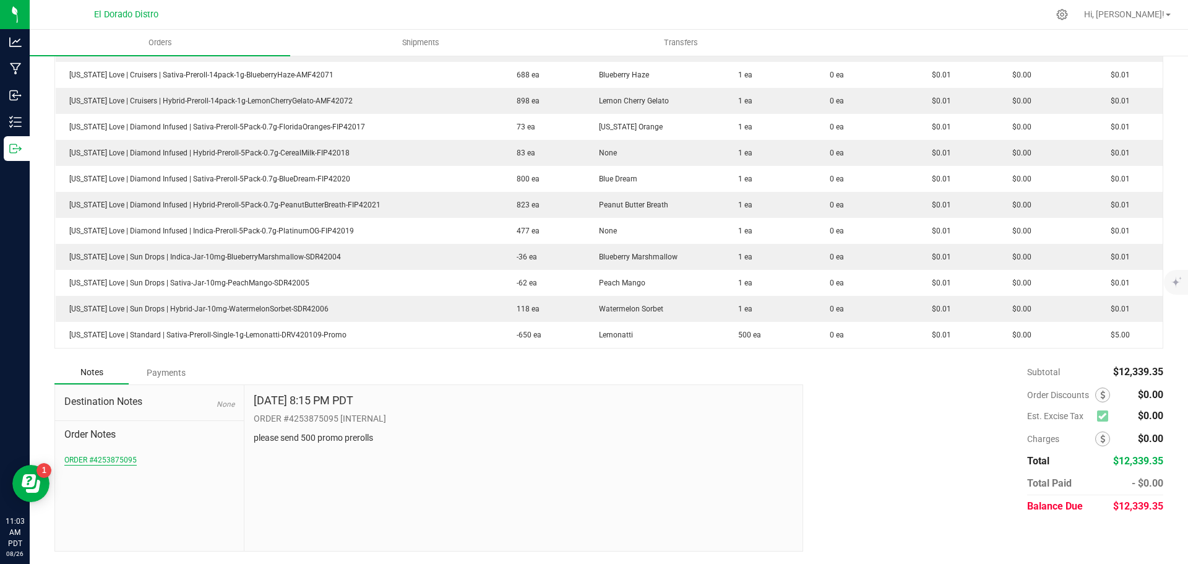
click at [113, 459] on button "ORDER #4253875095" at bounding box center [100, 459] width 72 height 11
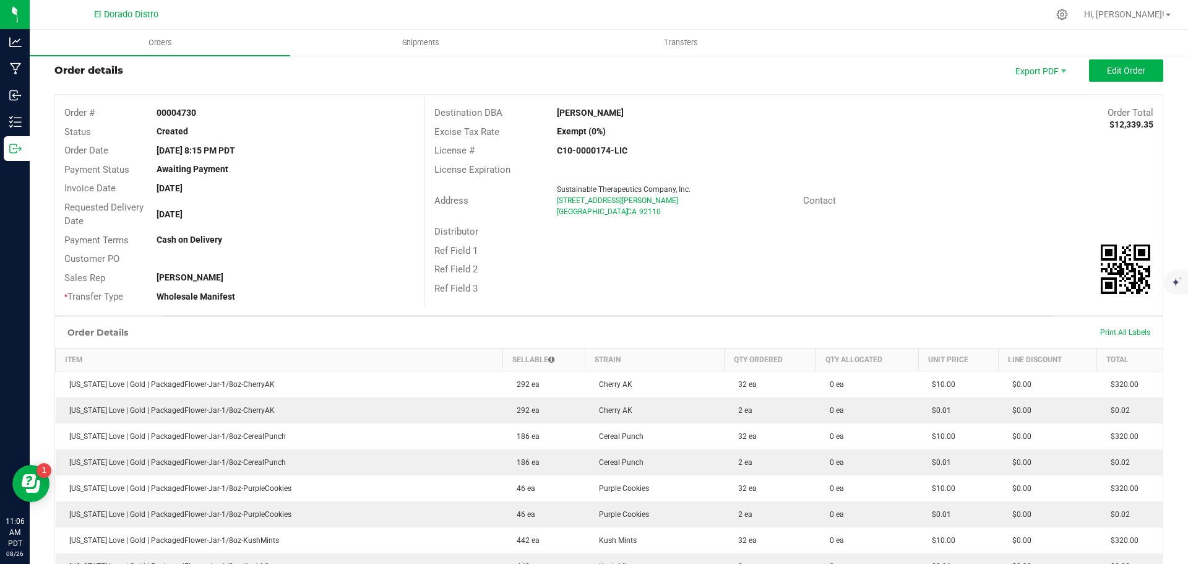
scroll to position [0, 0]
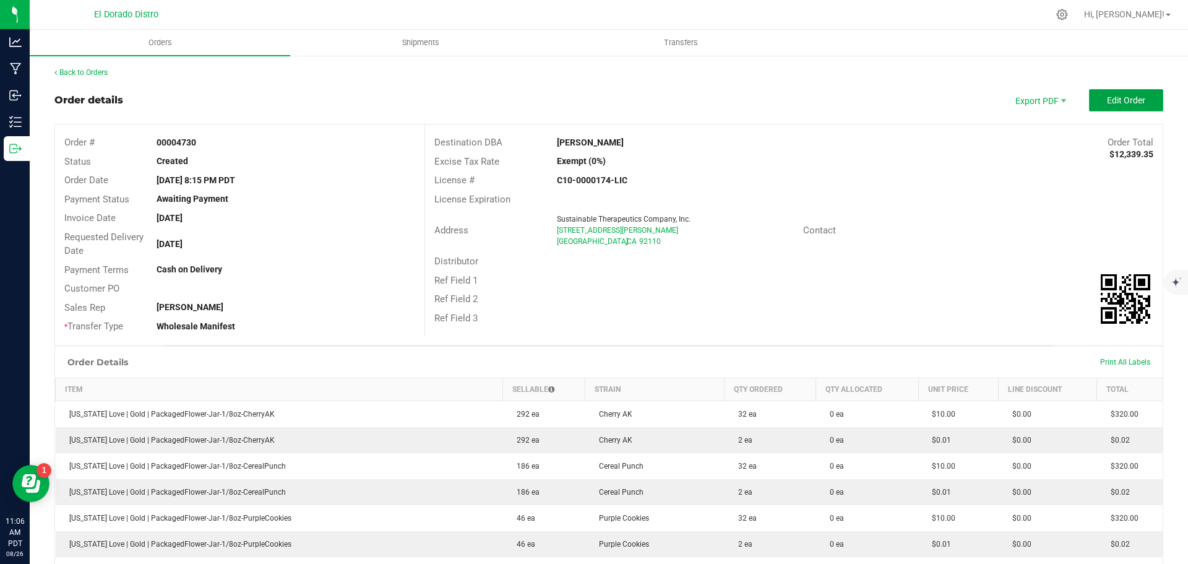
click at [1126, 95] on span "Edit Order" at bounding box center [1126, 100] width 38 height 10
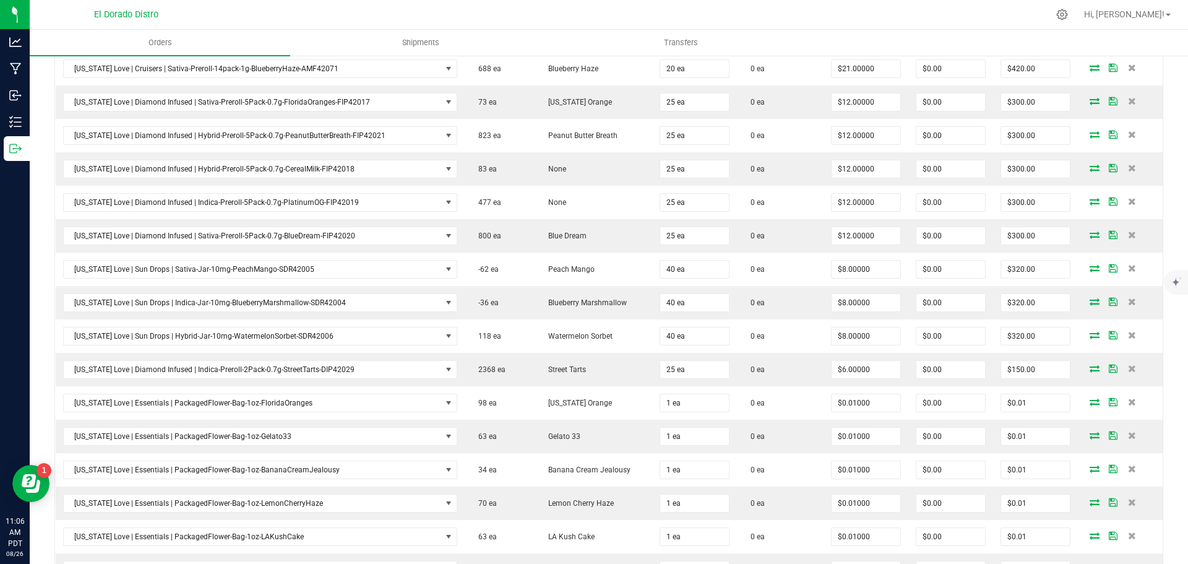
scroll to position [2161, 0]
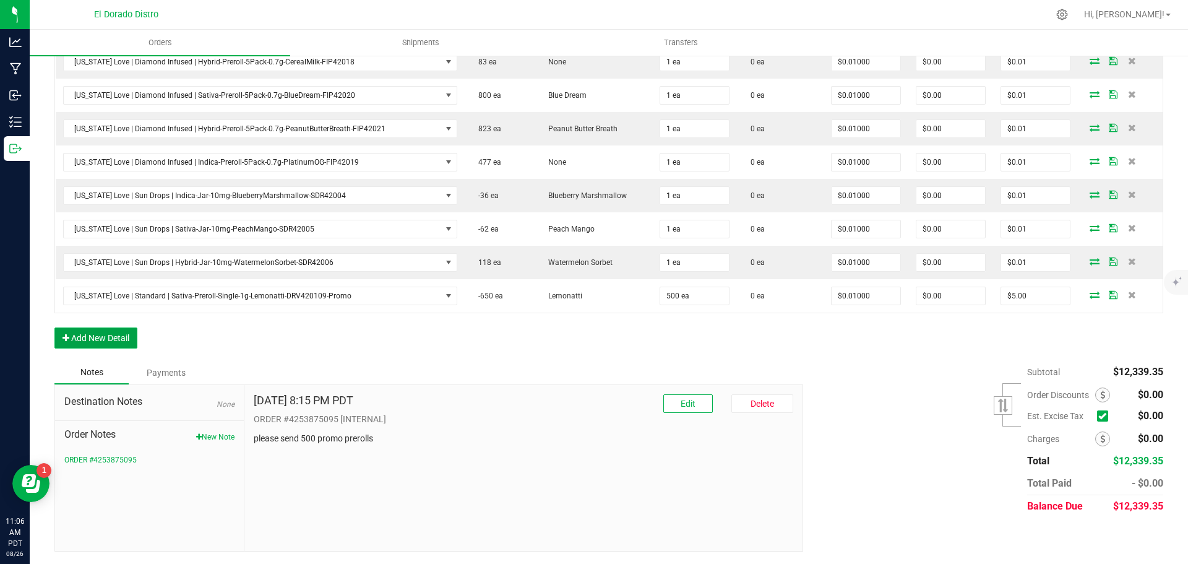
click at [127, 342] on button "Add New Detail" at bounding box center [95, 337] width 83 height 21
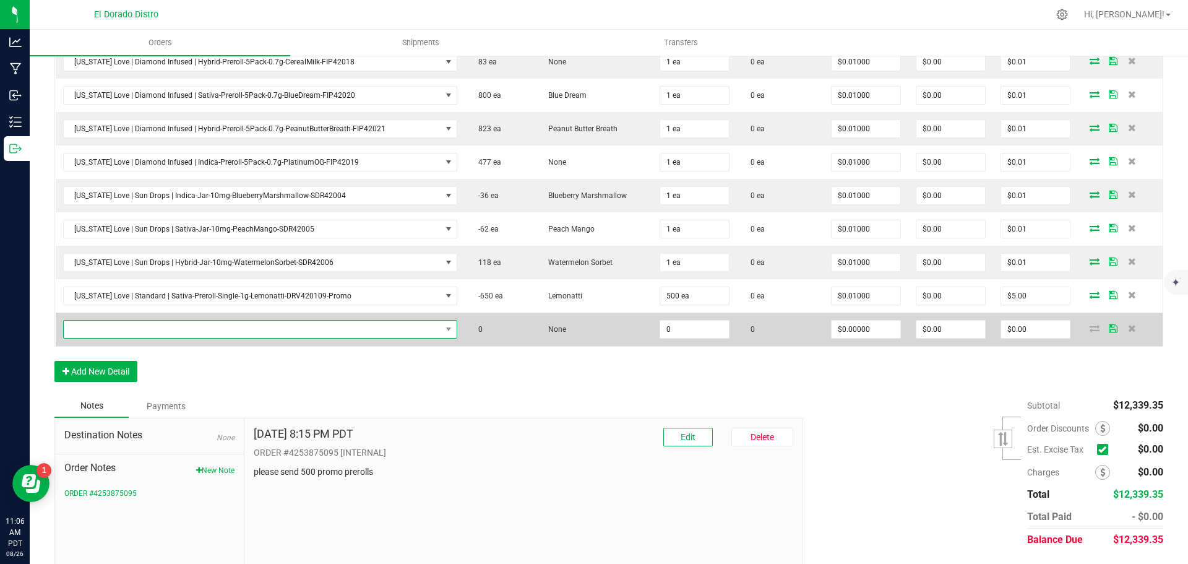
click at [129, 329] on span "NO DATA FOUND" at bounding box center [253, 329] width 378 height 17
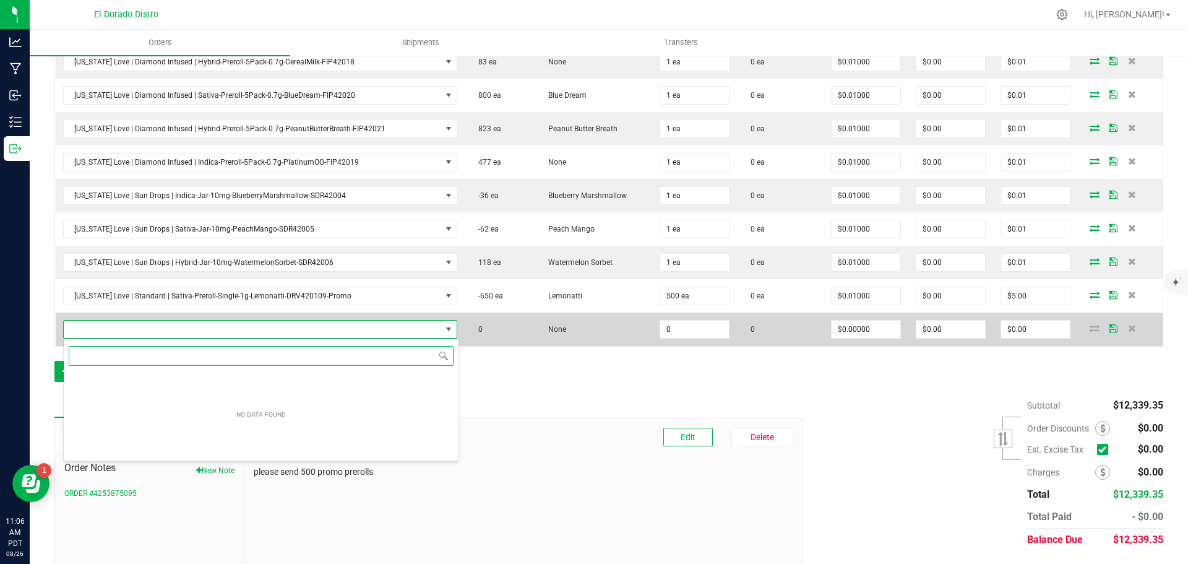
scroll to position [19, 381]
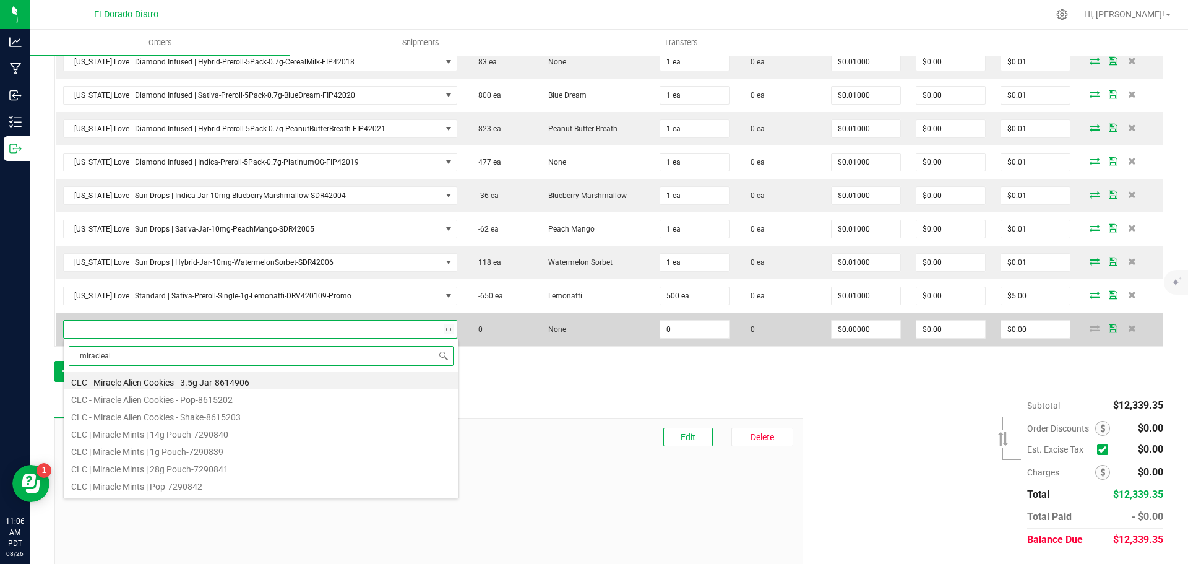
type input "miracleali"
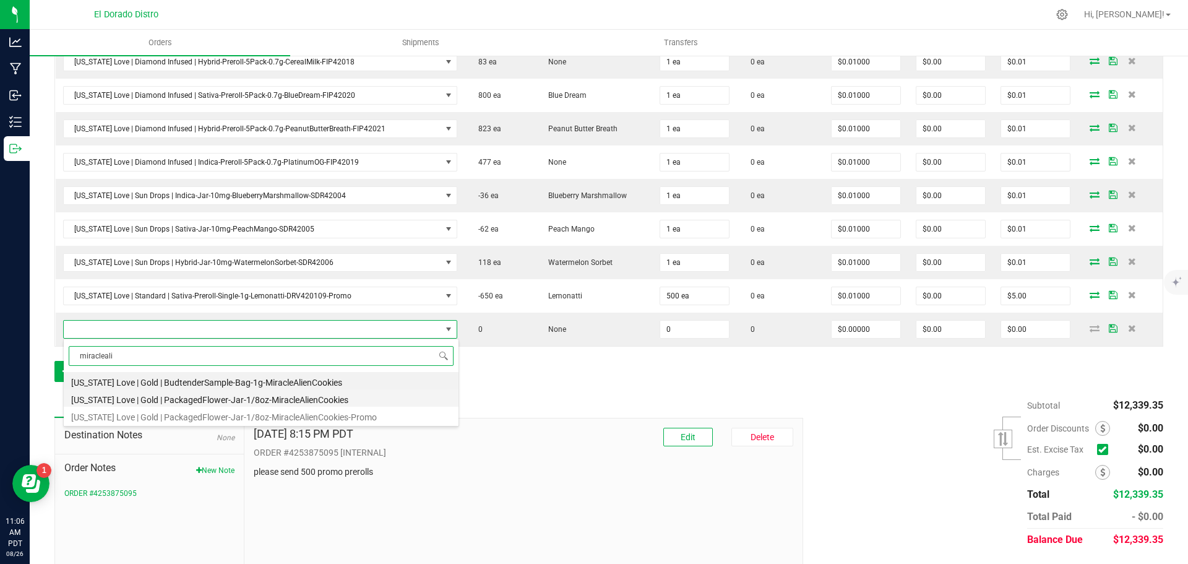
click at [297, 397] on li "California Love | Gold | PackagedFlower-Jar-1/8oz-MiracleAlienCookies" at bounding box center [261, 397] width 395 height 17
type input "0 ea"
type input "$13.00000"
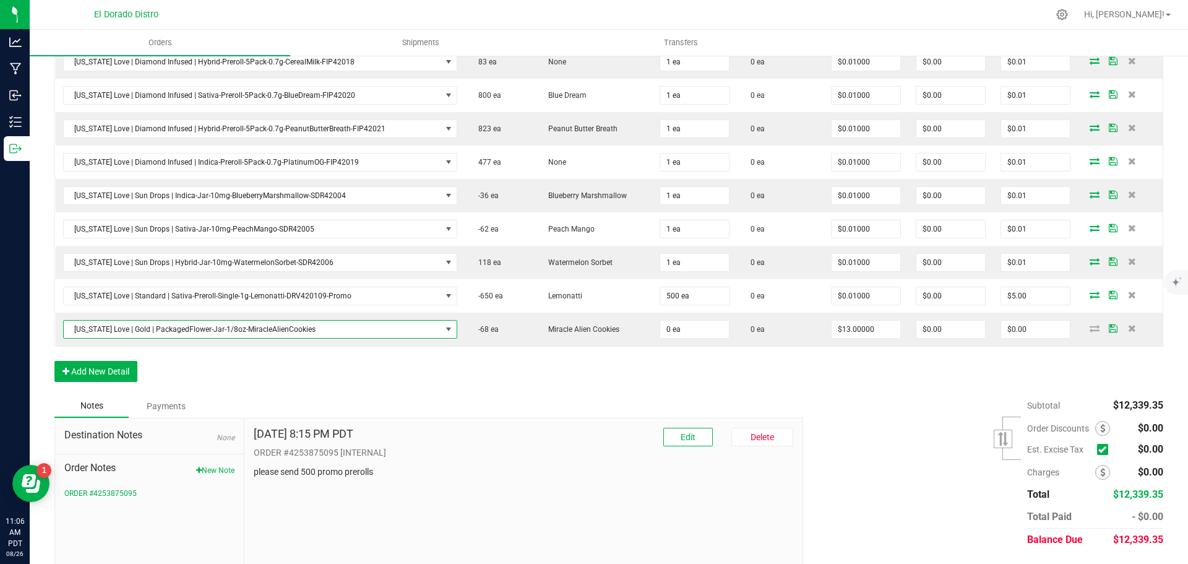
click at [324, 396] on div "Notes Payments" at bounding box center [424, 406] width 740 height 24
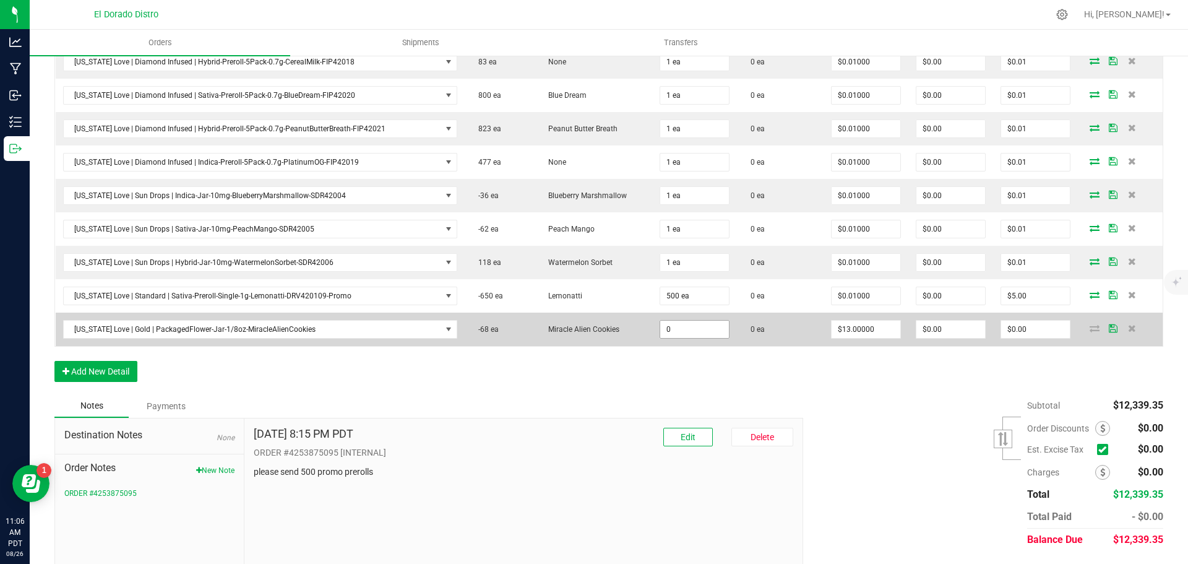
click at [660, 334] on input "0" at bounding box center [694, 329] width 69 height 17
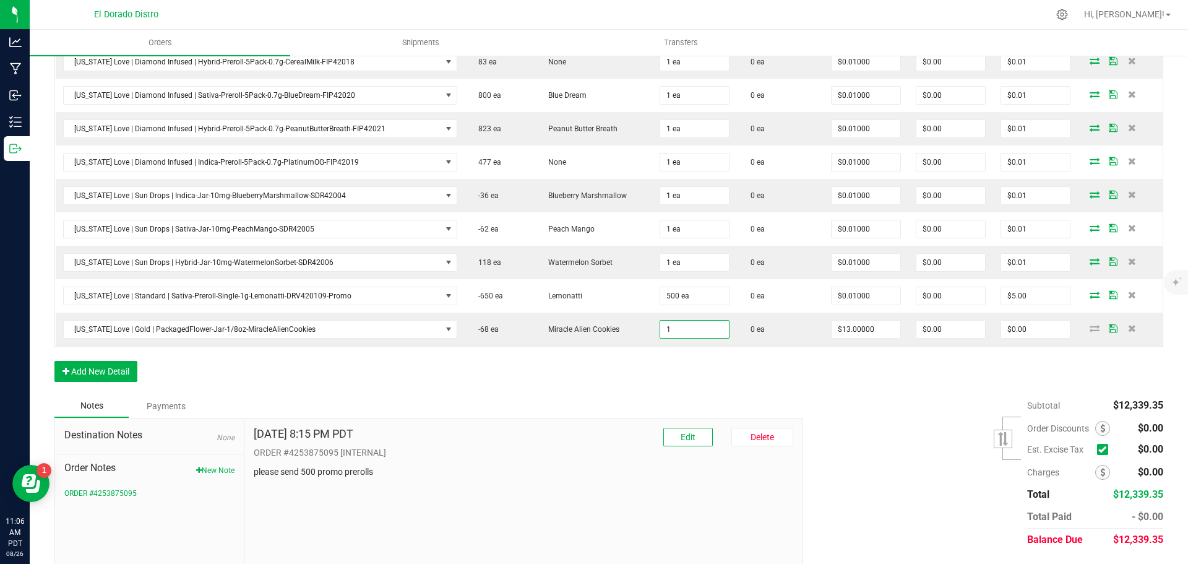
type input "1 ea"
type input "$13.00"
click at [834, 332] on input "13" at bounding box center [866, 329] width 69 height 17
type input "$0.01000"
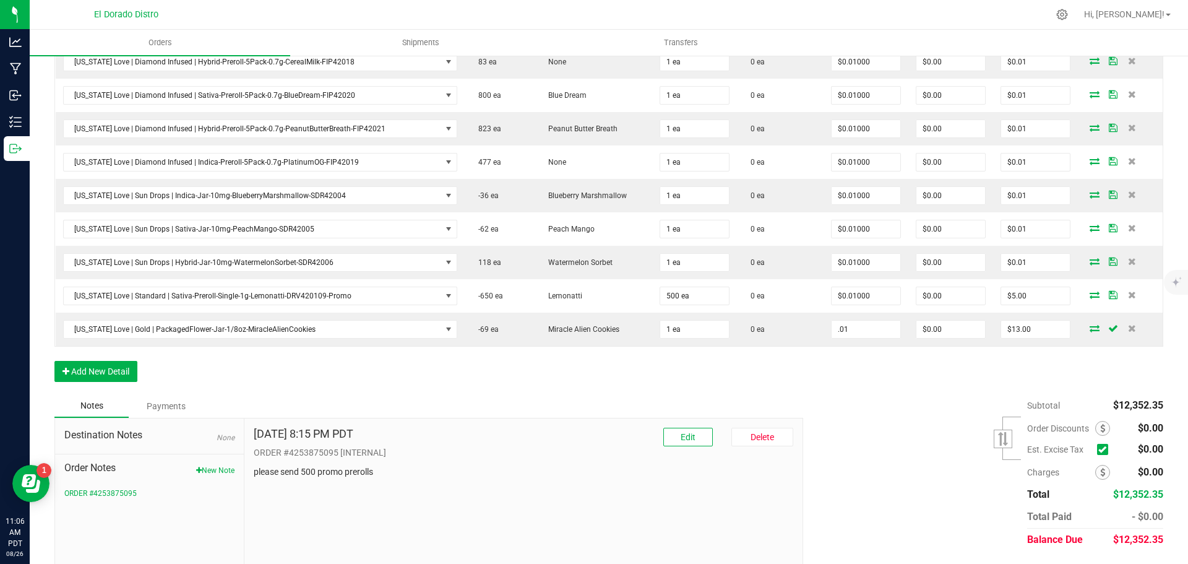
type input "$0.01"
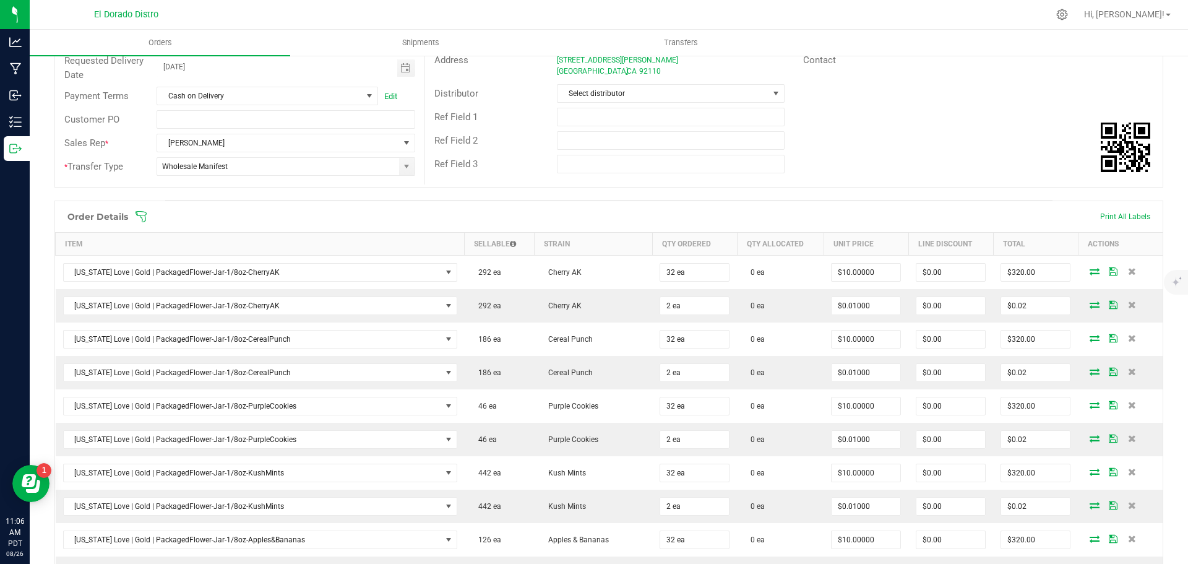
scroll to position [0, 0]
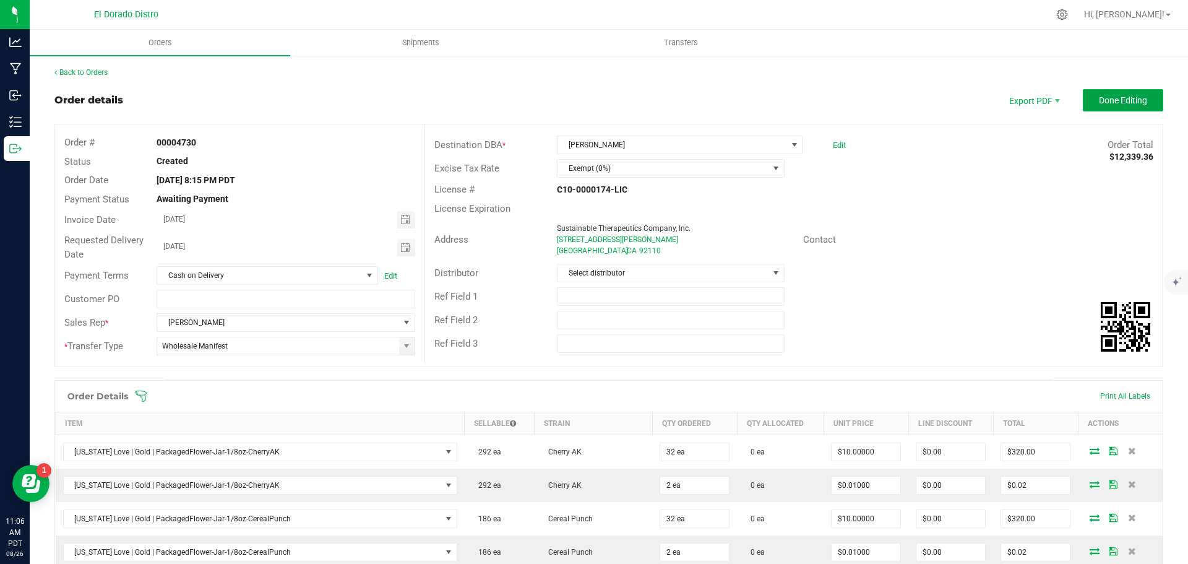
click at [1099, 103] on span "Done Editing" at bounding box center [1123, 100] width 48 height 10
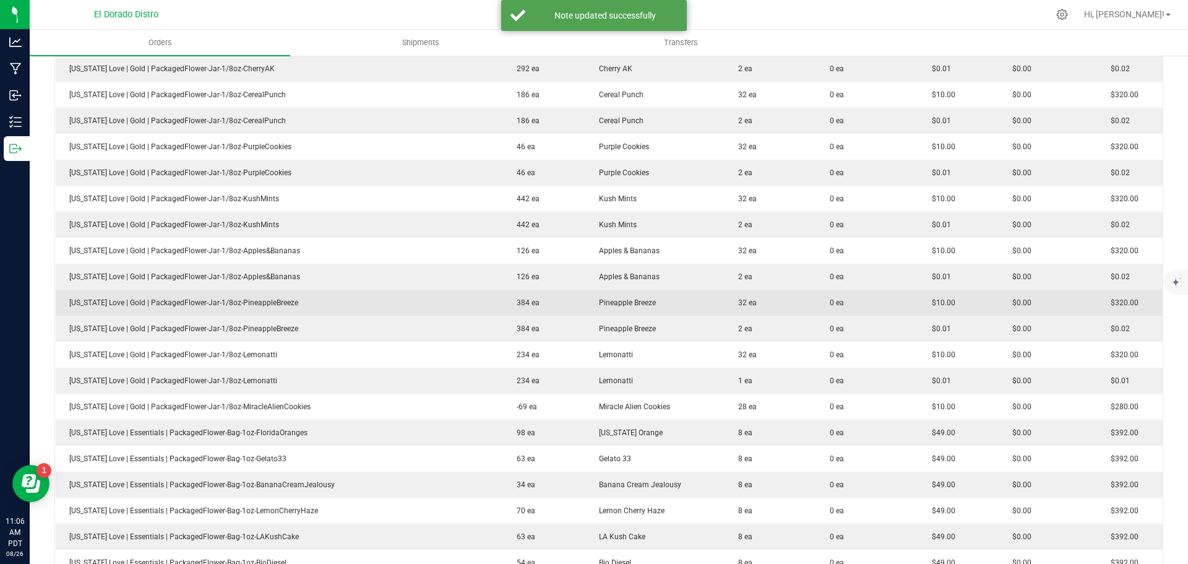
scroll to position [433, 0]
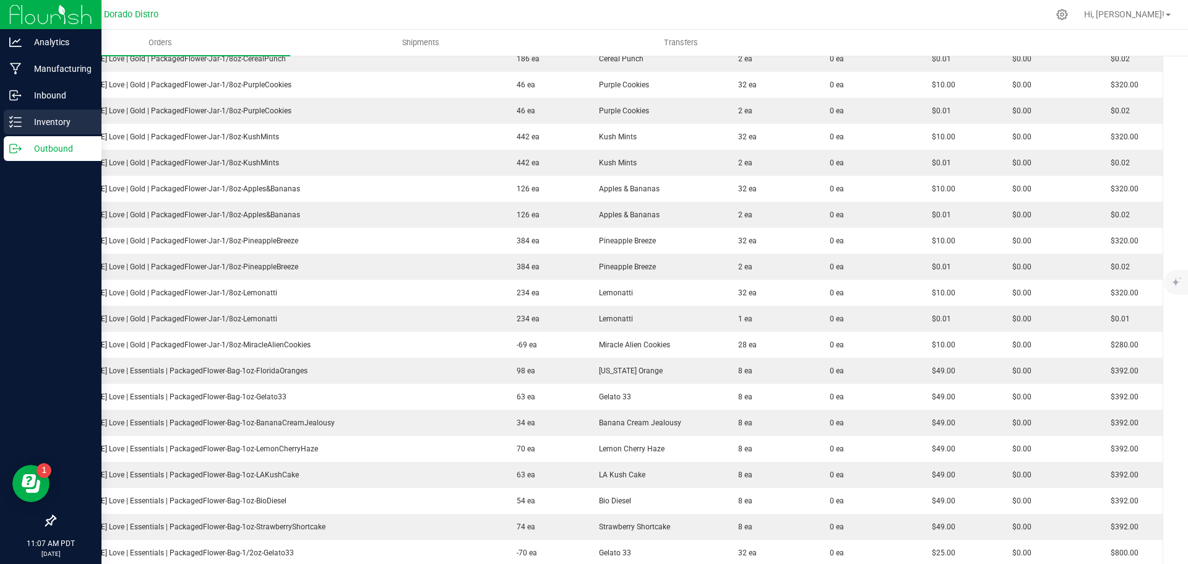
click at [28, 123] on p "Inventory" at bounding box center [59, 122] width 74 height 15
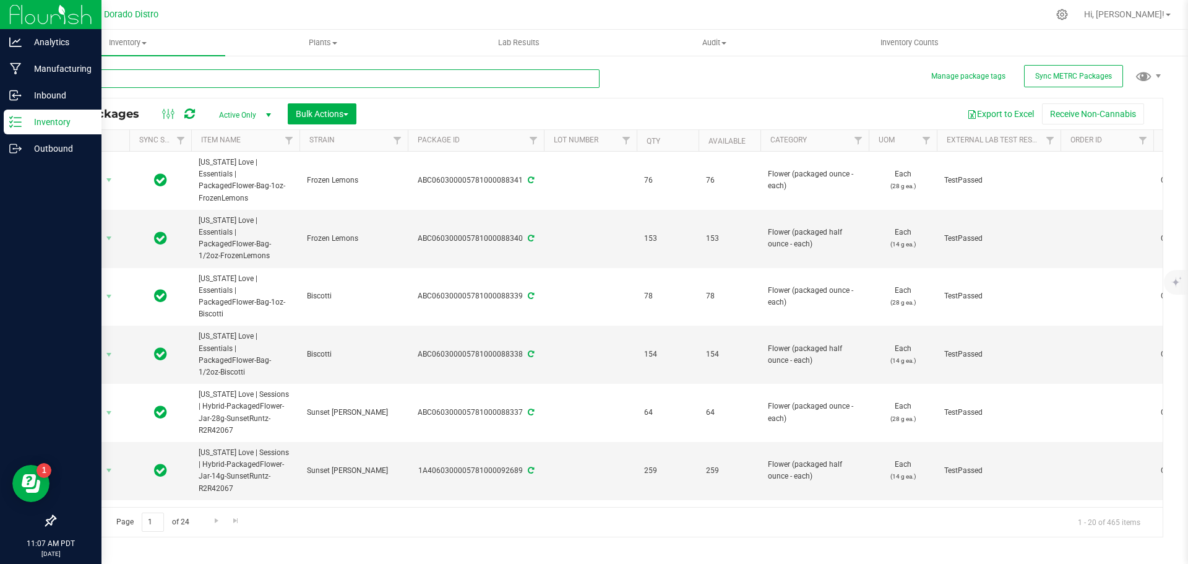
click at [162, 83] on input "text" at bounding box center [326, 78] width 545 height 19
type input "clc"
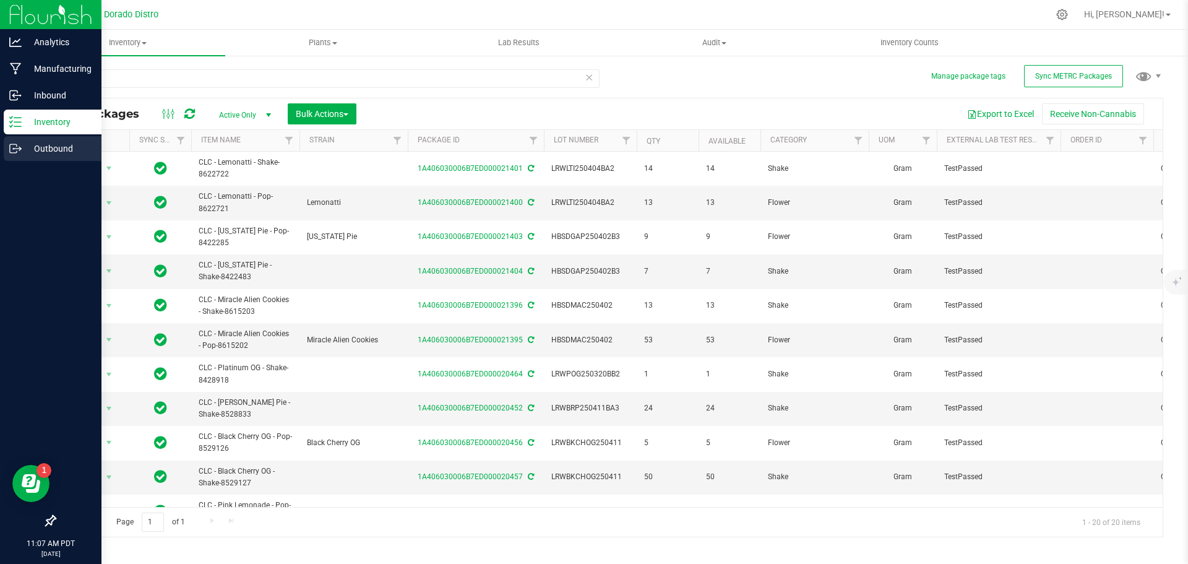
click at [17, 150] on icon at bounding box center [15, 148] width 12 height 12
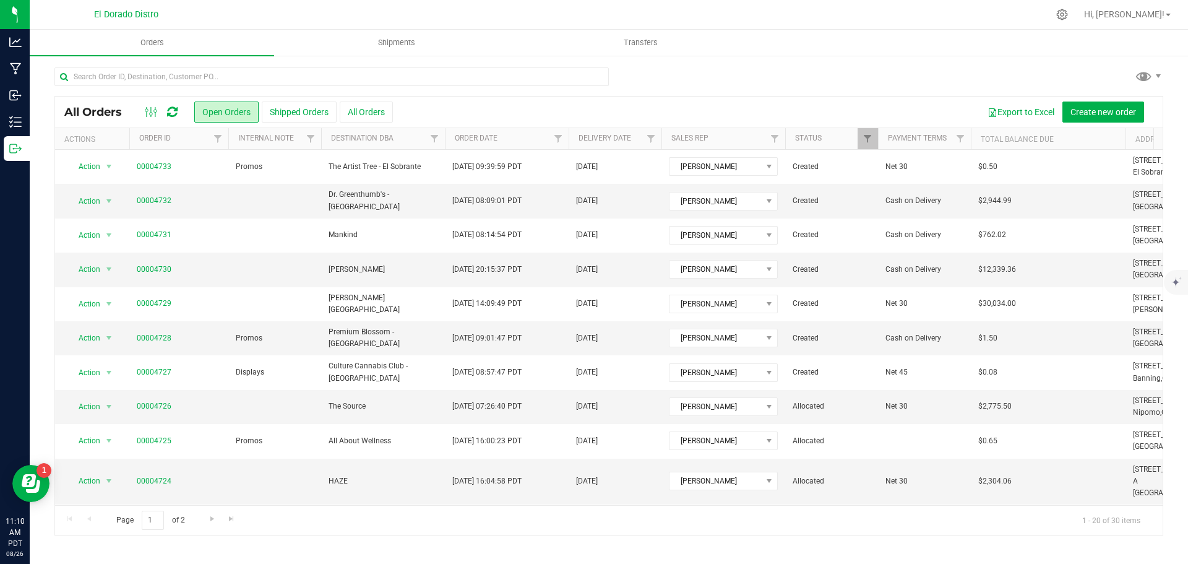
click at [170, 115] on icon at bounding box center [172, 112] width 11 height 12
click at [147, 270] on link "00004730" at bounding box center [154, 270] width 35 height 12
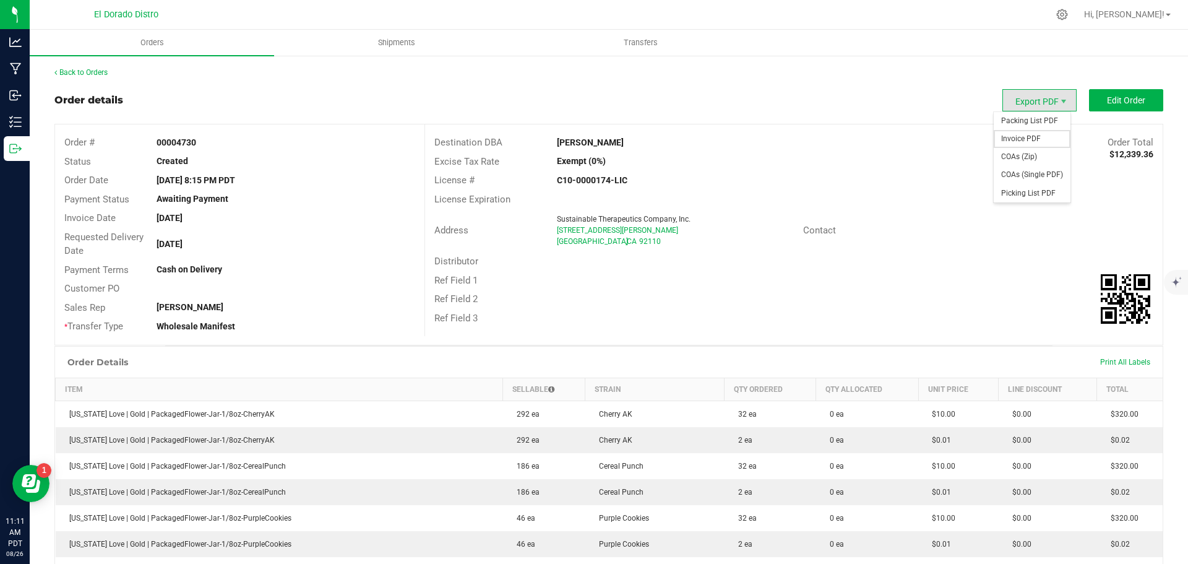
click at [1033, 135] on span "Invoice PDF" at bounding box center [1032, 139] width 77 height 18
click at [76, 69] on link "Back to Orders" at bounding box center [80, 72] width 53 height 9
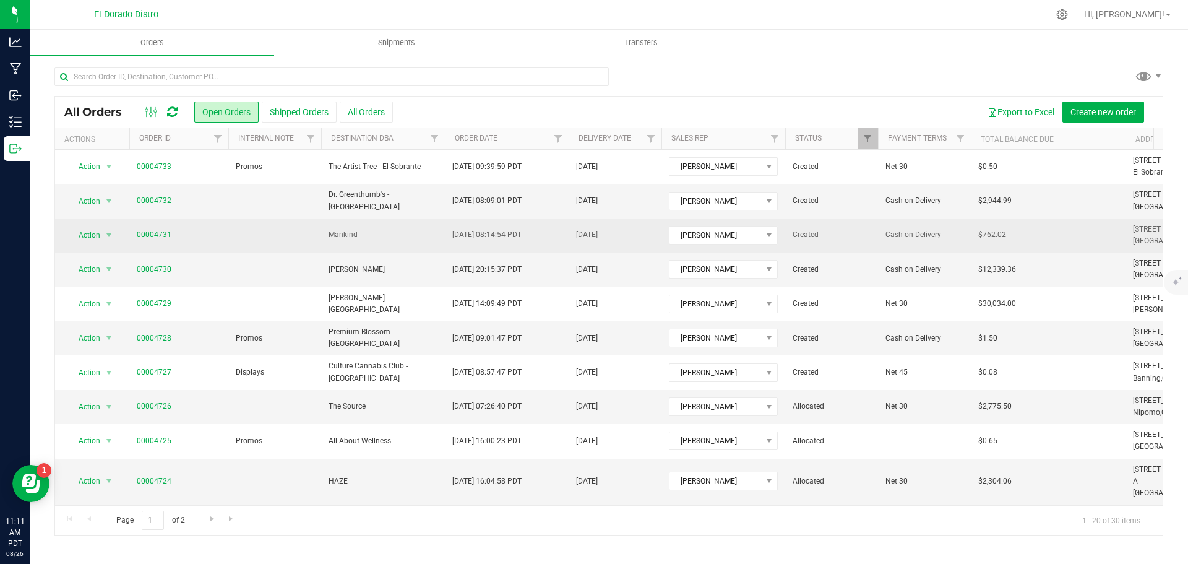
click at [142, 231] on link "00004731" at bounding box center [154, 235] width 35 height 12
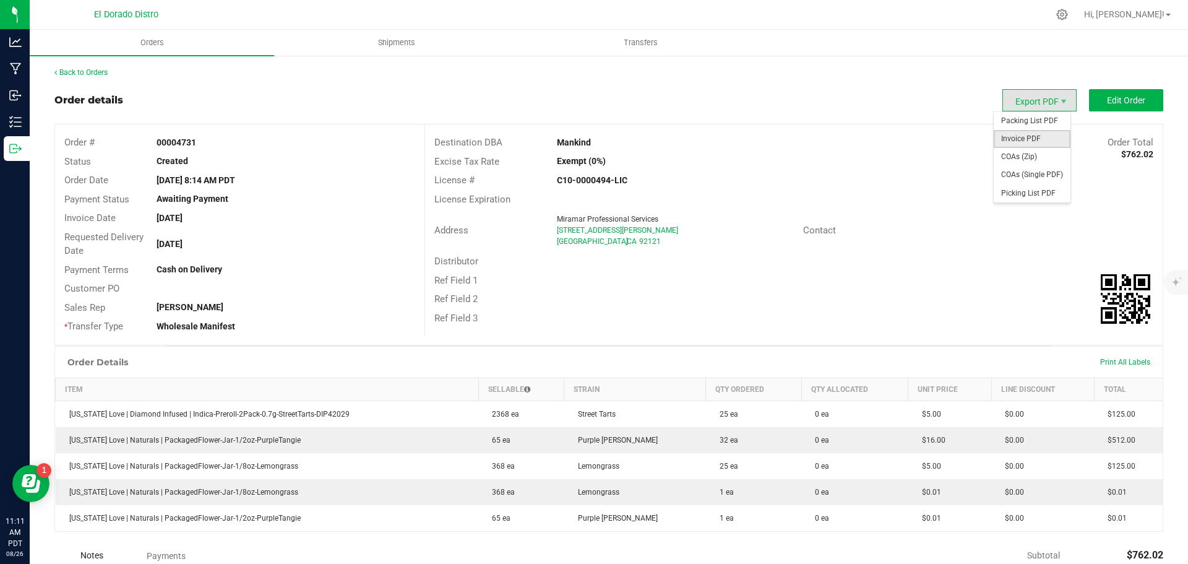
click at [1024, 134] on span "Invoice PDF" at bounding box center [1032, 139] width 77 height 18
click at [82, 71] on link "Back to Orders" at bounding box center [80, 72] width 53 height 9
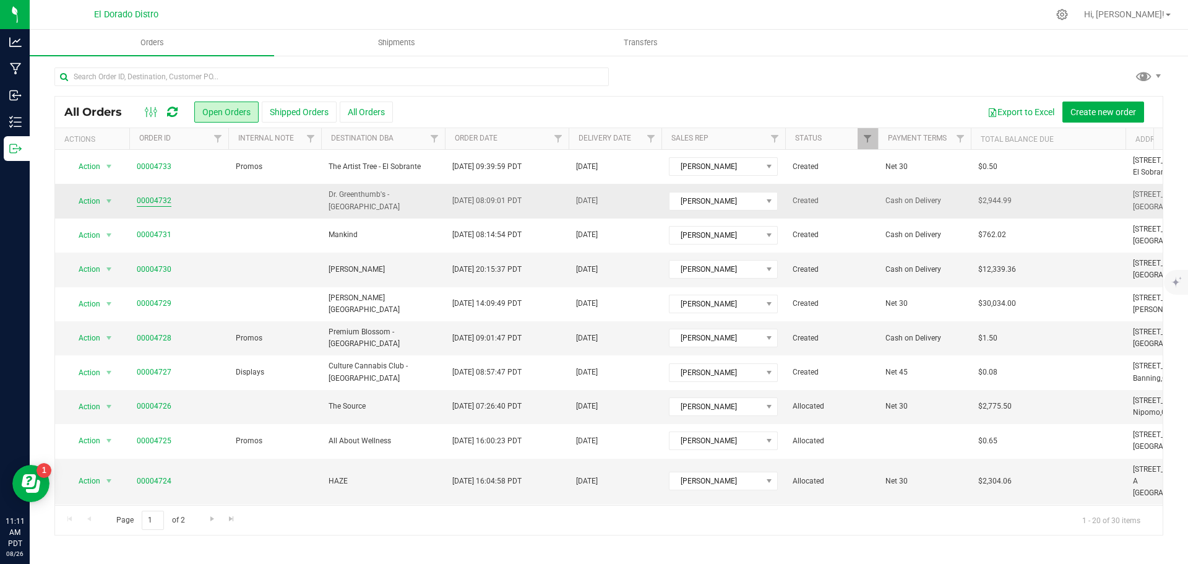
click at [160, 203] on link "00004732" at bounding box center [154, 201] width 35 height 12
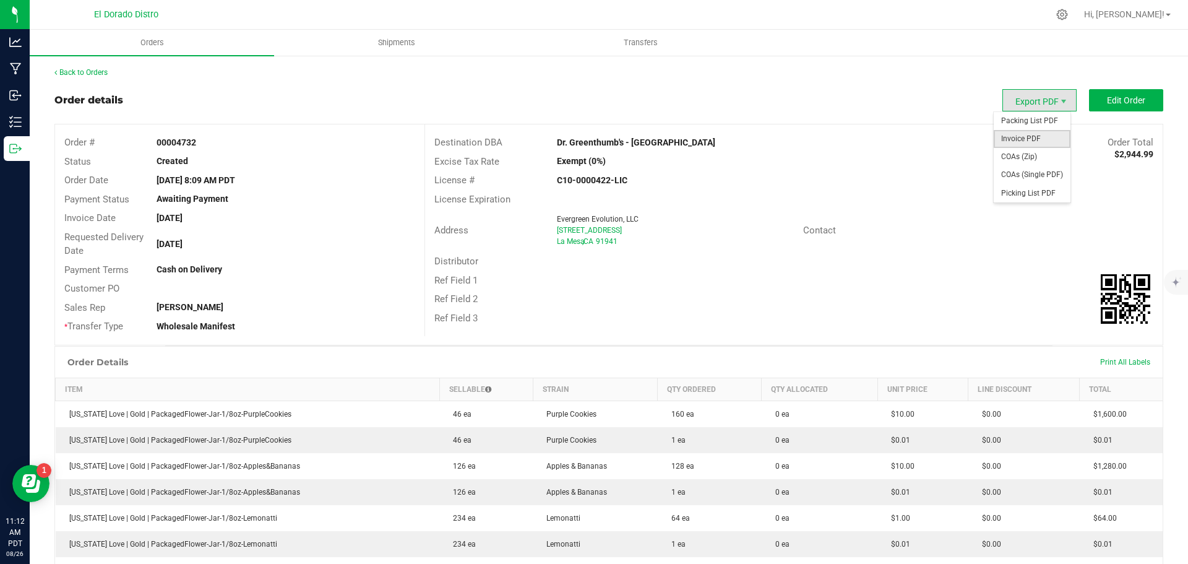
click at [1013, 135] on span "Invoice PDF" at bounding box center [1032, 139] width 77 height 18
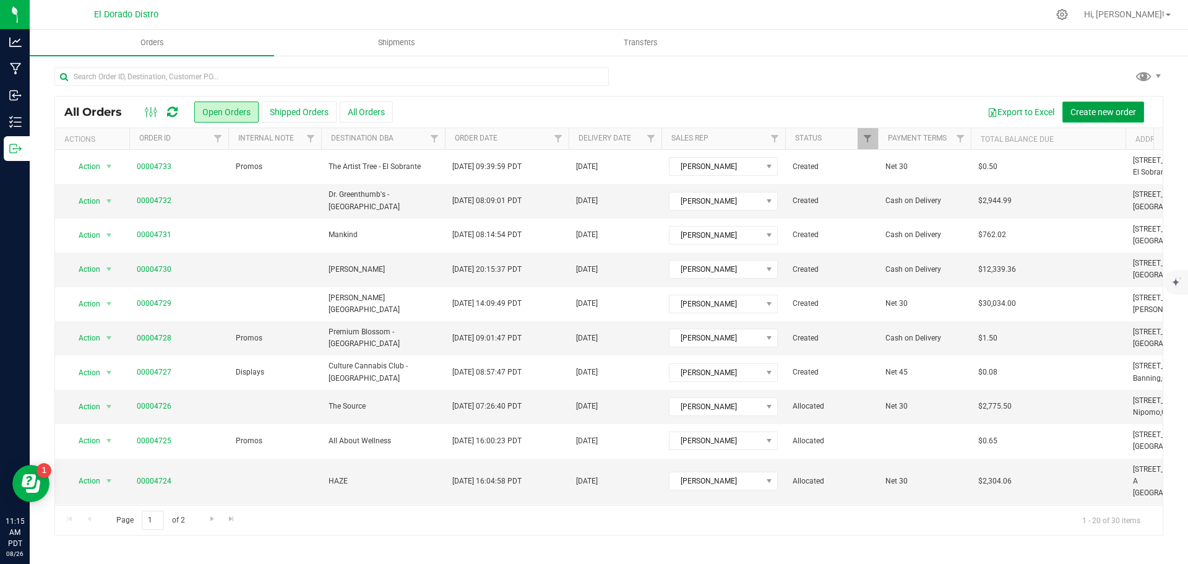
click at [1093, 111] on span "Create new order" at bounding box center [1104, 112] width 66 height 10
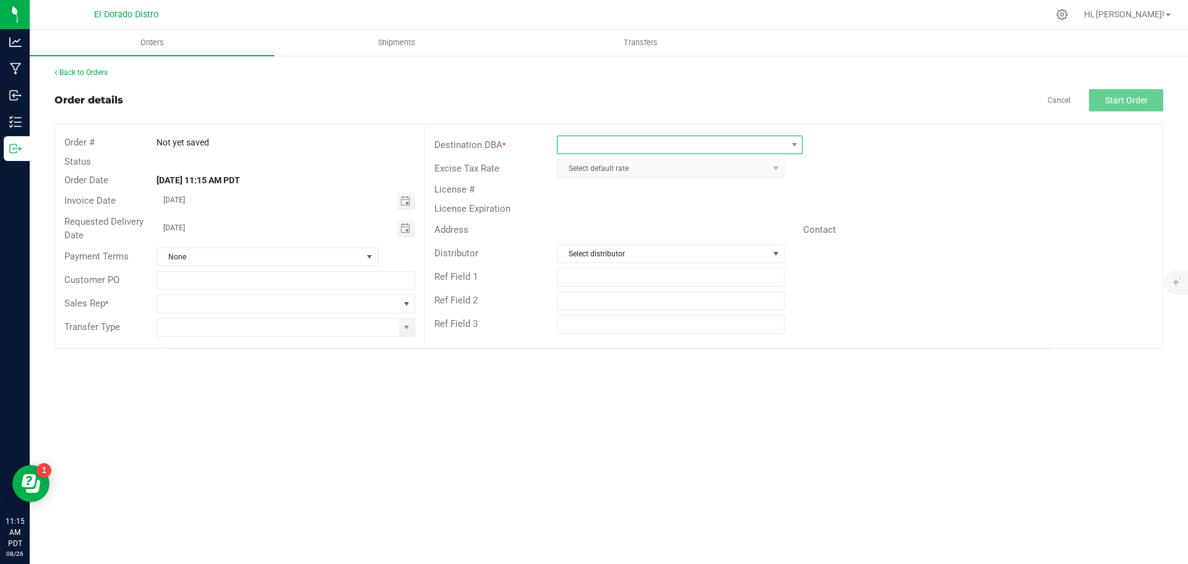
click at [568, 150] on span at bounding box center [672, 144] width 229 height 17
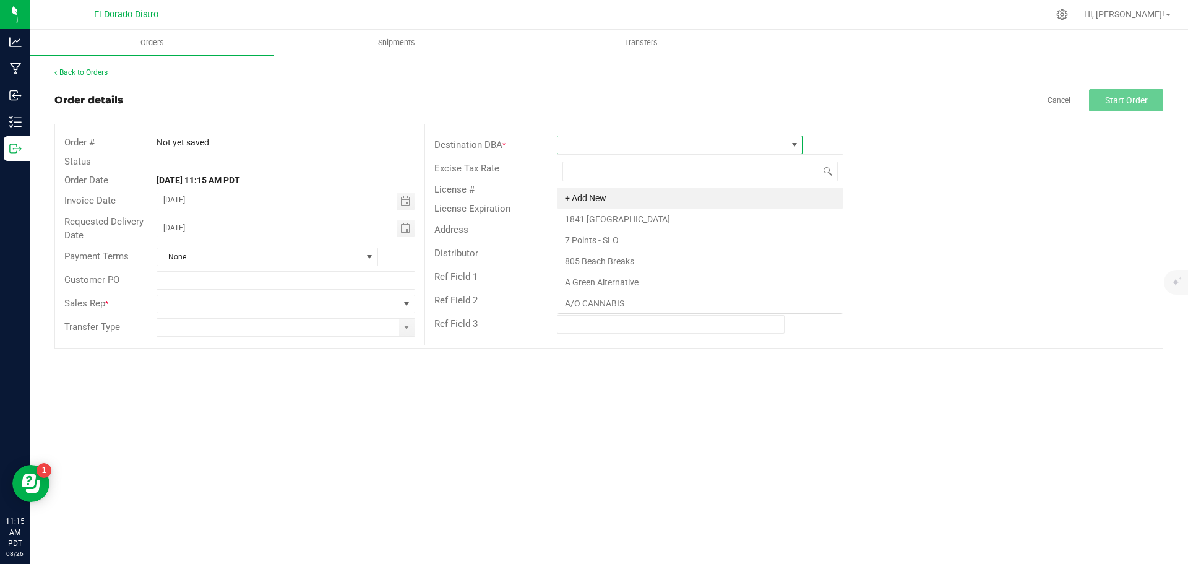
scroll to position [19, 246]
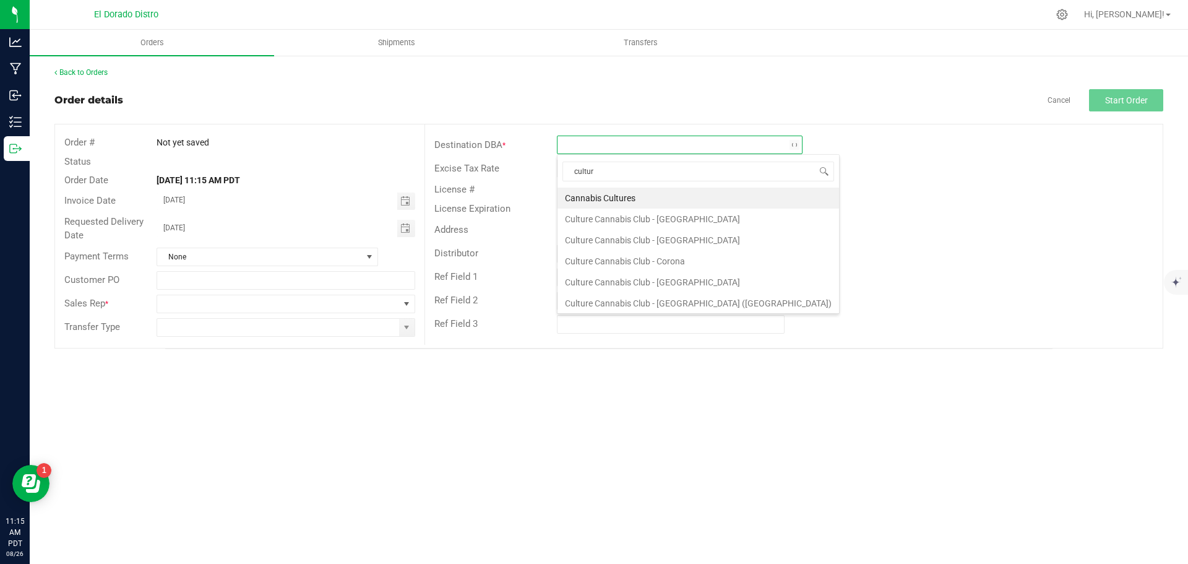
type input "culture"
click at [670, 210] on li "Culture Cannabis Club - [GEOGRAPHIC_DATA]" at bounding box center [699, 219] width 282 height 21
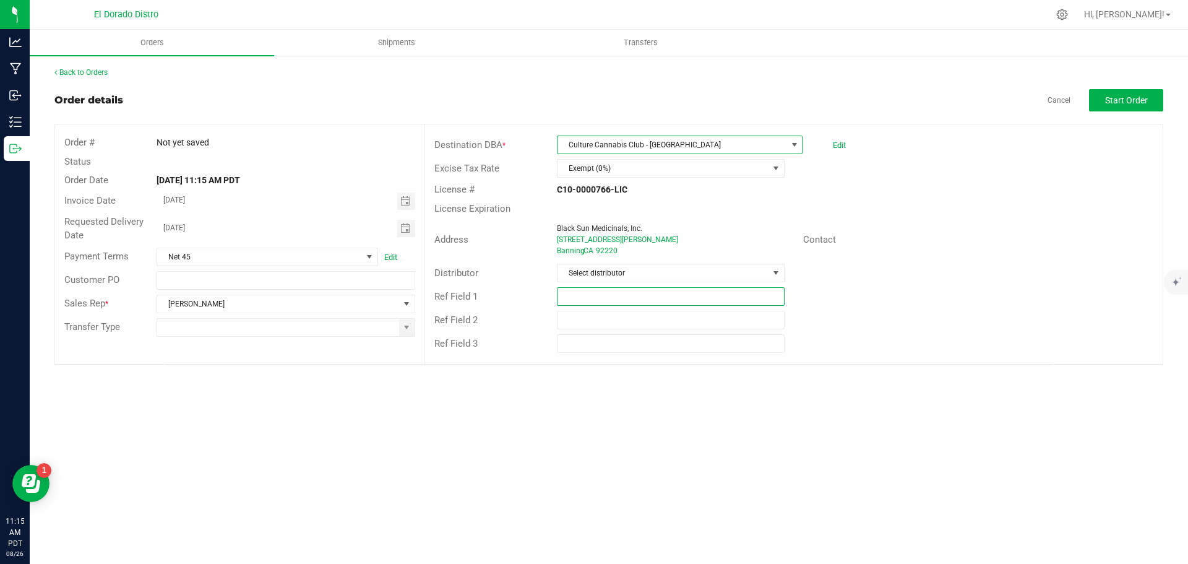
click at [587, 302] on input "text" at bounding box center [670, 296] width 227 height 19
type input "Promos"
click at [1124, 95] on span "Start Order" at bounding box center [1126, 100] width 43 height 10
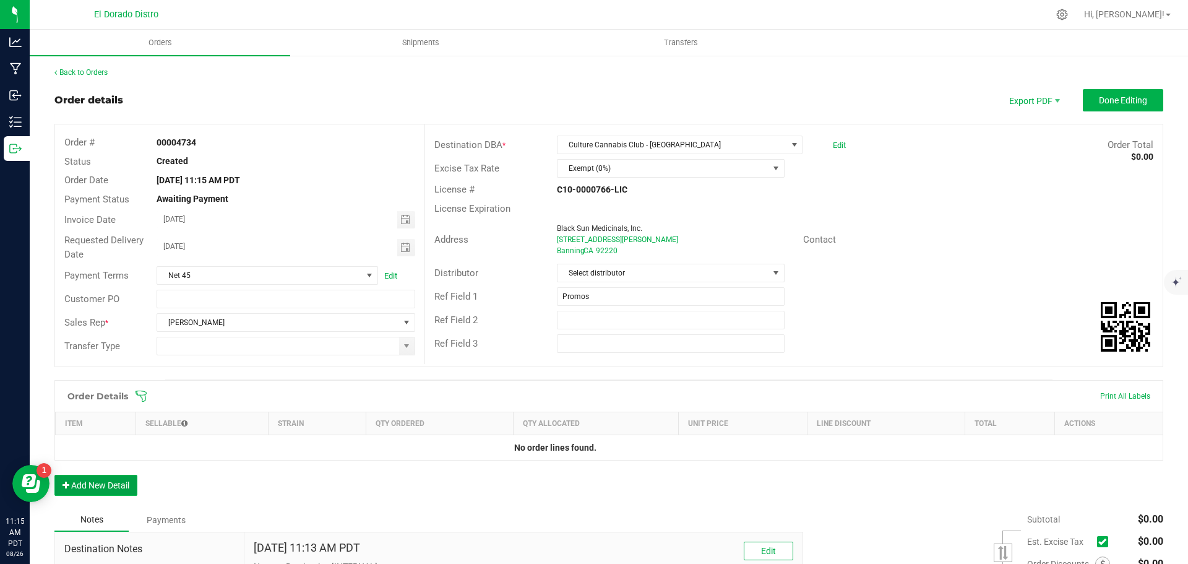
click at [122, 485] on button "Add New Detail" at bounding box center [95, 485] width 83 height 21
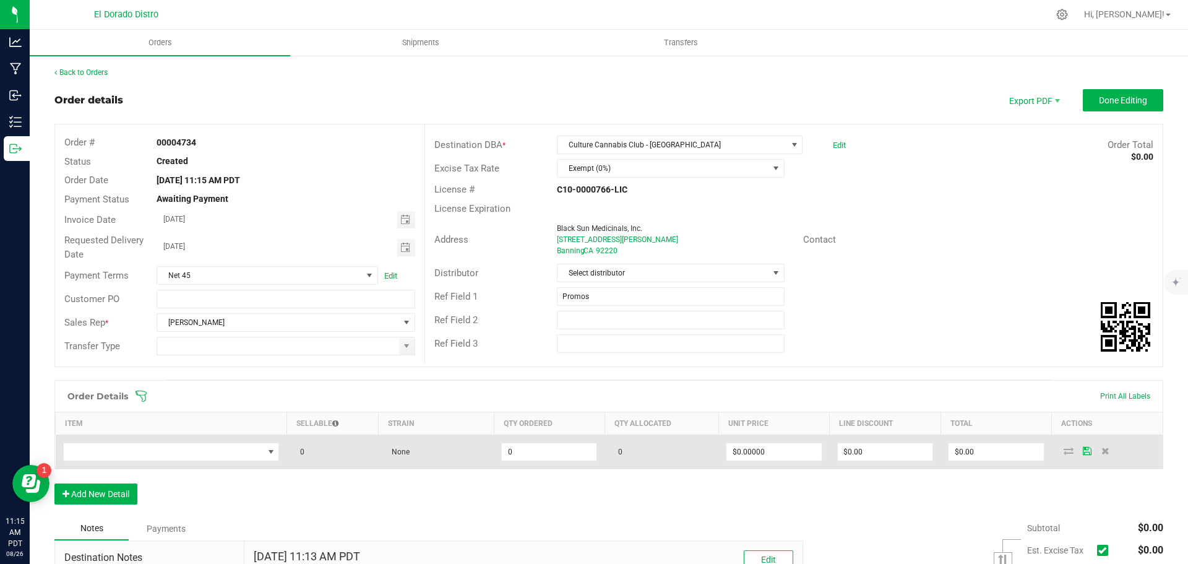
click at [129, 461] on td at bounding box center [171, 452] width 231 height 34
click at [131, 456] on span "NO DATA FOUND" at bounding box center [164, 451] width 200 height 17
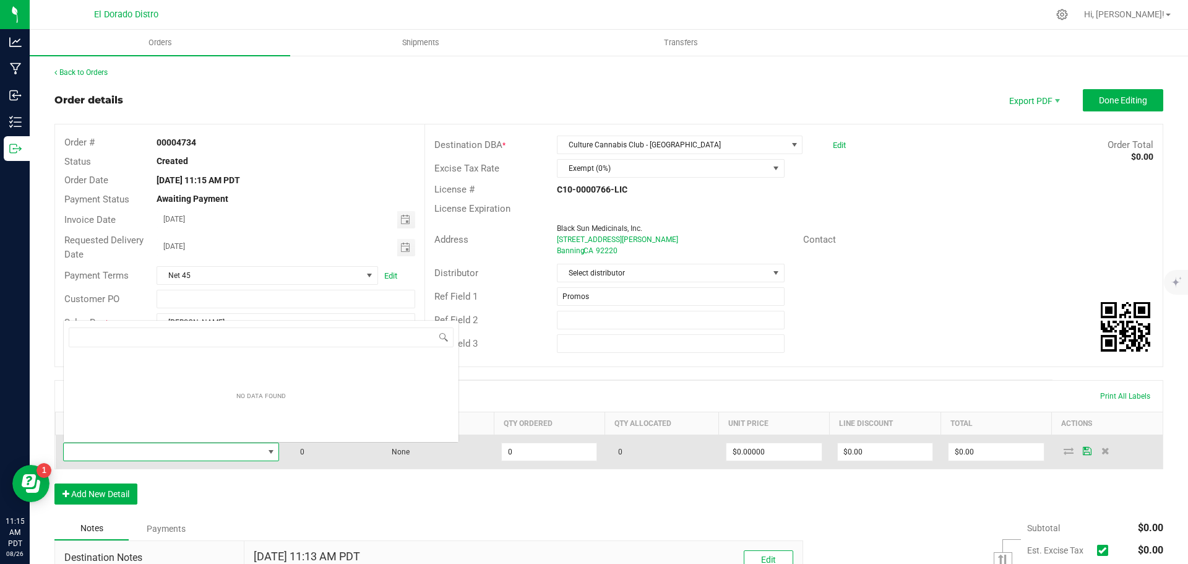
scroll to position [19, 212]
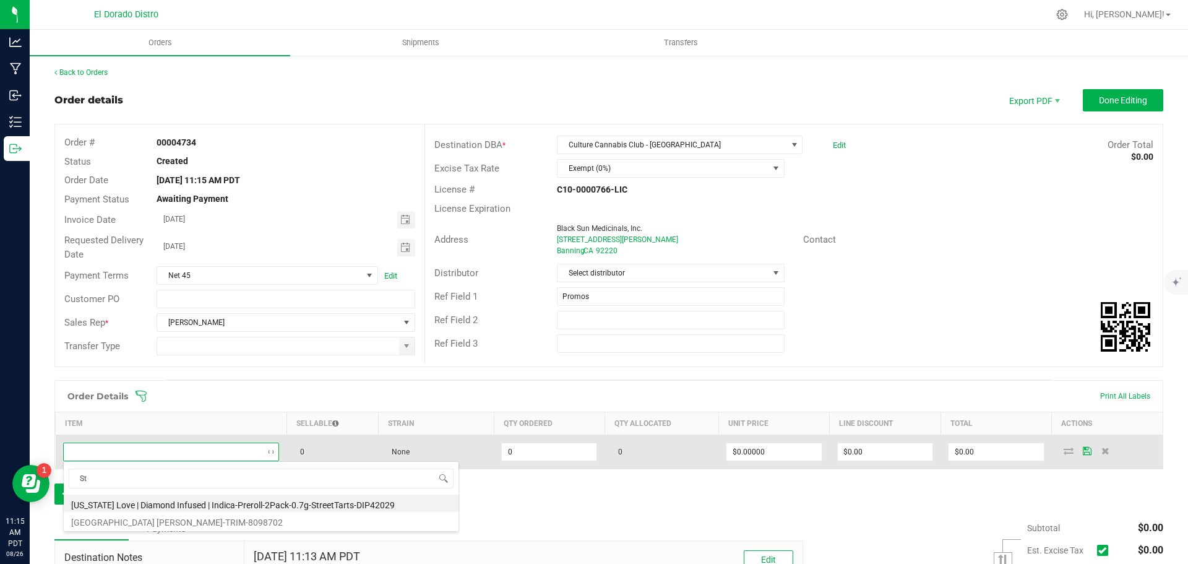
type input "S"
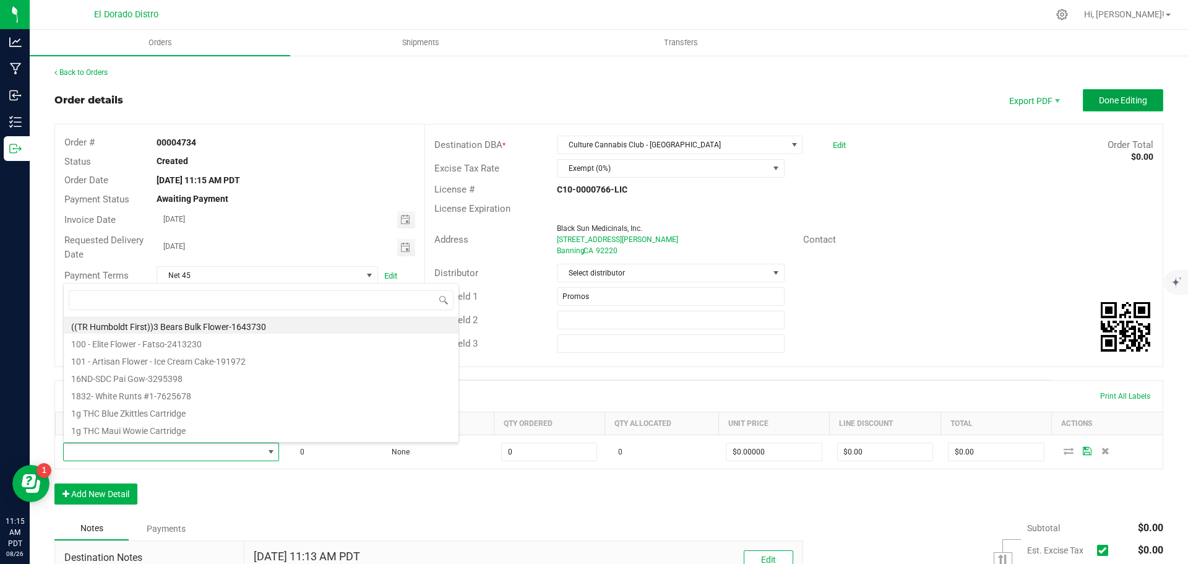
click at [1104, 98] on span "Done Editing" at bounding box center [1123, 100] width 48 height 10
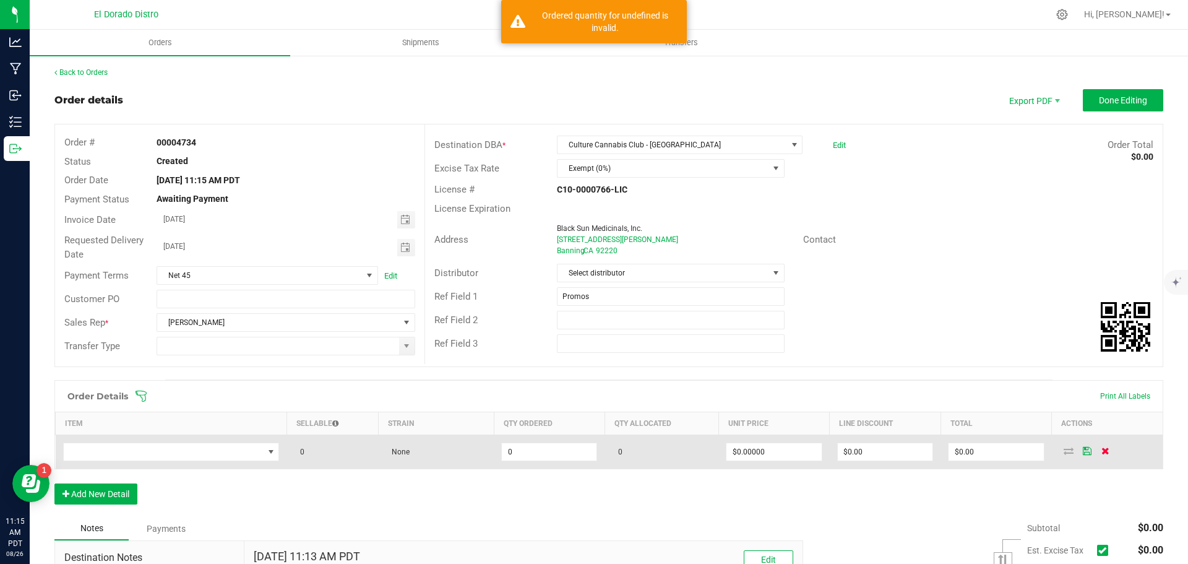
click at [1102, 453] on span at bounding box center [1106, 450] width 19 height 7
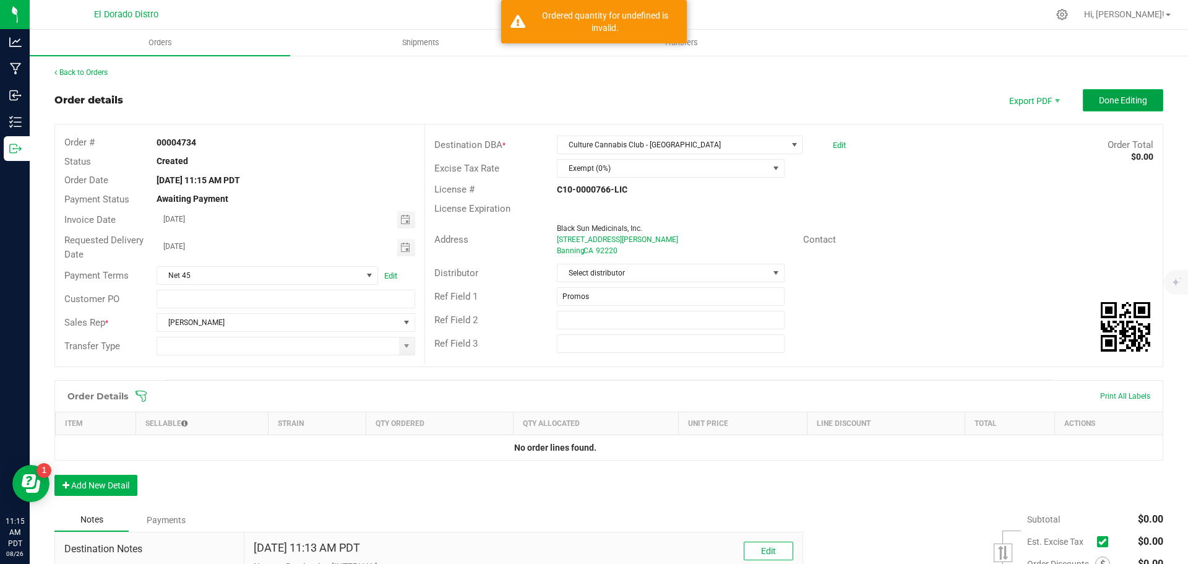
click at [1091, 110] on button "Done Editing" at bounding box center [1123, 100] width 80 height 22
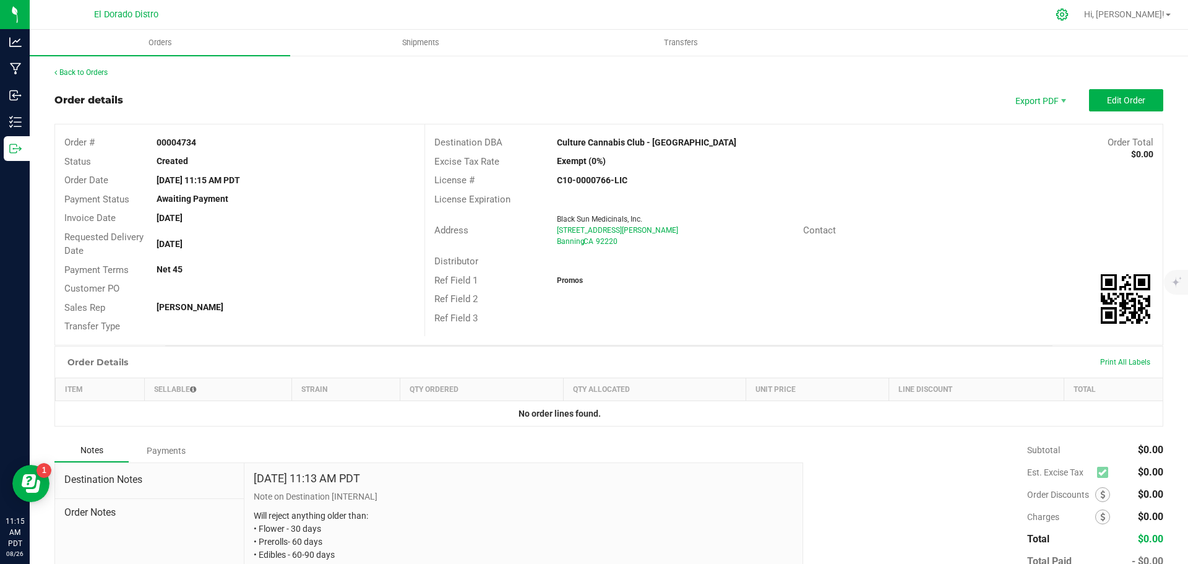
click at [1071, 15] on div at bounding box center [1062, 14] width 17 height 13
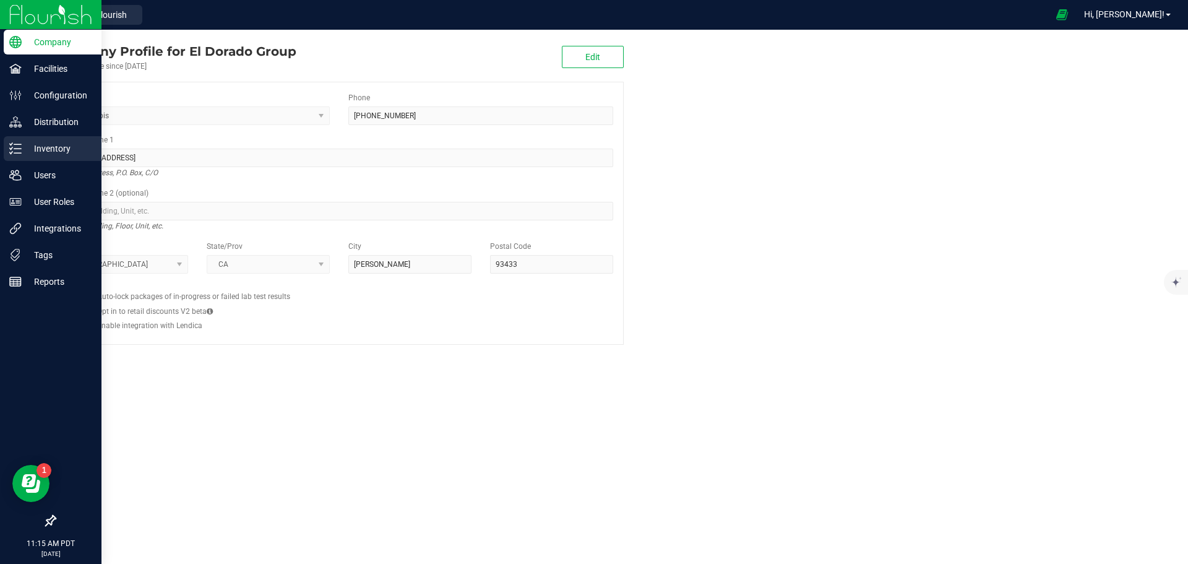
click at [15, 144] on icon at bounding box center [15, 148] width 12 height 12
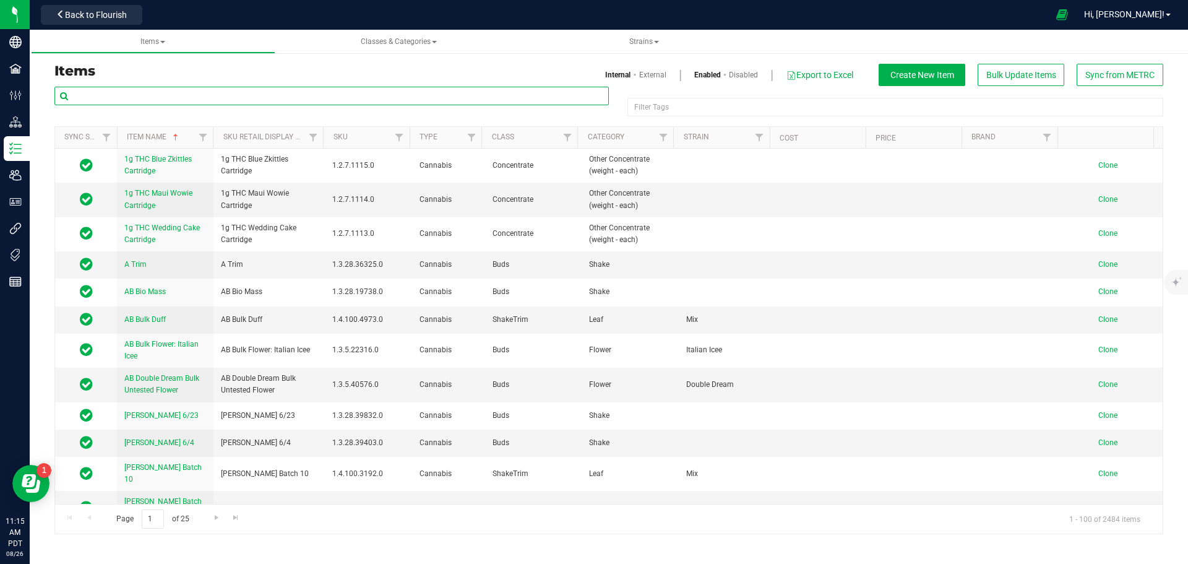
click at [145, 96] on input "text" at bounding box center [331, 96] width 555 height 19
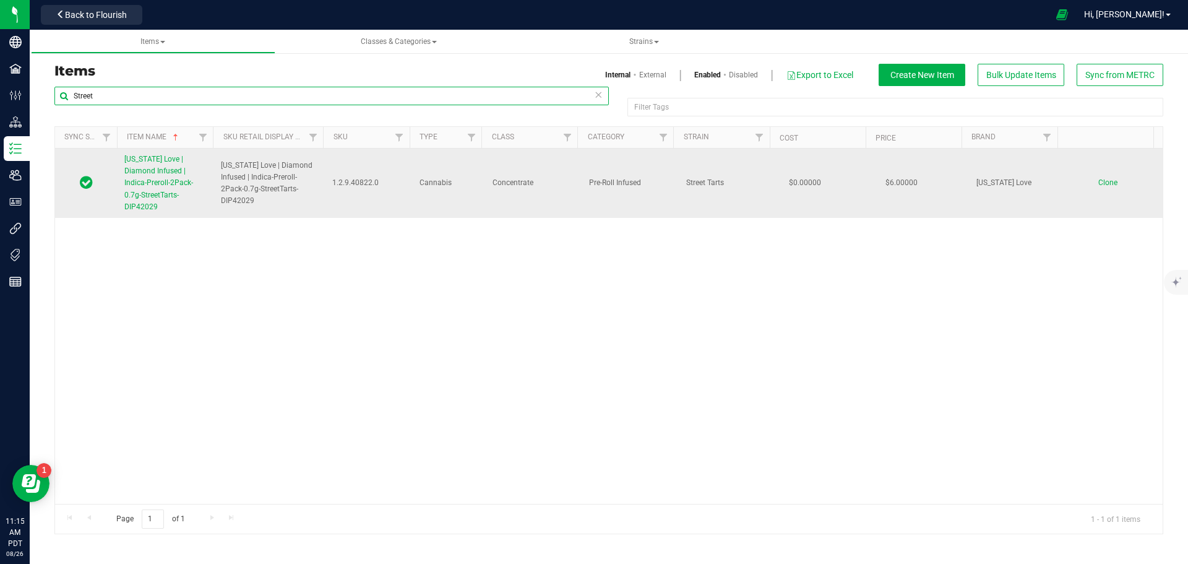
type input "Street"
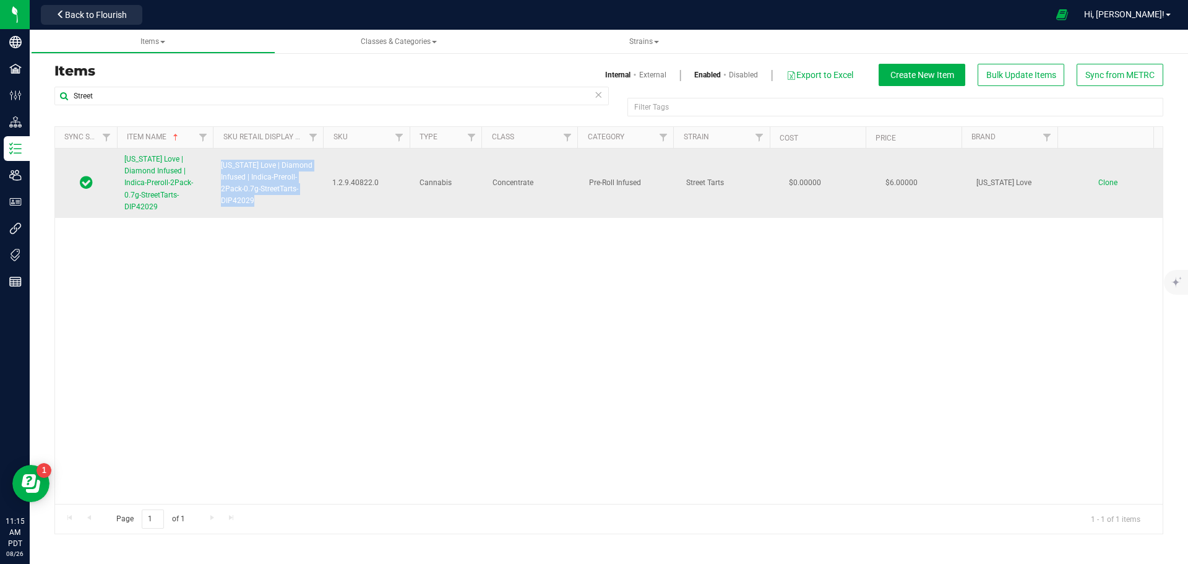
drag, startPoint x: 267, startPoint y: 202, endPoint x: 222, endPoint y: 163, distance: 60.2
click at [222, 163] on span "[US_STATE] Love | Diamond Infused | Indica-Preroll-2Pack-0.7g-StreetTarts-DIP42…" at bounding box center [269, 184] width 97 height 48
copy span "[US_STATE] Love | Diamond Infused | Indica-Preroll-2Pack-0.7g-StreetTarts-DIP42…"
click at [1103, 183] on span "Clone" at bounding box center [1108, 182] width 19 height 9
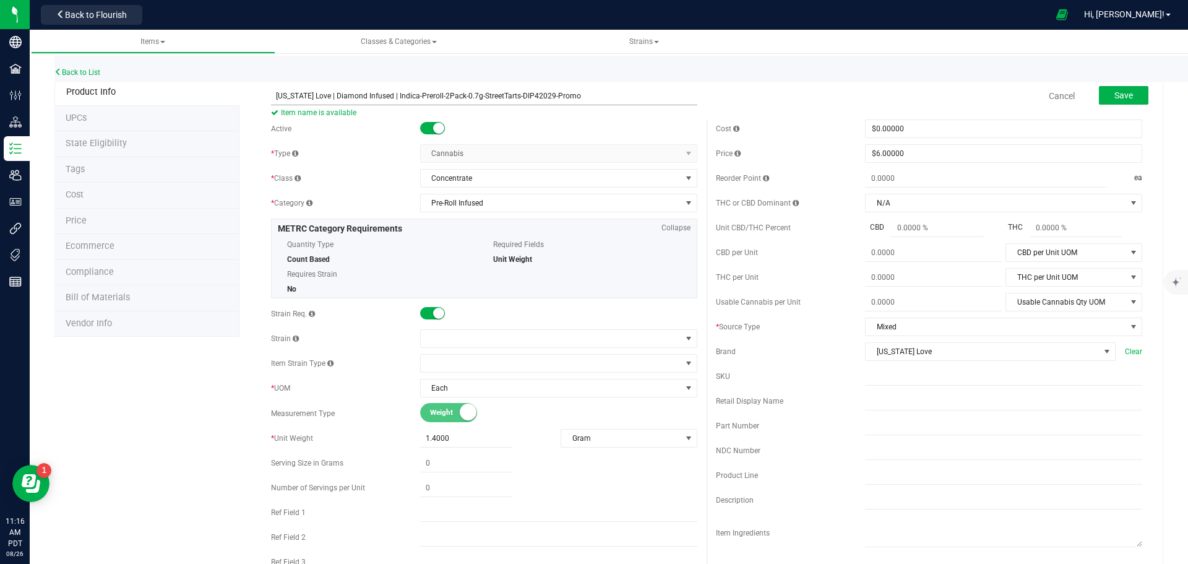
click at [273, 96] on input "[US_STATE] Love | Diamond Infused | Indica-Preroll-2Pack-0.7g-StreetTarts-DIP42…" at bounding box center [484, 96] width 426 height 19
type input "[US_STATE] Love | Diamond Infused | Indica-Preroll-2Pack-0.7g-StreetTarts-DIP42…"
click at [506, 344] on span at bounding box center [551, 338] width 261 height 17
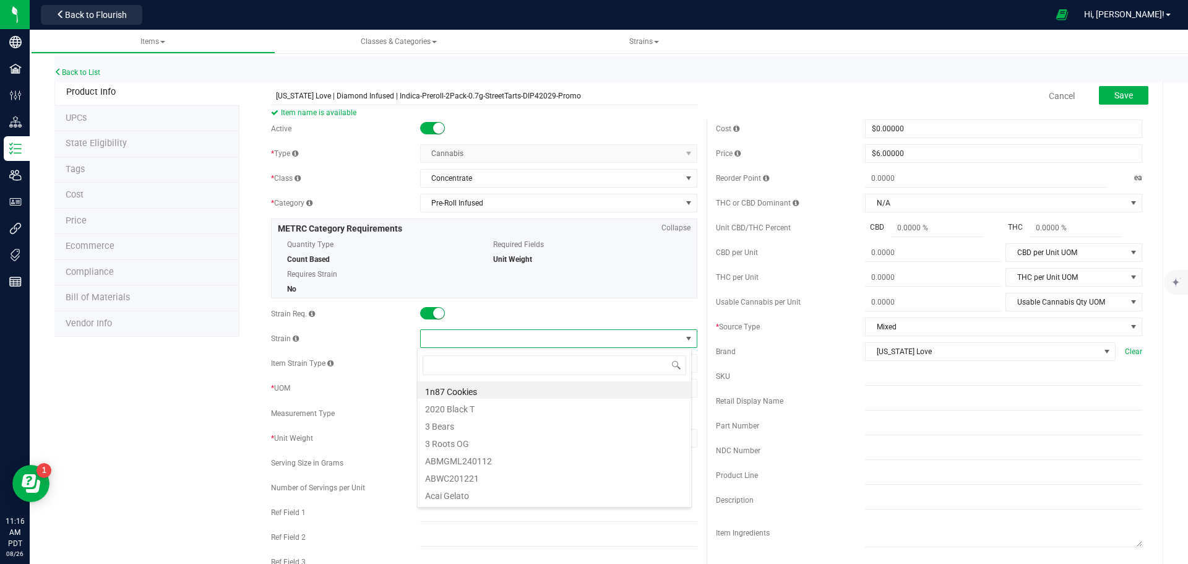
scroll to position [19, 275]
type input "stree"
click at [504, 386] on li "Street Tarts" at bounding box center [555, 389] width 274 height 17
click at [1115, 98] on span "Save" at bounding box center [1124, 95] width 19 height 10
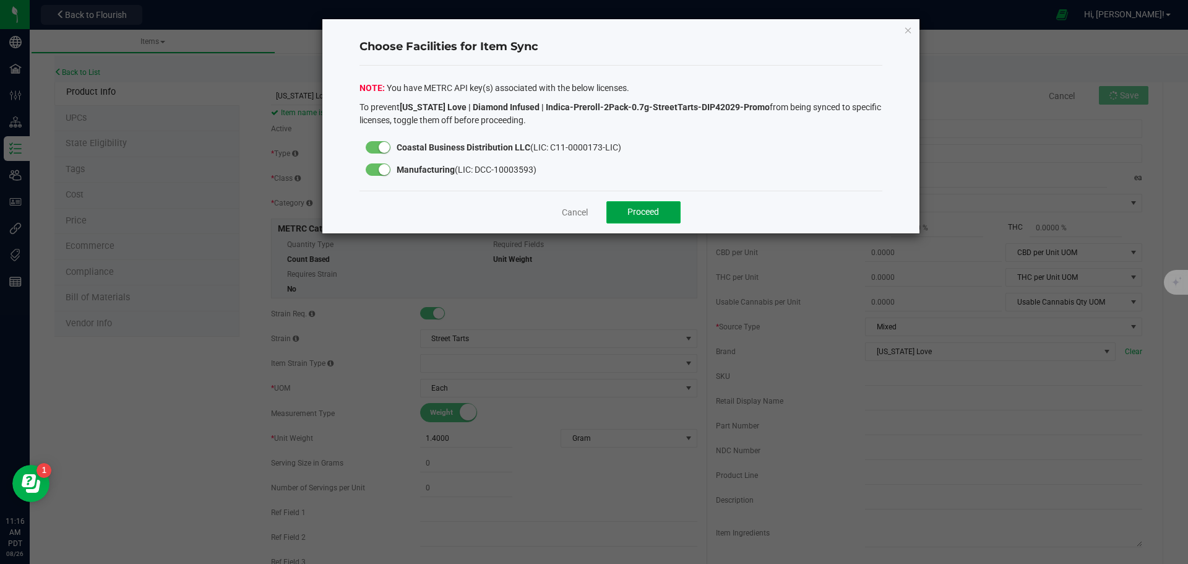
click at [629, 217] on span "Proceed" at bounding box center [644, 212] width 32 height 10
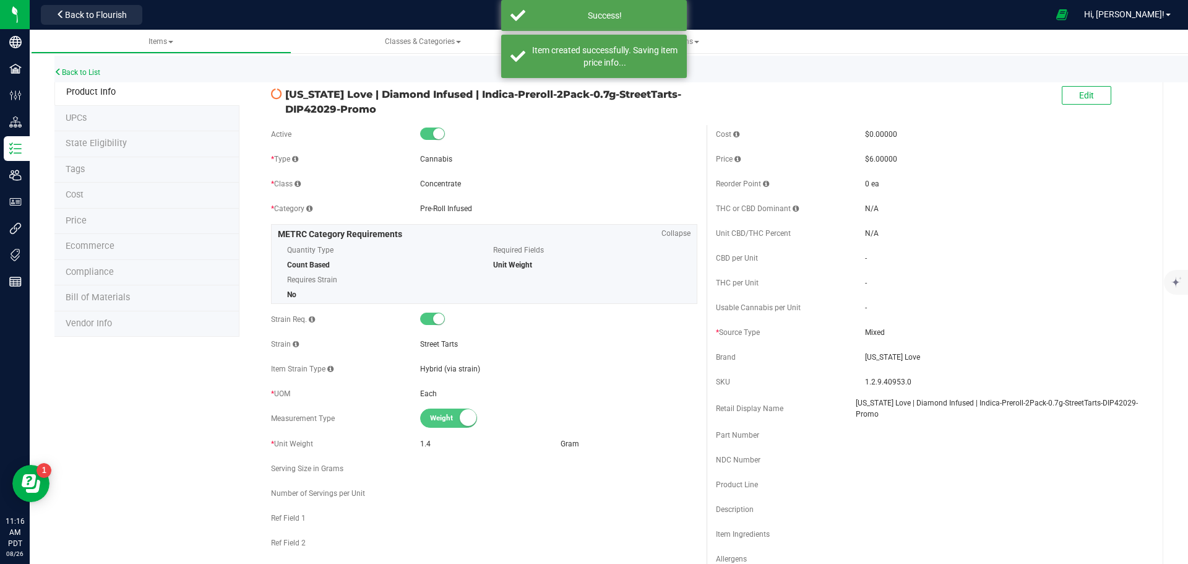
click at [91, 214] on li "Price" at bounding box center [146, 222] width 185 height 26
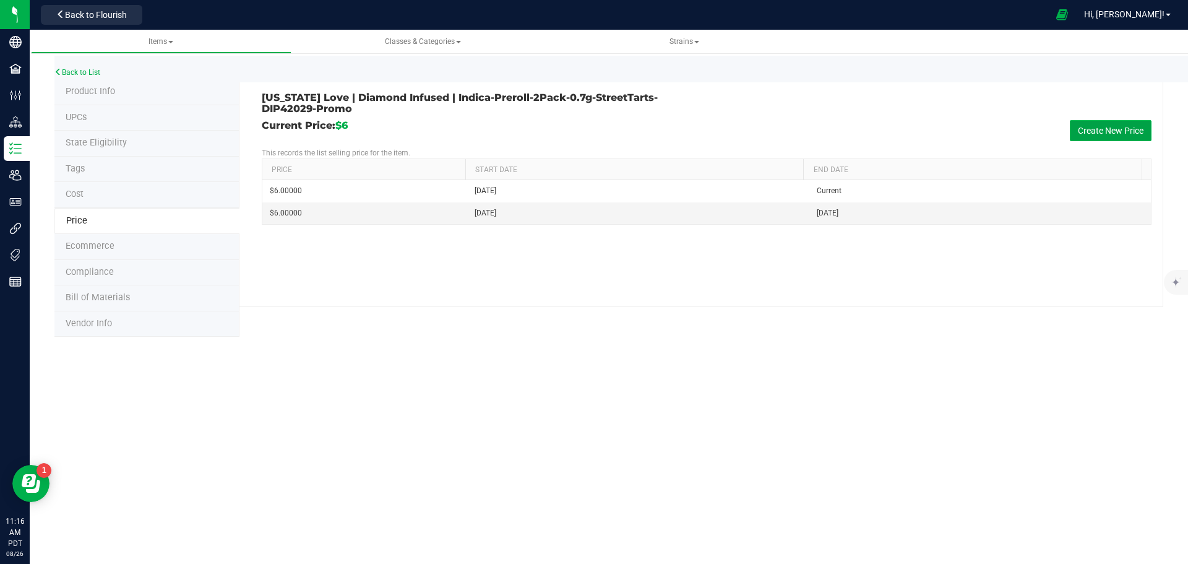
click at [1113, 134] on button "Create New Price" at bounding box center [1111, 130] width 82 height 21
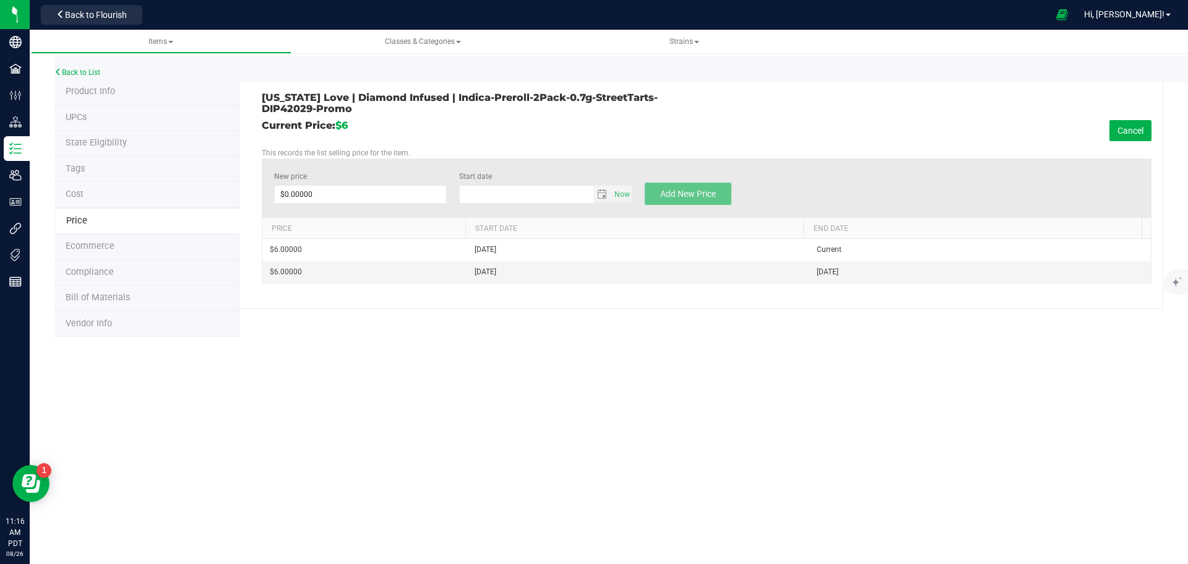
type input "8/26/2025"
click at [380, 194] on span at bounding box center [360, 194] width 173 height 19
type input ".01"
click at [844, 131] on div "Current Price: $6 Cancel" at bounding box center [707, 130] width 890 height 21
click at [691, 196] on span "Add New Price" at bounding box center [688, 194] width 56 height 10
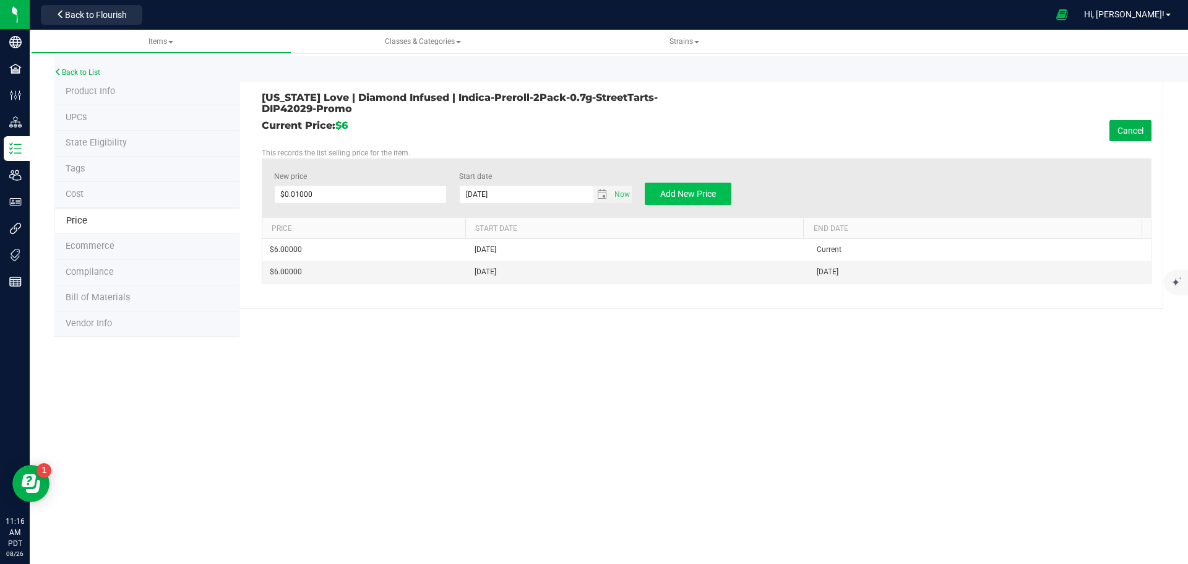
type input "$0.00000"
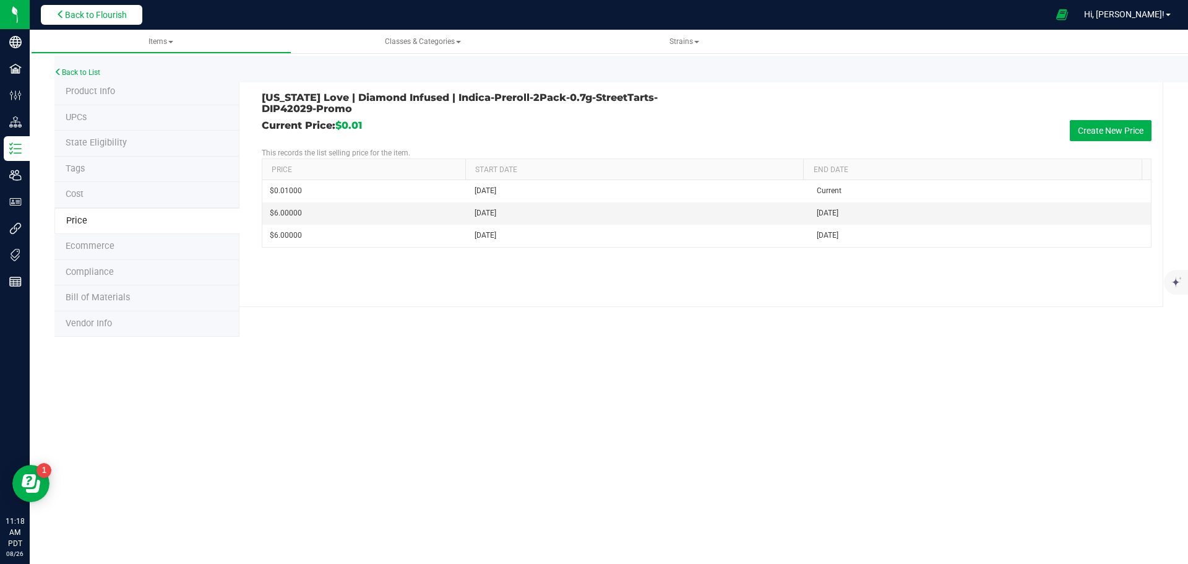
click at [100, 17] on span "Back to Flourish" at bounding box center [96, 15] width 62 height 10
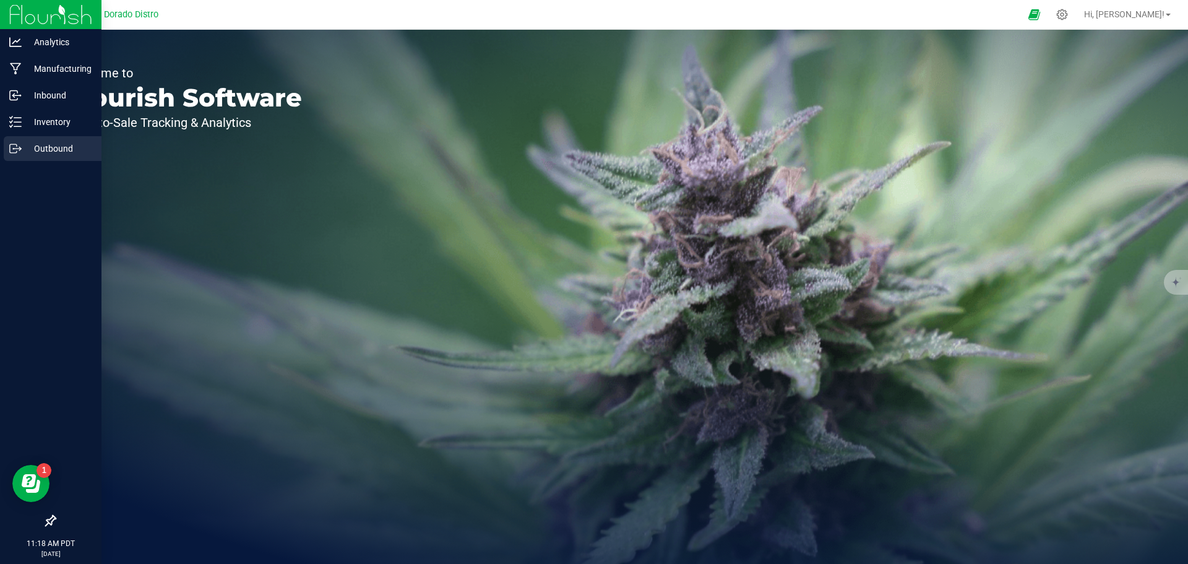
click at [15, 151] on icon at bounding box center [15, 148] width 12 height 12
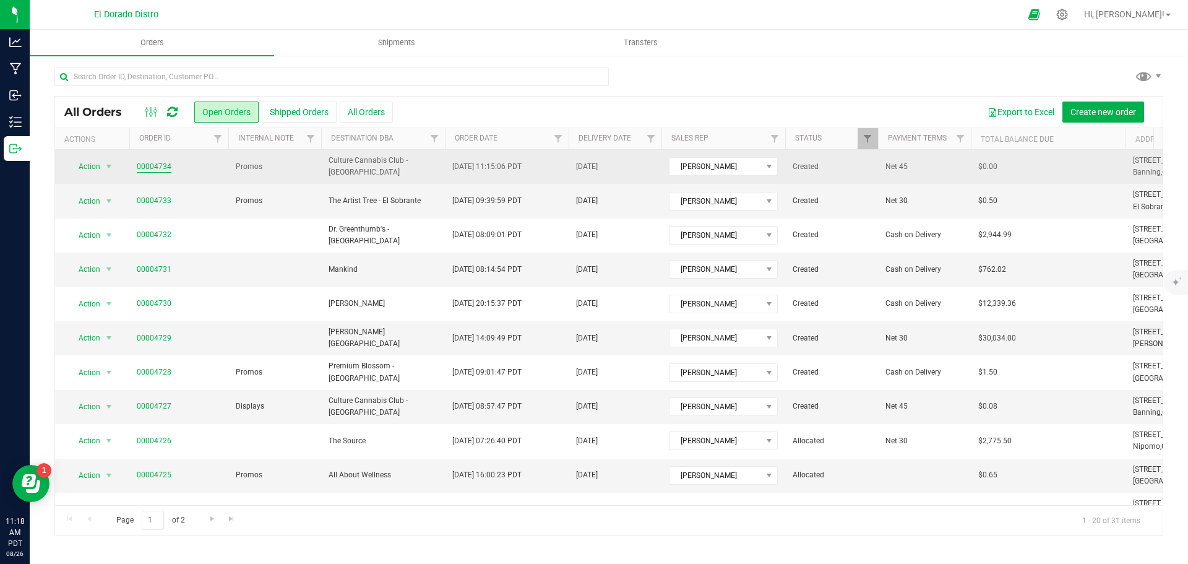
click at [160, 165] on link "00004734" at bounding box center [154, 167] width 35 height 12
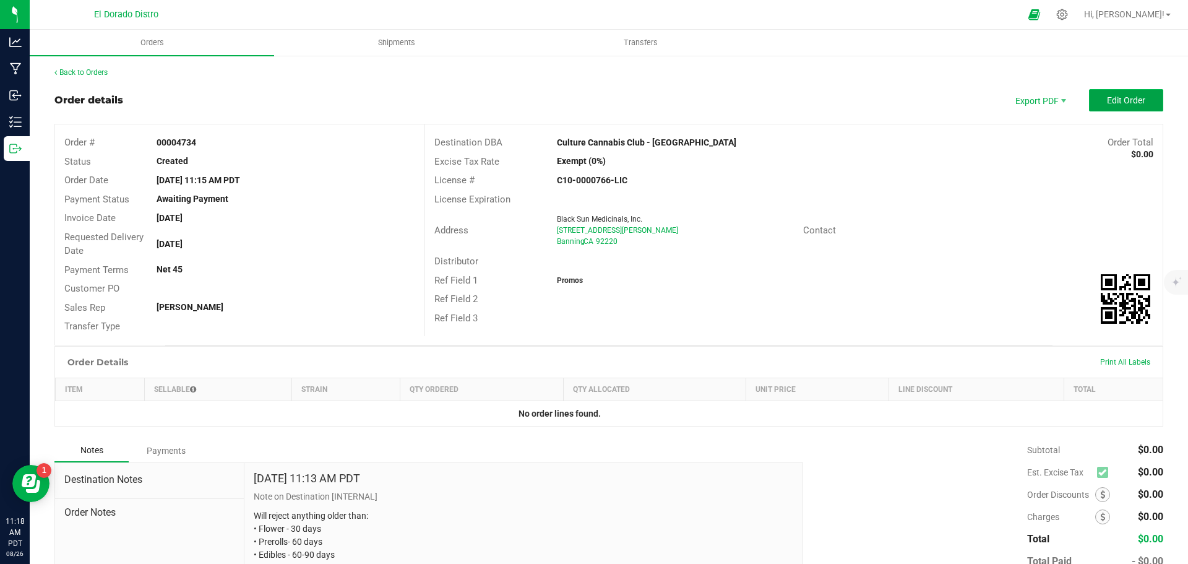
click at [1138, 104] on button "Edit Order" at bounding box center [1126, 100] width 74 height 22
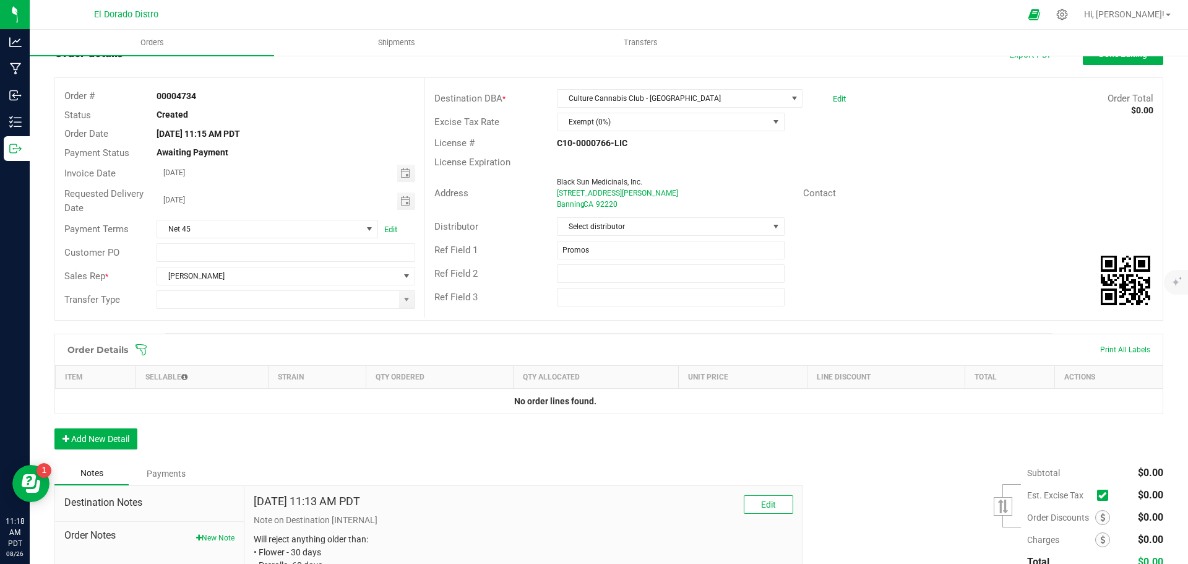
scroll to position [124, 0]
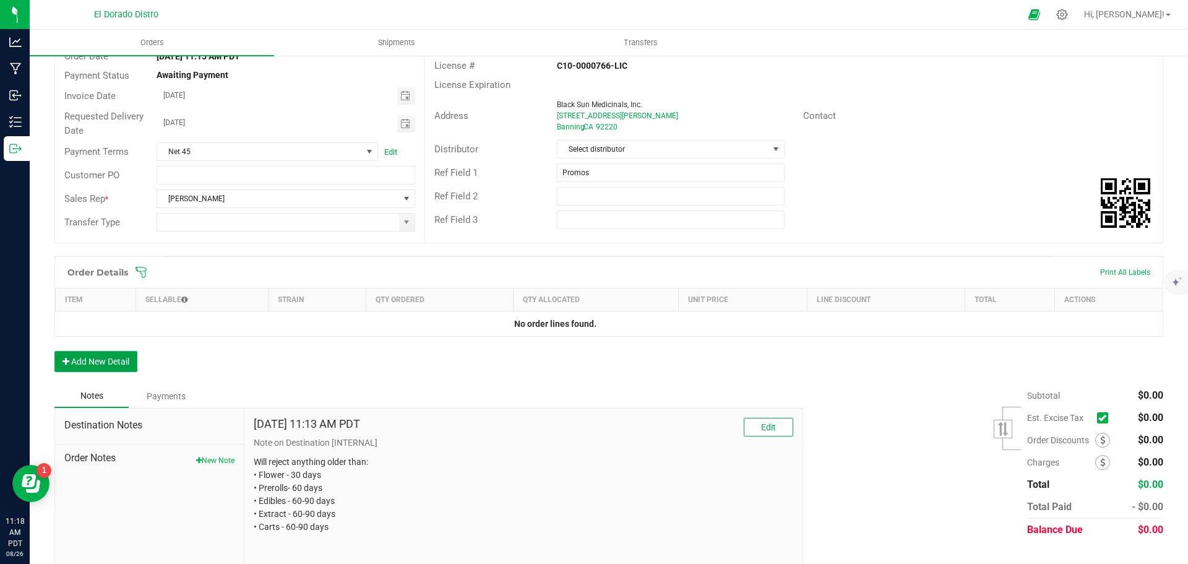
click at [126, 361] on button "Add New Detail" at bounding box center [95, 361] width 83 height 21
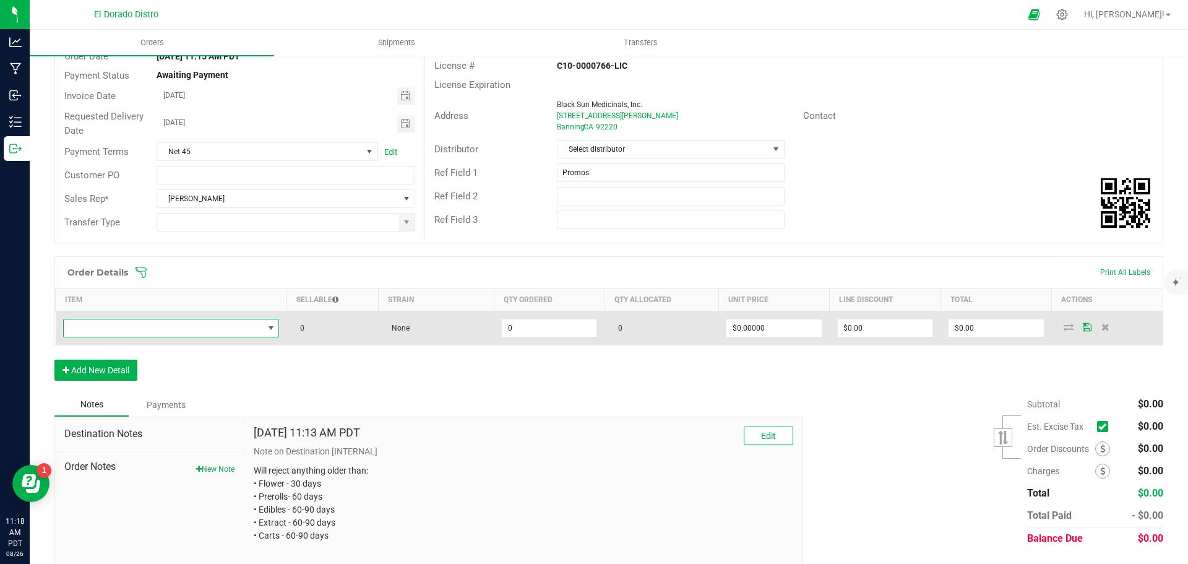
click at [179, 329] on span "NO DATA FOUND" at bounding box center [164, 327] width 200 height 17
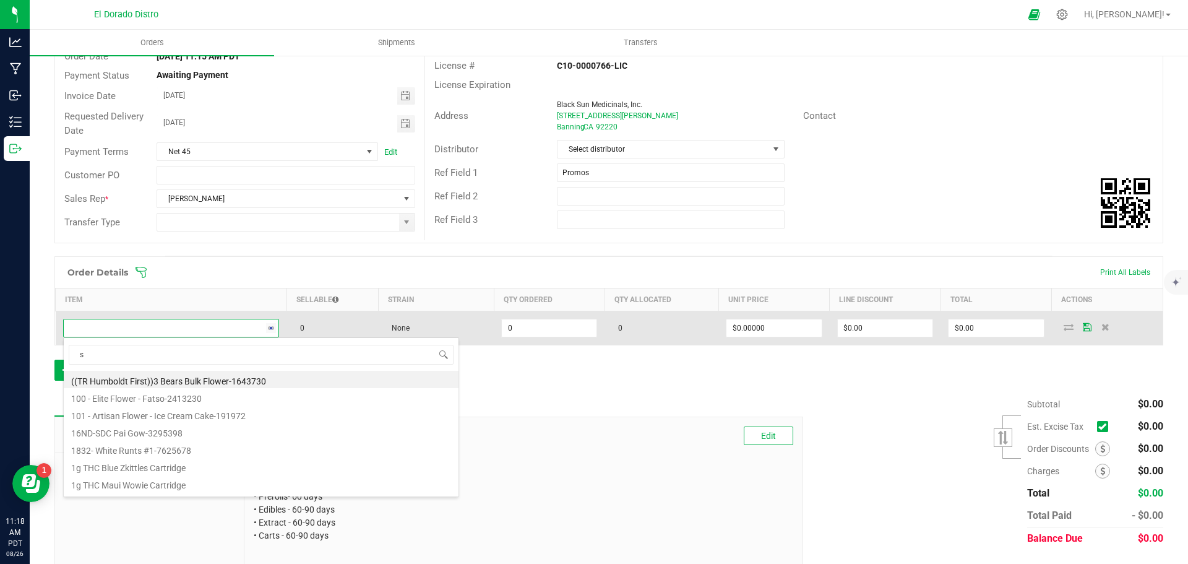
scroll to position [19, 212]
type input "stree"
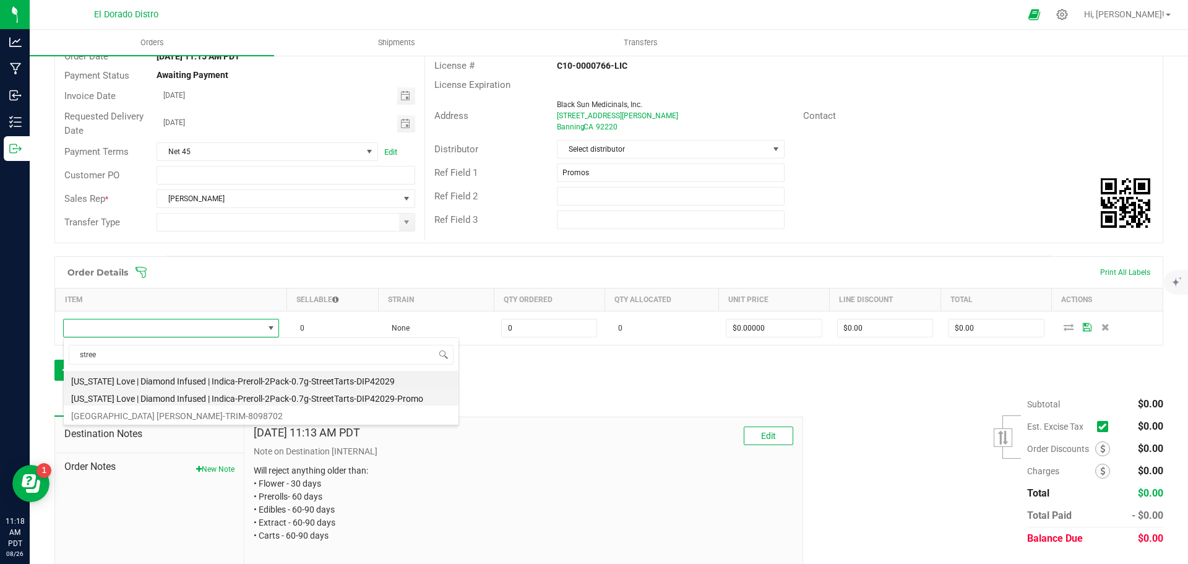
click at [317, 398] on li "[US_STATE] Love | Diamond Infused | Indica-Preroll-2Pack-0.7g-StreetTarts-DIP42…" at bounding box center [261, 396] width 395 height 17
type input "0 ea"
type input "$0.01000"
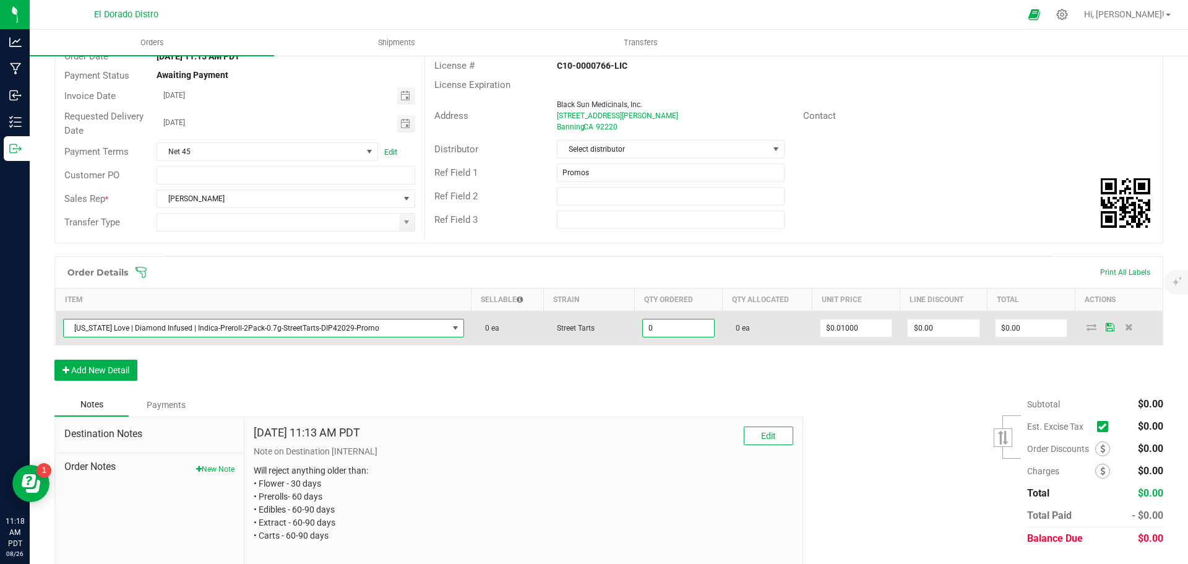
click at [659, 328] on input "0" at bounding box center [679, 327] width 72 height 17
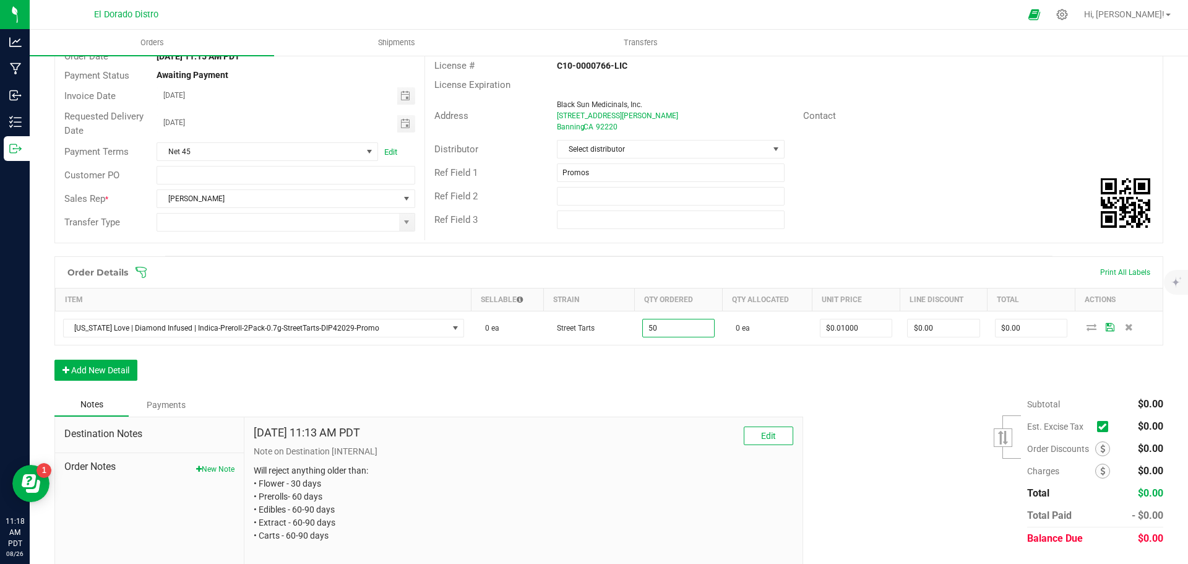
type input "50 ea"
type input "$0.50"
click at [663, 366] on div "Order Details Print All Labels Item Sellable Strain Qty Ordered Qty Allocated U…" at bounding box center [608, 324] width 1109 height 137
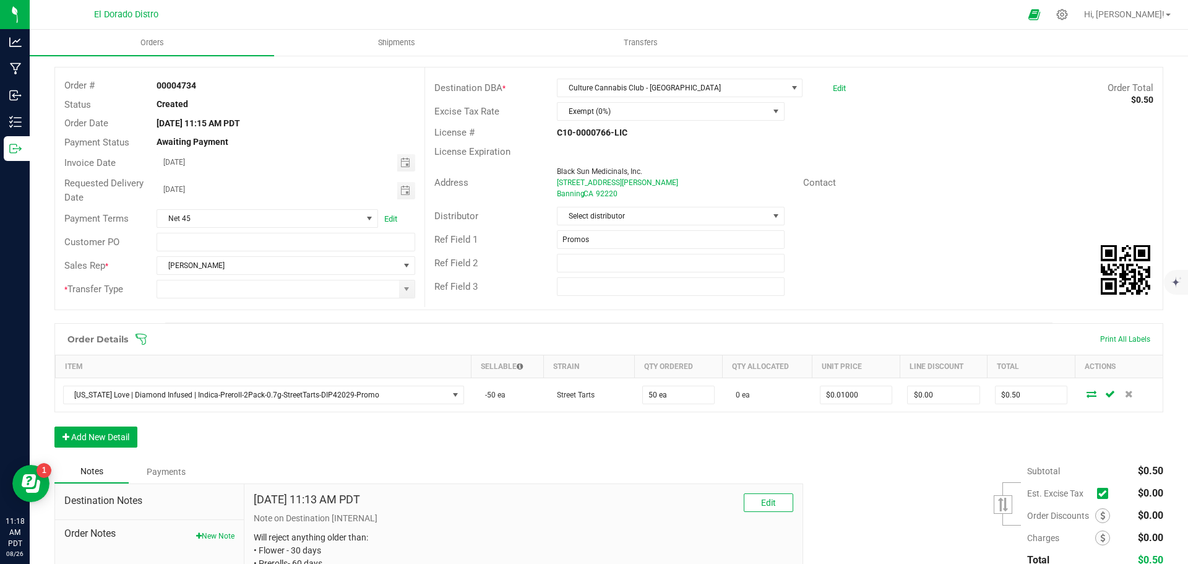
scroll to position [0, 0]
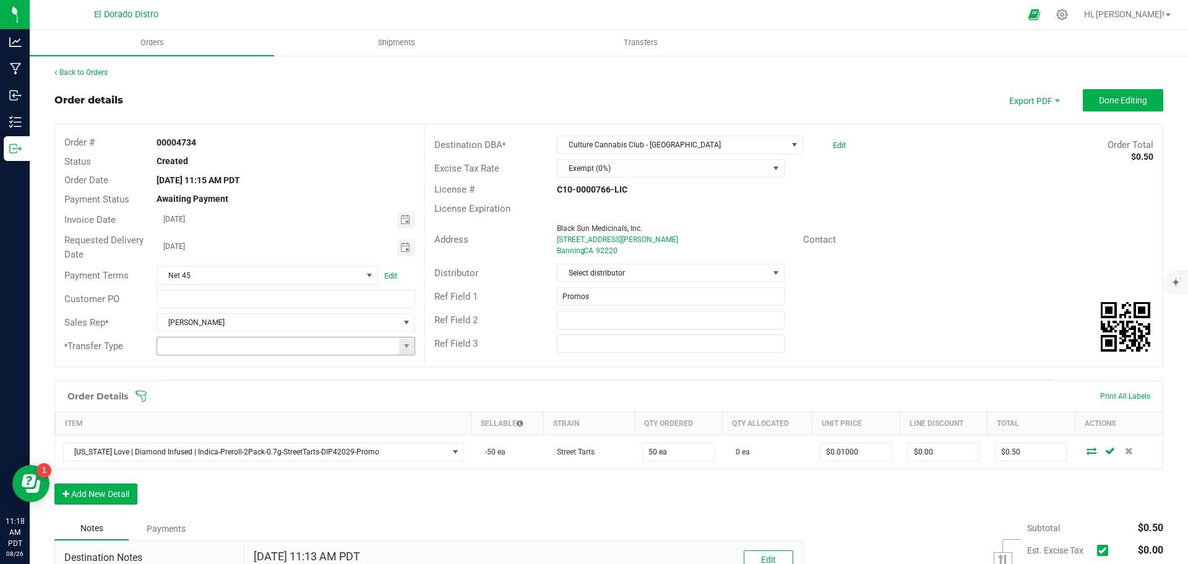
click at [381, 347] on input at bounding box center [277, 345] width 241 height 17
click at [305, 431] on li "Wholesale Manifest" at bounding box center [284, 431] width 255 height 21
type input "Wholesale Manifest"
click at [1099, 101] on span "Done Editing" at bounding box center [1123, 100] width 48 height 10
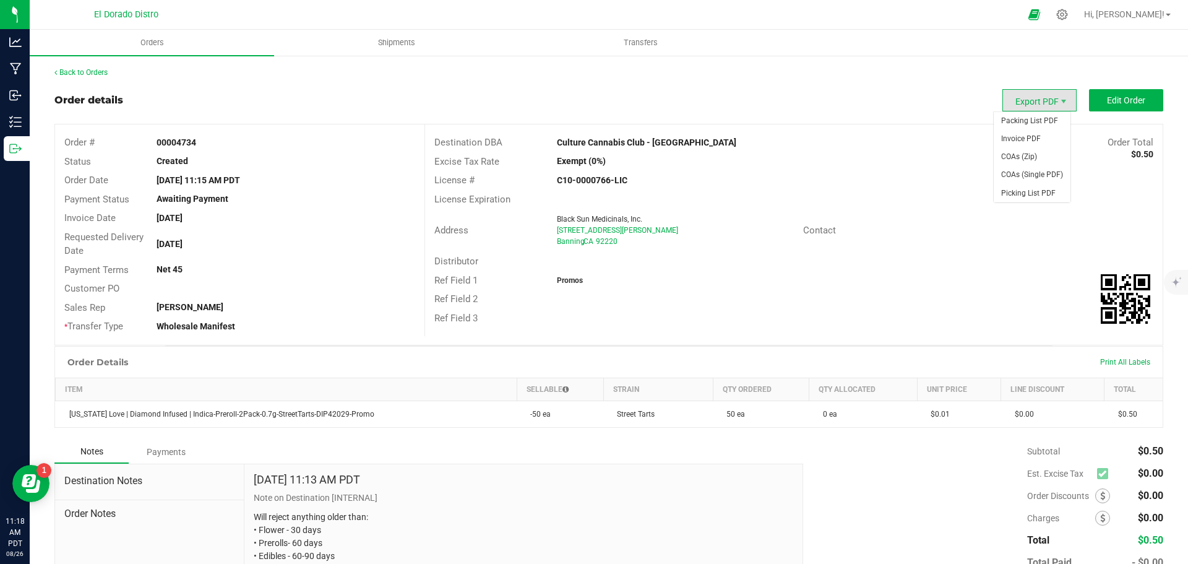
click at [1017, 102] on span "Export PDF" at bounding box center [1040, 100] width 74 height 22
click at [873, 91] on div "Order details Export PDF Edit Order" at bounding box center [608, 100] width 1109 height 22
click at [96, 69] on link "Back to Orders" at bounding box center [80, 72] width 53 height 9
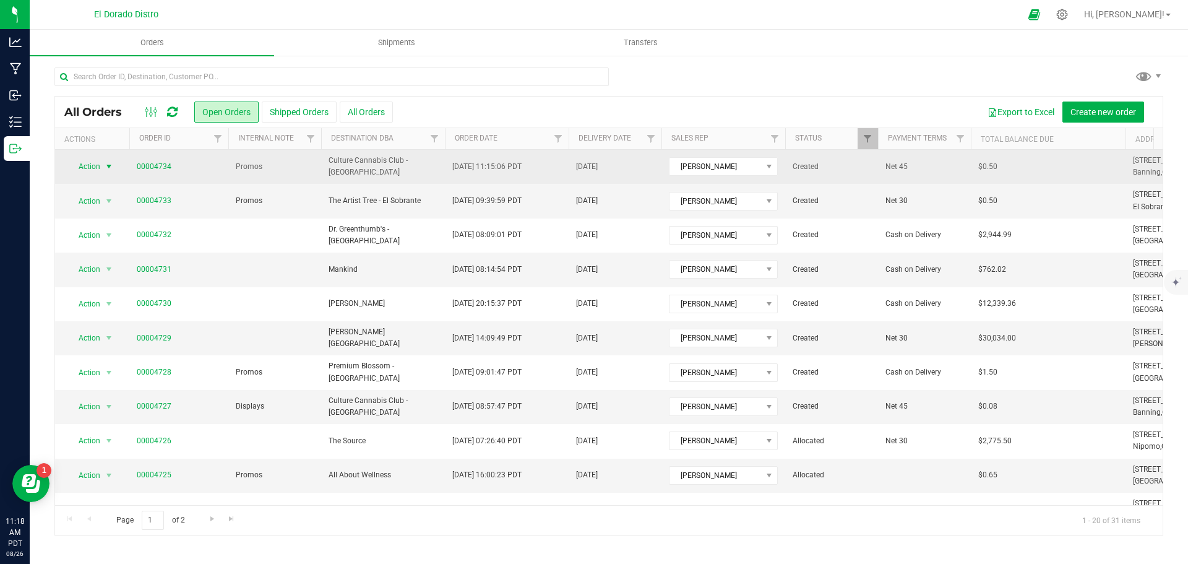
click at [102, 168] on span "select" at bounding box center [109, 166] width 15 height 17
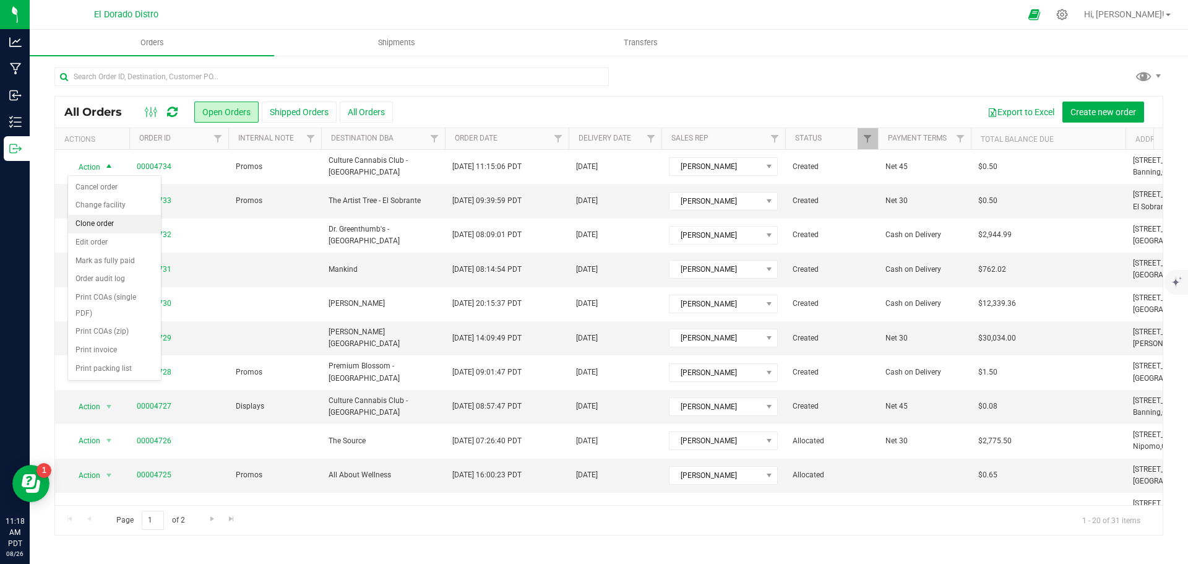
click at [145, 221] on li "Clone order" at bounding box center [114, 224] width 93 height 19
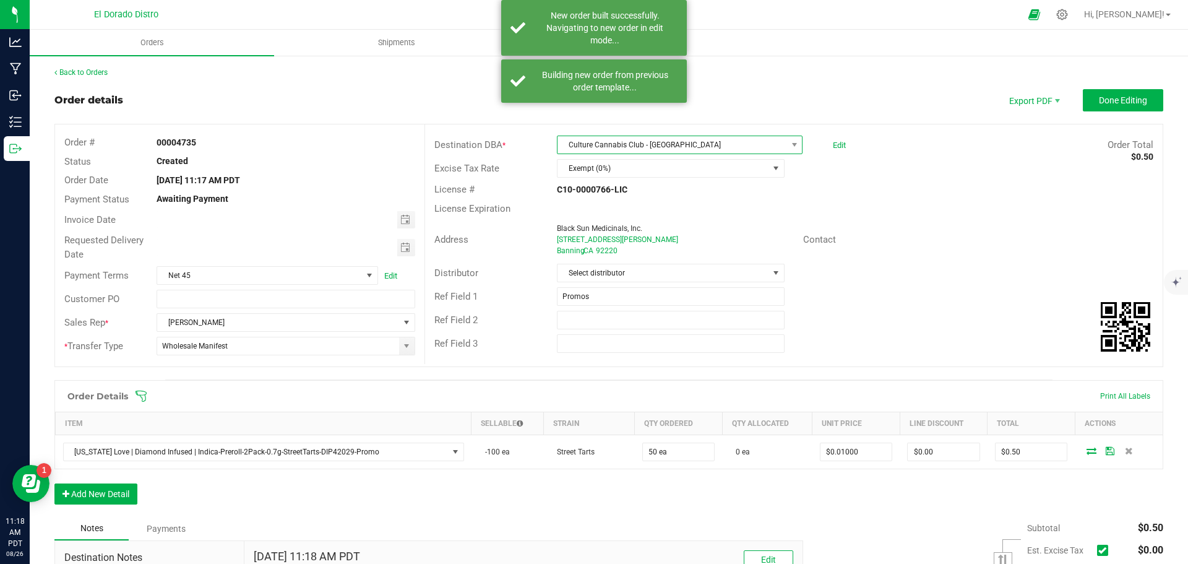
click at [640, 148] on span "Culture Cannabis Club - [GEOGRAPHIC_DATA]" at bounding box center [672, 144] width 229 height 17
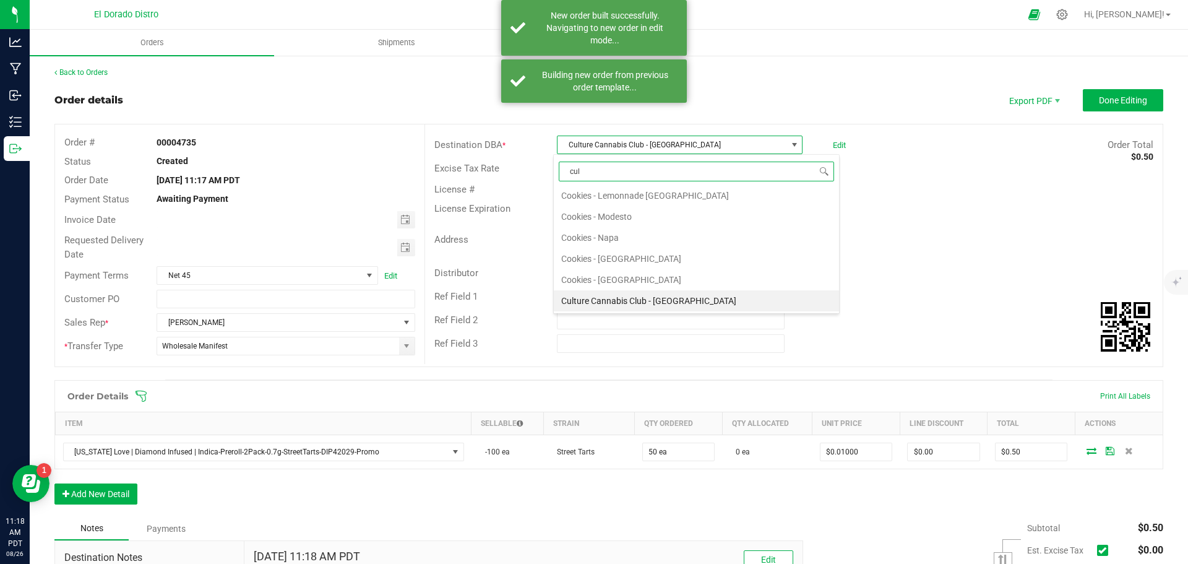
scroll to position [21, 0]
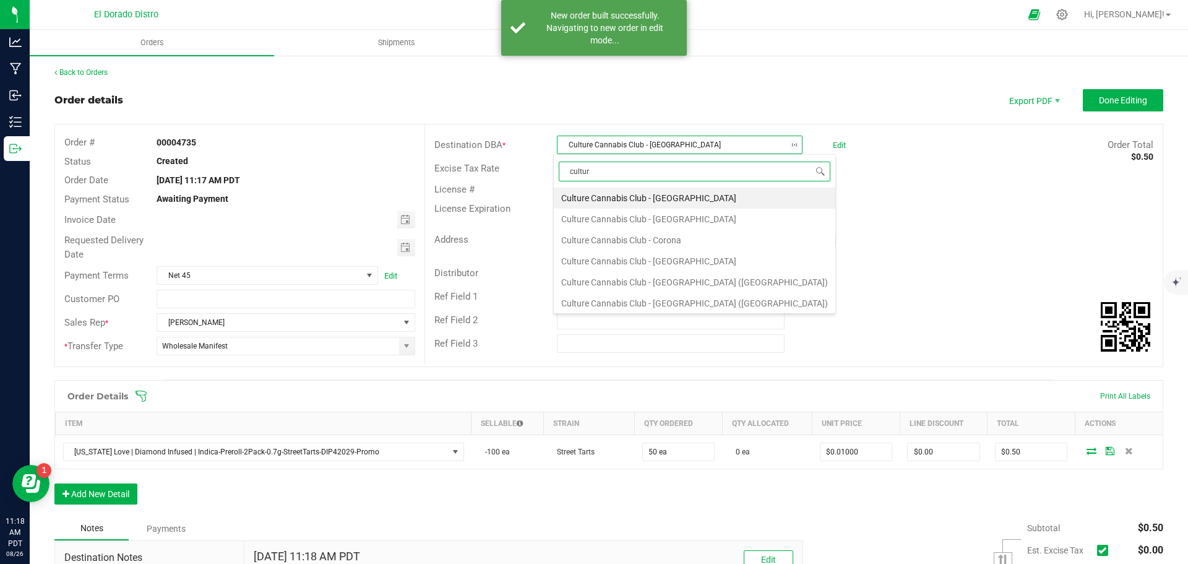
type input "culture"
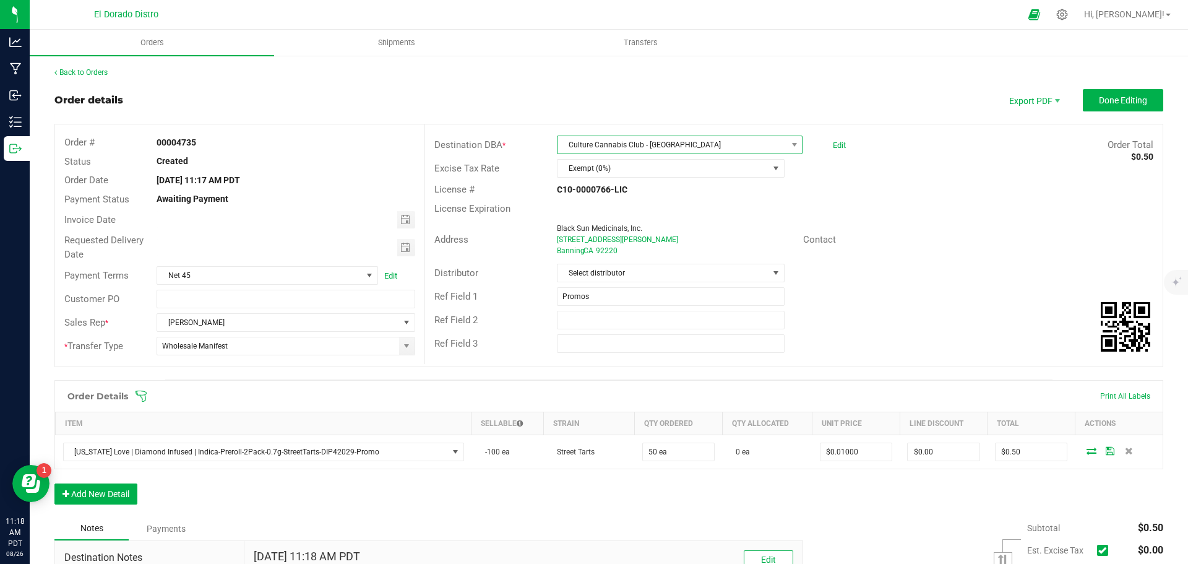
click at [625, 148] on span "Culture Cannabis Club - [GEOGRAPHIC_DATA]" at bounding box center [672, 144] width 229 height 17
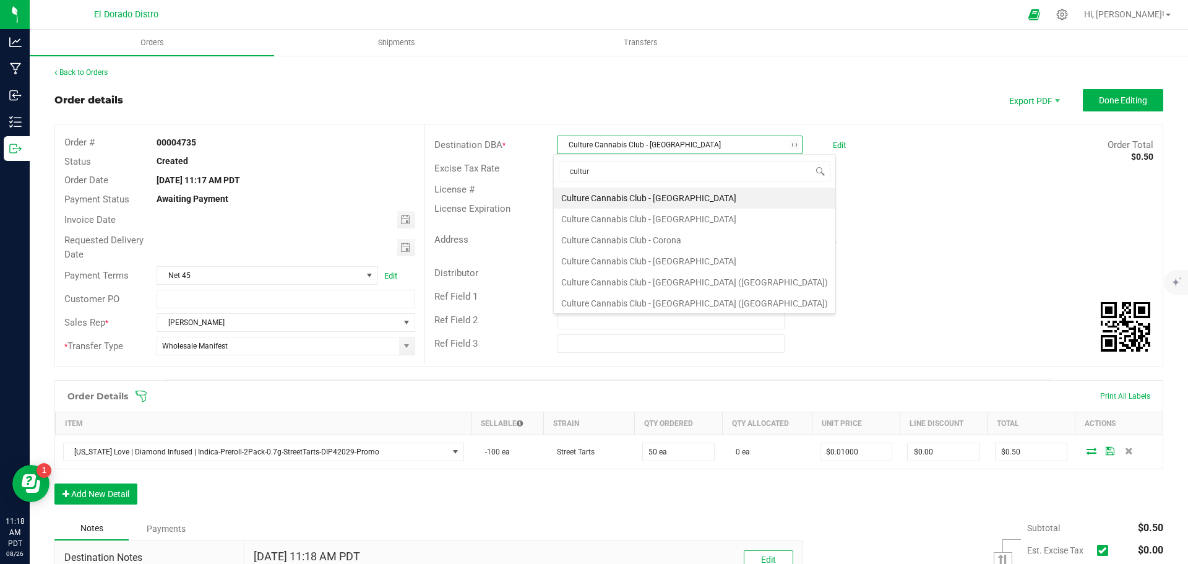
type input "culture"
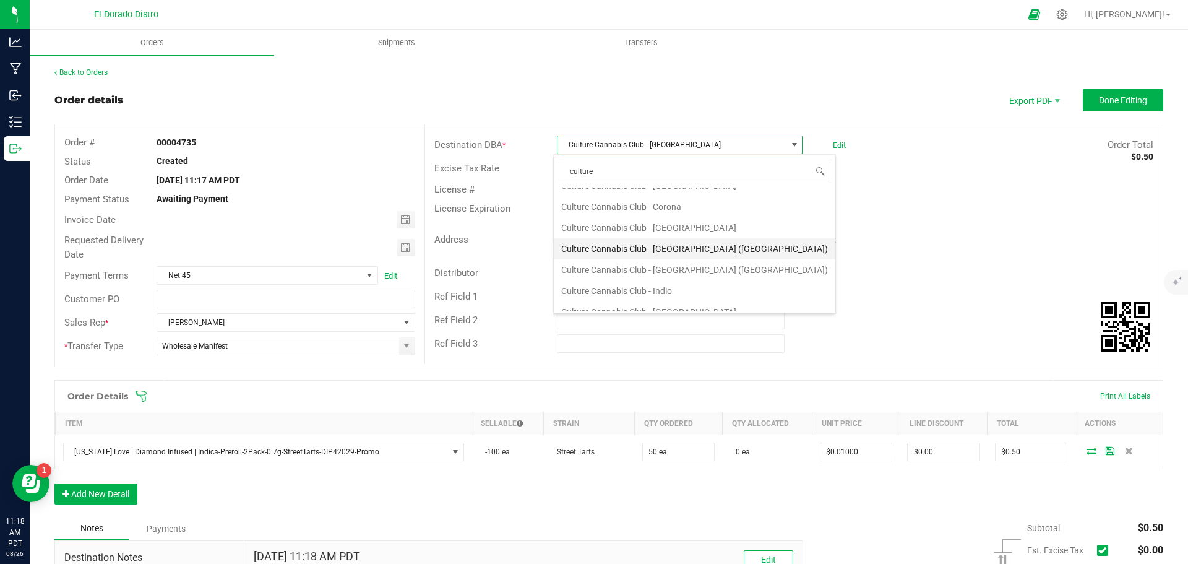
scroll to position [83, 0]
click at [670, 256] on li "Culture Cannabis Club - Indio" at bounding box center [695, 262] width 282 height 21
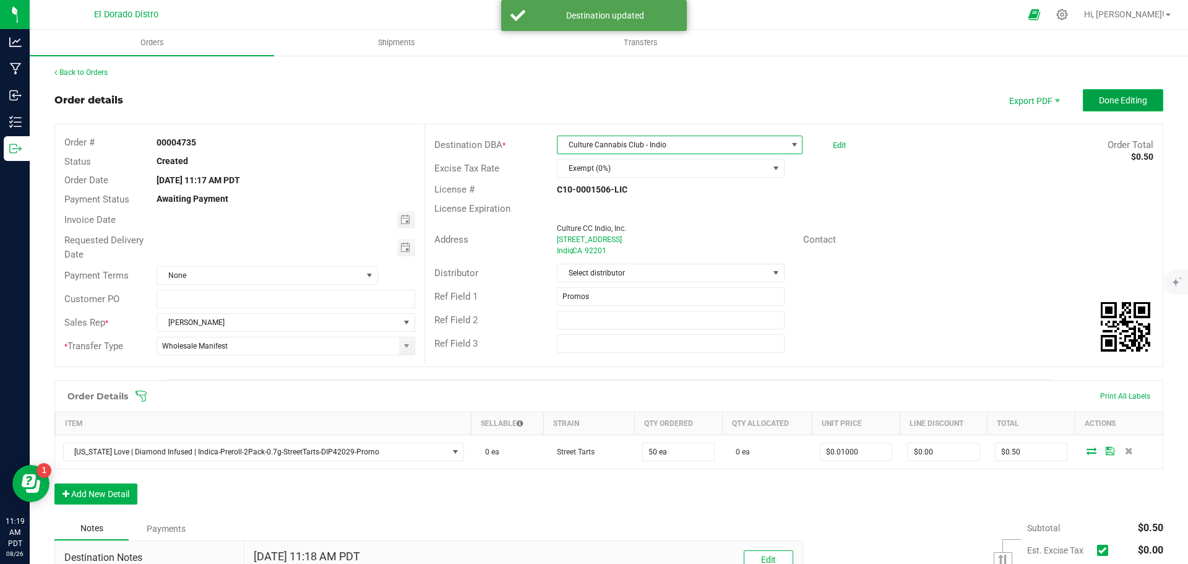
click at [1107, 97] on span "Done Editing" at bounding box center [1123, 100] width 48 height 10
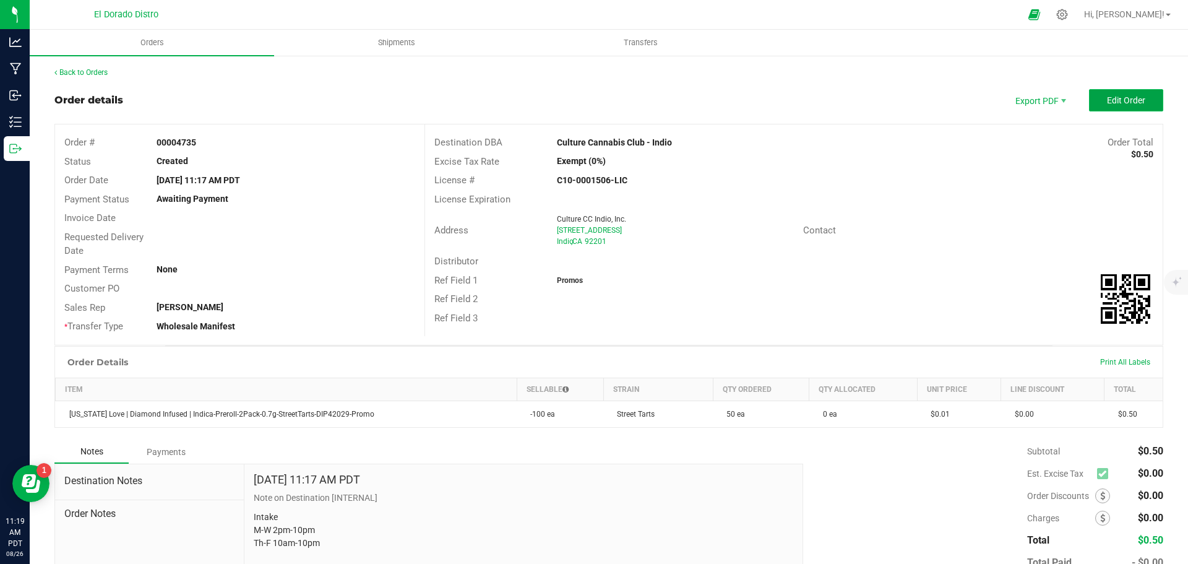
click at [1110, 105] on span "Edit Order" at bounding box center [1126, 100] width 38 height 10
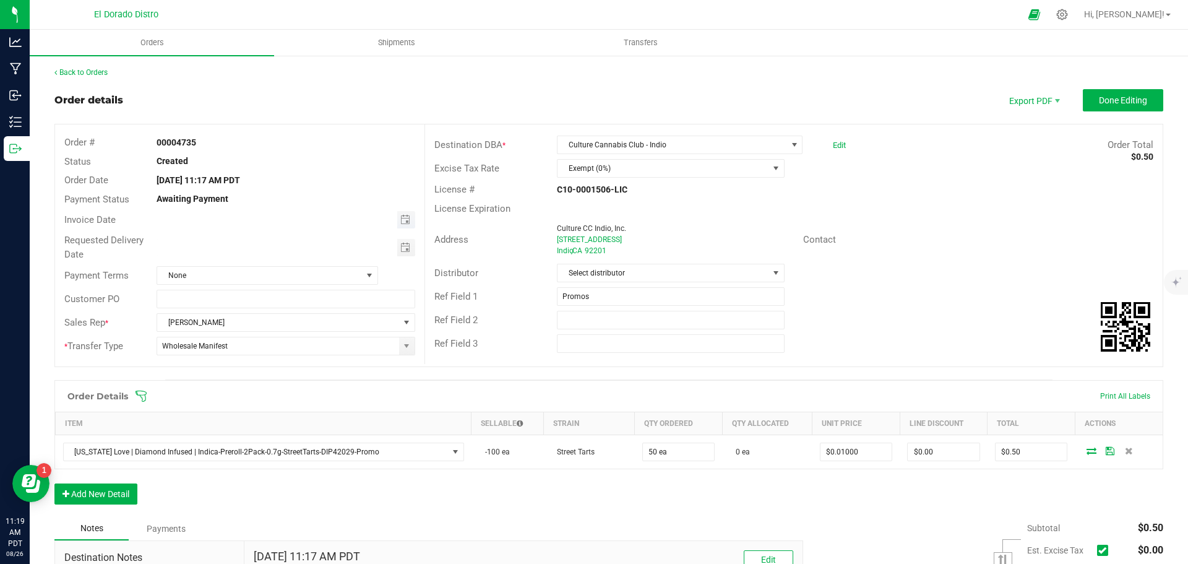
click at [408, 218] on span "Toggle calendar" at bounding box center [406, 219] width 18 height 17
click at [267, 359] on span "27" at bounding box center [266, 361] width 18 height 19
type input "[DATE]"
click at [402, 244] on span "Toggle calendar" at bounding box center [405, 248] width 10 height 10
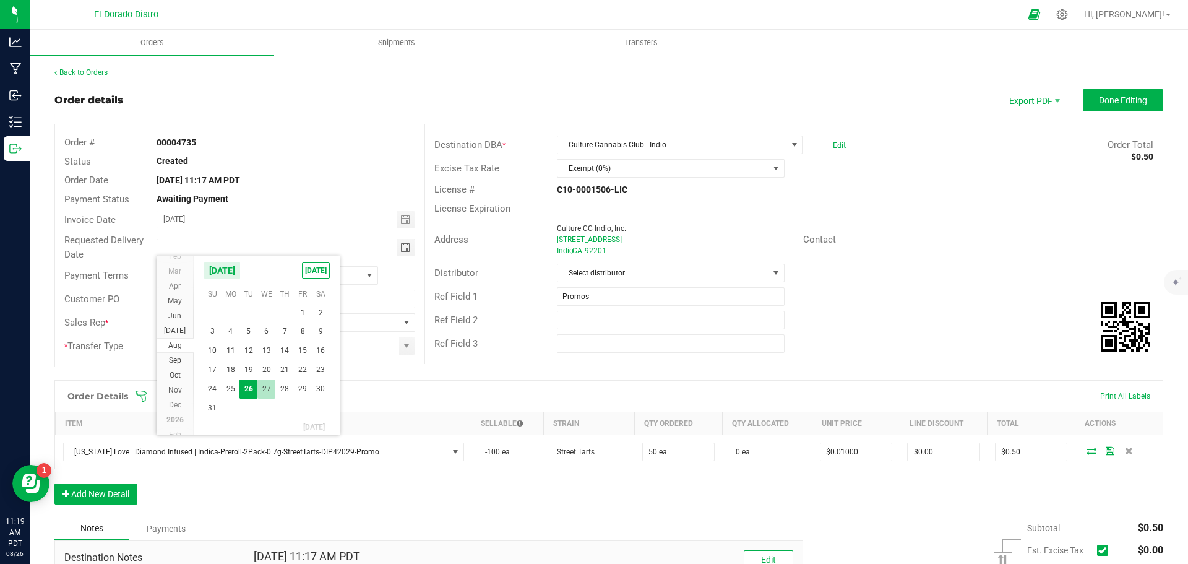
click at [266, 389] on span "27" at bounding box center [266, 388] width 18 height 19
type input "[DATE]"
click at [1118, 94] on button "Done Editing" at bounding box center [1123, 100] width 80 height 22
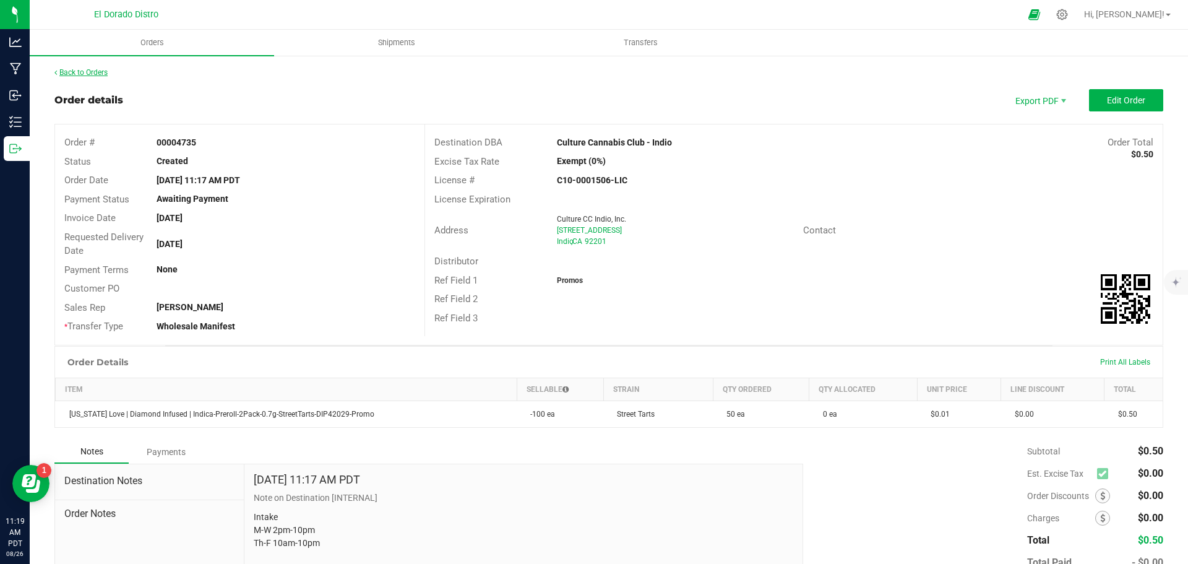
click at [76, 68] on link "Back to Orders" at bounding box center [80, 72] width 53 height 9
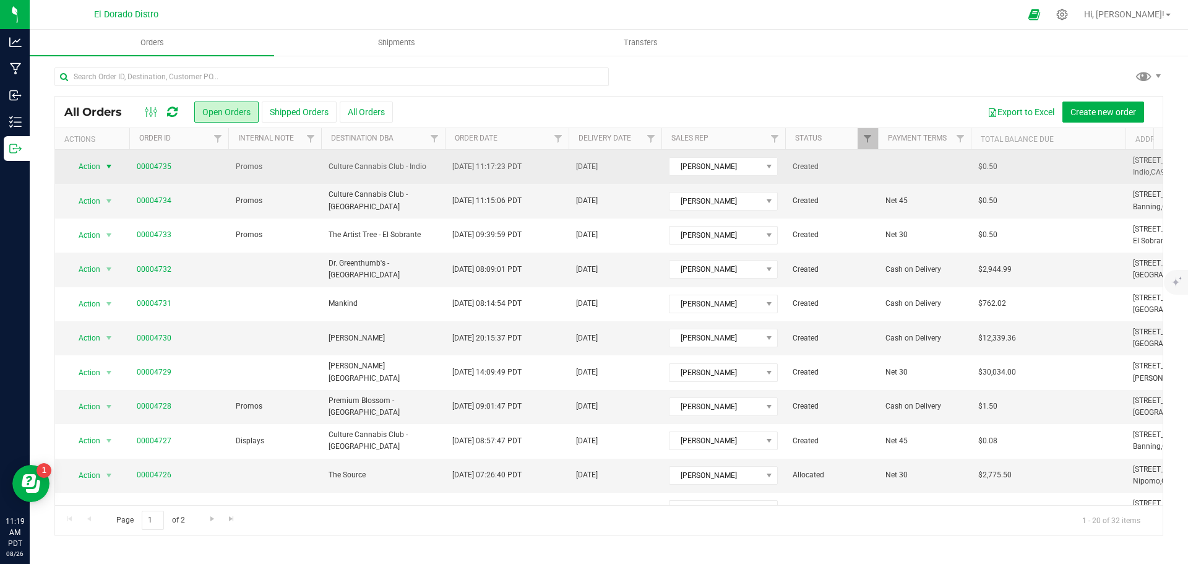
click at [89, 167] on span "Action" at bounding box center [83, 166] width 33 height 17
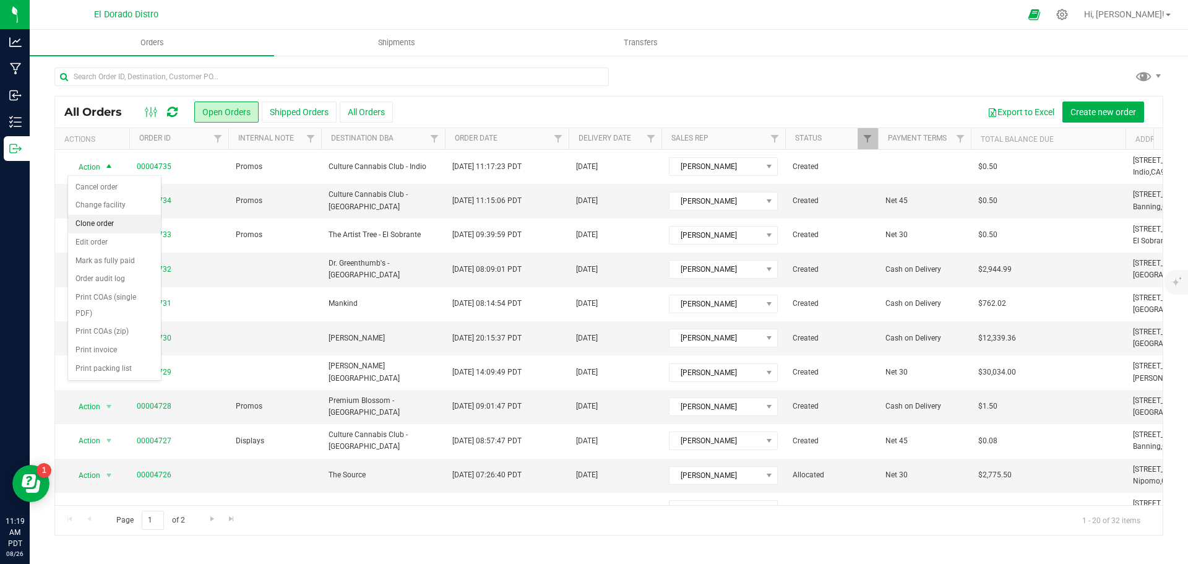
click at [154, 223] on li "Clone order" at bounding box center [114, 224] width 93 height 19
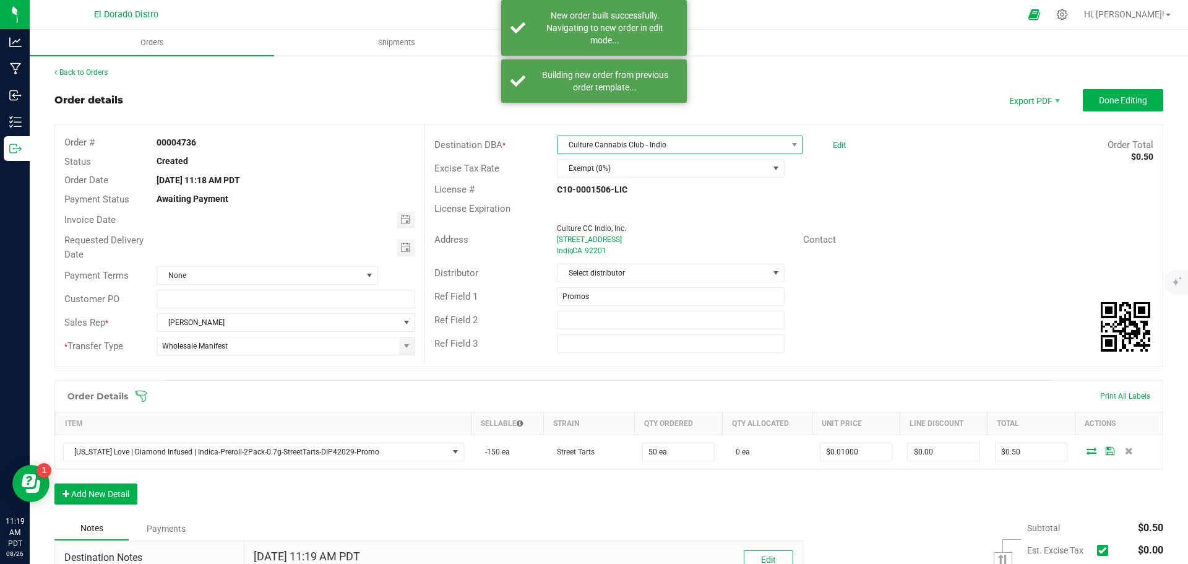
click at [667, 141] on span "Culture Cannabis Club - Indio" at bounding box center [672, 144] width 229 height 17
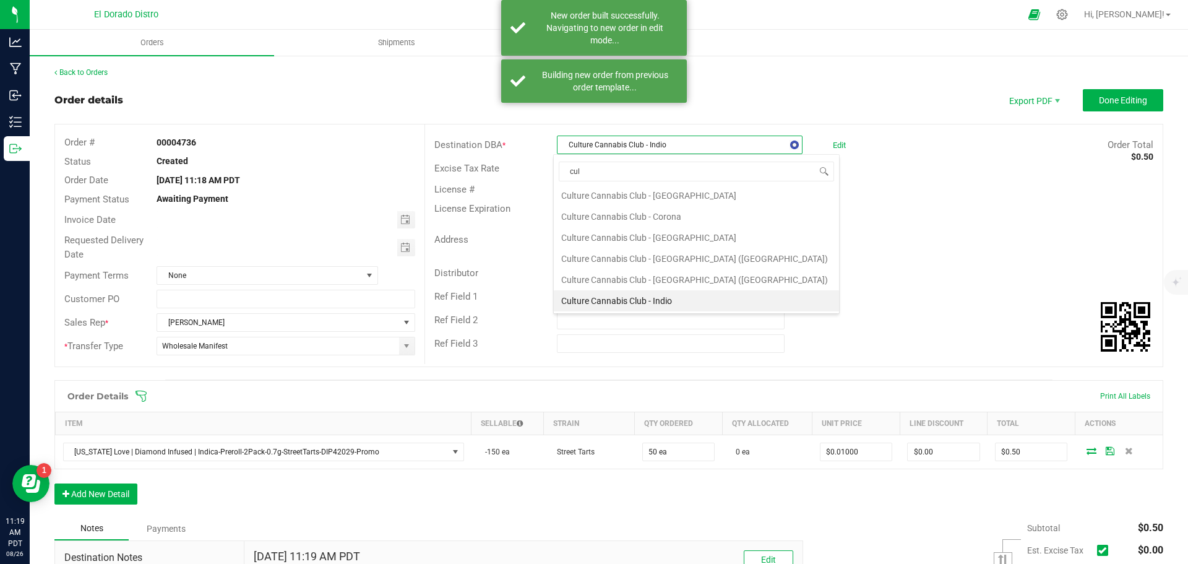
scroll to position [147, 0]
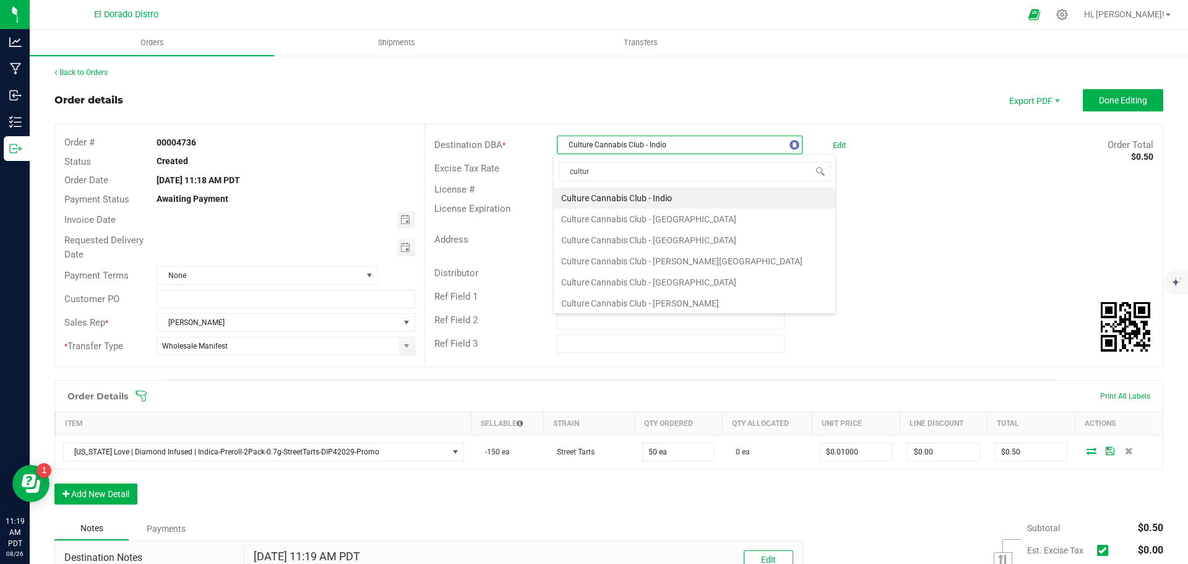
type input "culture"
click at [667, 298] on li "Culture Cannabis Club - [PERSON_NAME]" at bounding box center [695, 303] width 282 height 21
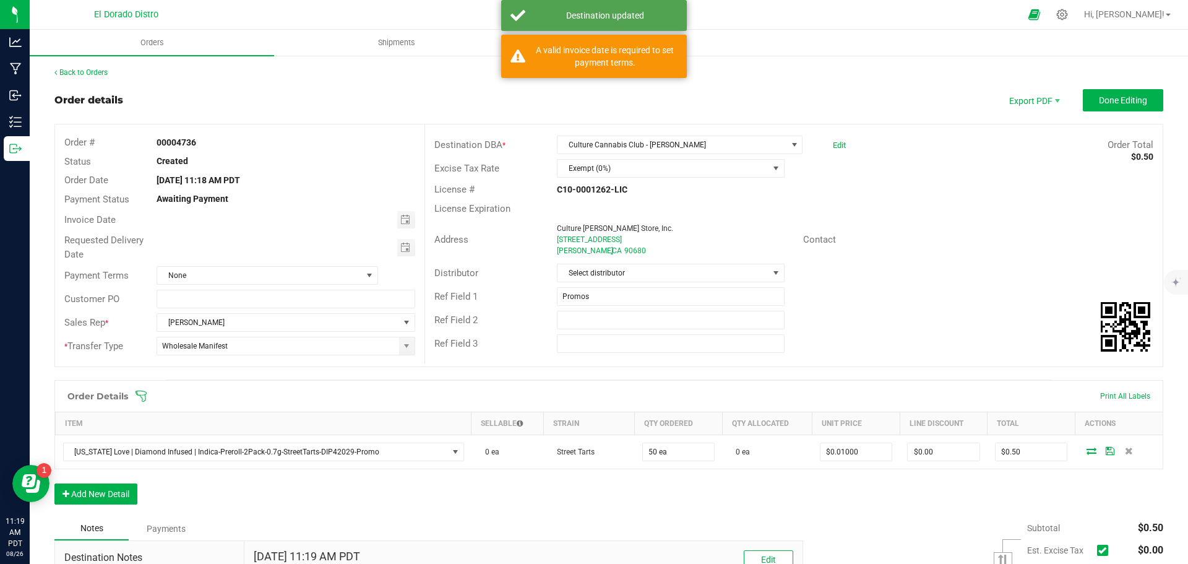
click at [884, 223] on div "Address Culture Stanton Store, Inc. 10762 Chestnut Ave Stanton , CA 90680 Conta…" at bounding box center [794, 239] width 738 height 43
click at [404, 217] on span "Toggle calendar" at bounding box center [405, 220] width 10 height 10
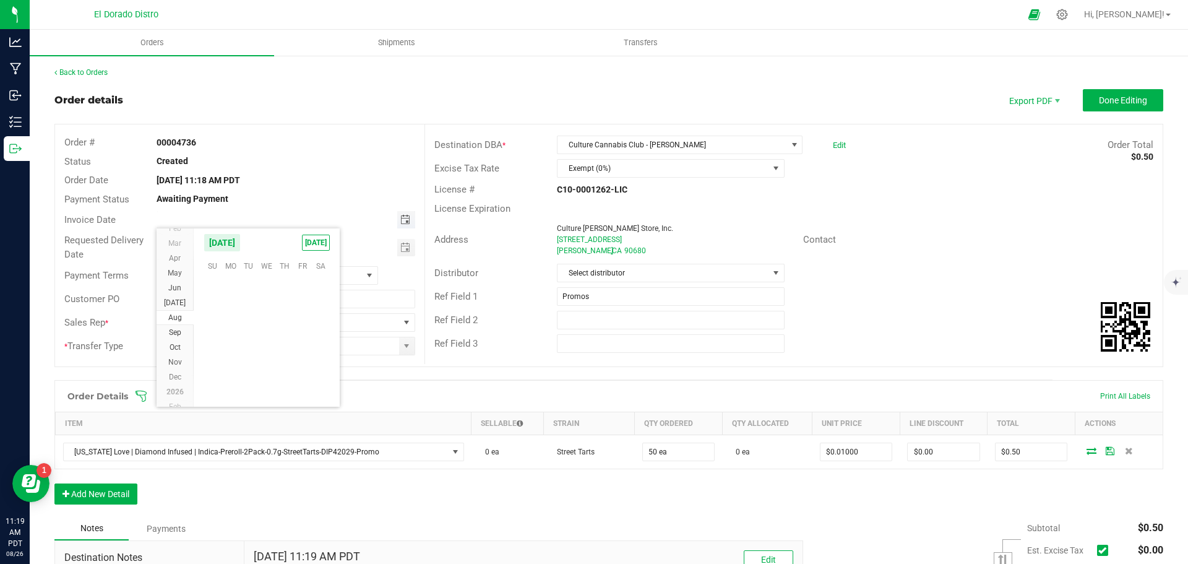
scroll to position [200602, 0]
click at [270, 357] on span "27" at bounding box center [266, 361] width 18 height 19
type input "[DATE]"
click at [400, 251] on span "Toggle calendar" at bounding box center [405, 248] width 10 height 10
click at [270, 385] on span "27" at bounding box center [266, 388] width 18 height 19
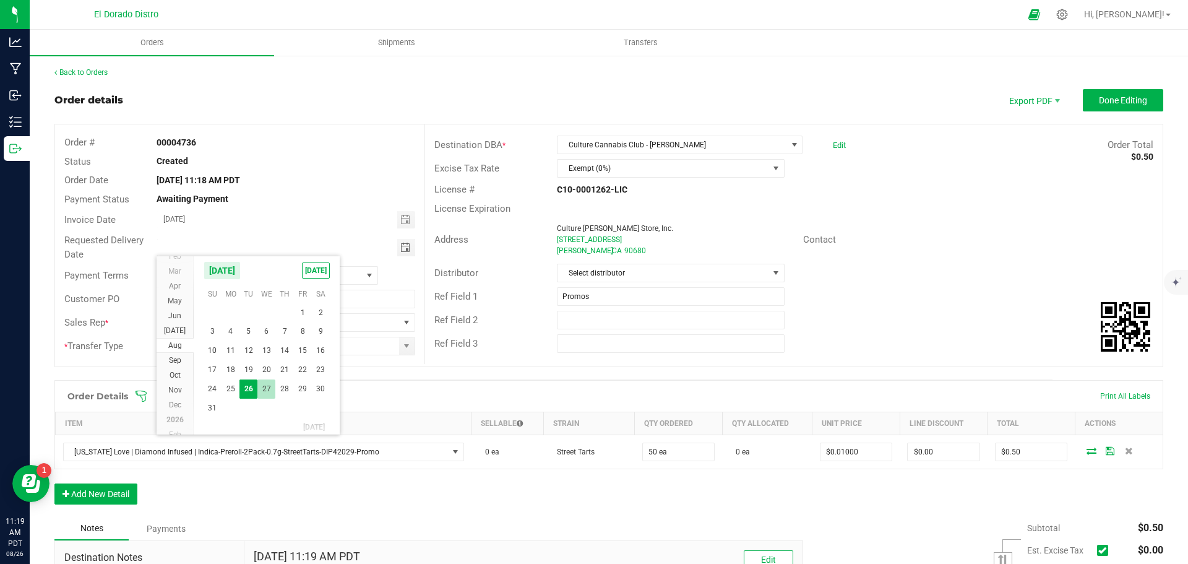
type input "[DATE]"
click at [981, 235] on div "Contact" at bounding box center [978, 239] width 369 height 19
click at [981, 231] on div "Contact" at bounding box center [978, 239] width 369 height 19
click at [1099, 101] on span "Done Editing" at bounding box center [1123, 100] width 48 height 10
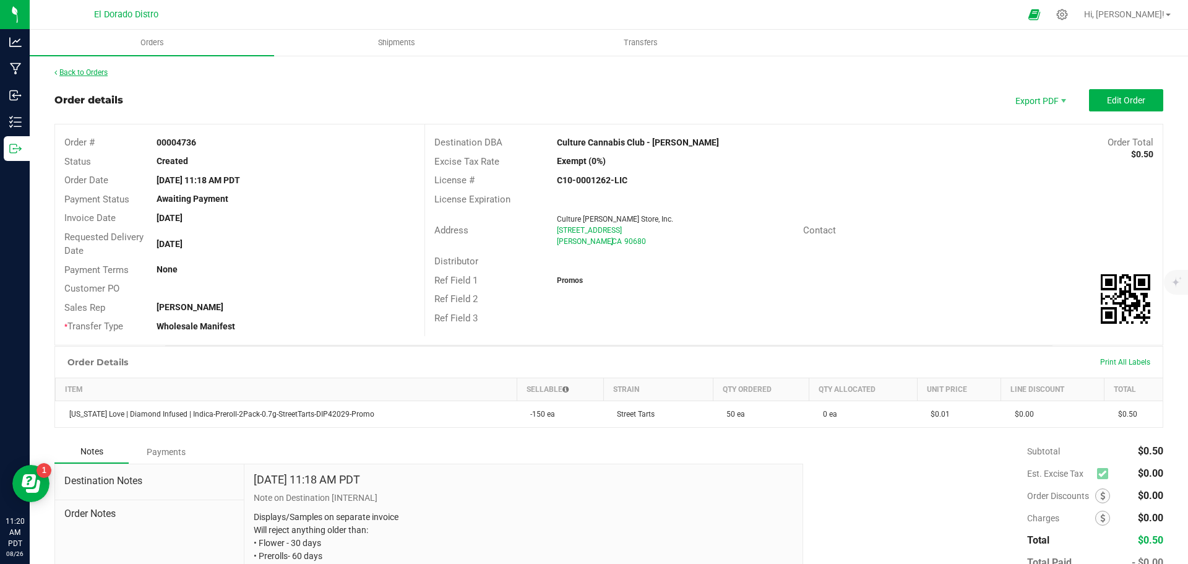
click at [98, 70] on link "Back to Orders" at bounding box center [80, 72] width 53 height 9
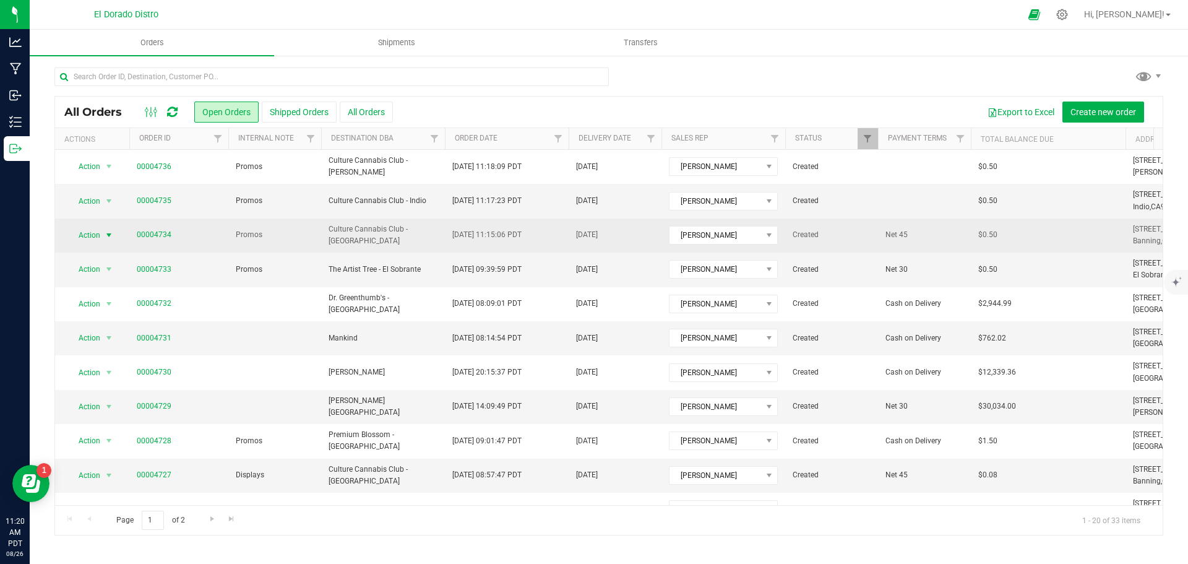
click at [102, 231] on span "select" at bounding box center [109, 235] width 15 height 17
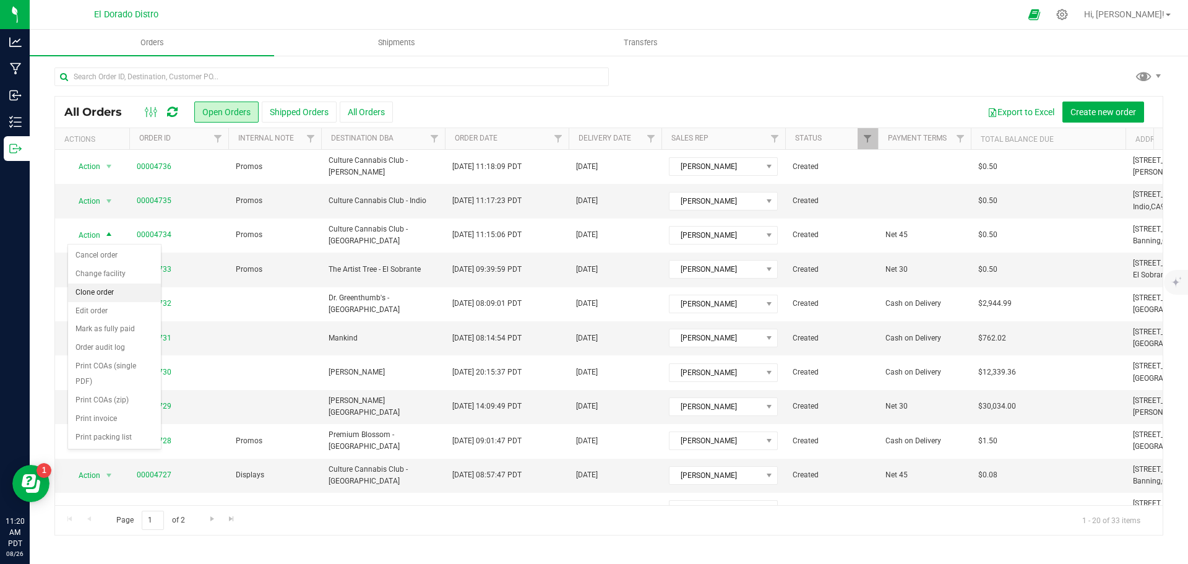
click at [148, 290] on li "Clone order" at bounding box center [114, 292] width 93 height 19
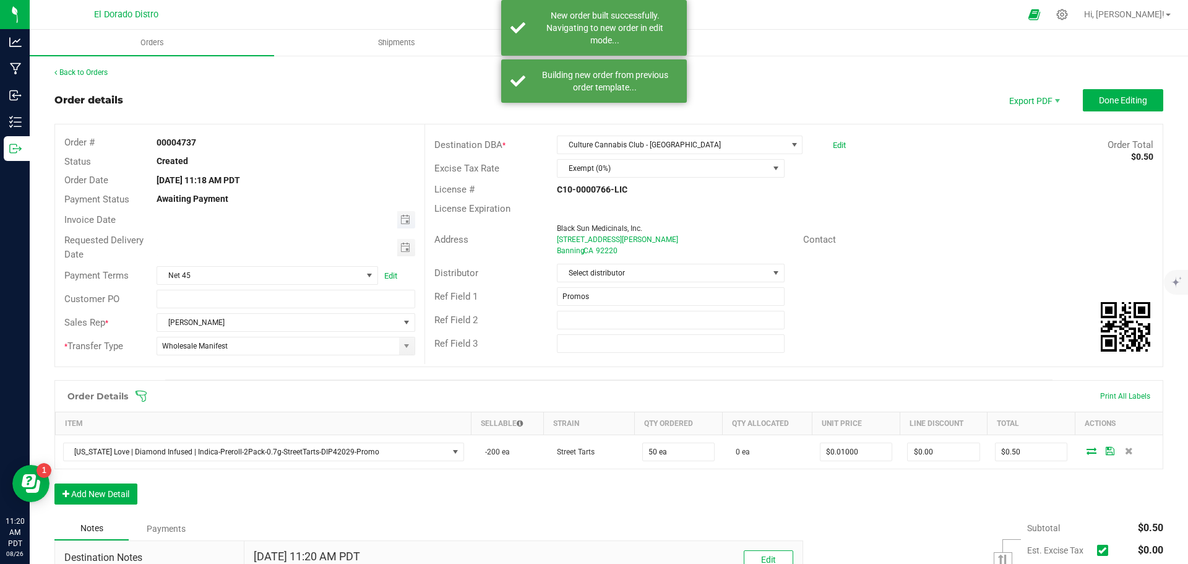
click at [410, 217] on span "Toggle calendar" at bounding box center [406, 219] width 18 height 17
click at [262, 356] on span "27" at bounding box center [266, 361] width 18 height 19
type input "[DATE]"
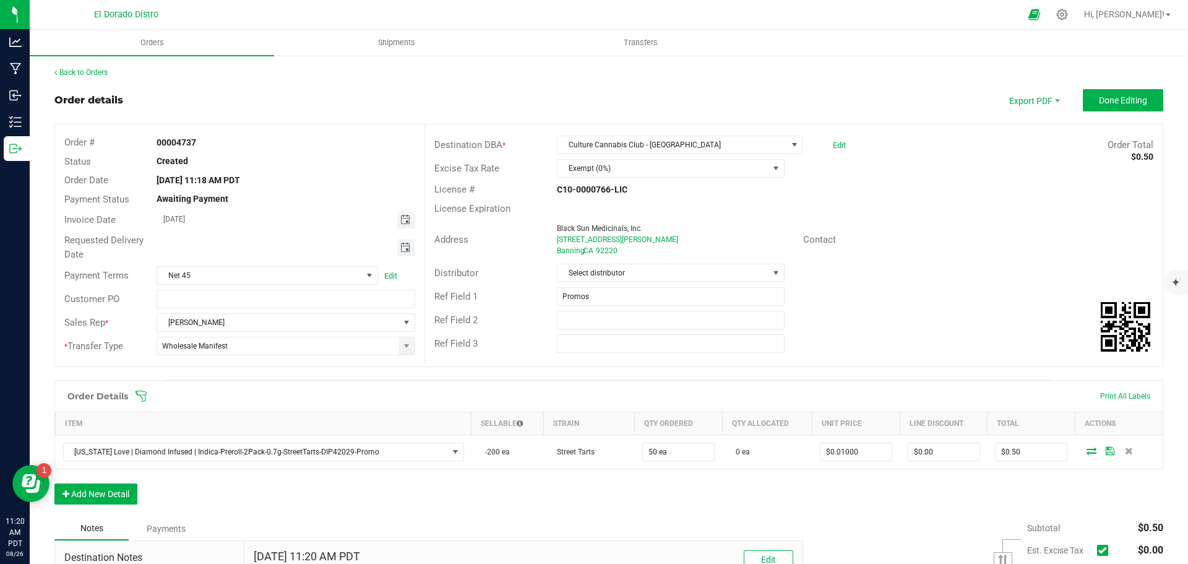
click at [404, 246] on span "Toggle calendar" at bounding box center [405, 248] width 10 height 10
click at [266, 387] on span "27" at bounding box center [266, 388] width 18 height 19
type input "[DATE]"
click at [975, 246] on div "Contact" at bounding box center [978, 239] width 369 height 19
click at [709, 144] on span "Culture Cannabis Club - [GEOGRAPHIC_DATA]" at bounding box center [672, 144] width 229 height 17
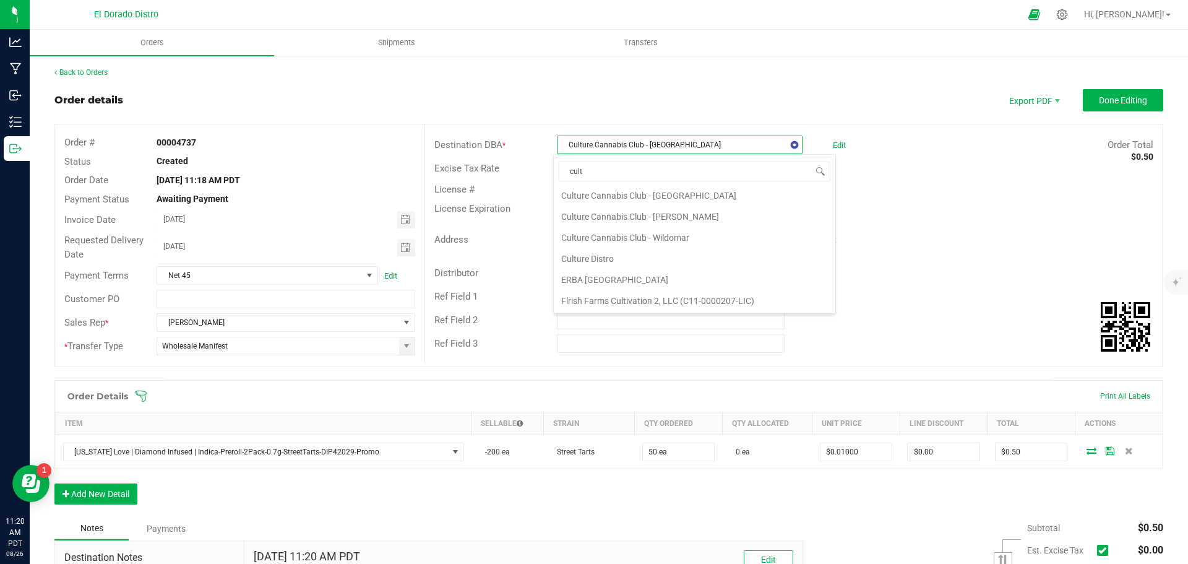
scroll to position [21, 0]
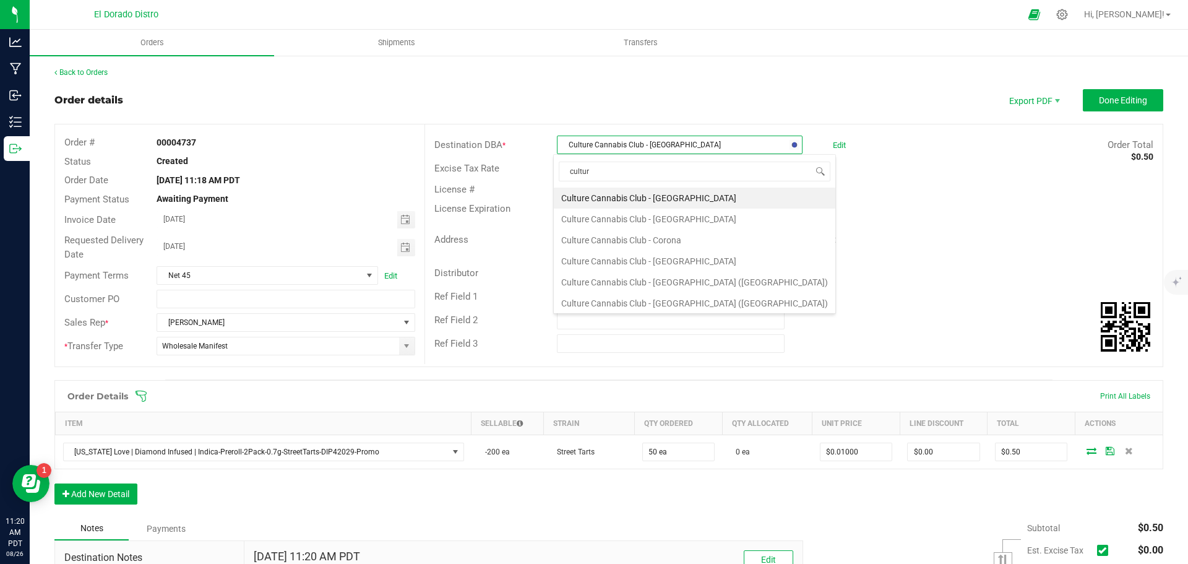
type input "culture"
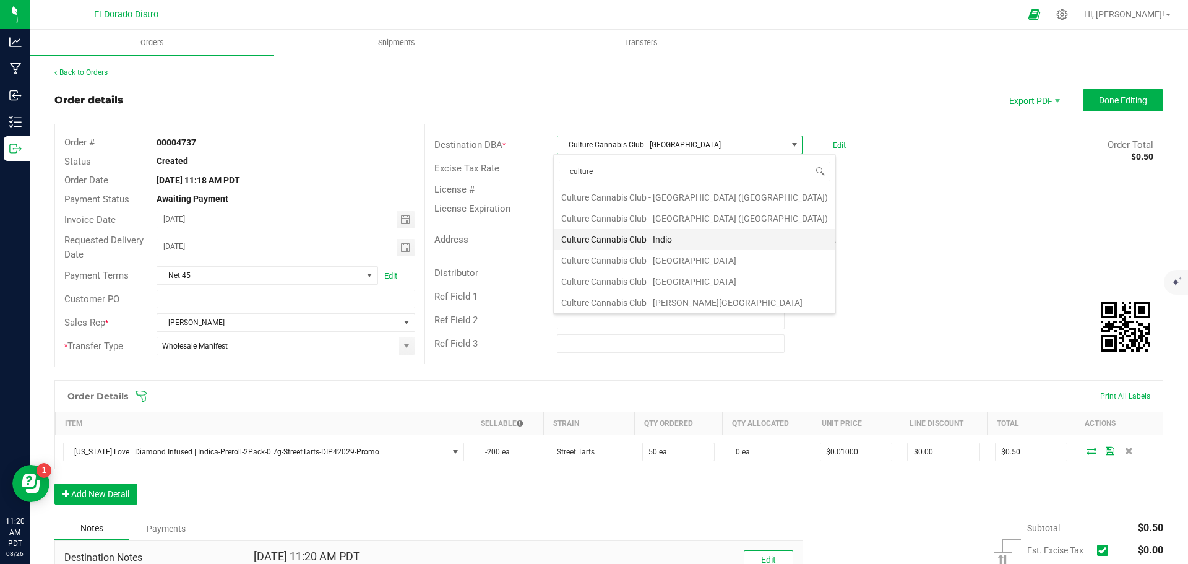
scroll to position [145, 0]
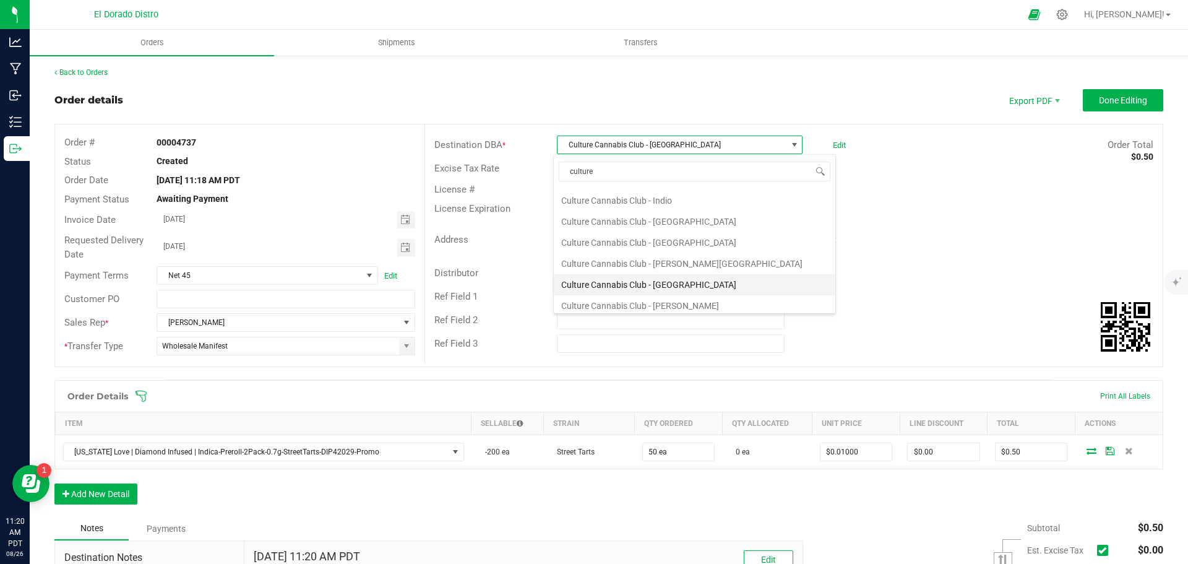
click at [692, 281] on li "Culture Cannabis Club - [GEOGRAPHIC_DATA]" at bounding box center [695, 284] width 282 height 21
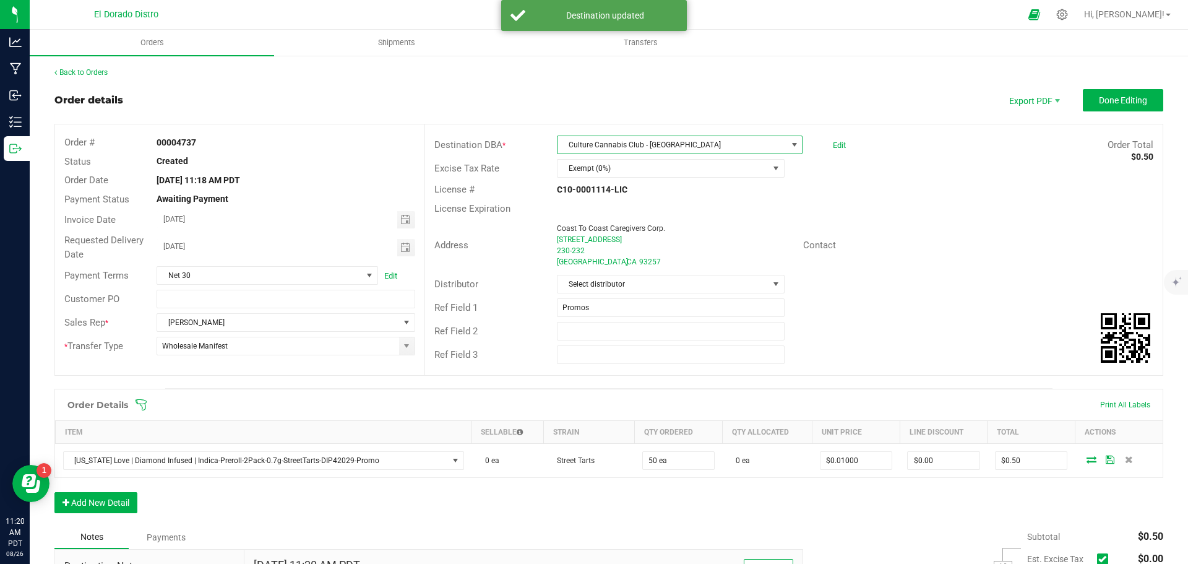
click at [933, 245] on div at bounding box center [1040, 245] width 246 height 1
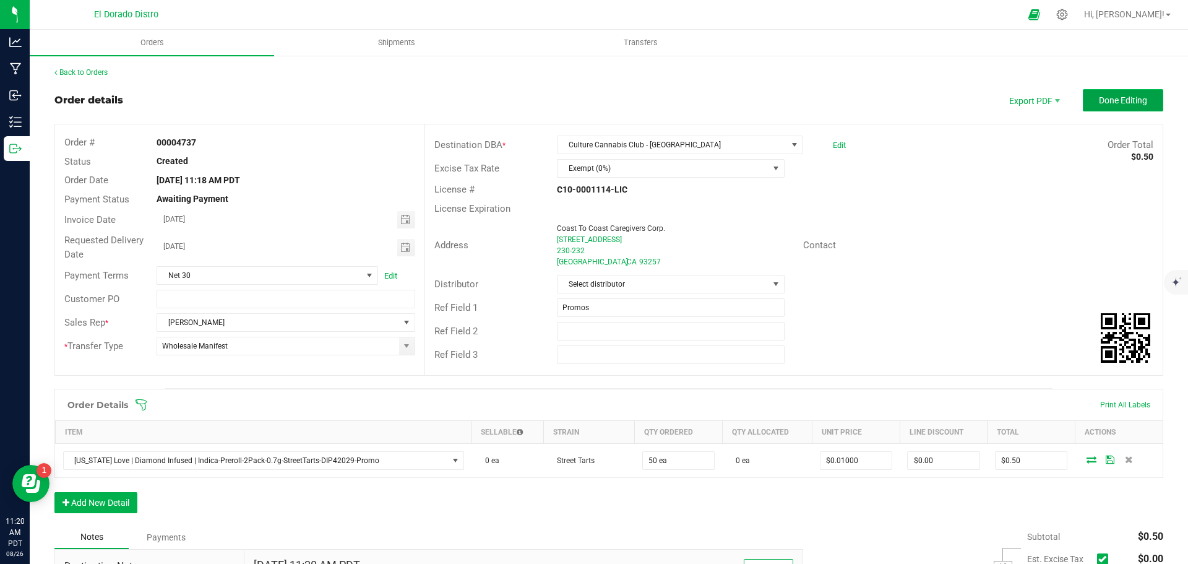
click at [1110, 102] on span "Done Editing" at bounding box center [1123, 100] width 48 height 10
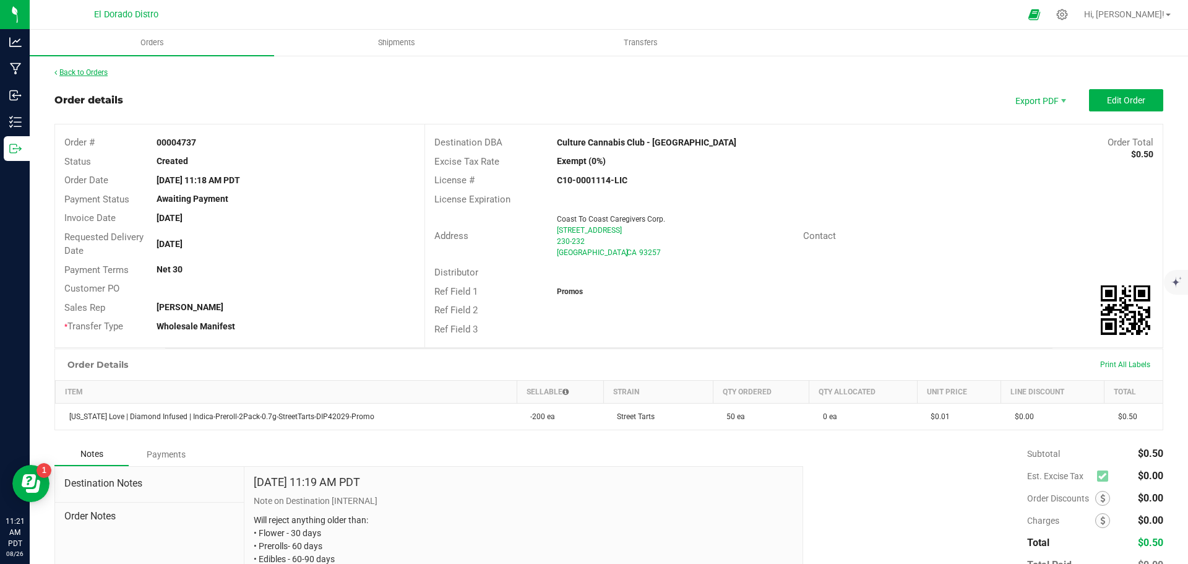
click at [84, 74] on link "Back to Orders" at bounding box center [80, 72] width 53 height 9
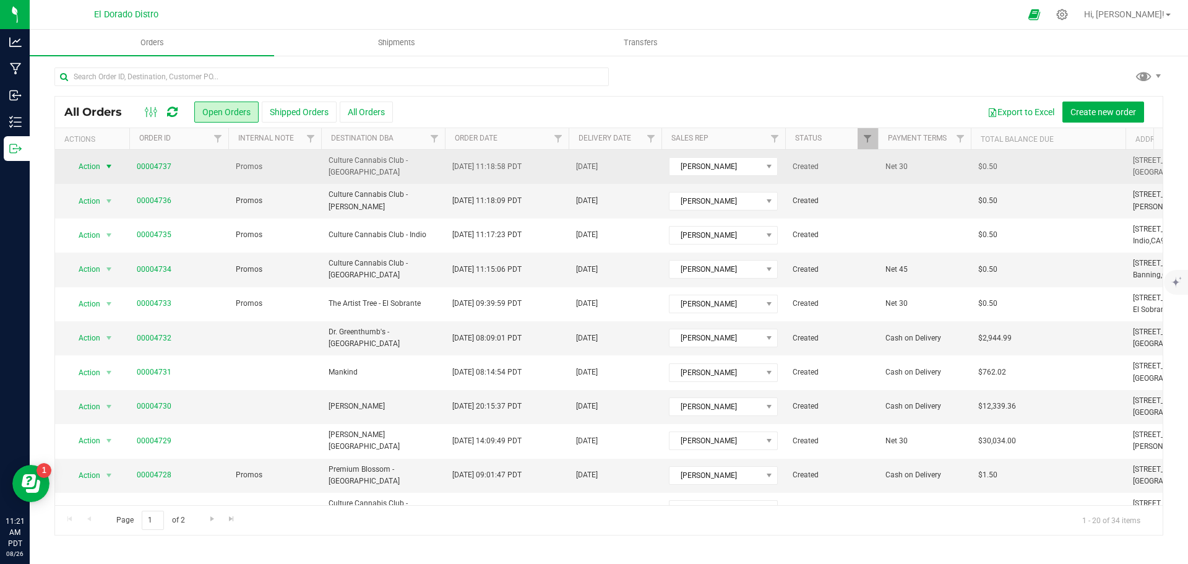
click at [102, 166] on span "select" at bounding box center [109, 166] width 15 height 17
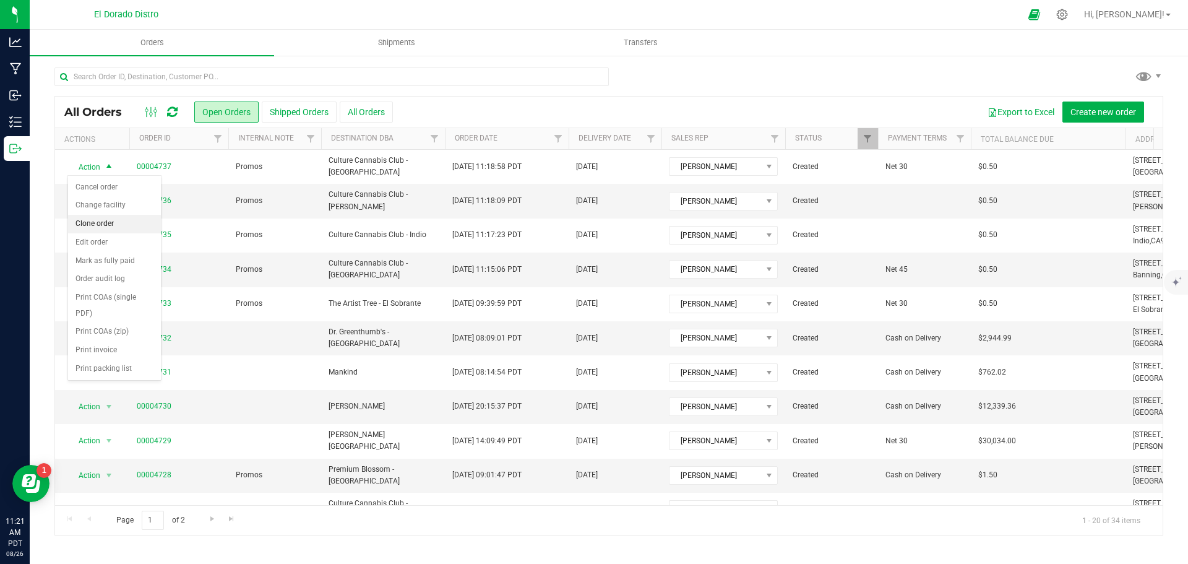
click at [143, 218] on li "Clone order" at bounding box center [114, 224] width 93 height 19
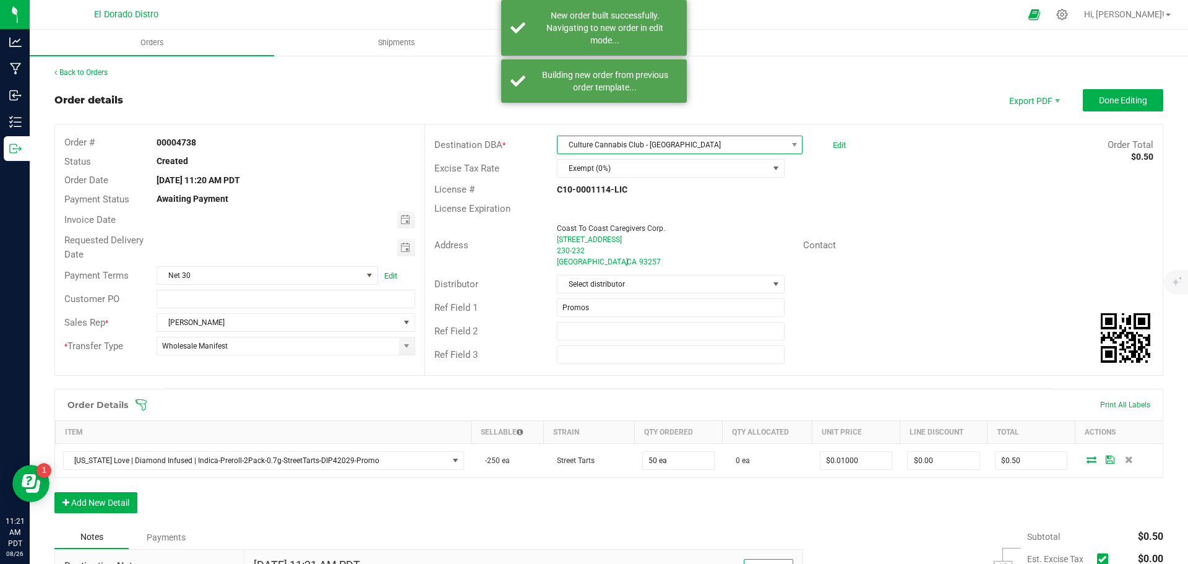
click at [611, 144] on span "Culture Cannabis Club - [GEOGRAPHIC_DATA]" at bounding box center [672, 144] width 229 height 17
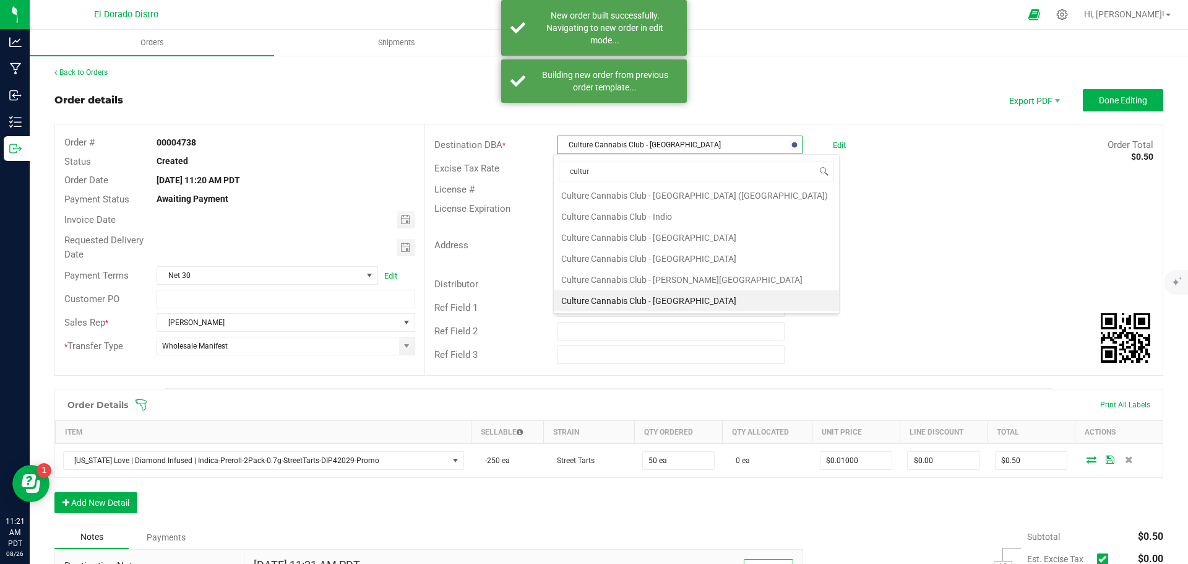
type input "culture"
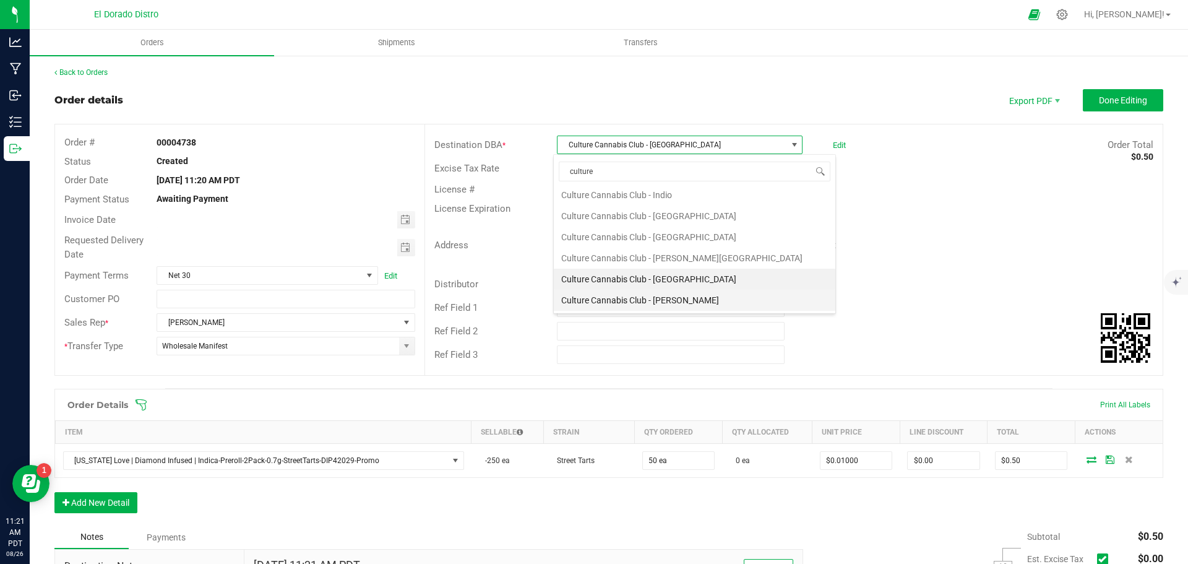
scroll to position [130, 0]
click at [657, 260] on li "Culture Cannabis Club - [GEOGRAPHIC_DATA]" at bounding box center [695, 257] width 282 height 21
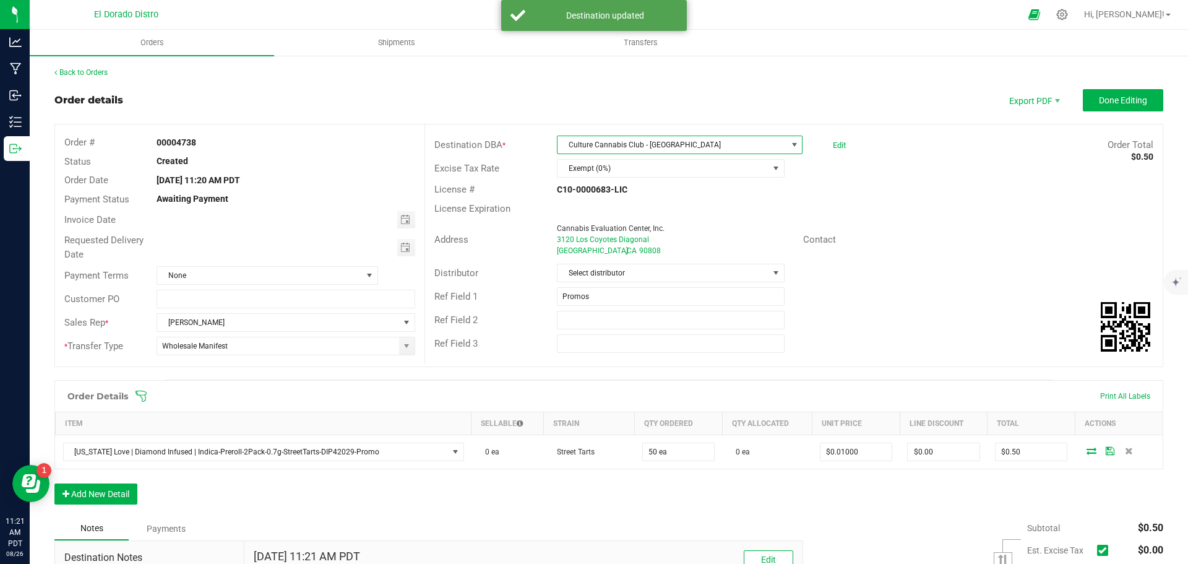
click at [900, 249] on div "Contact" at bounding box center [978, 239] width 369 height 19
click at [400, 215] on span "Toggle calendar" at bounding box center [405, 220] width 10 height 10
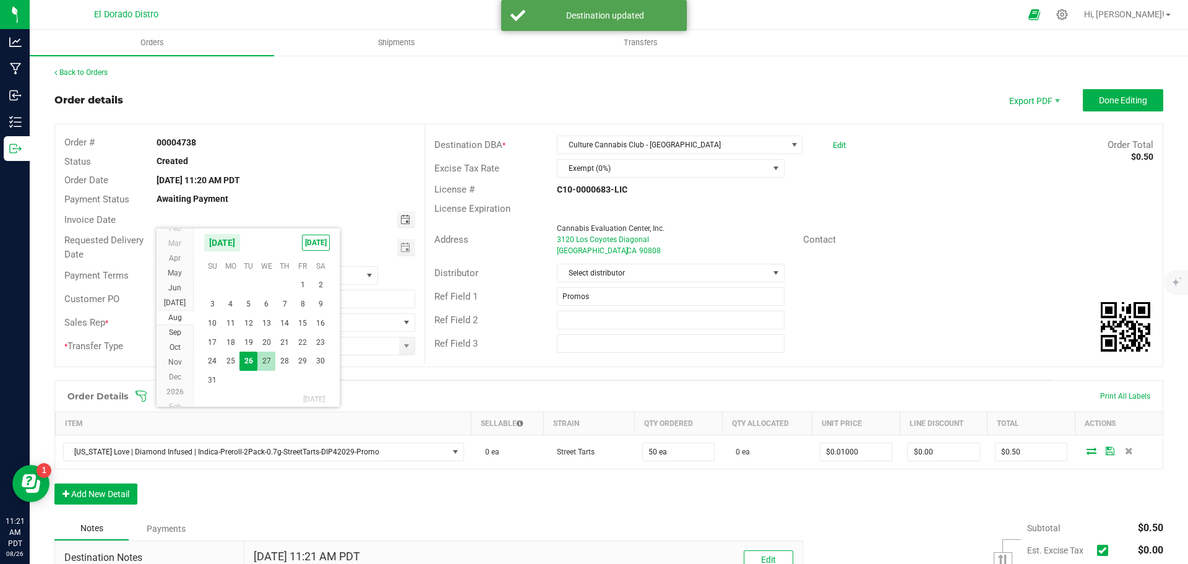
click at [262, 359] on span "27" at bounding box center [266, 361] width 18 height 19
type input "[DATE]"
click at [400, 245] on span "Toggle calendar" at bounding box center [405, 248] width 10 height 10
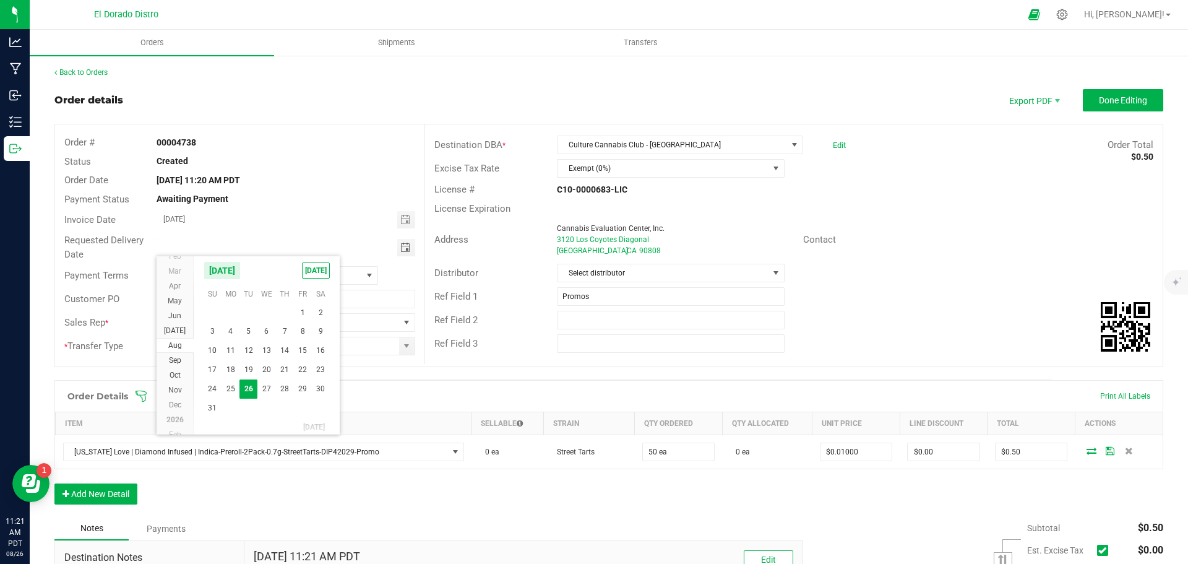
click at [263, 387] on span "27" at bounding box center [266, 388] width 18 height 19
type input "[DATE]"
click at [977, 237] on div "Contact" at bounding box center [978, 239] width 369 height 19
click at [1101, 99] on span "Done Editing" at bounding box center [1123, 100] width 48 height 10
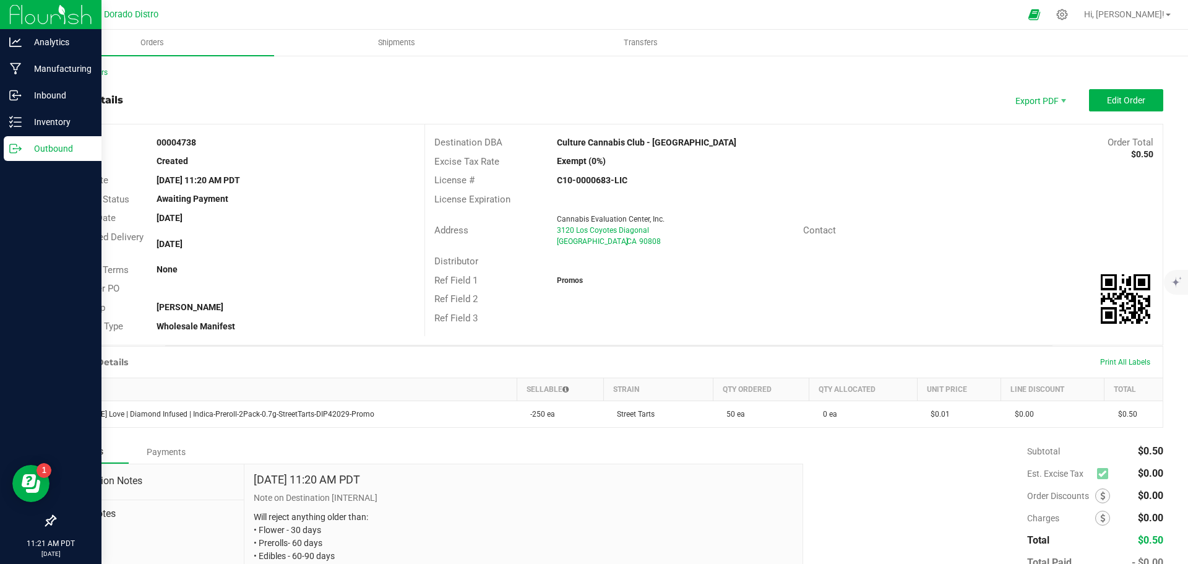
click at [20, 147] on icon at bounding box center [15, 148] width 12 height 12
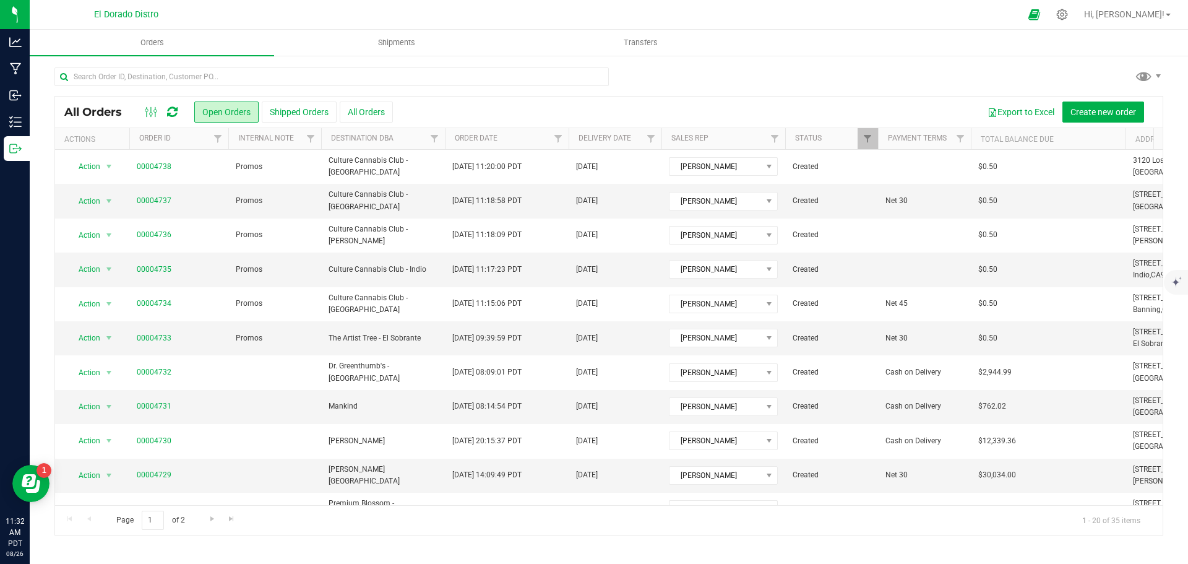
click at [166, 110] on div at bounding box center [161, 112] width 41 height 15
click at [170, 110] on icon at bounding box center [172, 112] width 11 height 12
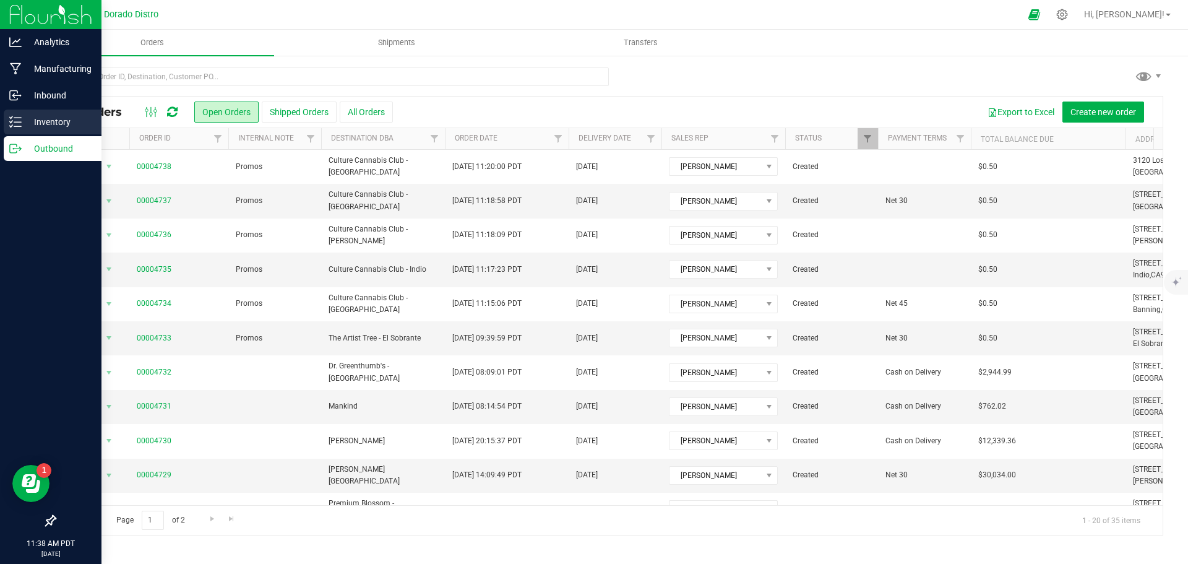
click at [18, 120] on icon at bounding box center [15, 122] width 12 height 12
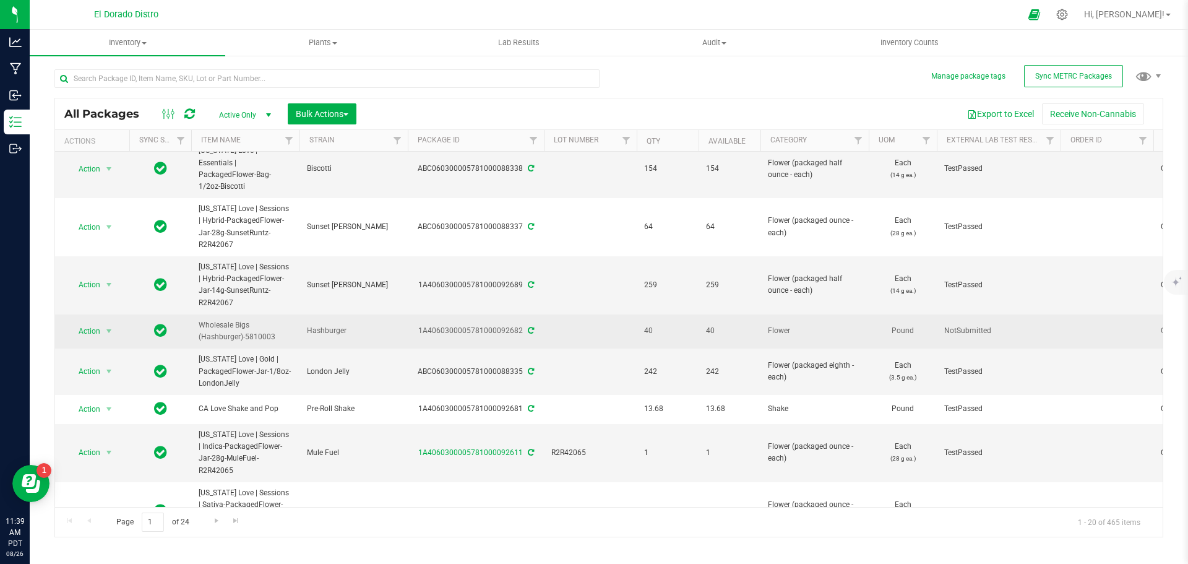
scroll to position [124, 0]
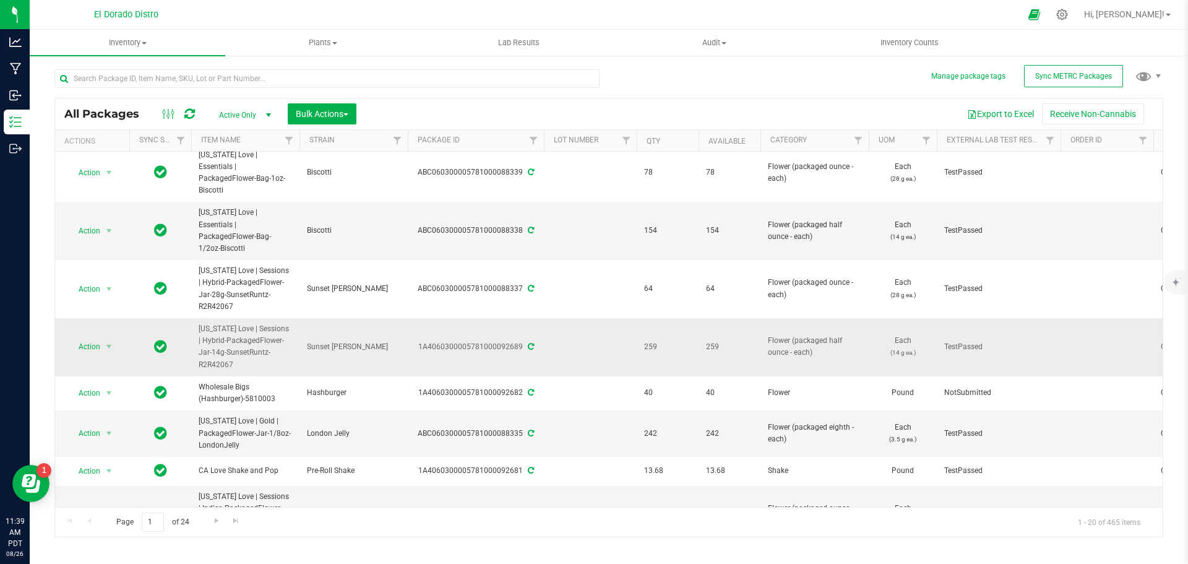
click at [616, 318] on td at bounding box center [590, 347] width 93 height 58
type input "R2R42067"
click at [699, 71] on div "All Packages Active Only Active Only Lab Samples Locked All External Internal B…" at bounding box center [608, 298] width 1109 height 480
click at [531, 343] on icon at bounding box center [531, 346] width 6 height 7
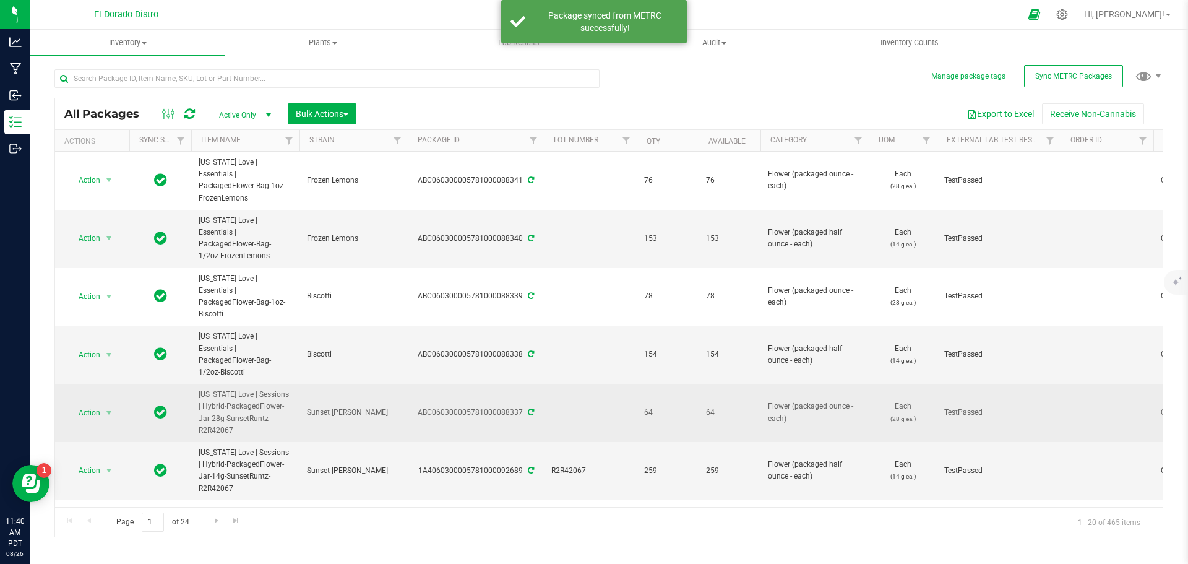
click at [578, 384] on td at bounding box center [590, 413] width 93 height 58
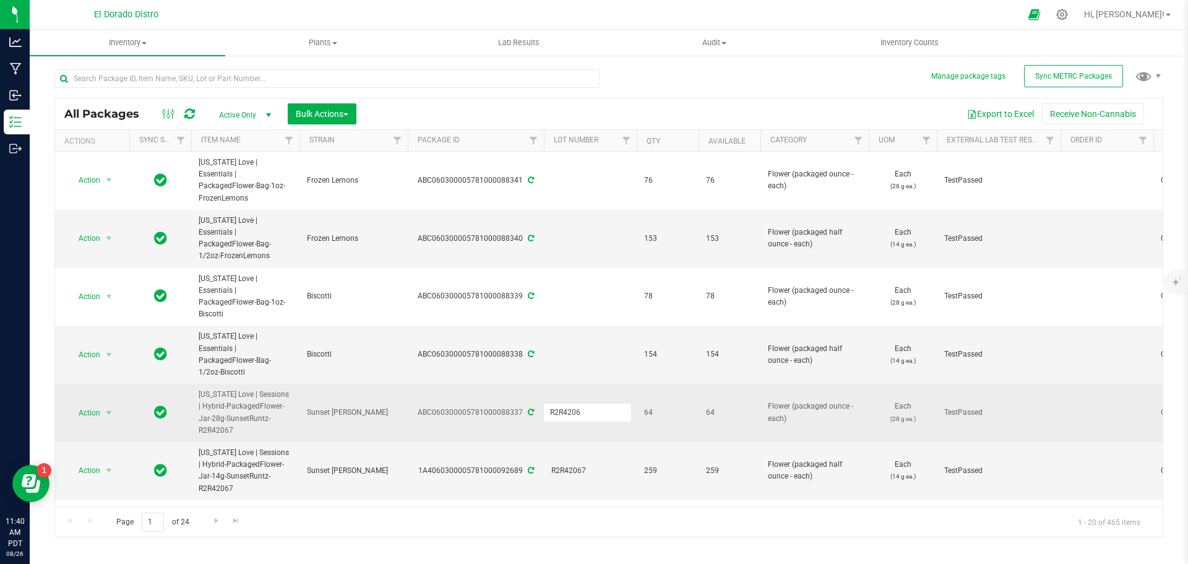
type input "R2R42067"
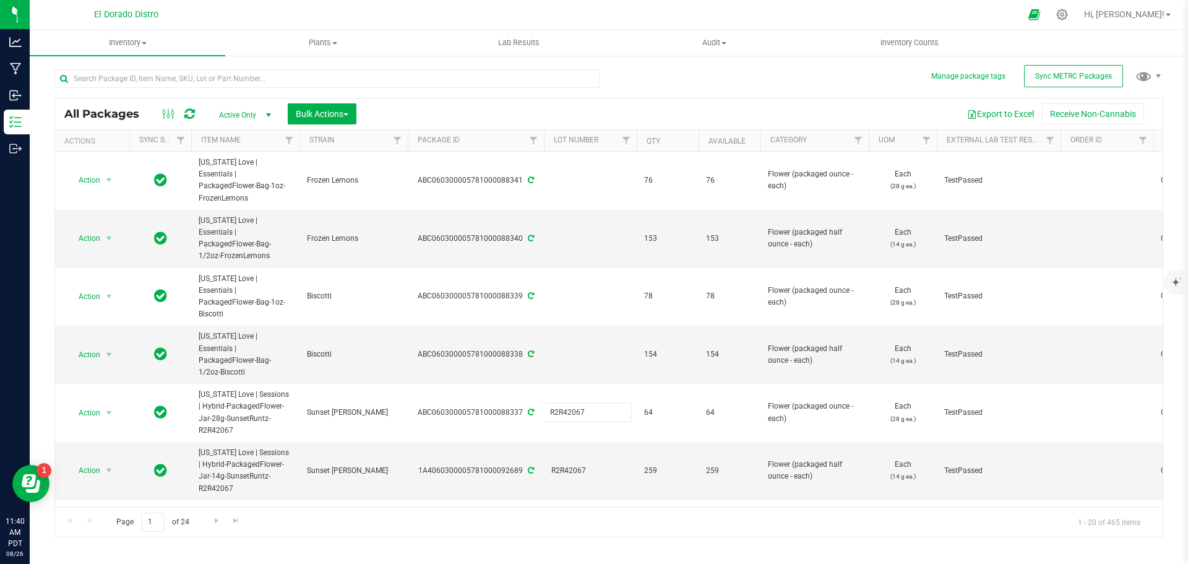
click at [691, 78] on div "All Packages Active Only Active Only Lab Samples Locked All External Internal B…" at bounding box center [608, 298] width 1109 height 480
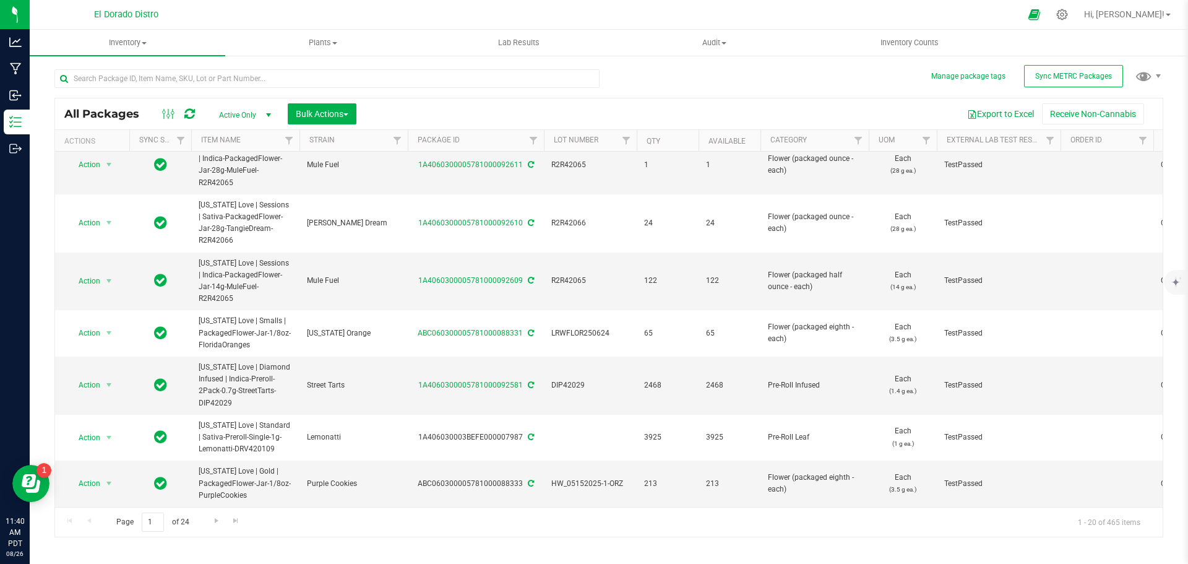
scroll to position [495, 0]
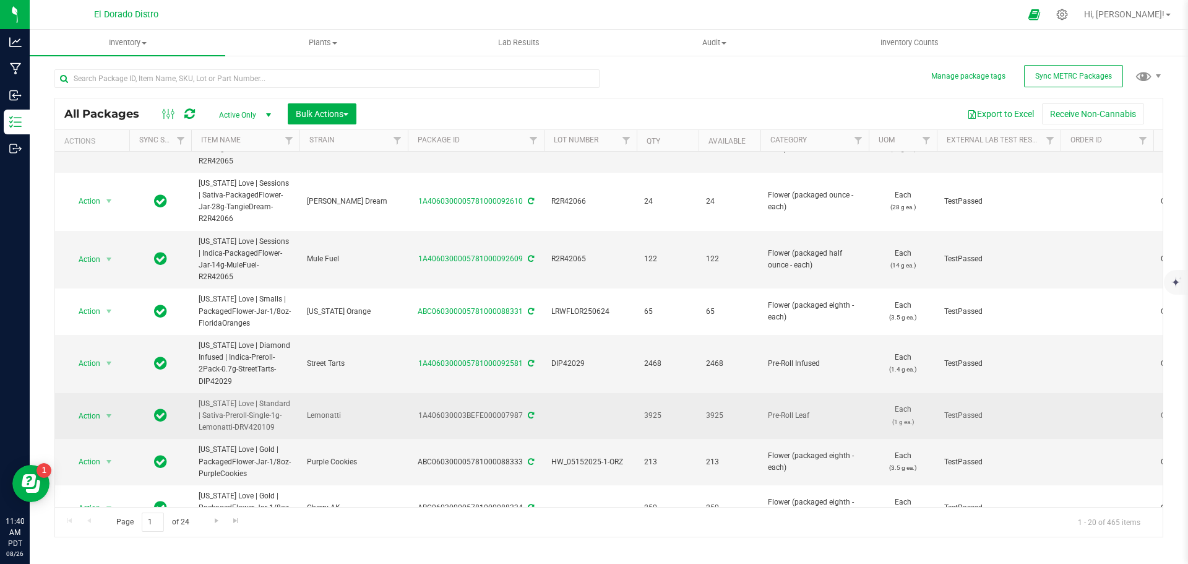
click at [588, 393] on td at bounding box center [590, 416] width 93 height 46
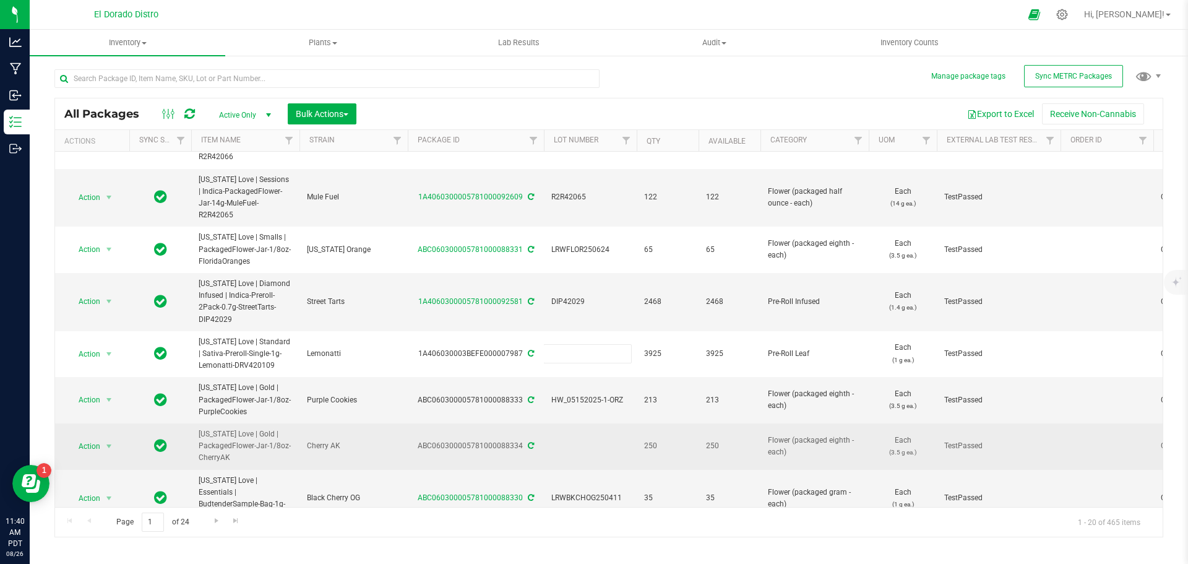
scroll to position [572, 0]
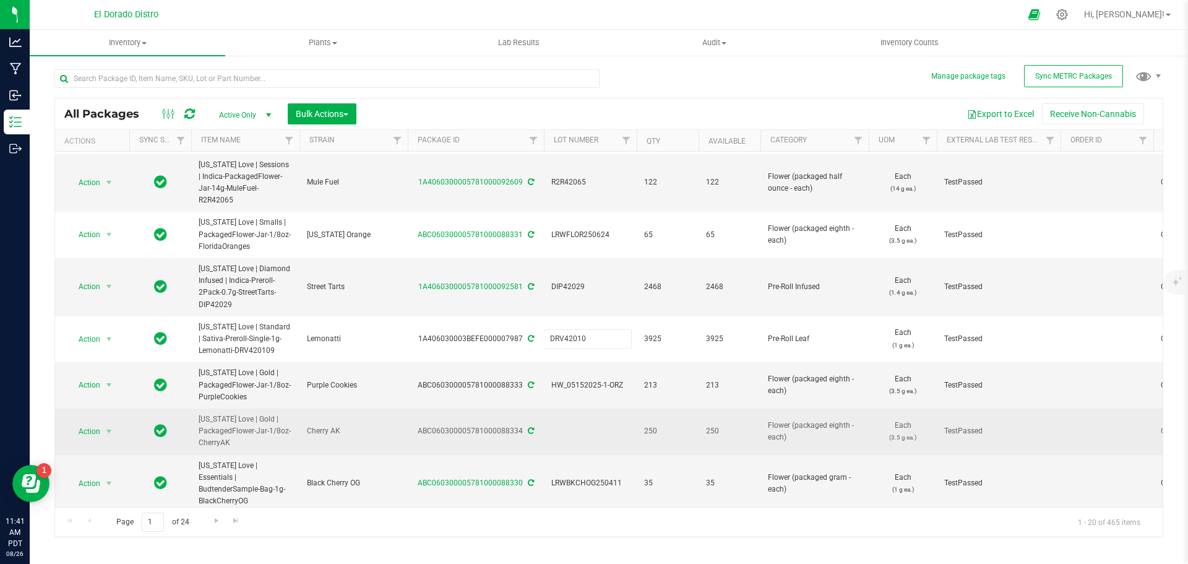
type input "DRV420109"
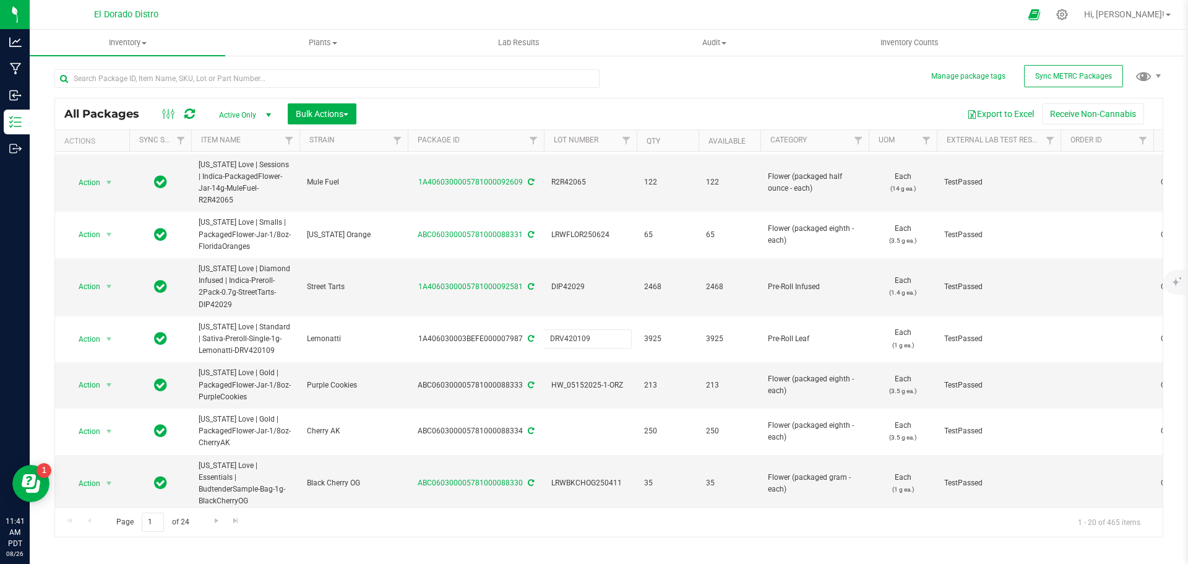
click at [675, 83] on div "All Packages Active Only Active Only Lab Samples Locked All External Internal B…" at bounding box center [608, 298] width 1109 height 480
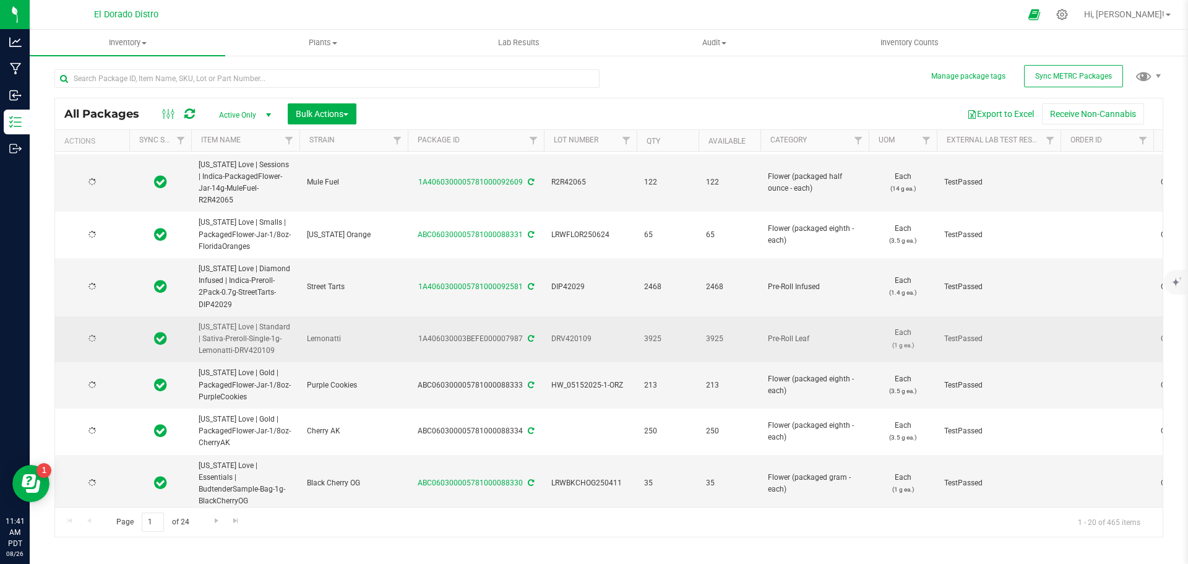
click at [532, 335] on icon at bounding box center [531, 338] width 6 height 7
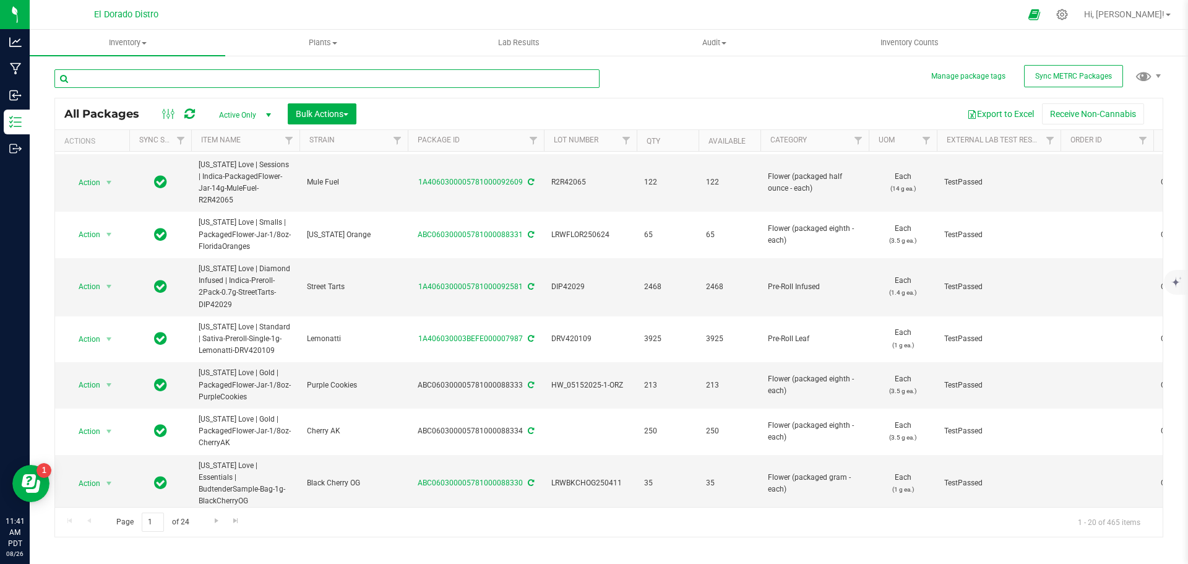
click at [197, 76] on input "text" at bounding box center [326, 78] width 545 height 19
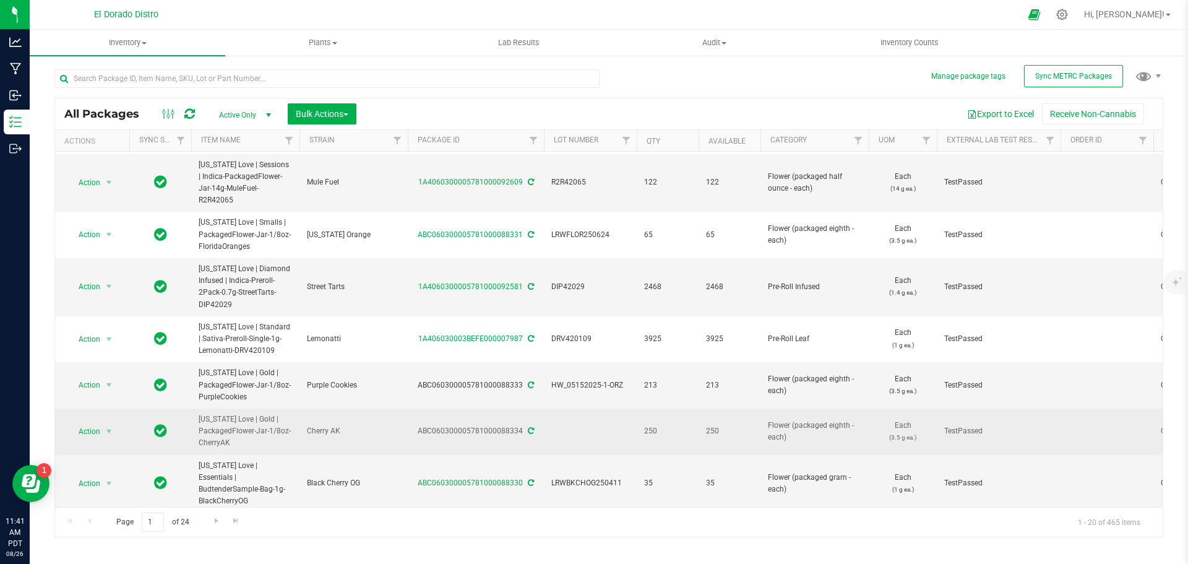
click at [597, 409] on td at bounding box center [590, 432] width 93 height 46
type input "HBSDCHAK250530BA1"
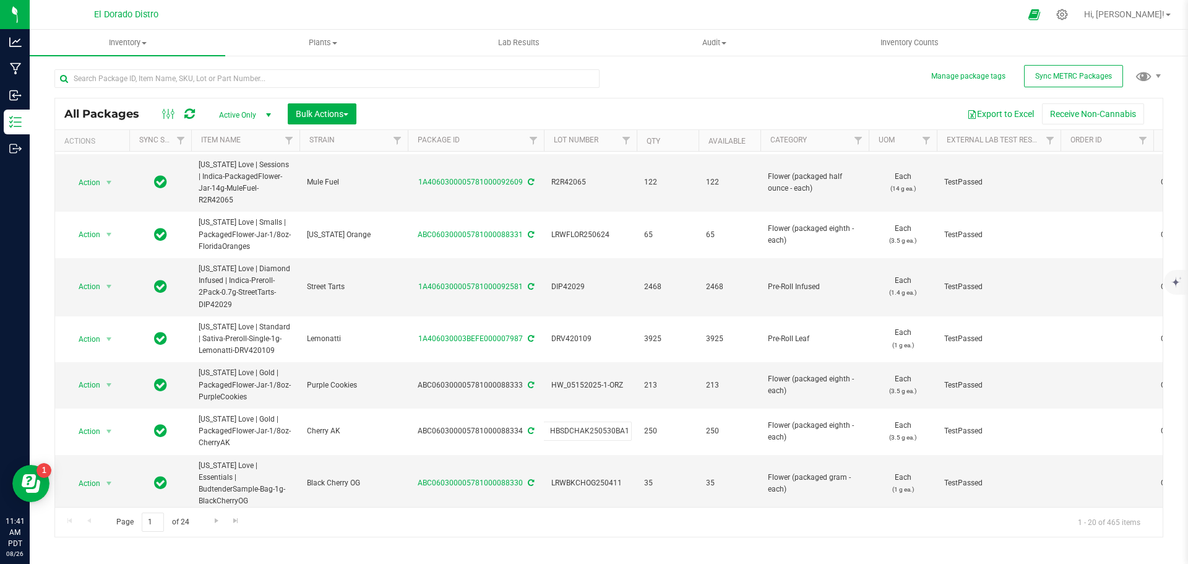
click at [684, 87] on div "All Packages Active Only Active Only Lab Samples Locked All External Internal B…" at bounding box center [608, 298] width 1109 height 480
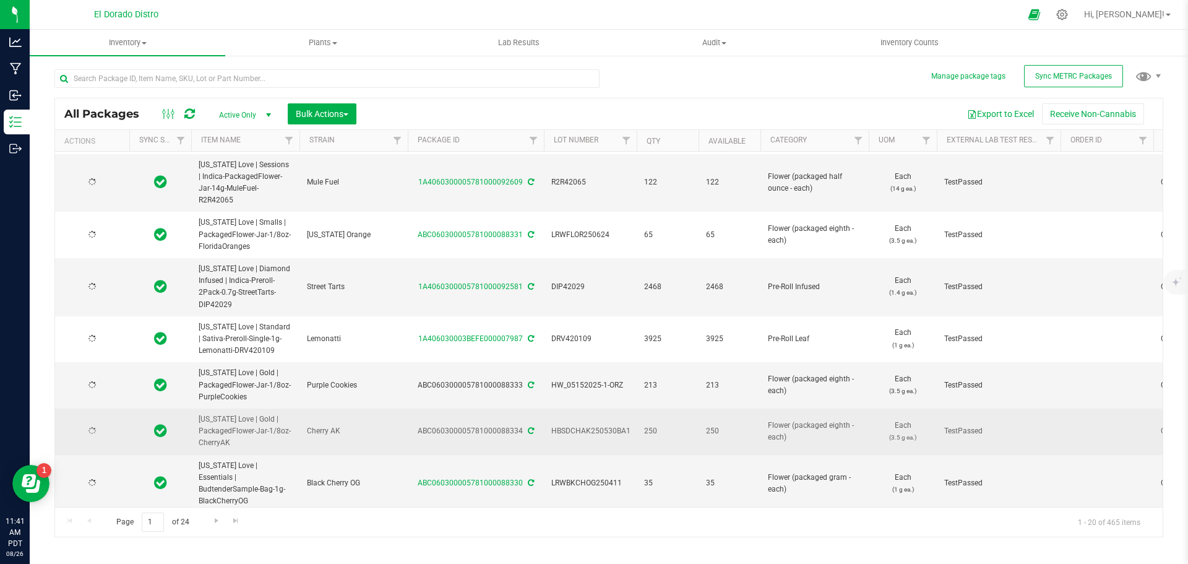
click at [530, 427] on icon at bounding box center [531, 430] width 6 height 7
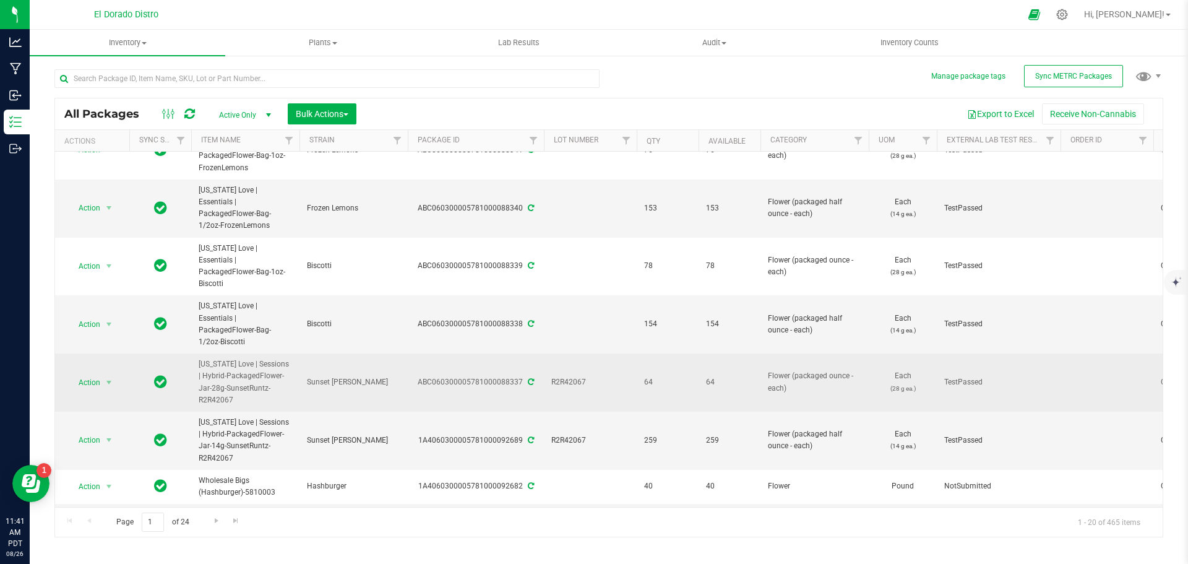
scroll to position [0, 0]
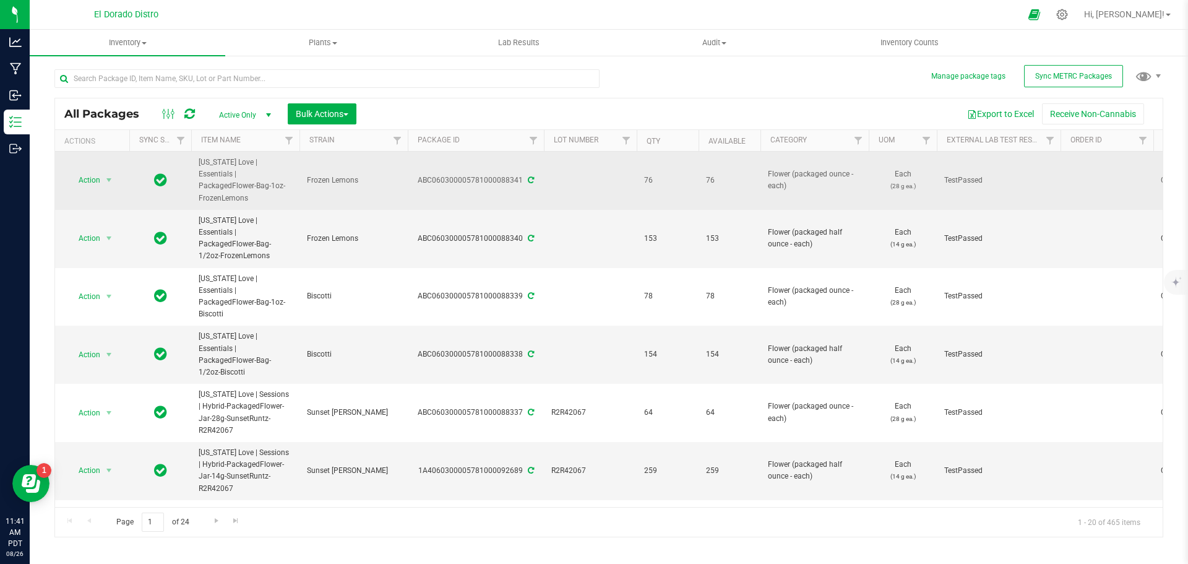
click at [563, 183] on td at bounding box center [590, 181] width 93 height 58
type input "ABFZLM250814B2"
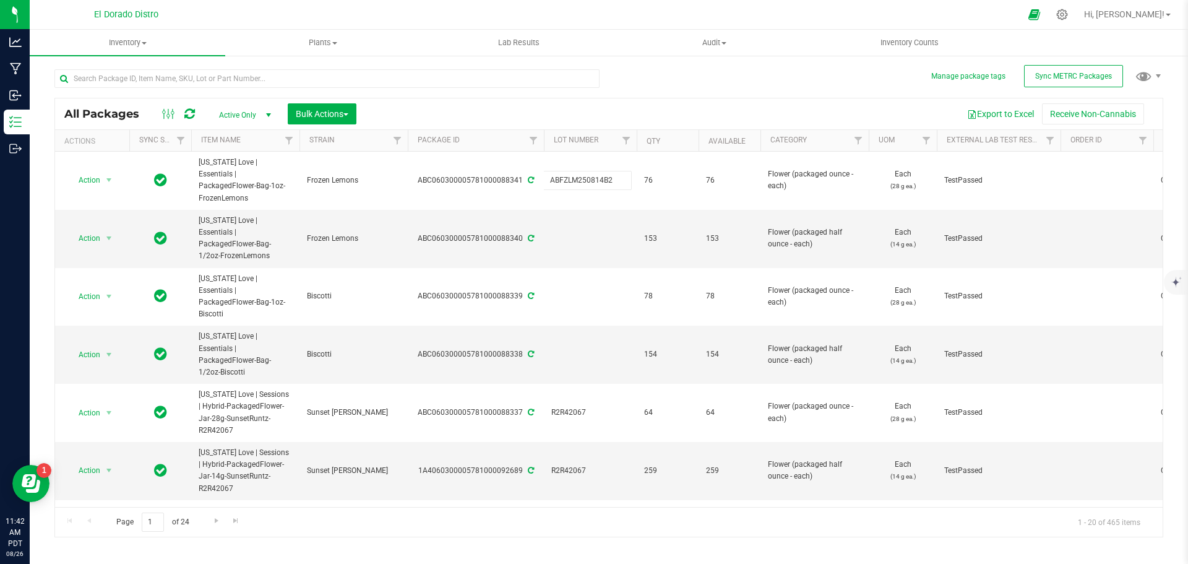
click at [662, 92] on div "All Packages Active Only Active Only Lab Samples Locked All External Internal B…" at bounding box center [608, 298] width 1109 height 480
click at [595, 222] on td at bounding box center [590, 239] width 93 height 58
type input "ABFZLM250814B2"
click at [667, 77] on div "All Packages Active Only Active Only Lab Samples Locked All External Internal B…" at bounding box center [608, 298] width 1109 height 480
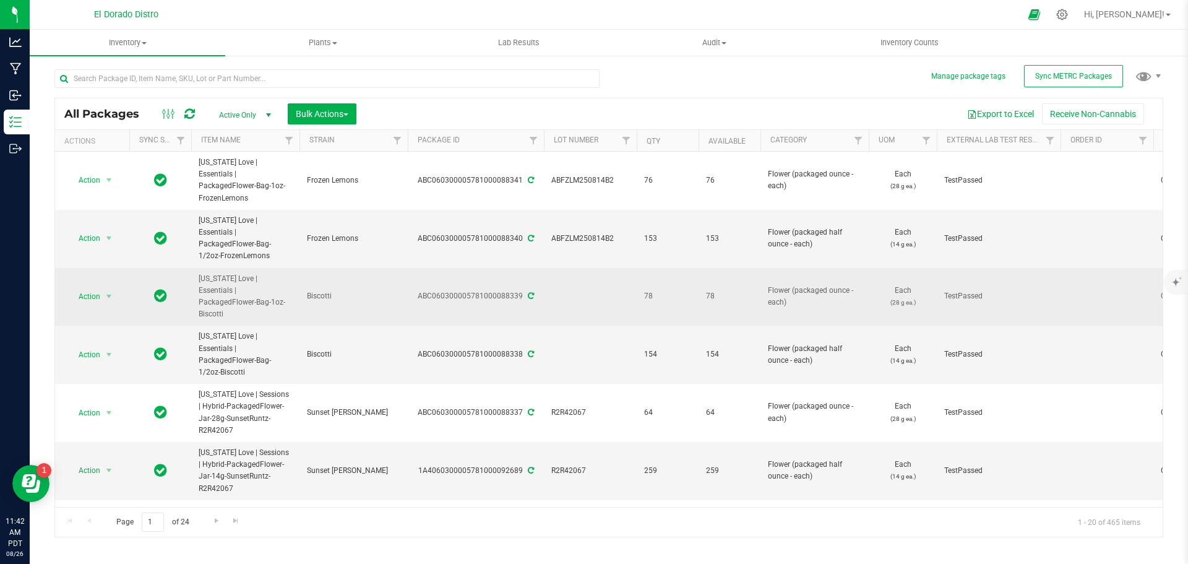
click at [598, 268] on td at bounding box center [590, 297] width 93 height 58
type input "ABBSCT250814B2"
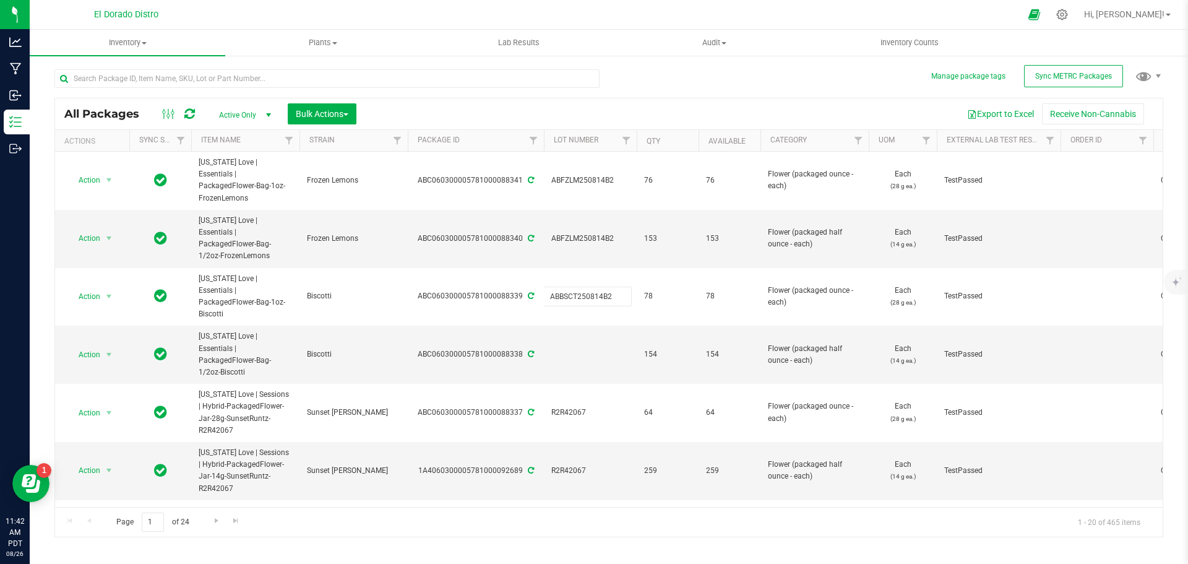
click at [665, 96] on div "All Packages Active Only Active Only Lab Samples Locked All External Internal B…" at bounding box center [608, 298] width 1109 height 480
click at [607, 326] on td at bounding box center [590, 355] width 93 height 58
type input "ABBSCT250814B2"
click at [644, 92] on div "All Packages Active Only Active Only Lab Samples Locked All External Internal B…" at bounding box center [608, 298] width 1109 height 480
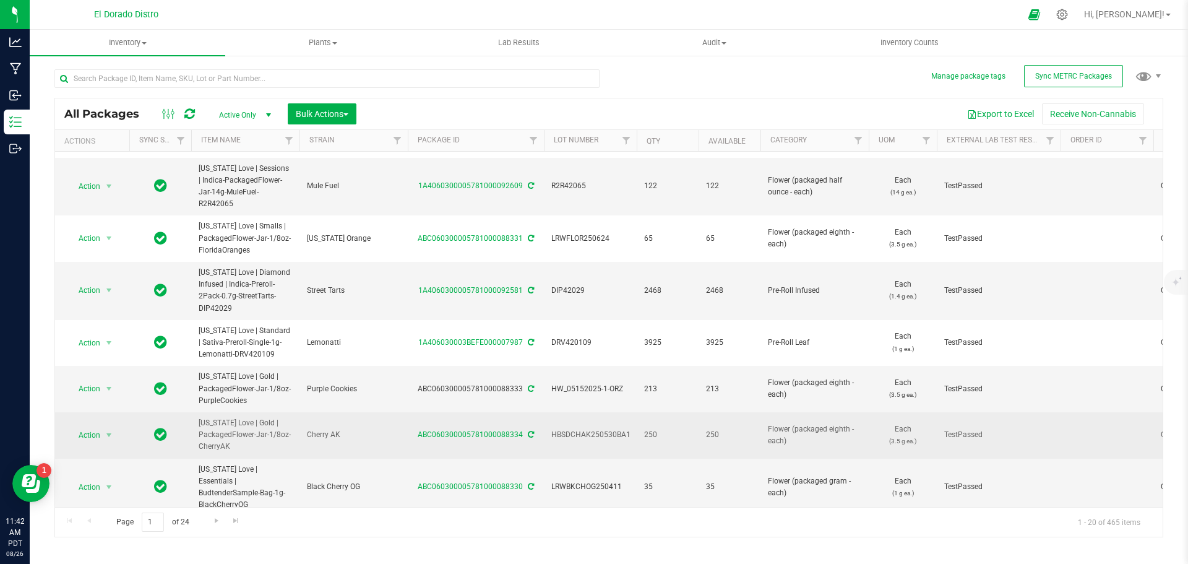
scroll to position [572, 0]
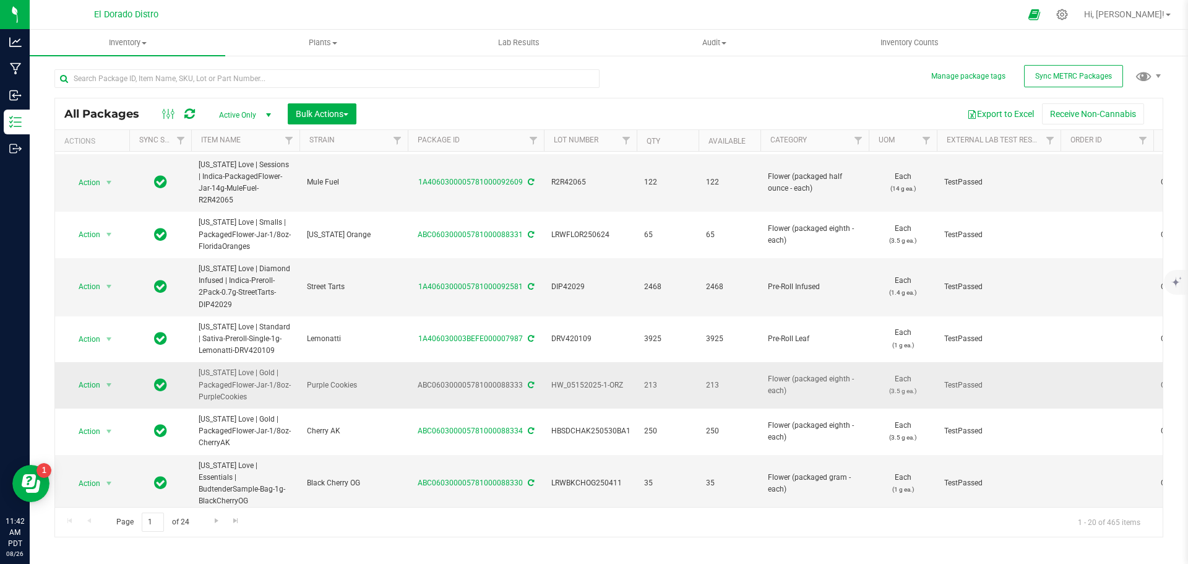
click at [573, 379] on span "HW_05152025-1-ORZ" at bounding box center [590, 385] width 78 height 12
click at [573, 376] on input "HW_05152025-1-ORZ" at bounding box center [587, 385] width 89 height 19
type input "HBSDPPCK250530B5"
click at [700, 89] on div "All Packages Active Only Active Only Lab Samples Locked All External Internal B…" at bounding box center [608, 298] width 1109 height 480
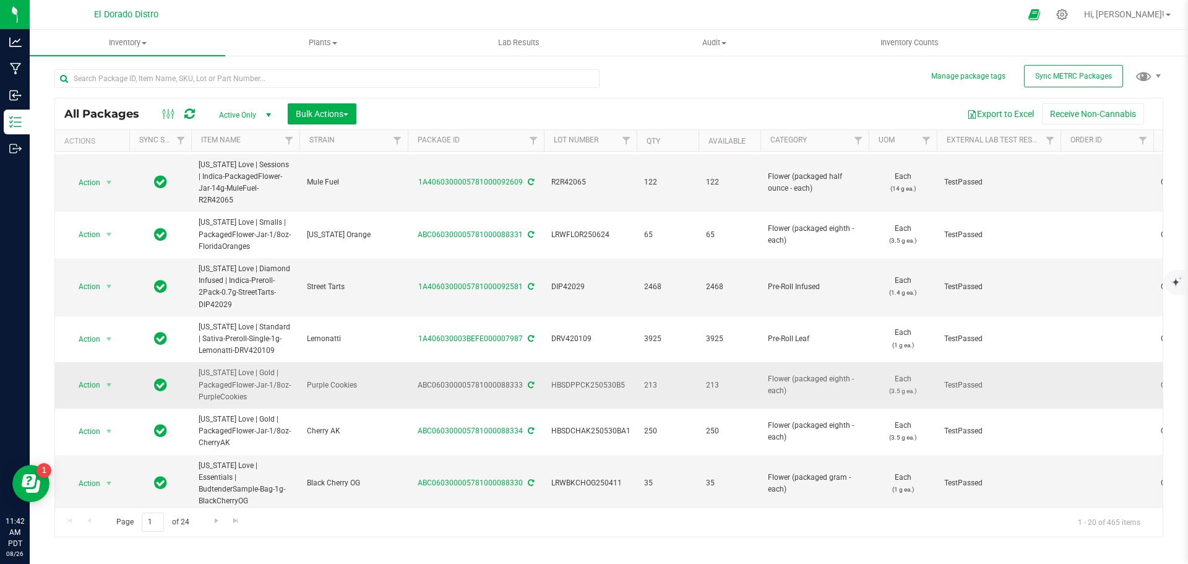
click at [530, 381] on icon at bounding box center [531, 384] width 6 height 7
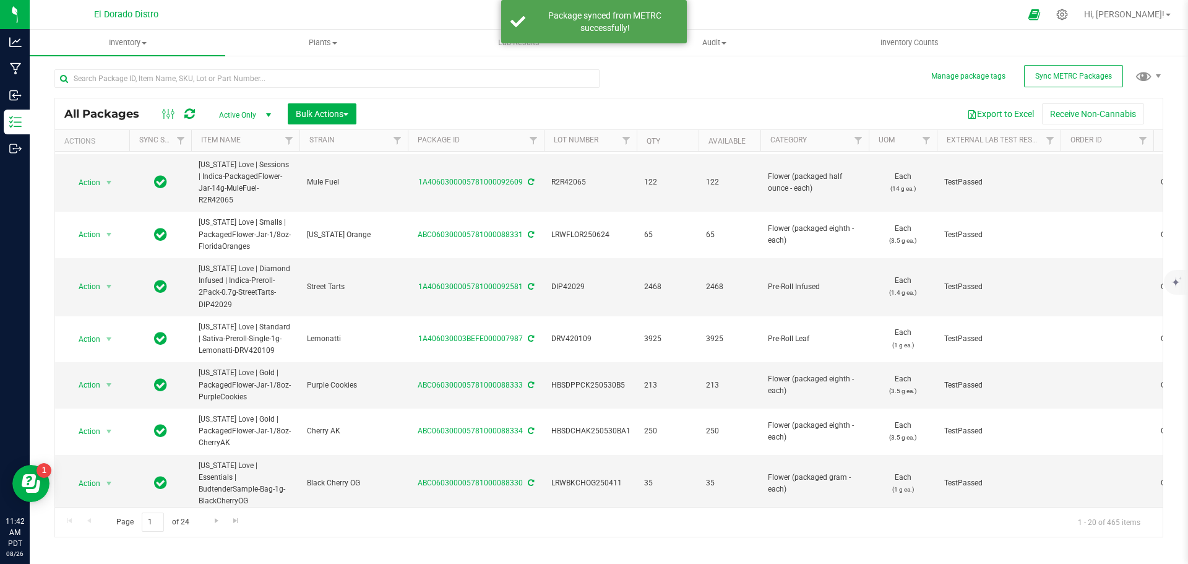
scroll to position [0, 0]
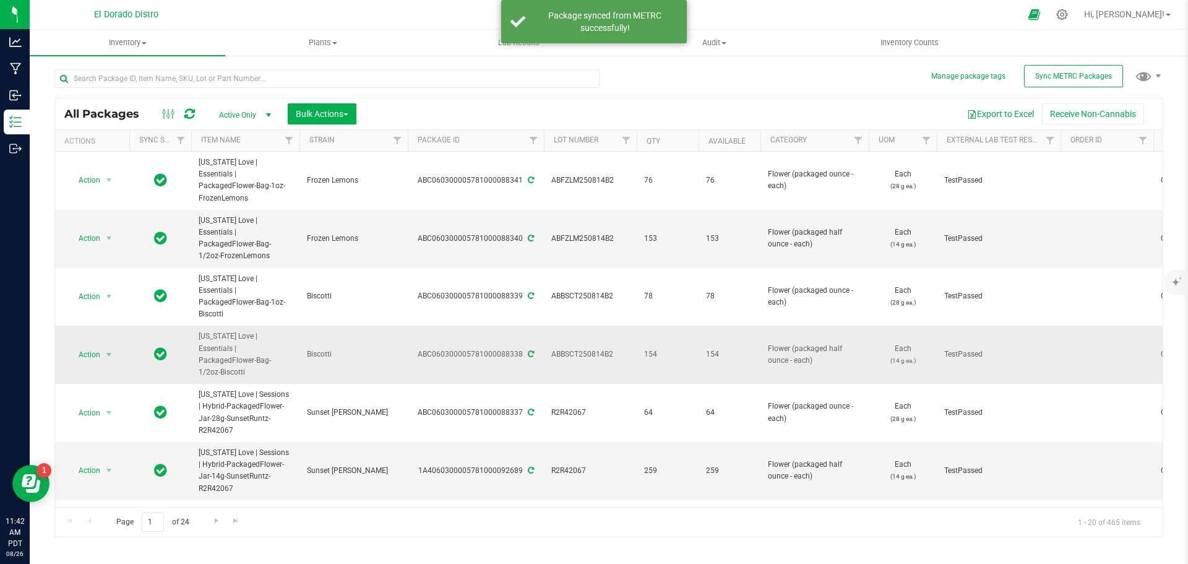
click at [577, 348] on span "ABBSCT250814B2" at bounding box center [590, 354] width 78 height 12
click at [577, 345] on input "ABBSCT250814B2" at bounding box center [587, 354] width 89 height 19
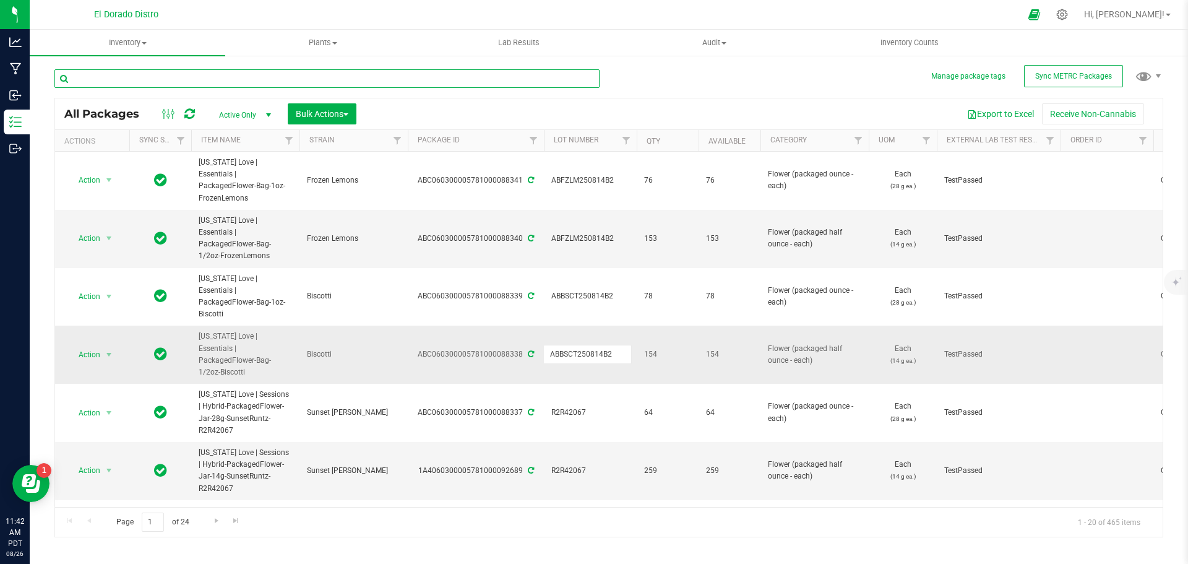
click at [150, 77] on input "text" at bounding box center [326, 78] width 545 height 19
paste input "ABBSCT250814B2"
type input "ABBSCT250814B2"
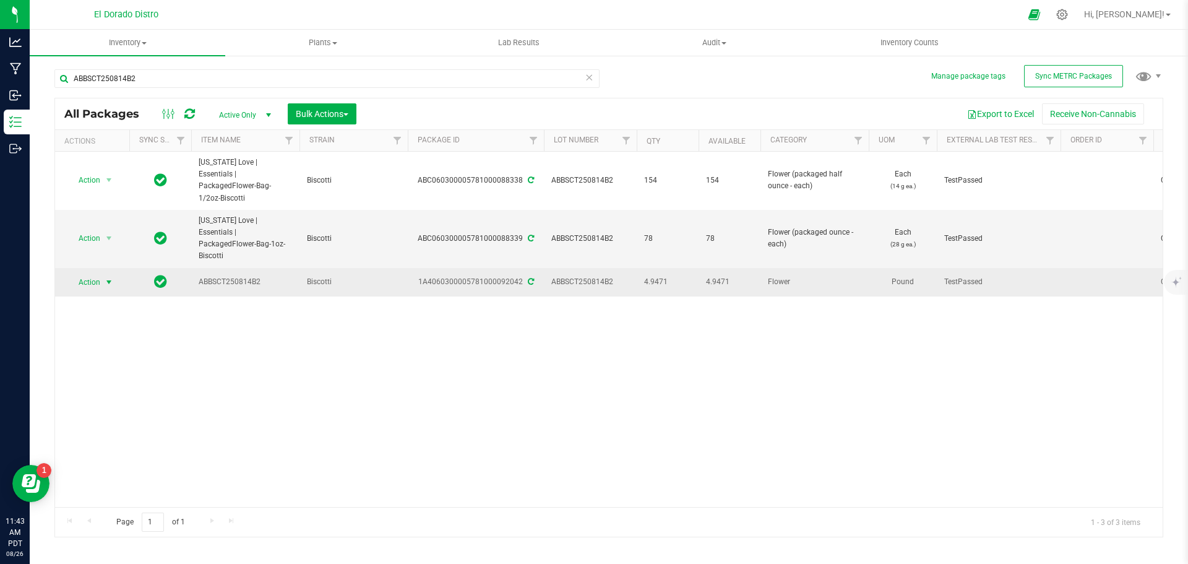
click at [104, 277] on span "select" at bounding box center [109, 282] width 10 height 10
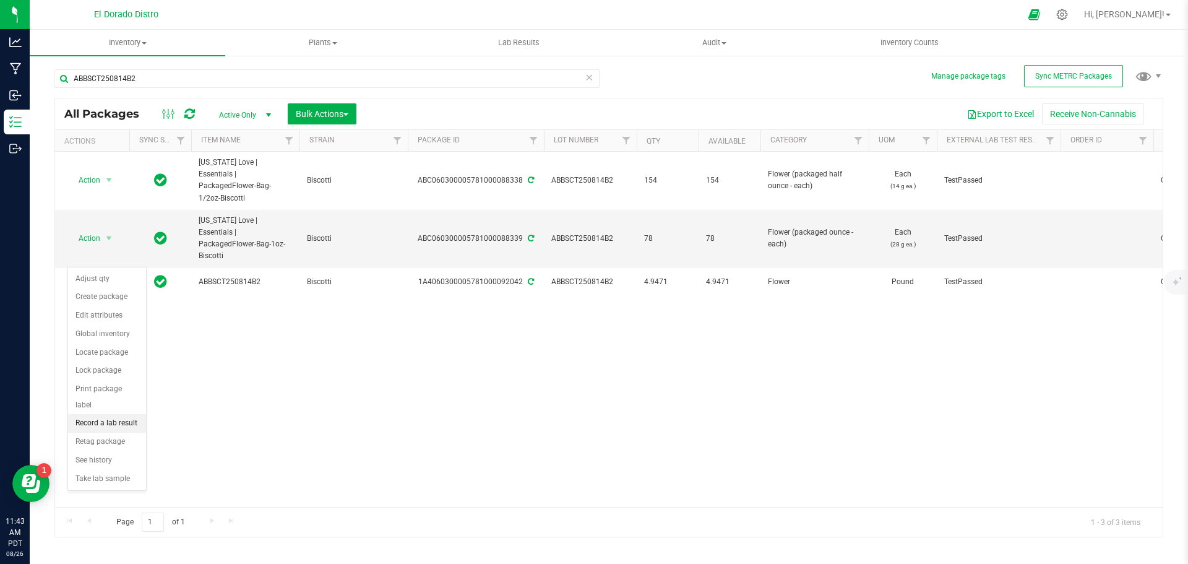
click at [133, 414] on li "Record a lab result" at bounding box center [107, 423] width 78 height 19
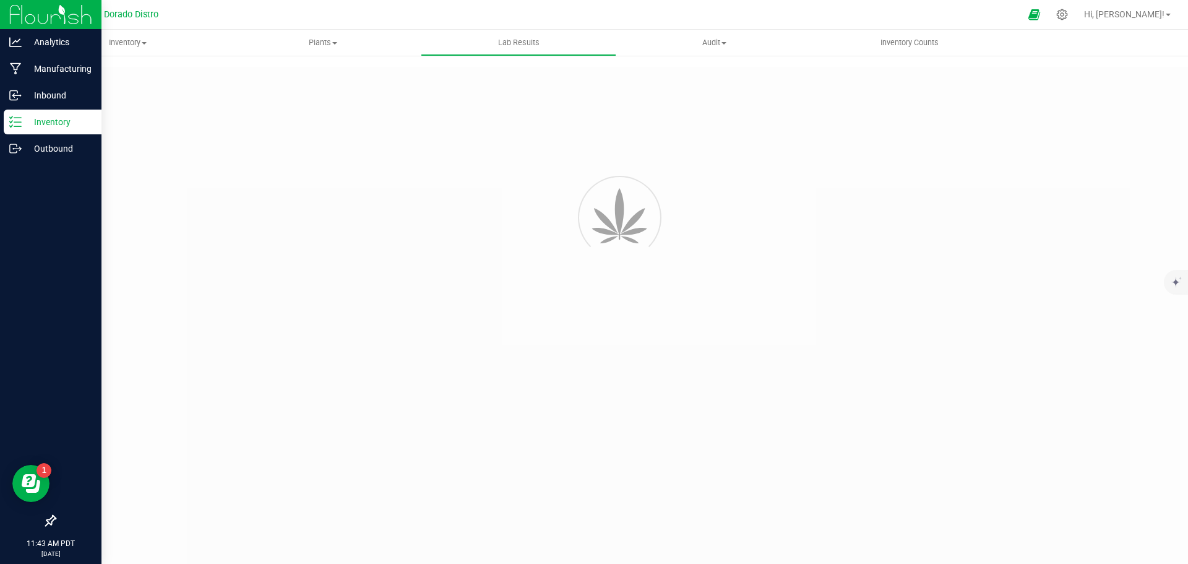
type input "1A4060300005781000092042"
